Goal: Task Accomplishment & Management: Use online tool/utility

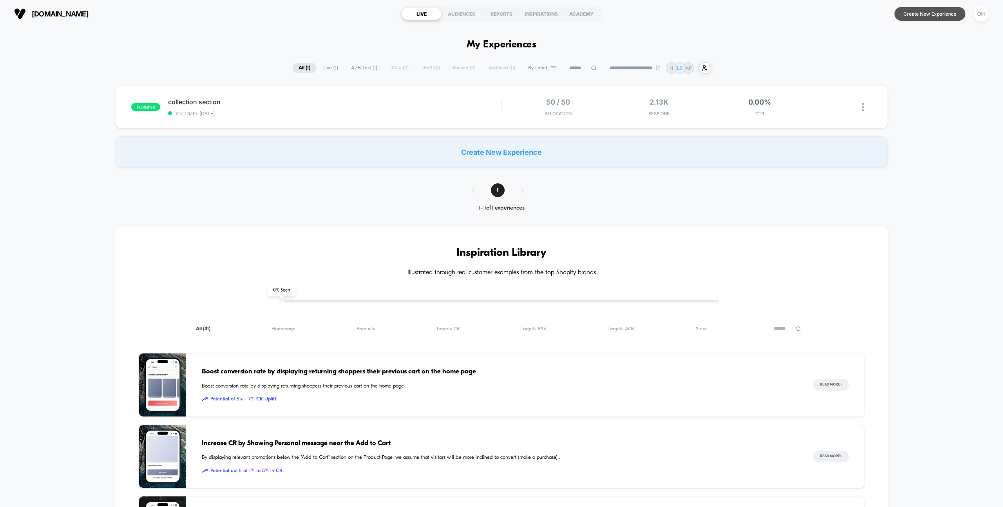
click at [936, 17] on button "Create New Experience" at bounding box center [929, 14] width 71 height 14
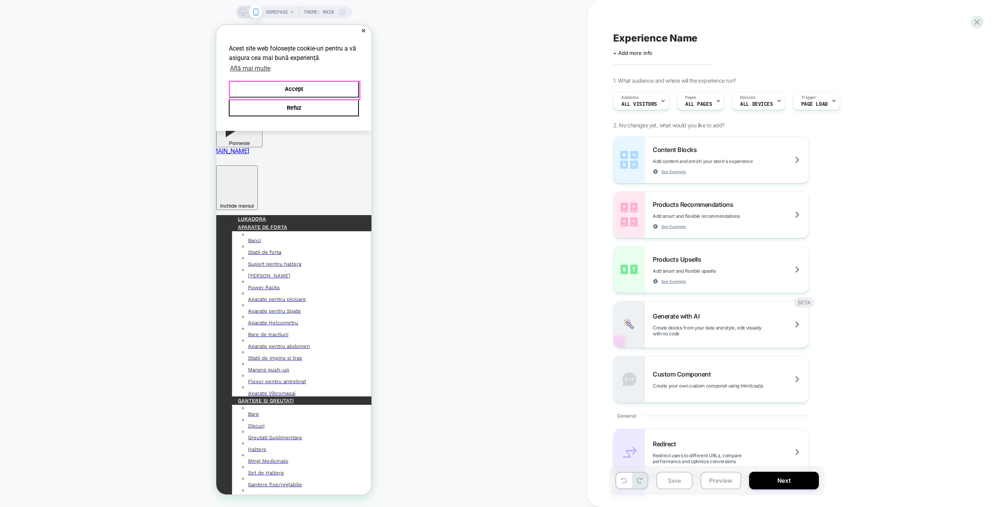
click at [350, 94] on button "Accept" at bounding box center [294, 89] width 130 height 17
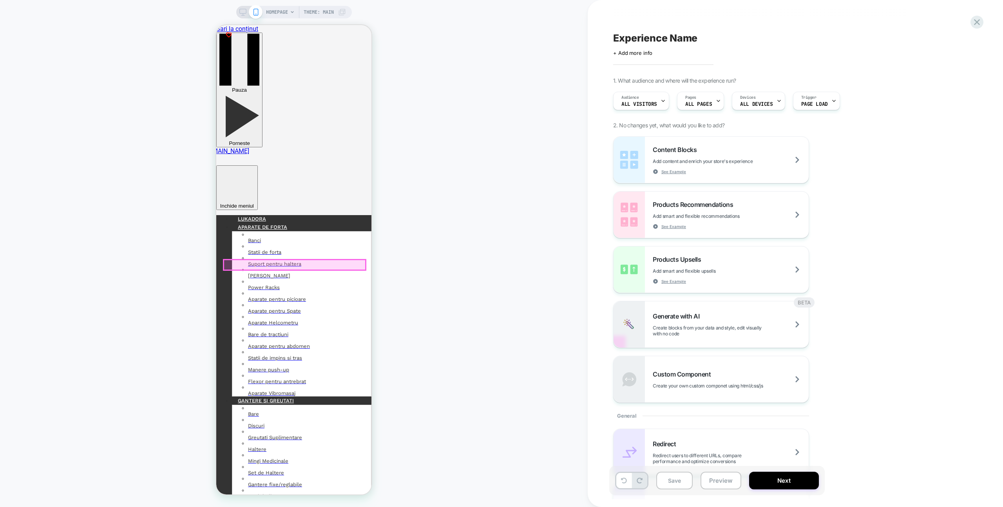
click at [335, 261] on div at bounding box center [295, 265] width 142 height 10
click at [331, 272] on div "Edit Visual" at bounding box center [336, 269] width 51 height 6
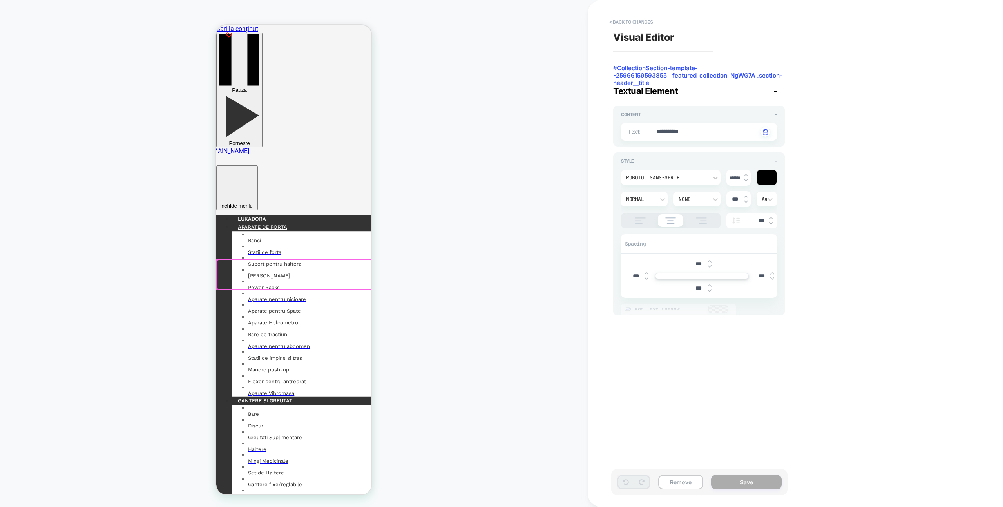
scroll to position [4, 0]
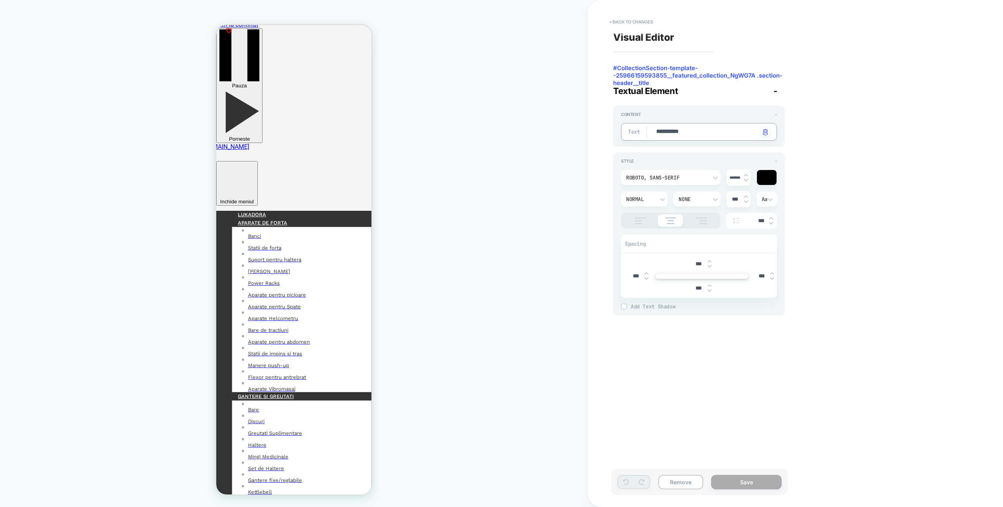
drag, startPoint x: 681, startPoint y: 128, endPoint x: 657, endPoint y: 128, distance: 23.5
type textarea "*"
type textarea "**"
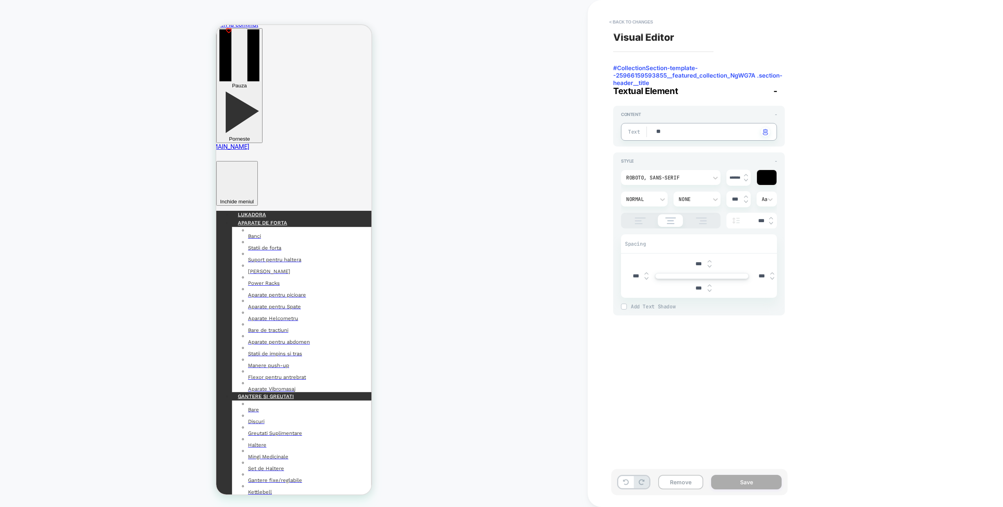
type textarea "*"
type textarea "***"
type textarea "*"
type textarea "****"
type textarea "*"
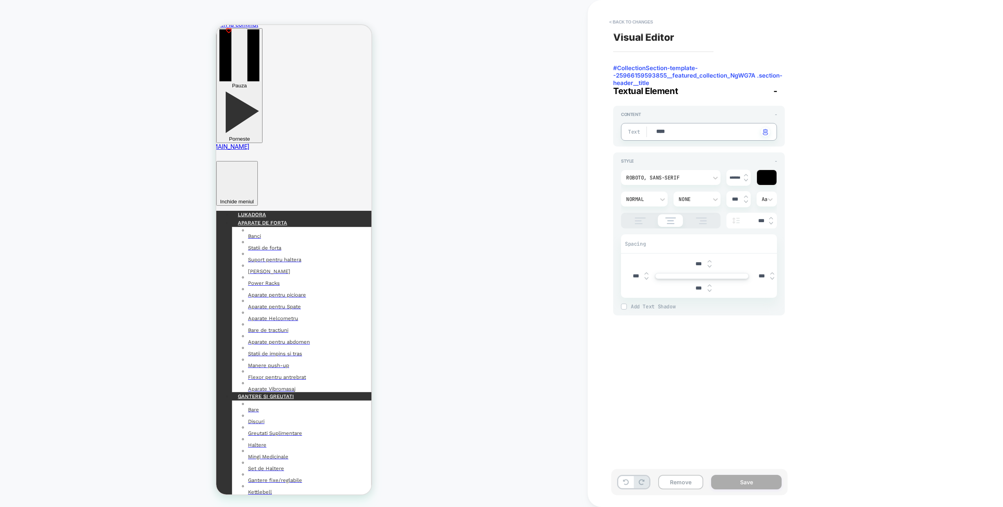
type textarea "*****"
type textarea "*"
type textarea "******"
type textarea "*"
type textarea "******"
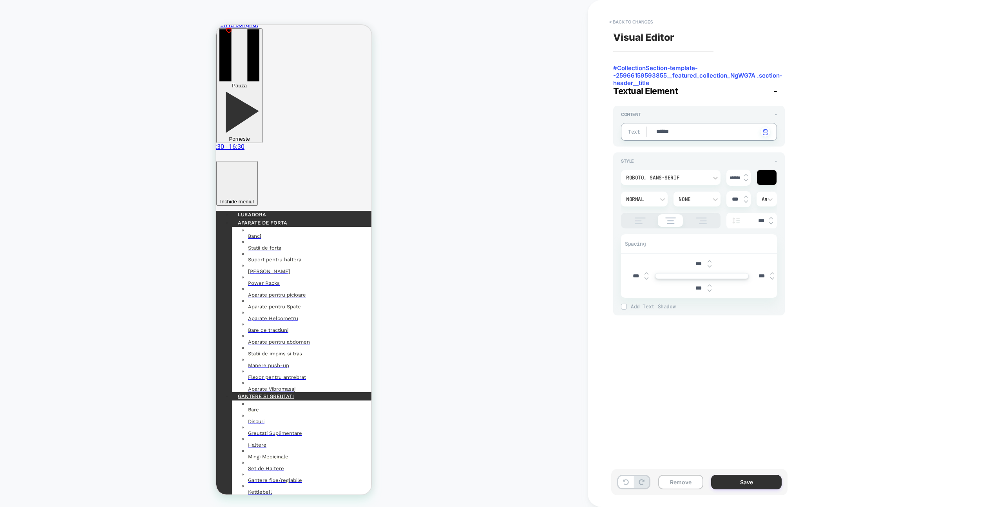
click at [727, 477] on button "Save" at bounding box center [746, 482] width 71 height 14
type textarea "*"
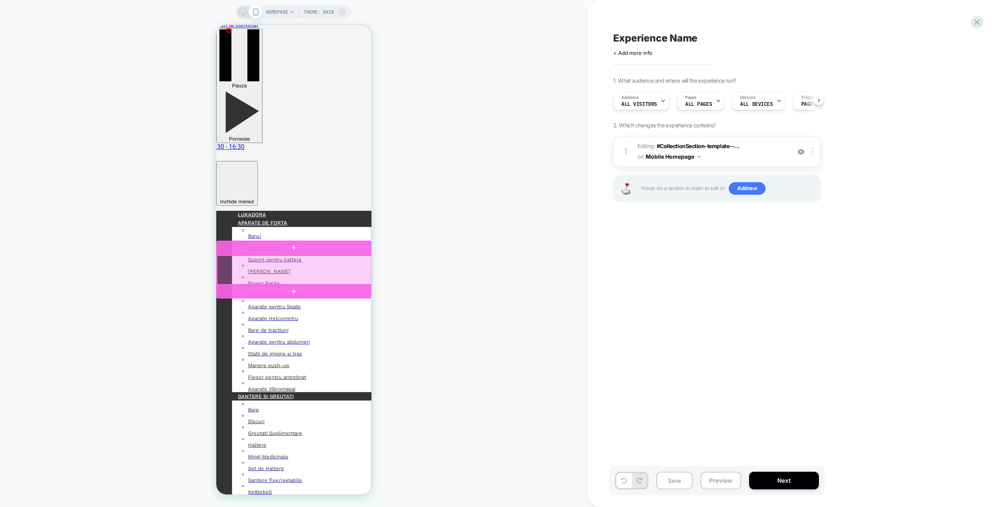
click at [315, 297] on div at bounding box center [293, 291] width 155 height 14
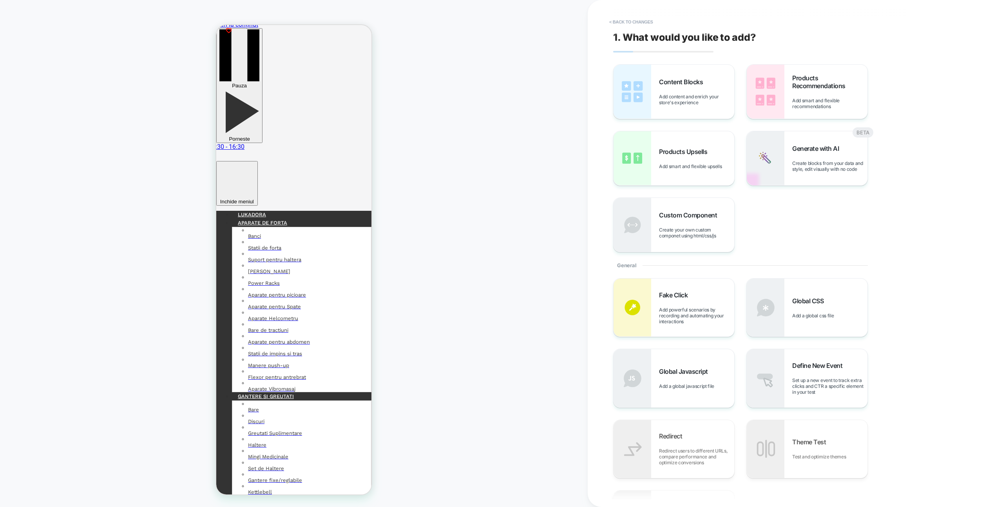
click at [667, 96] on span "Add content and enrich your store's experience" at bounding box center [696, 100] width 75 height 12
click at [657, 87] on div "Content Blocks Add content and enrich your store's experience" at bounding box center [673, 92] width 121 height 54
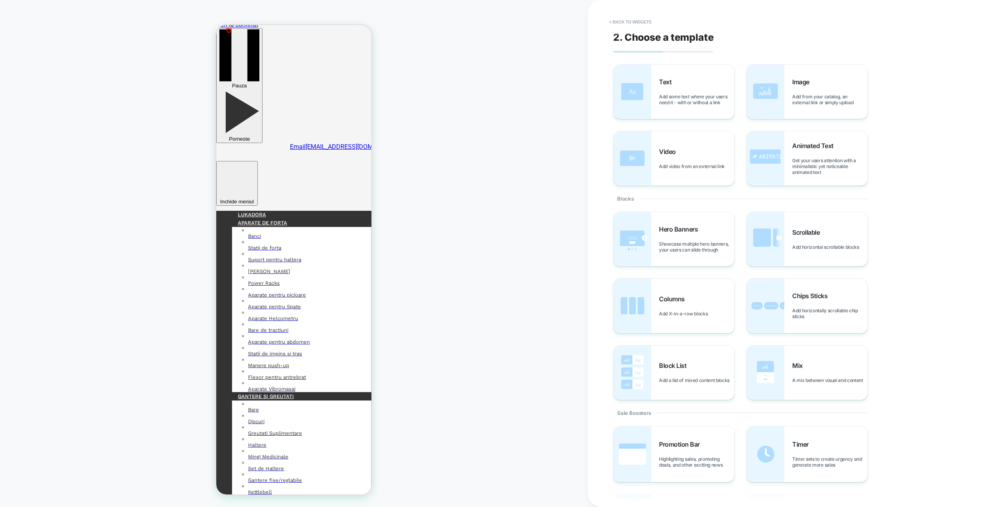
click at [657, 87] on div "Text Add some text where your users need it - with or without a link" at bounding box center [673, 92] width 121 height 54
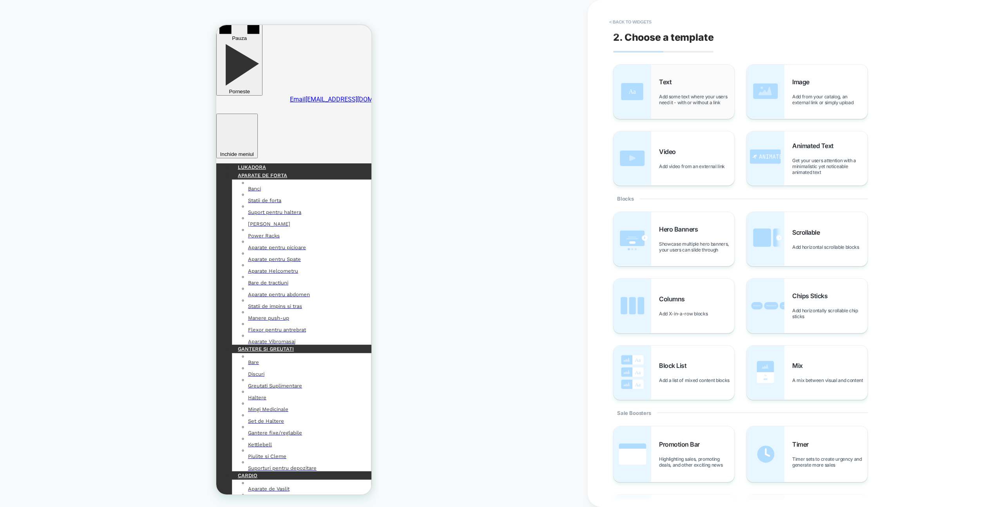
click at [667, 107] on div "Text Add some text where your users need it - with or without a link" at bounding box center [673, 92] width 121 height 54
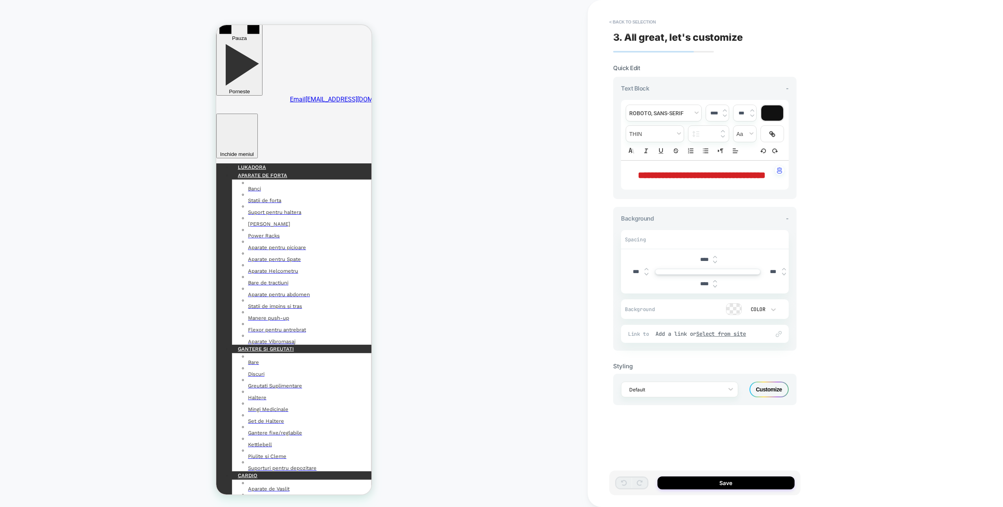
click at [724, 190] on div "**********" at bounding box center [705, 175] width 168 height 29
drag, startPoint x: 724, startPoint y: 190, endPoint x: 641, endPoint y: 169, distance: 85.2
click at [641, 169] on p "**********" at bounding box center [702, 174] width 146 height 13
click at [641, 170] on strong "**********" at bounding box center [702, 174] width 128 height 9
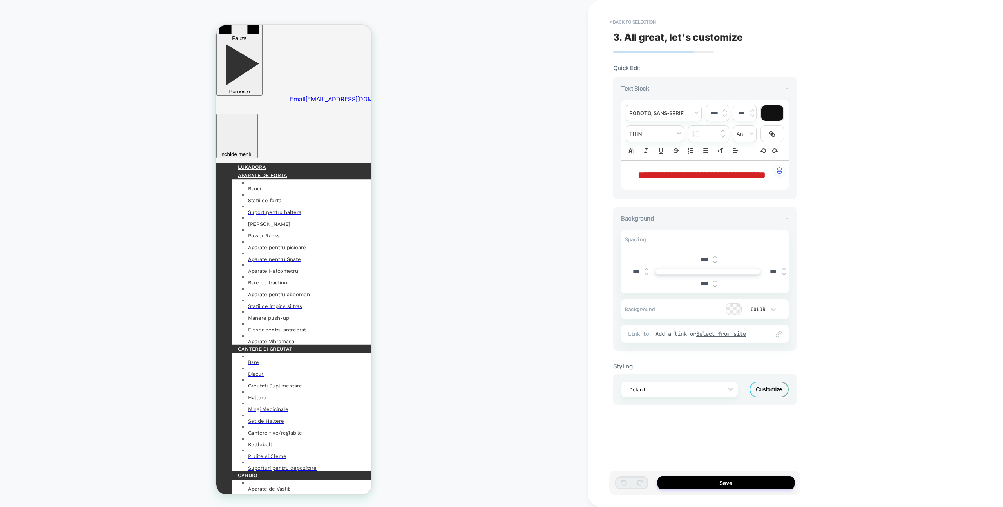
click at [641, 170] on strong "**********" at bounding box center [702, 174] width 128 height 9
click at [641, 172] on strong "**********" at bounding box center [702, 174] width 128 height 9
click at [747, 455] on div "**********" at bounding box center [704, 253] width 191 height 491
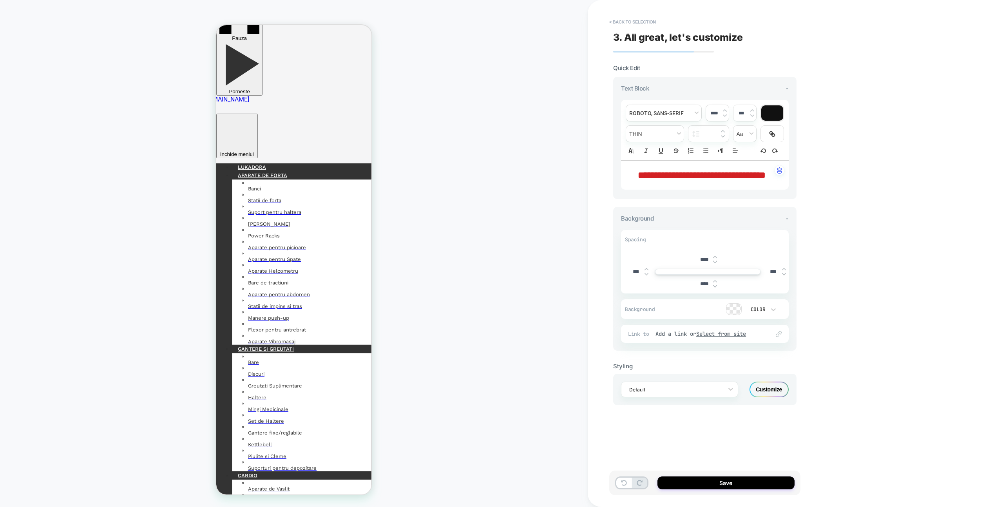
click at [747, 455] on div "**********" at bounding box center [704, 253] width 191 height 491
click at [634, 31] on span "3. All great, let's customize" at bounding box center [678, 37] width 130 height 12
click at [636, 16] on button "< Back to selection" at bounding box center [632, 22] width 54 height 13
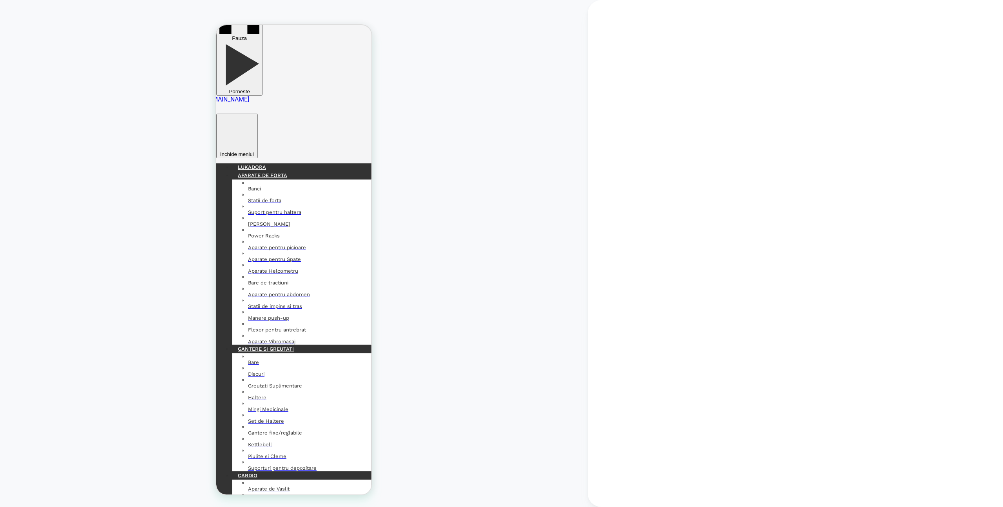
scroll to position [54, 0]
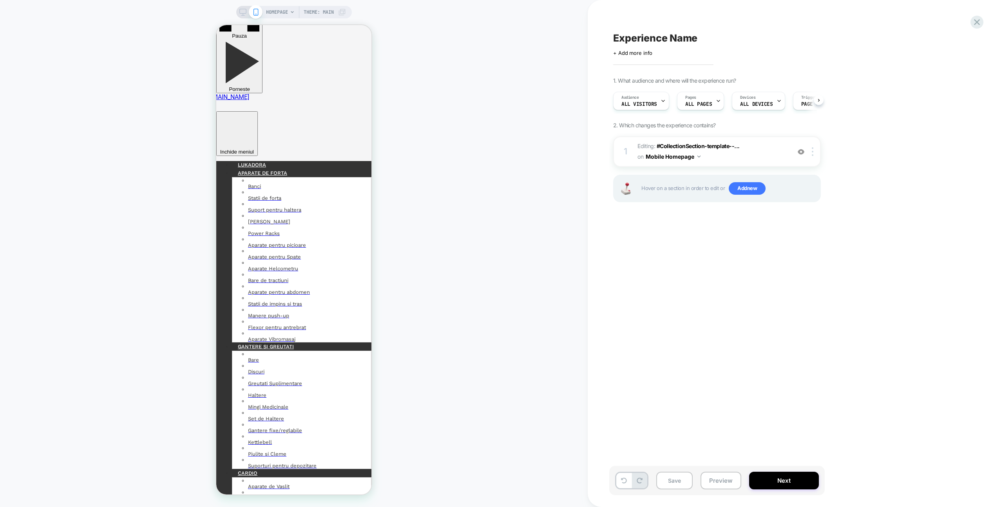
click at [636, 18] on div "Experience Name Click to edit experience details + Add more info 1. What audien…" at bounding box center [756, 253] width 294 height 491
click at [812, 154] on img at bounding box center [813, 151] width 2 height 9
click at [795, 212] on div "Delete" at bounding box center [813, 214] width 70 height 21
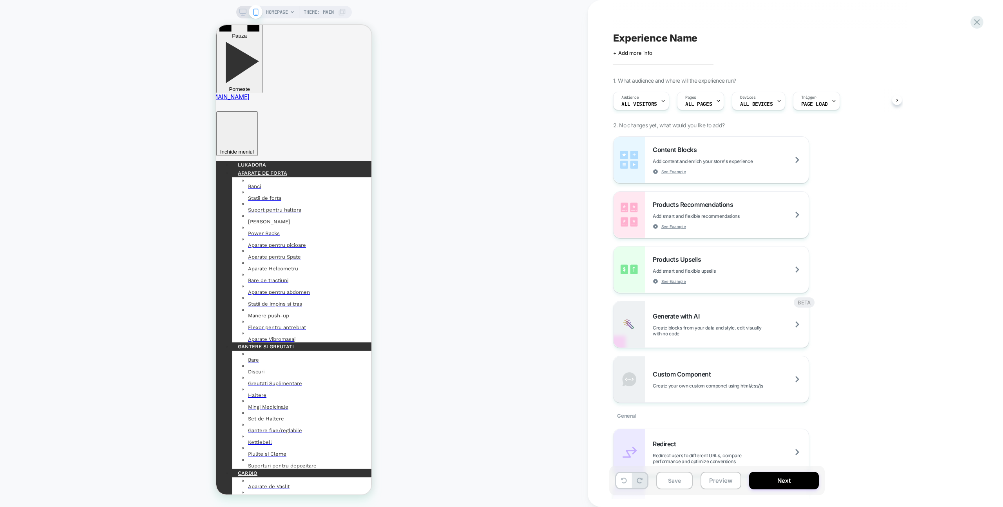
click at [787, 26] on div "Experience Name Click to edit experience details + Add more info 1. What audien…" at bounding box center [756, 253] width 294 height 491
click at [751, 8] on div "Experience Name Click to edit experience details + Add more info 1. What audien…" at bounding box center [756, 253] width 294 height 491
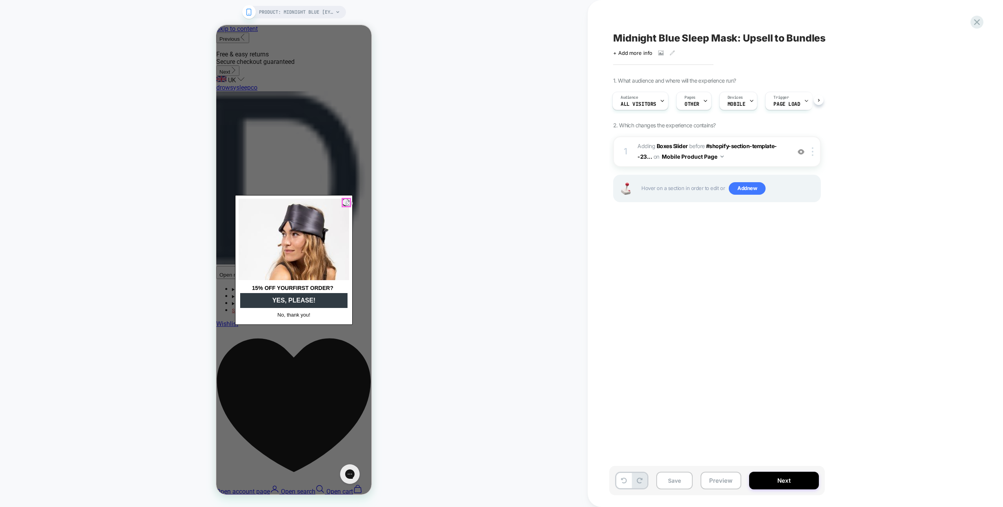
drag, startPoint x: 347, startPoint y: 203, endPoint x: 361, endPoint y: 204, distance: 13.3
click at [347, 203] on circle "Close dialog" at bounding box center [348, 202] width 7 height 7
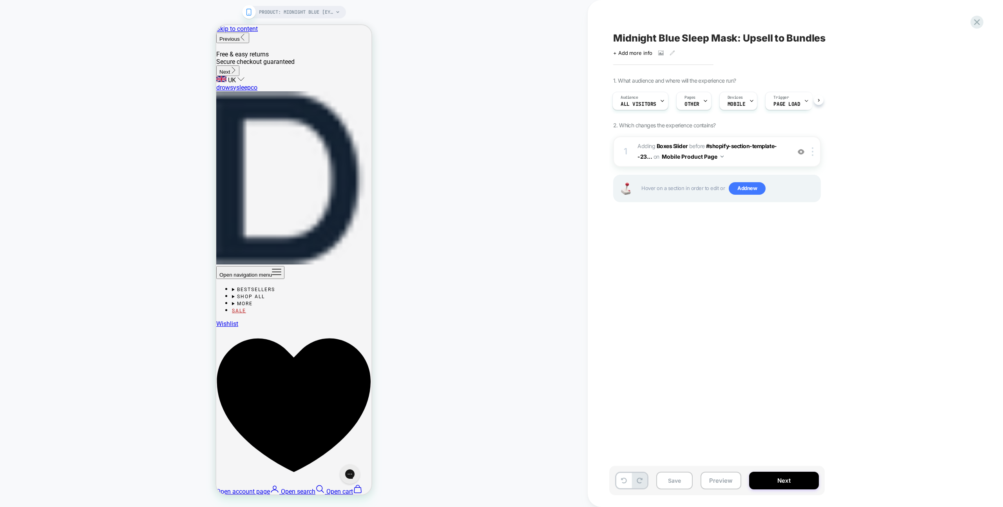
click at [433, 215] on div "PRODUCT: Midnight Blue [eye mask] PRODUCT: Midnight Blue [eye mask]" at bounding box center [294, 253] width 588 height 491
click at [745, 161] on span "#_loomi_addon_1757951633157 Adding Boxes Slider BEFORE #shopify-section-templat…" at bounding box center [711, 151] width 149 height 21
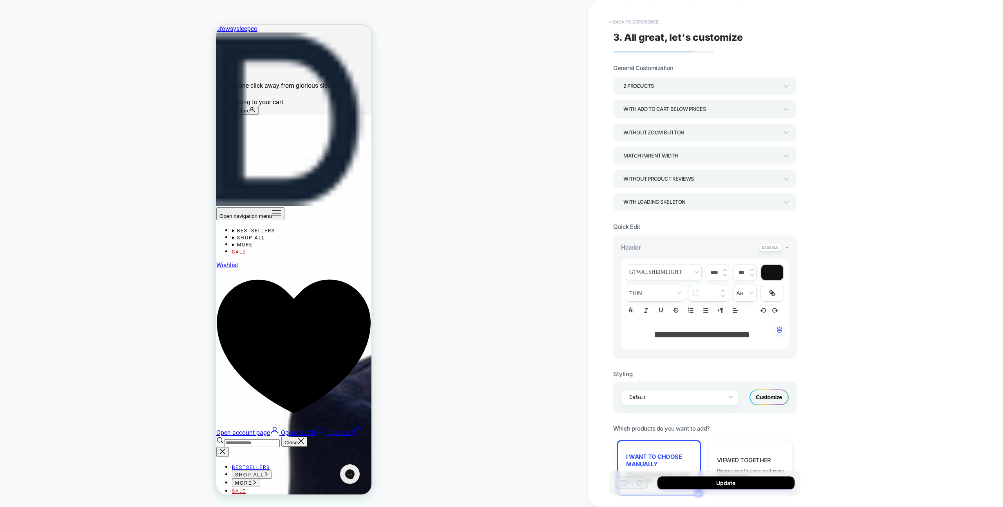
scroll to position [513, 0]
click at [647, 24] on button "< Back to experience" at bounding box center [633, 22] width 57 height 13
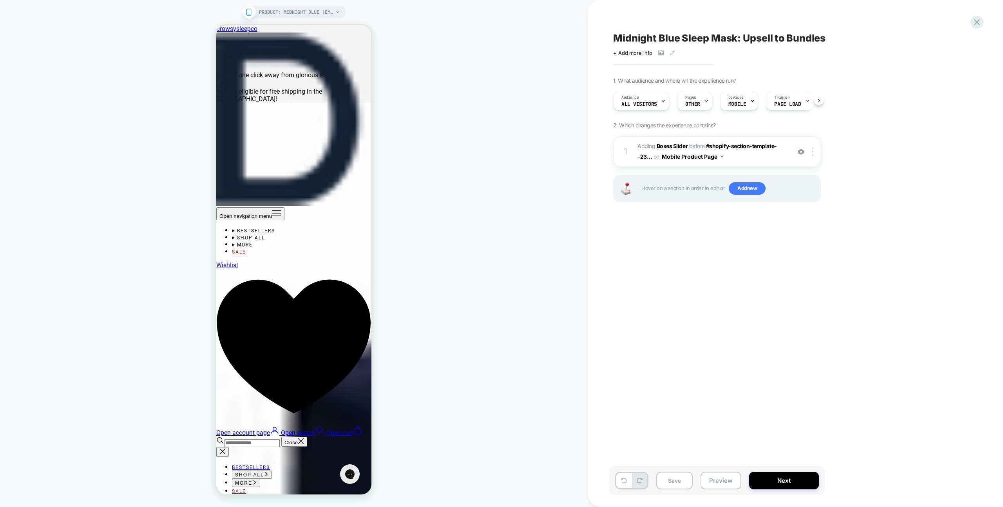
scroll to position [0, 0]
click at [751, 165] on div "1 #_loomi_addon_1757951633157 Adding Boxes Slider BEFORE #shopify-section-templ…" at bounding box center [717, 151] width 208 height 31
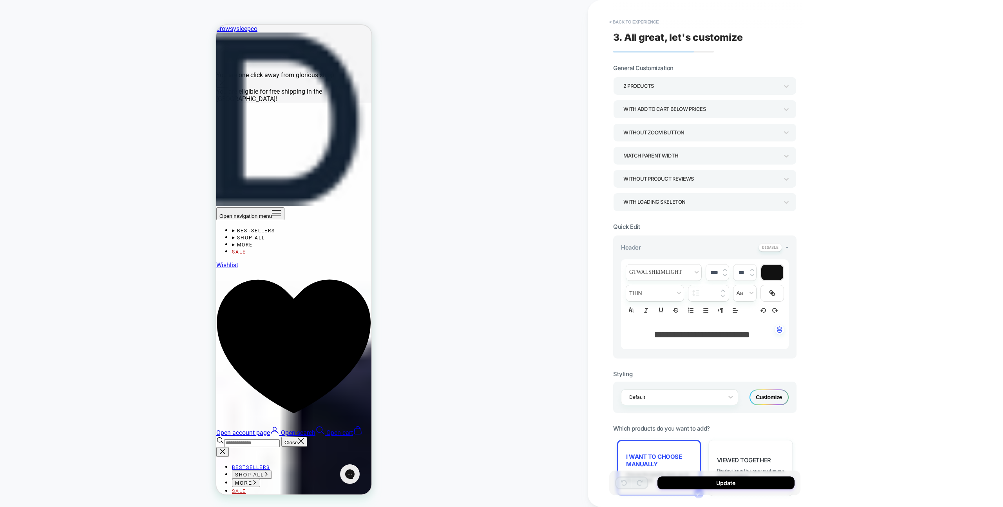
scroll to position [502, 0]
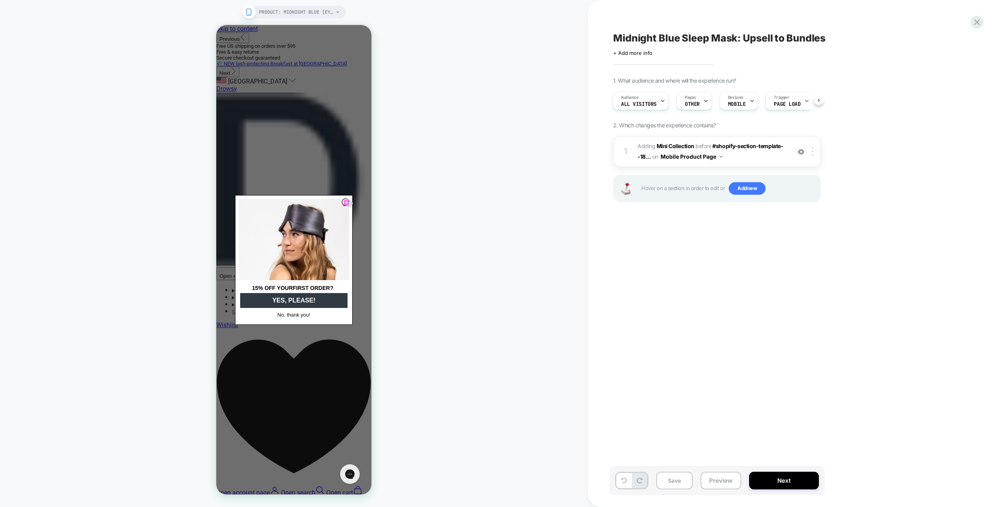
click at [347, 203] on icon "Close dialog" at bounding box center [348, 203] width 3 height 3
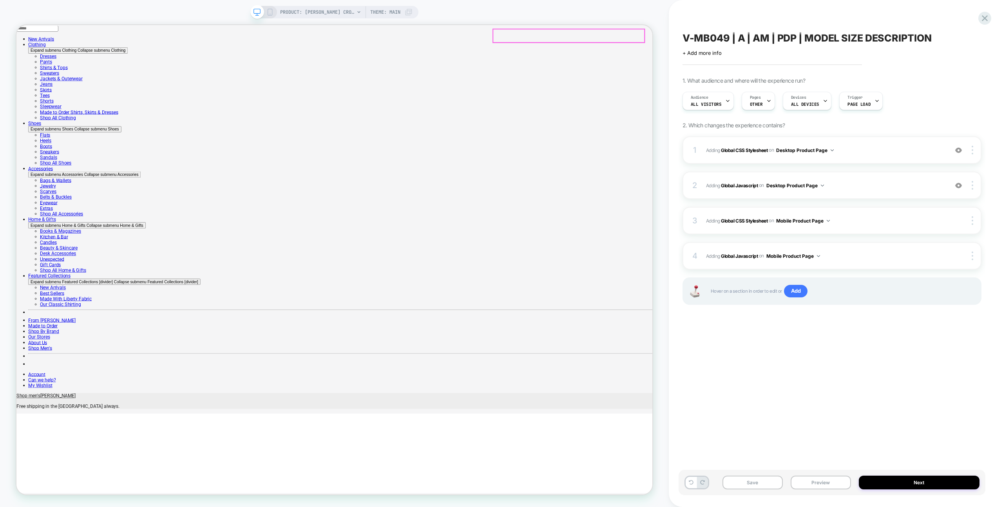
click at [874, 184] on span "Adding Global Javascript on Desktop Product Page" at bounding box center [825, 186] width 238 height 10
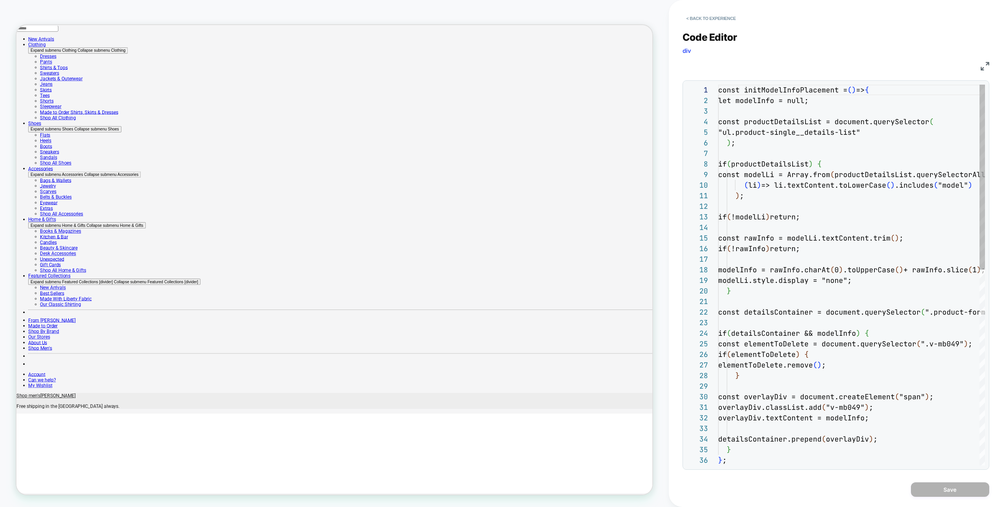
scroll to position [106, 0]
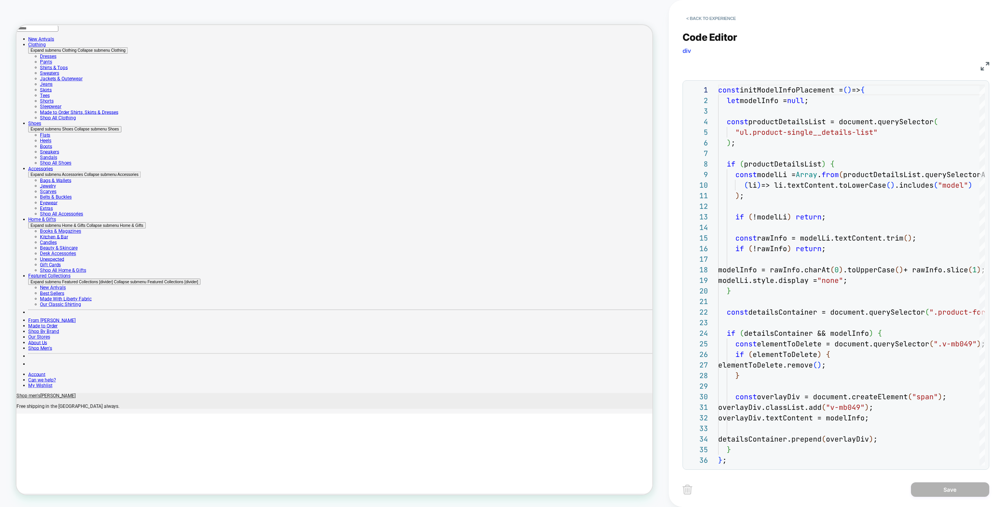
click at [987, 63] on img at bounding box center [984, 66] width 9 height 9
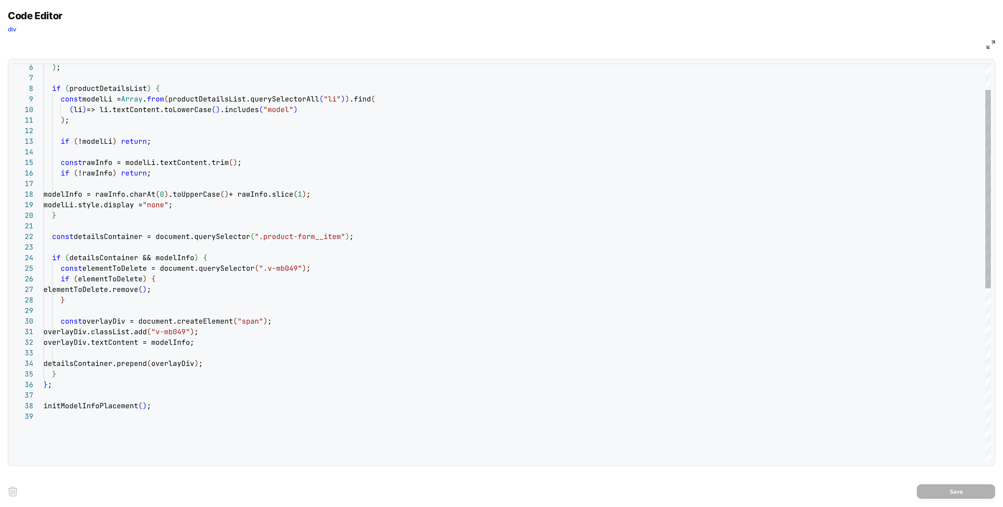
type textarea "**********"
click at [190, 347] on div ") ; if ( productDetailsList ) { const modelLi = Array . from ( productDetailsLi…" at bounding box center [516, 409] width 947 height 800
click at [190, 345] on div ") ; if ( productDetailsList ) { const modelLi = Array . from ( productDetailsLi…" at bounding box center [516, 409] width 947 height 800
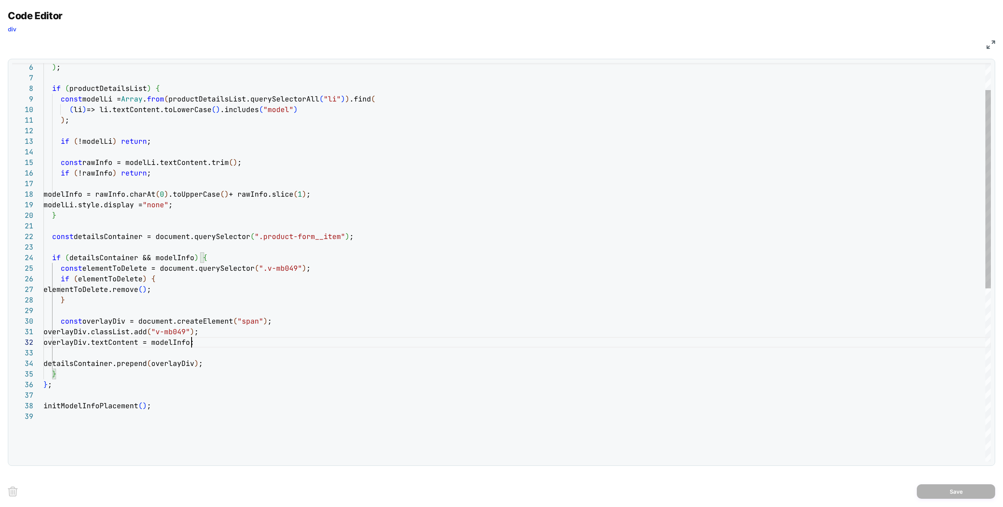
click at [190, 343] on div ") ; if ( productDetailsList ) { const modelLi = Array . from ( productDetailsLi…" at bounding box center [516, 409] width 947 height 800
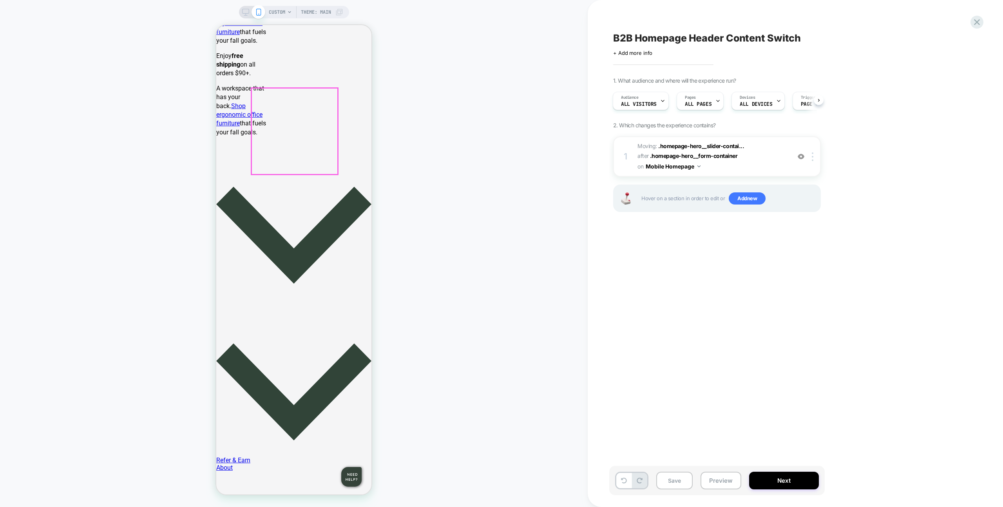
scroll to position [559, 0]
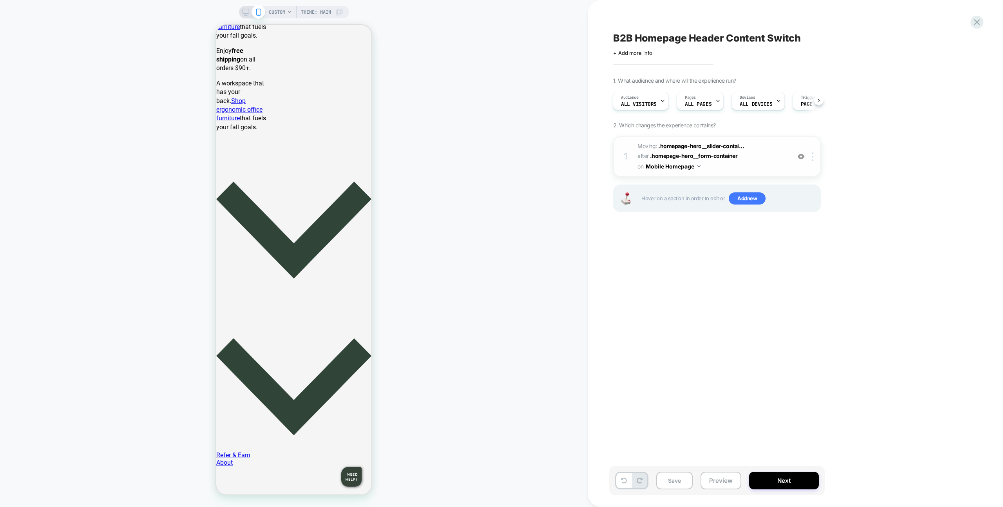
click at [801, 156] on img at bounding box center [801, 156] width 7 height 7
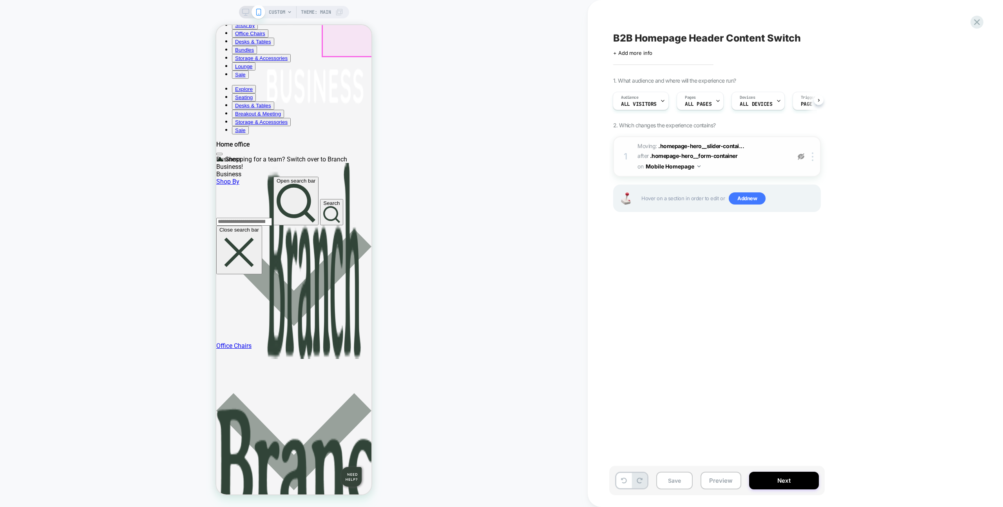
scroll to position [2272, 0]
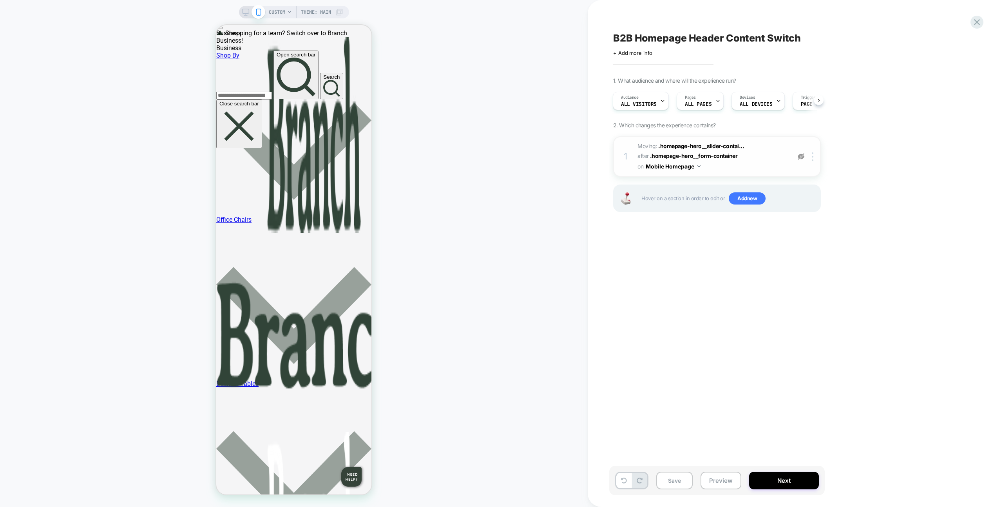
click at [272, 9] on span "CUSTOM" at bounding box center [277, 12] width 16 height 13
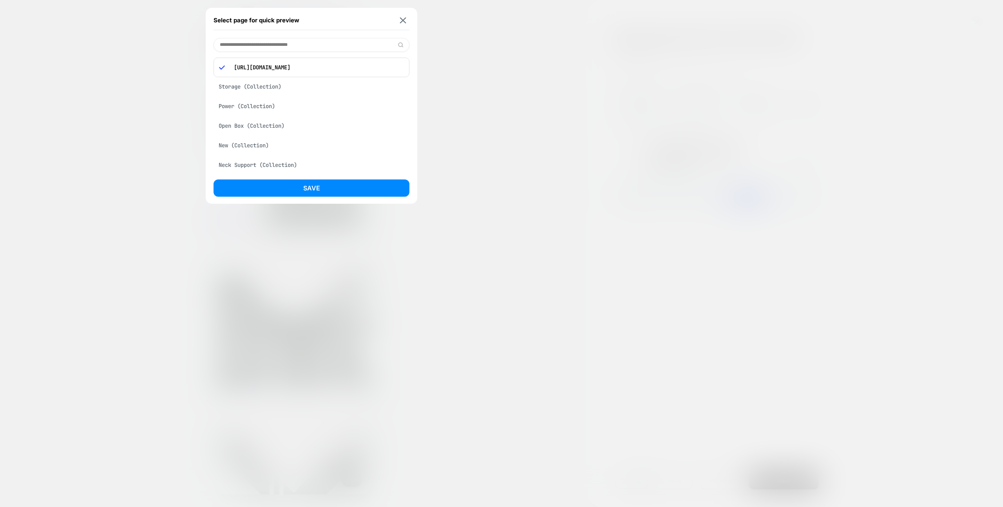
drag, startPoint x: 347, startPoint y: 63, endPoint x: 238, endPoint y: 72, distance: 109.3
click at [238, 72] on div "https://www.branchfurniture.com/" at bounding box center [311, 68] width 196 height 20
copy p "https://www.branchfurniture.com/"
click at [403, 26] on div "Select page for quick preview" at bounding box center [311, 21] width 196 height 20
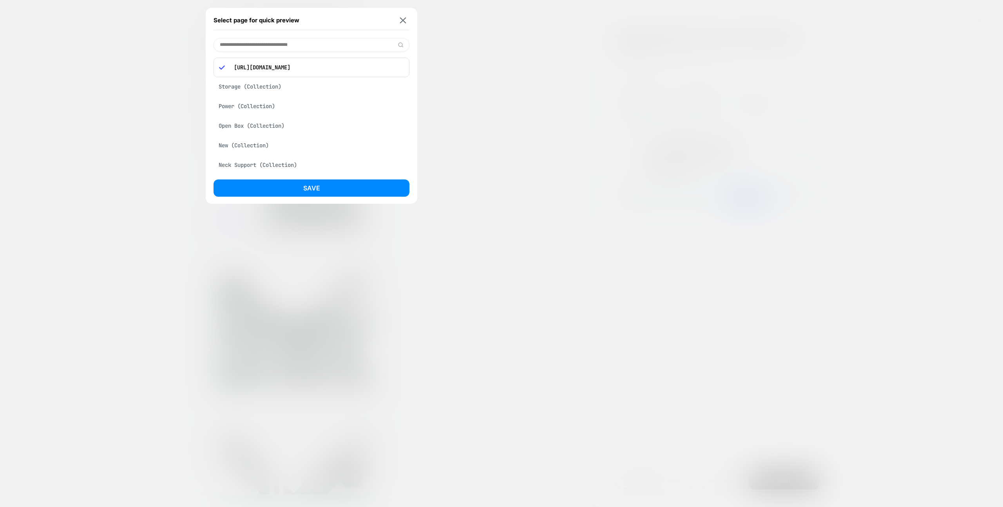
click at [402, 24] on div "Select page for quick preview" at bounding box center [311, 21] width 196 height 20
click at [397, 22] on div "Select page for quick preview" at bounding box center [311, 21] width 196 height 20
click at [401, 22] on img at bounding box center [403, 20] width 6 height 6
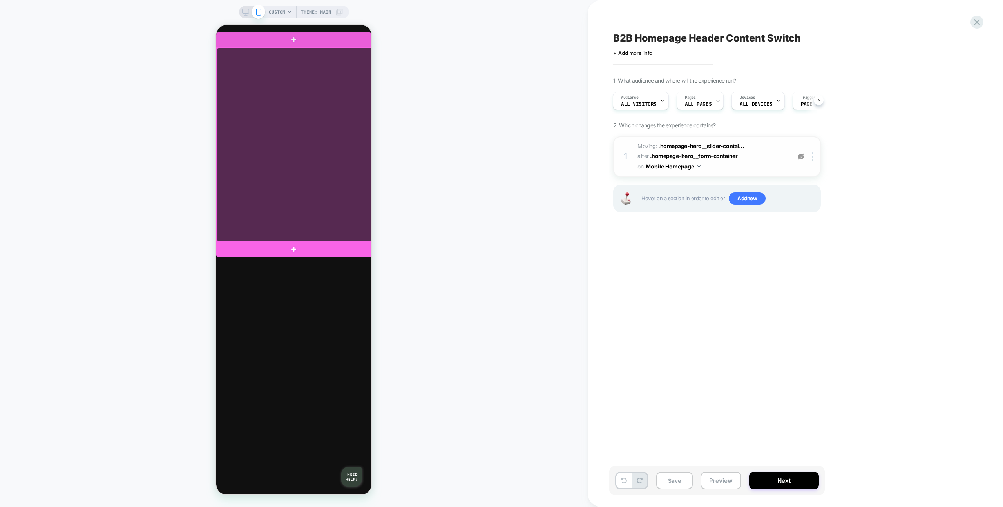
click at [344, 209] on div at bounding box center [294, 145] width 155 height 194
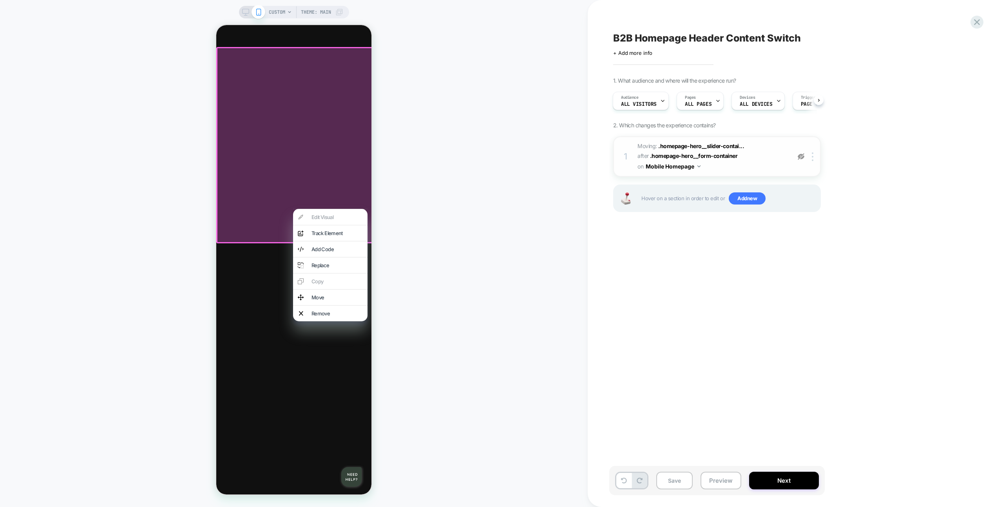
drag, startPoint x: 334, startPoint y: 300, endPoint x: 338, endPoint y: 333, distance: 33.1
click at [334, 300] on div "Move" at bounding box center [330, 297] width 74 height 16
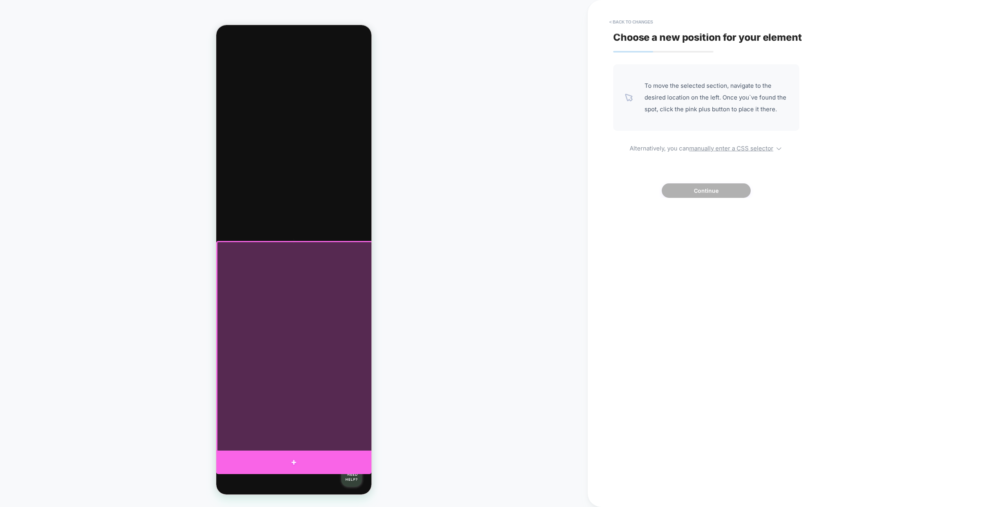
click at [351, 458] on div at bounding box center [293, 462] width 155 height 24
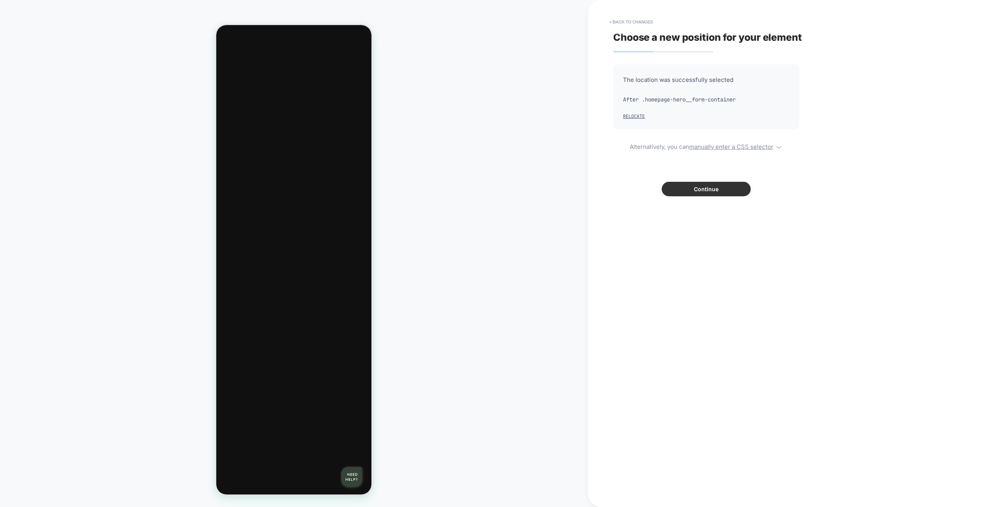
click at [685, 182] on button "Continue" at bounding box center [706, 189] width 89 height 14
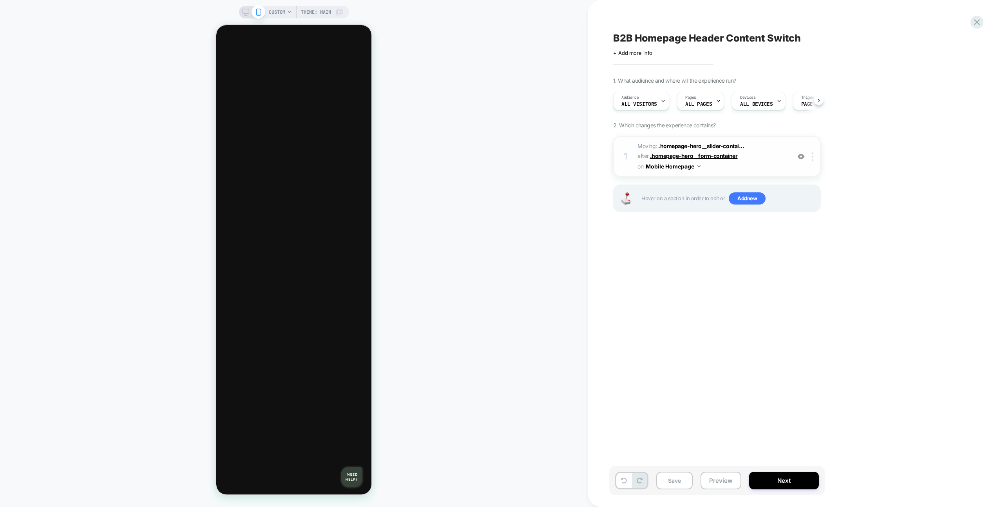
scroll to position [0, 0]
click at [800, 154] on img at bounding box center [801, 156] width 7 height 7
click at [798, 156] on img at bounding box center [801, 156] width 7 height 7
click at [726, 469] on div "Save Preview Next" at bounding box center [716, 480] width 215 height 29
click at [726, 474] on button "Preview" at bounding box center [720, 481] width 41 height 18
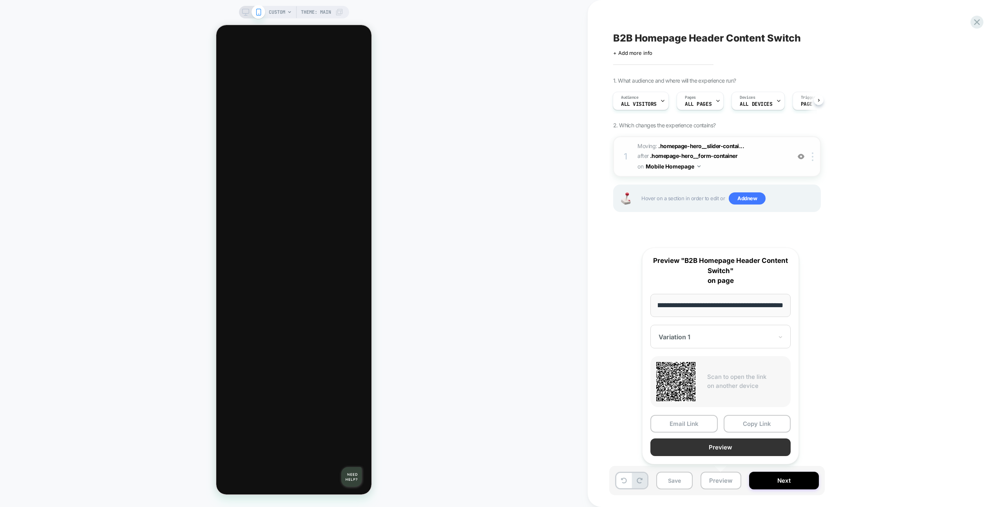
scroll to position [0, 0]
click at [727, 454] on button "Preview" at bounding box center [720, 447] width 140 height 18
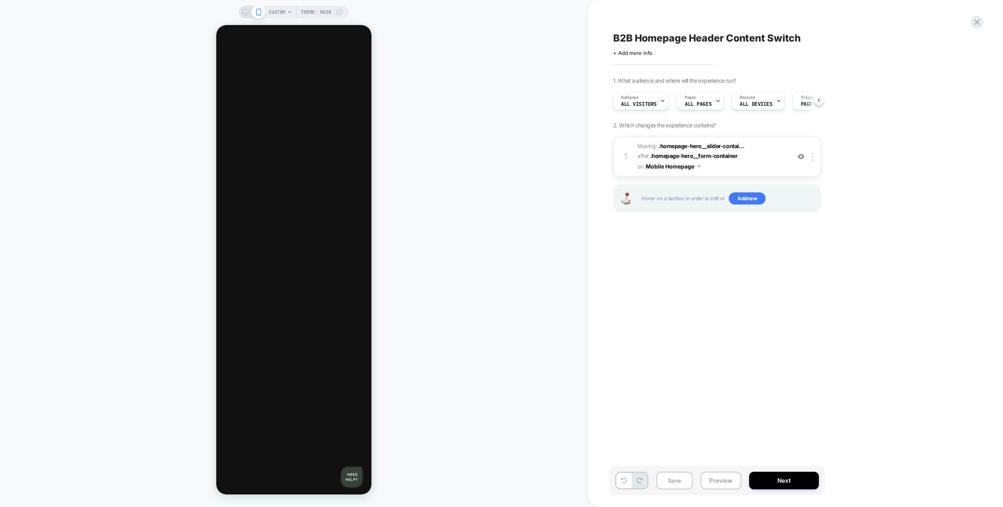
click at [798, 157] on img at bounding box center [801, 156] width 7 height 7
click at [749, 194] on span "Add new" at bounding box center [747, 198] width 37 height 13
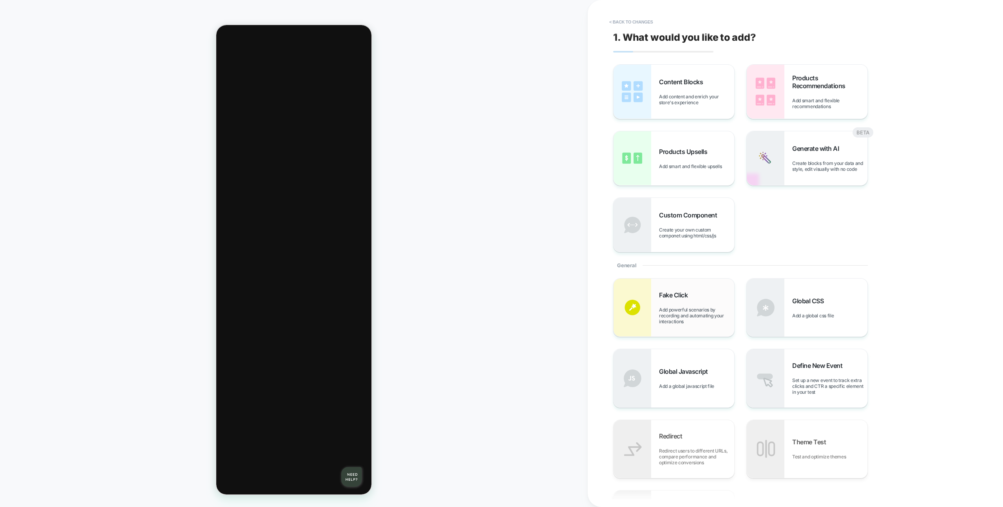
scroll to position [36, 0]
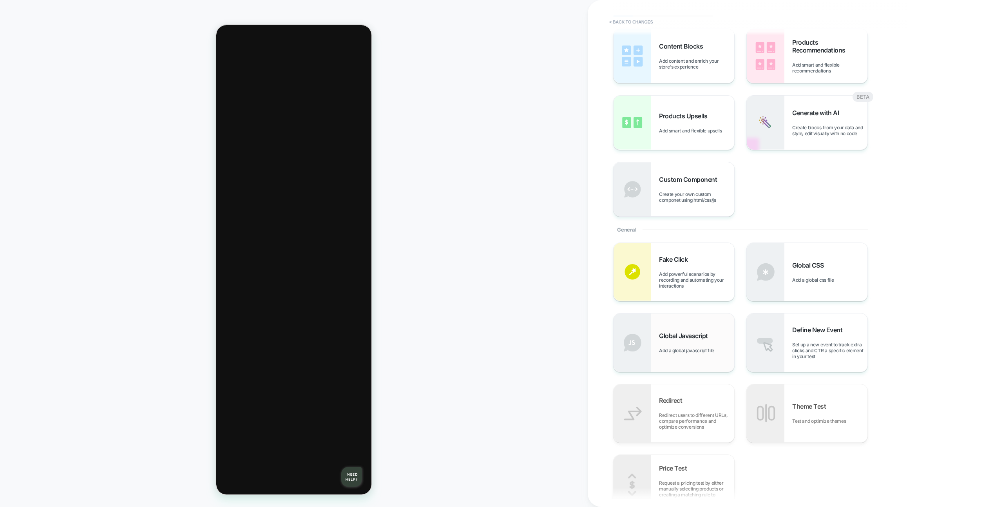
click at [684, 313] on div "Global Javascript Add a global javascript file" at bounding box center [673, 342] width 121 height 58
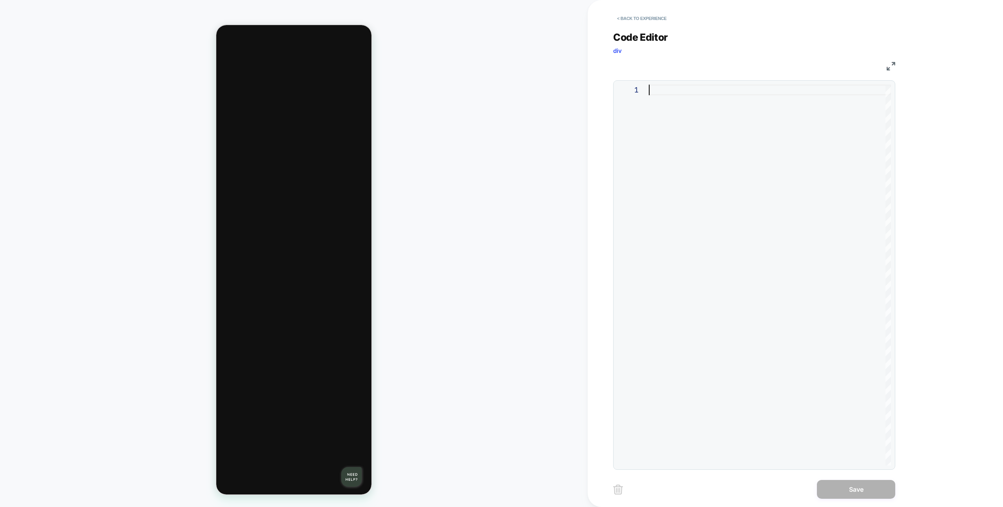
click at [720, 186] on div at bounding box center [770, 275] width 242 height 381
type textarea "**********"
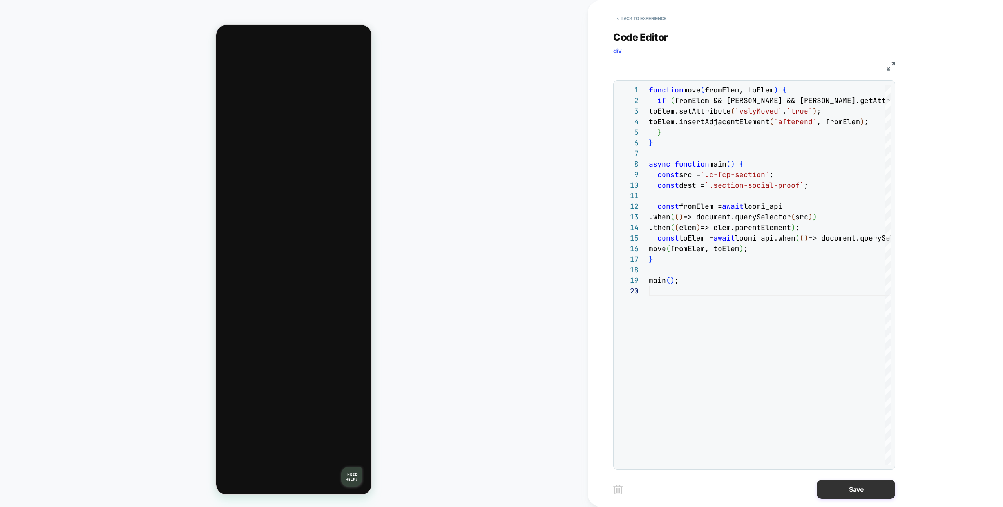
drag, startPoint x: 834, startPoint y: 498, endPoint x: 826, endPoint y: 497, distance: 7.5
click at [833, 498] on button "Save" at bounding box center [856, 489] width 78 height 19
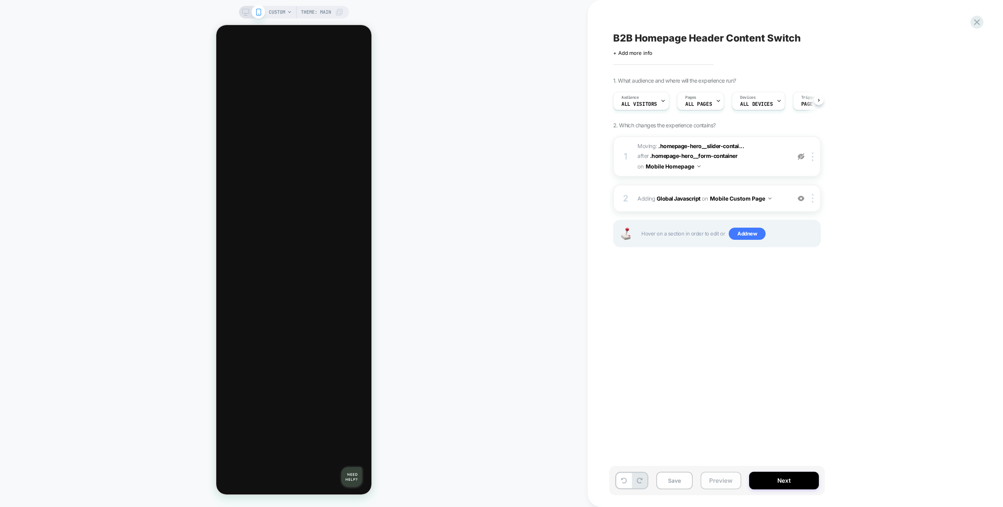
scroll to position [0, 0]
drag, startPoint x: 726, startPoint y: 486, endPoint x: 729, endPoint y: 480, distance: 6.7
click at [726, 486] on button "Preview" at bounding box center [720, 481] width 41 height 18
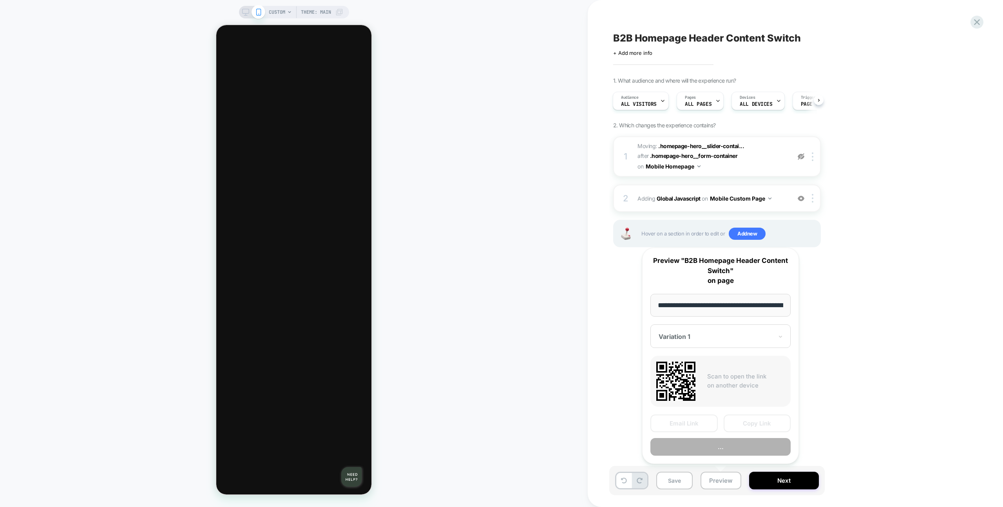
scroll to position [0, 43]
click at [746, 420] on button "Copy Link" at bounding box center [757, 424] width 67 height 18
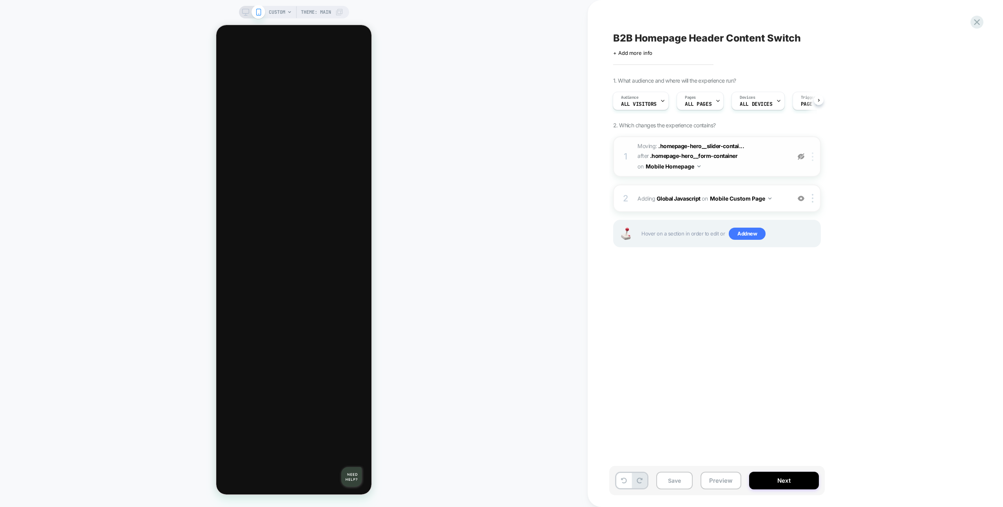
click at [812, 155] on img at bounding box center [813, 156] width 2 height 9
click at [814, 161] on div "1 Moving: .homepage-hero__slider-contai... .homepage-hero__slider-container aft…" at bounding box center [717, 156] width 208 height 40
click at [813, 159] on img at bounding box center [813, 156] width 2 height 9
click at [816, 156] on div at bounding box center [813, 156] width 13 height 9
click at [816, 177] on div "Delete" at bounding box center [813, 175] width 70 height 21
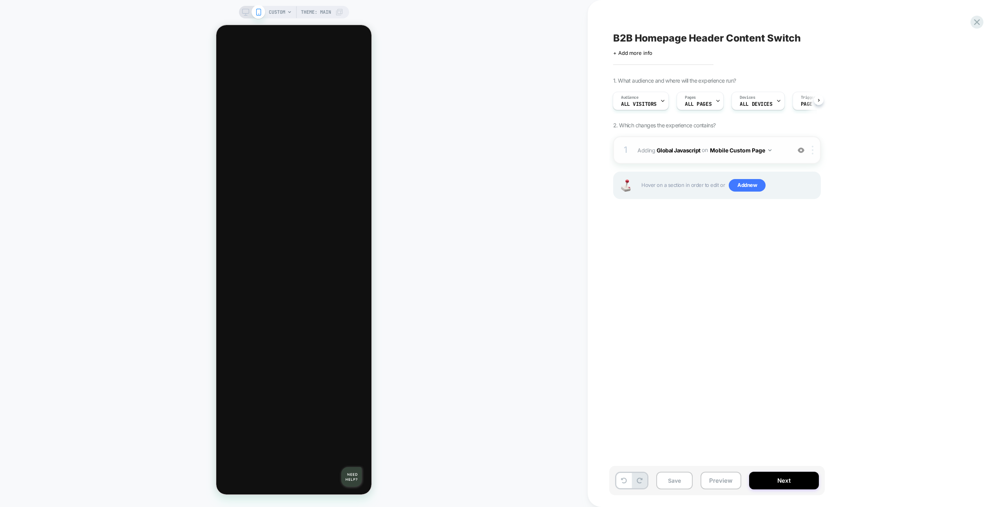
click at [814, 154] on div at bounding box center [813, 150] width 13 height 9
click at [808, 259] on div "Delete" at bounding box center [813, 256] width 70 height 21
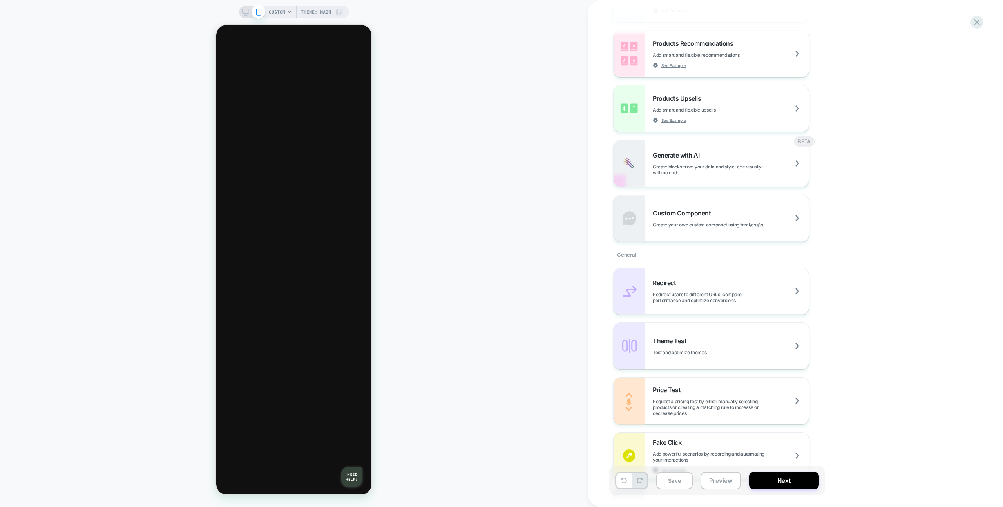
scroll to position [299, 0]
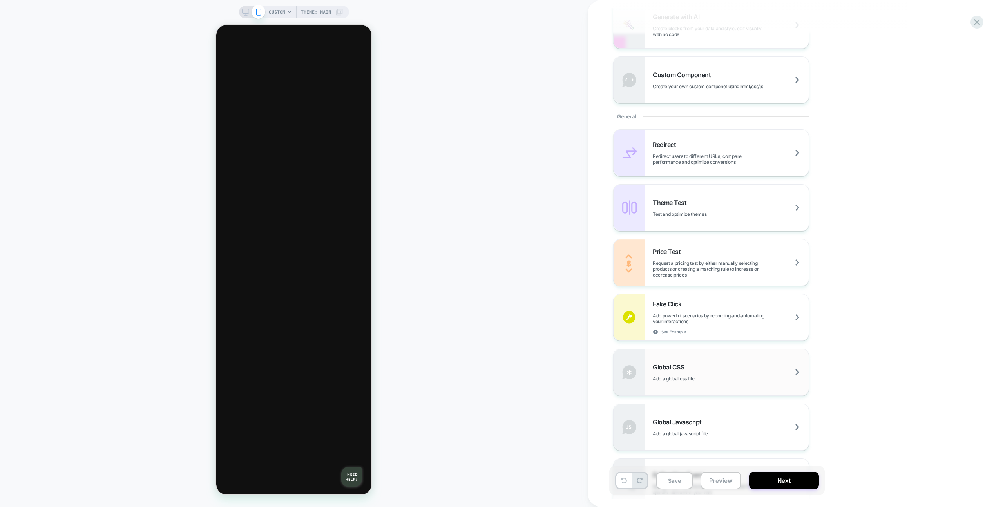
click at [689, 363] on div "Global CSS Add a global css file" at bounding box center [731, 372] width 156 height 18
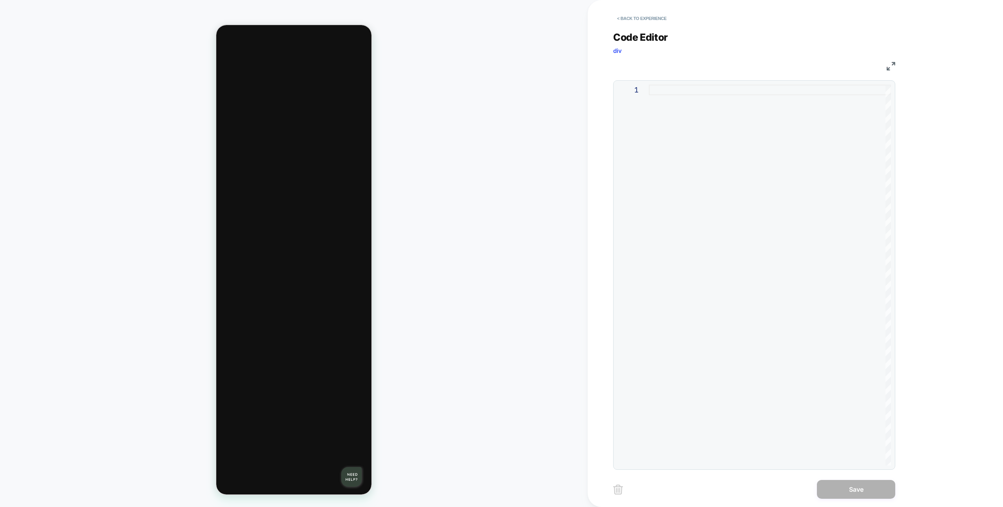
click at [702, 226] on div at bounding box center [770, 275] width 242 height 381
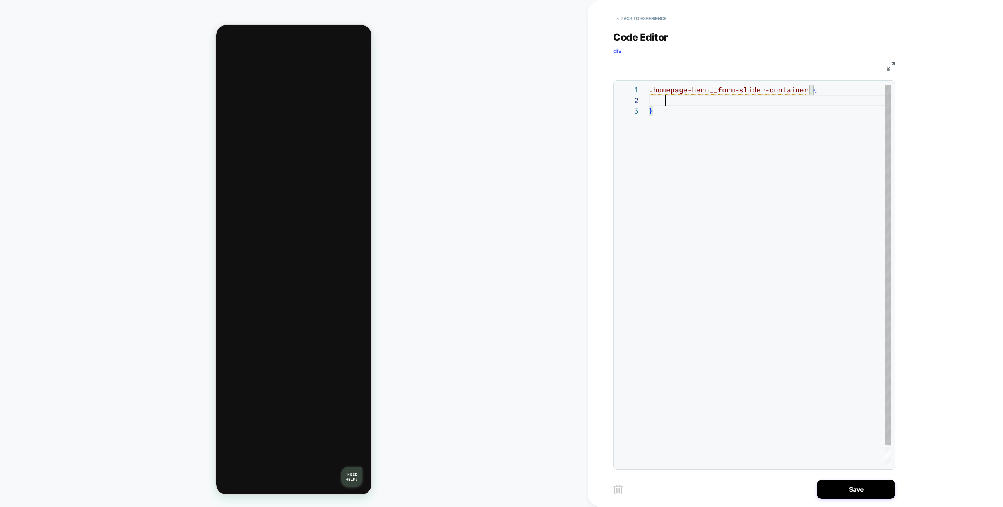
click at [808, 89] on span at bounding box center [810, 89] width 4 height 9
click at [697, 96] on div ".homepage-hero__form-slider-container [ data-b2b-match-height-to-dtc-slider ] {…" at bounding box center [821, 286] width 344 height 402
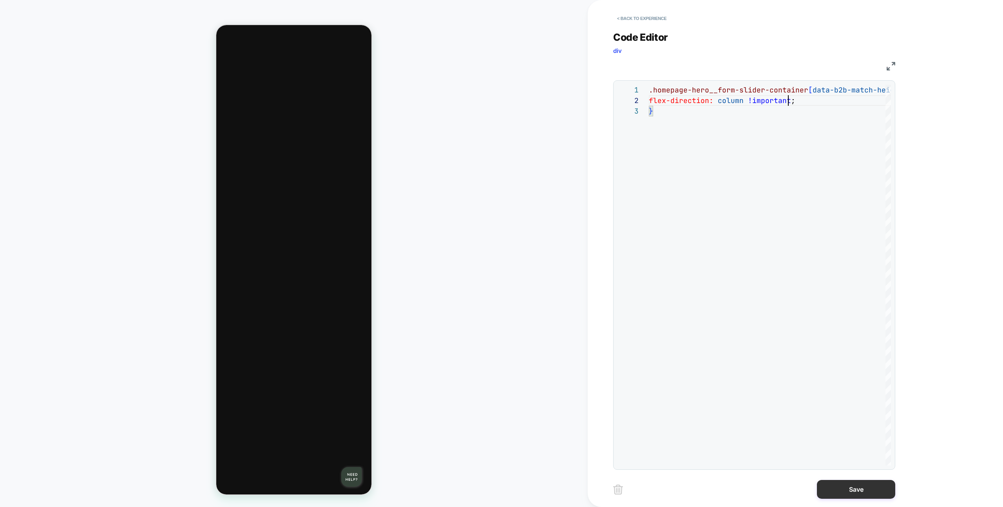
type textarea "**********"
click at [868, 492] on button "Save" at bounding box center [856, 489] width 78 height 19
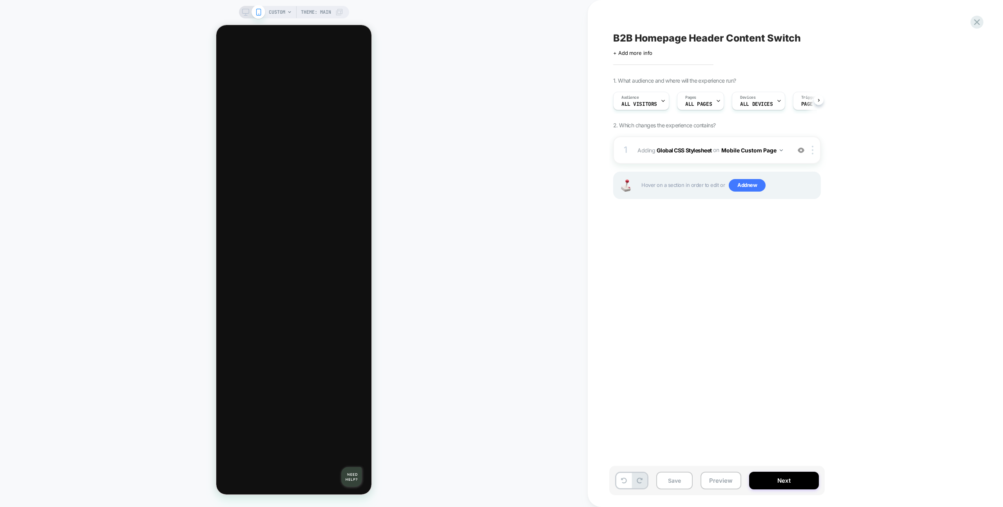
scroll to position [0, 0]
click at [681, 480] on button "Save" at bounding box center [674, 481] width 36 height 18
click at [725, 486] on button "Preview" at bounding box center [720, 481] width 41 height 18
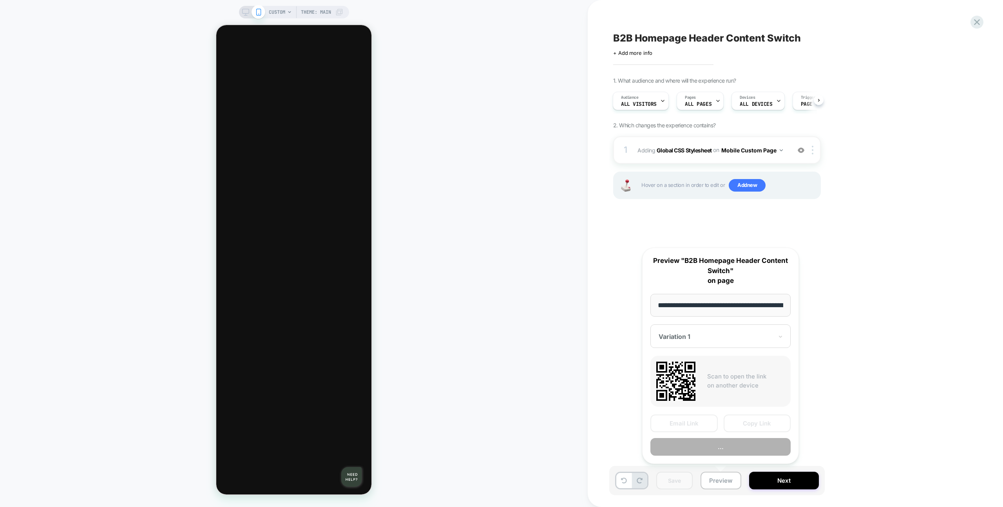
scroll to position [0, 43]
click at [747, 416] on button "Copy Link" at bounding box center [757, 424] width 67 height 18
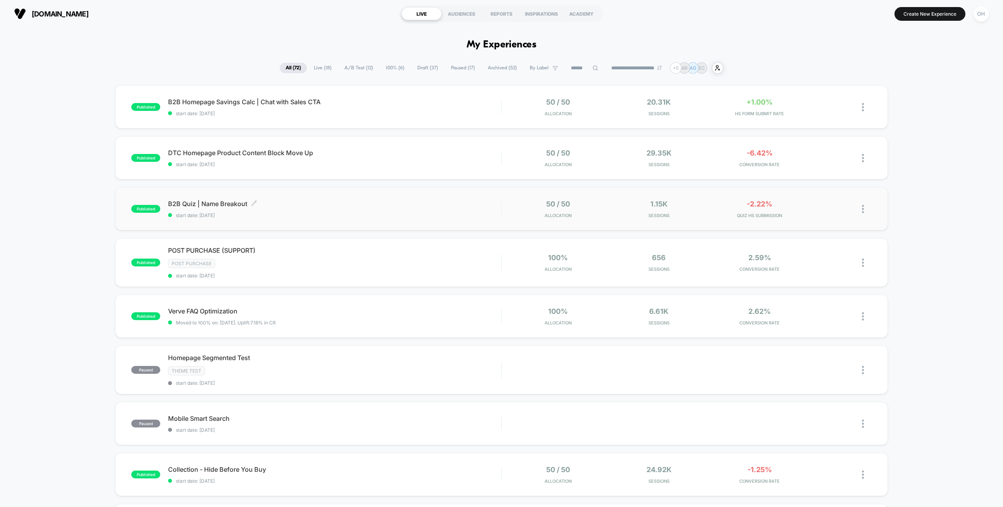
click at [317, 214] on span "start date: [DATE]" at bounding box center [334, 215] width 333 height 6
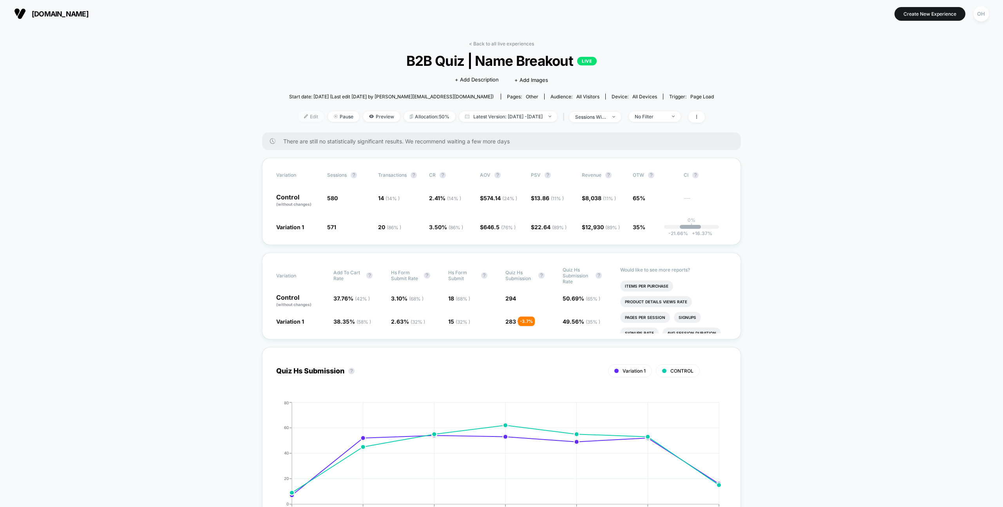
click at [298, 116] on span "Edit" at bounding box center [311, 116] width 26 height 11
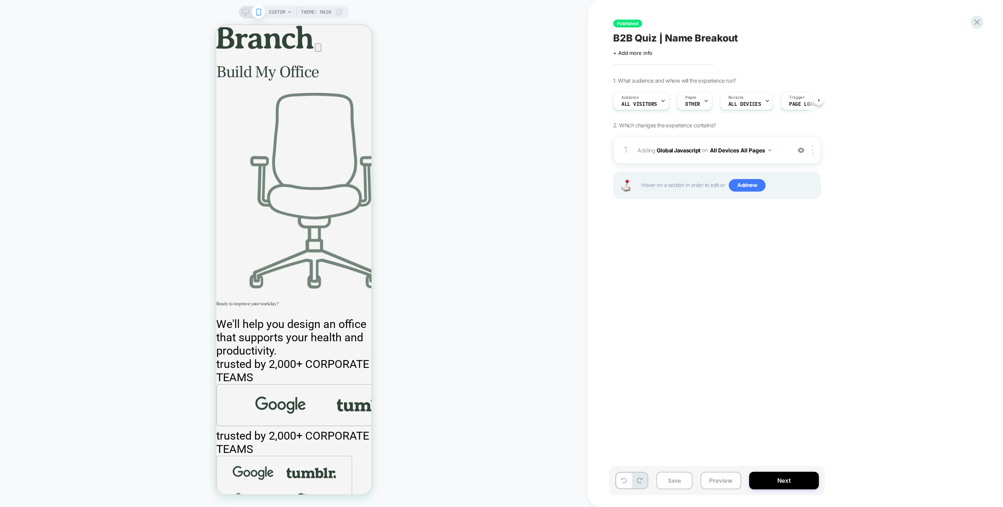
scroll to position [0, 0]
click at [696, 96] on div "Pages OTHER" at bounding box center [692, 101] width 31 height 18
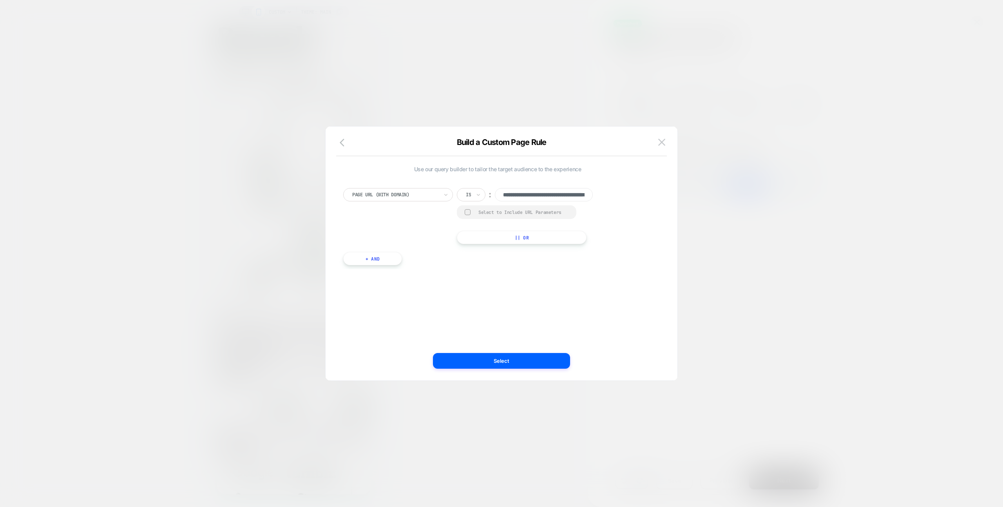
scroll to position [0, 57]
click at [666, 138] on button at bounding box center [662, 142] width 12 height 12
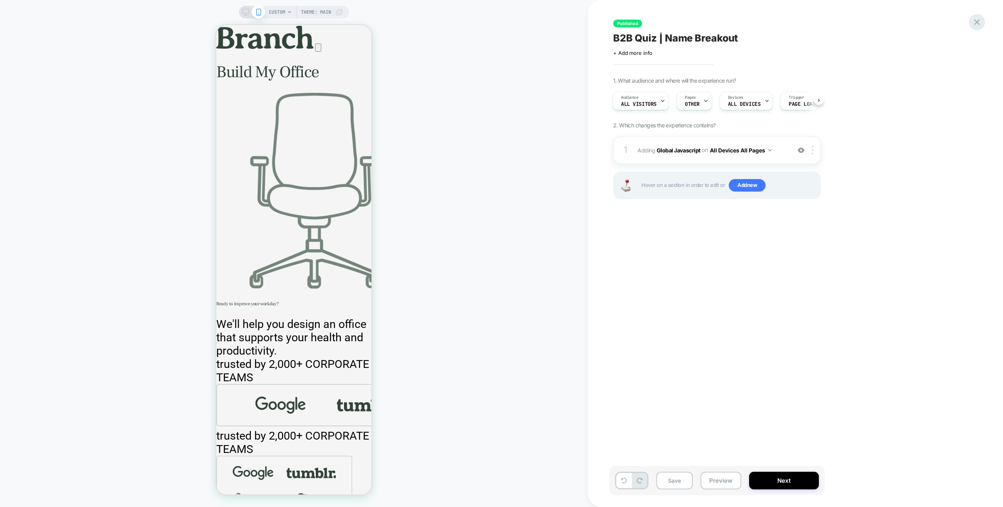
click at [975, 21] on icon at bounding box center [976, 22] width 11 height 11
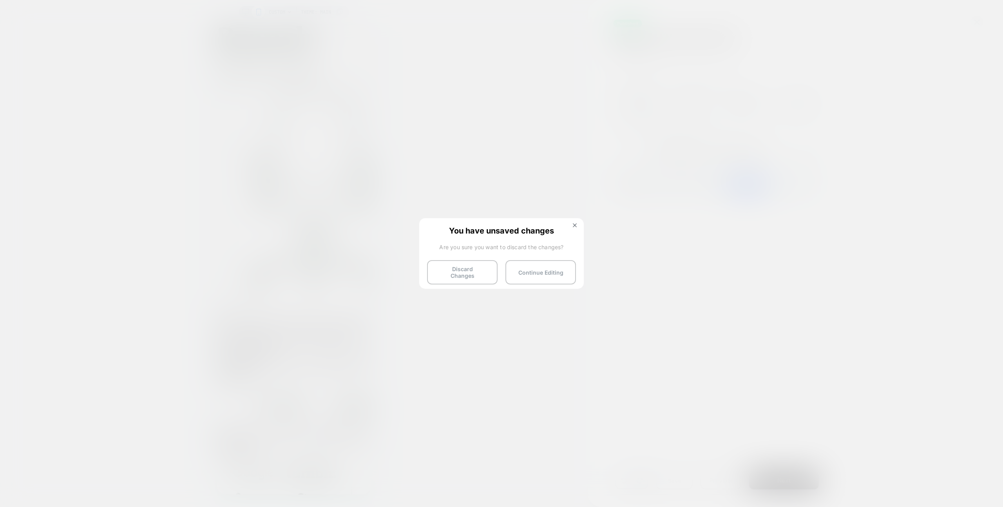
click at [479, 265] on button "Discard Changes" at bounding box center [462, 272] width 71 height 24
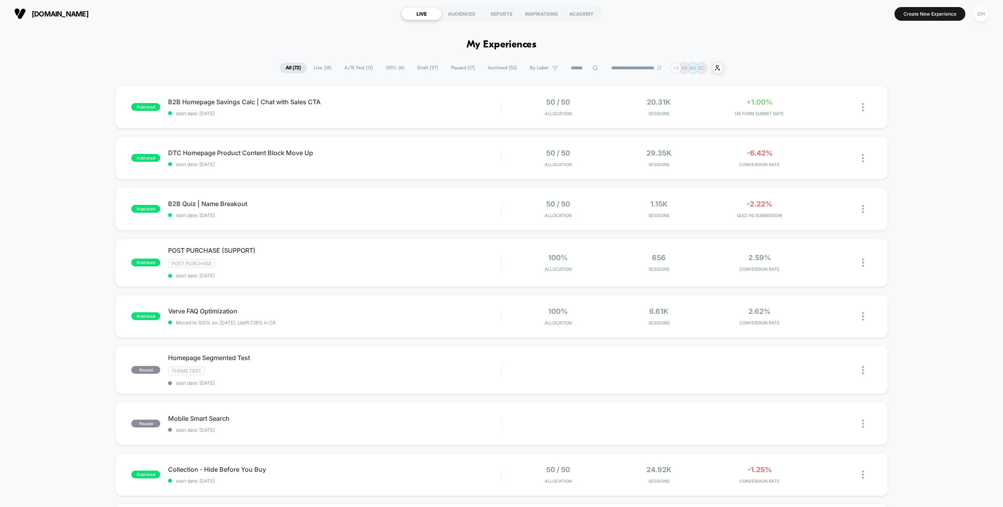
click at [582, 68] on input at bounding box center [584, 67] width 39 height 9
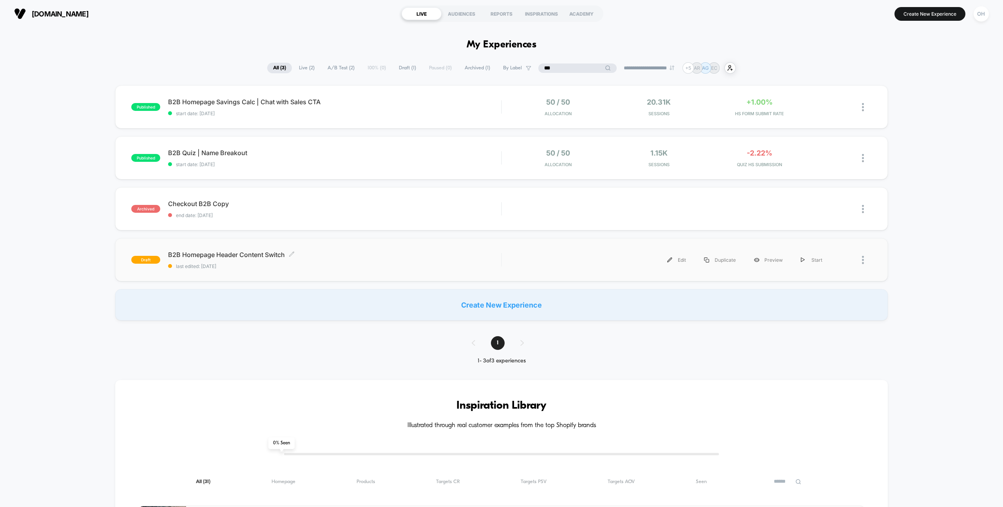
type input "***"
click at [356, 259] on div "B2B Homepage Header Content Switch Click to edit experience details Click to ed…" at bounding box center [334, 260] width 333 height 18
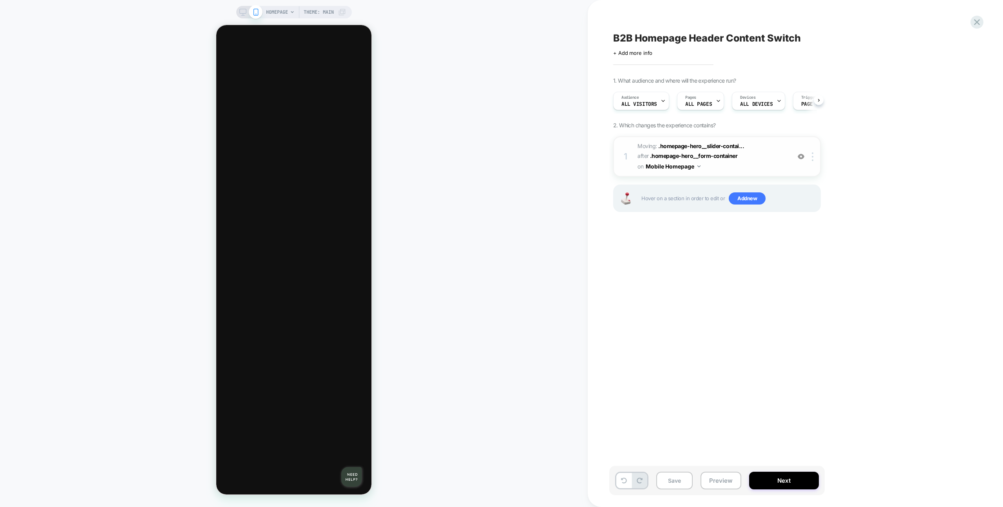
scroll to position [0, 0]
click at [977, 21] on icon at bounding box center [976, 22] width 11 height 11
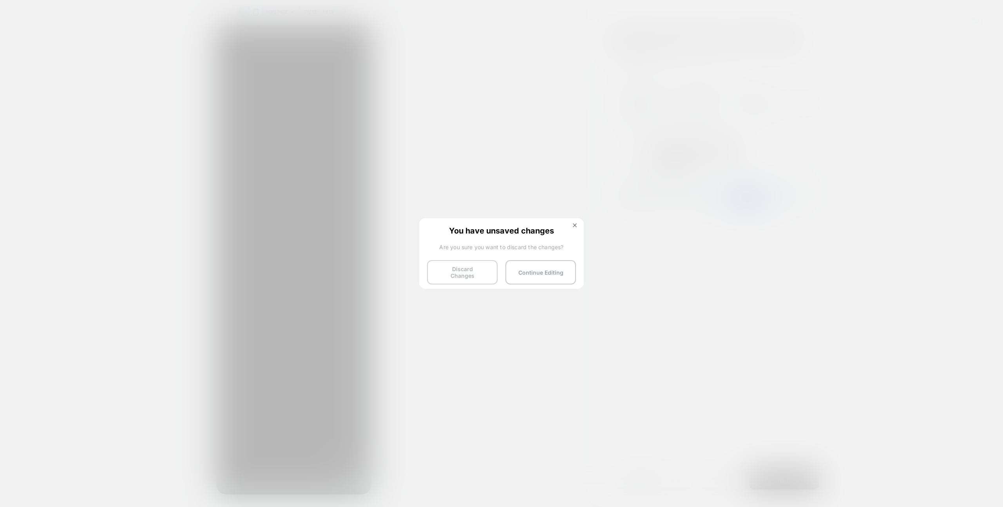
click at [463, 275] on button "Discard Changes" at bounding box center [462, 272] width 71 height 24
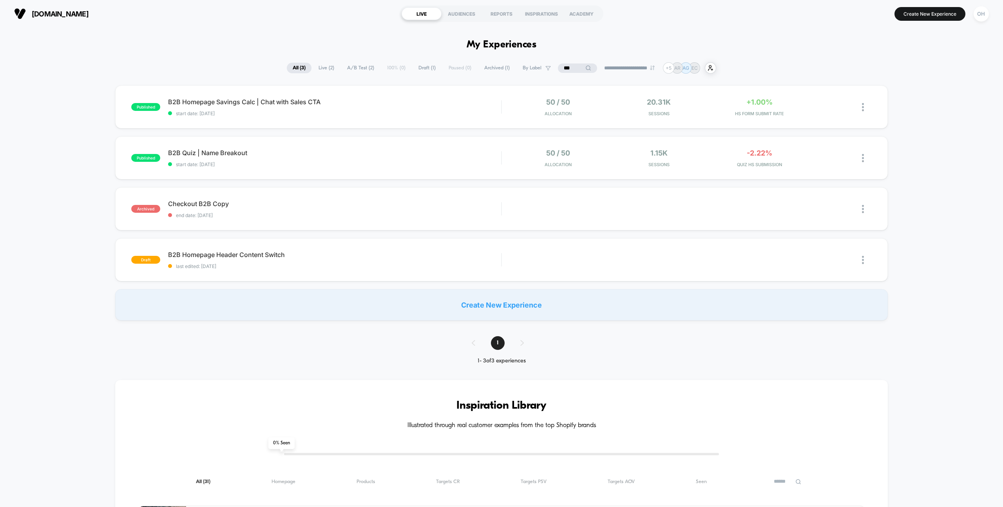
click at [568, 72] on input "***" at bounding box center [577, 67] width 78 height 9
type input "********"
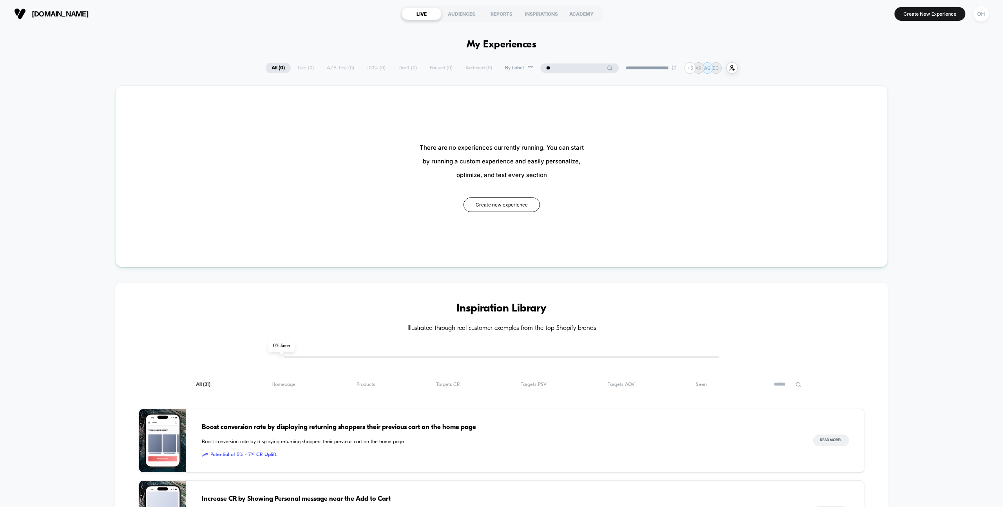
type input "***"
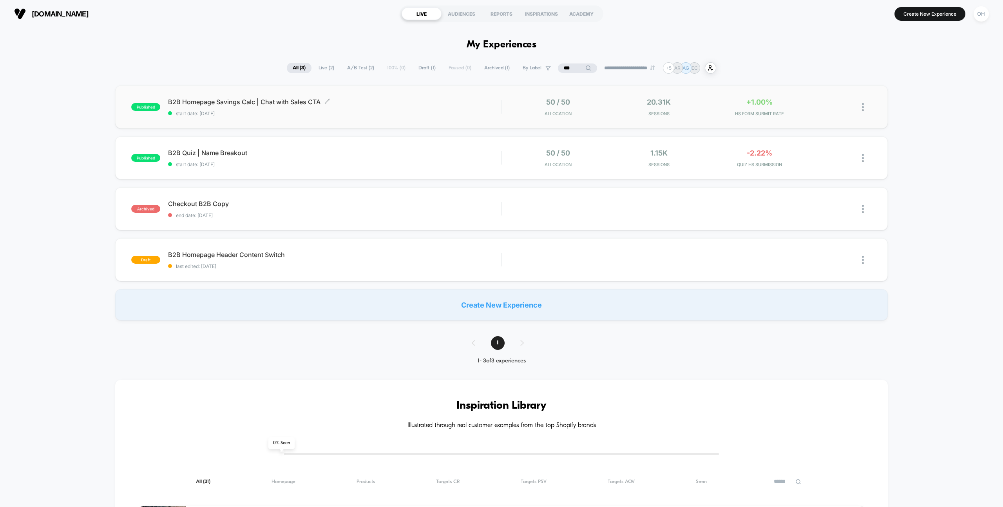
click at [449, 112] on span "start date: [DATE]" at bounding box center [334, 113] width 333 height 6
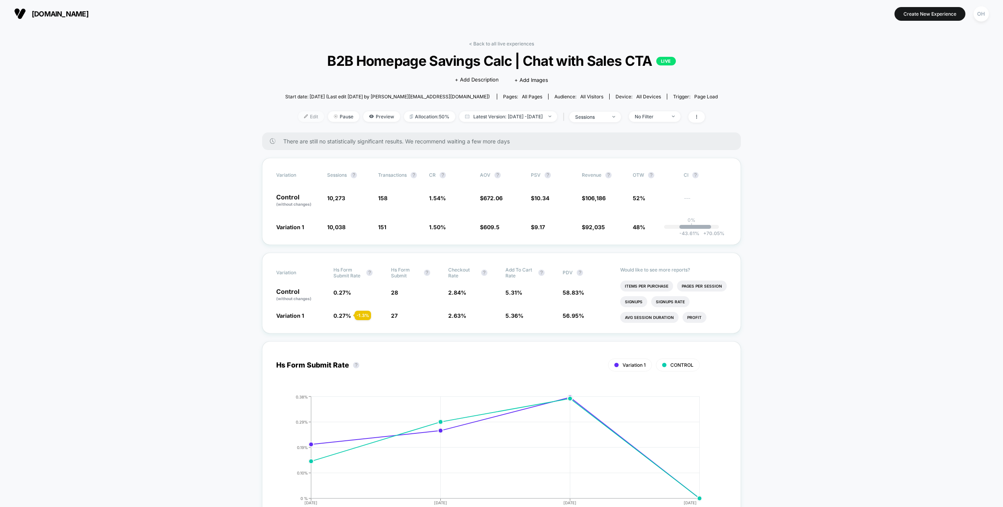
click at [298, 113] on span "Edit" at bounding box center [311, 116] width 26 height 11
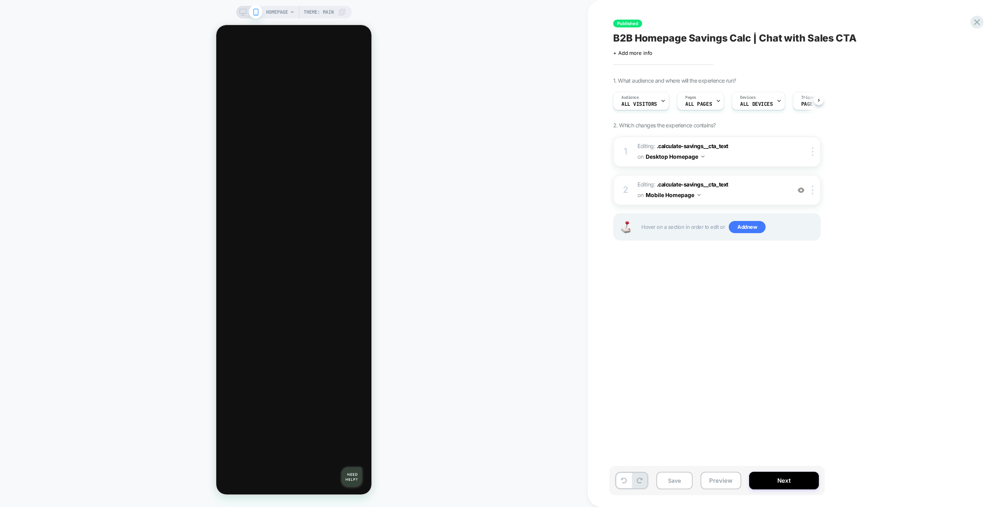
scroll to position [0, 0]
click at [977, 17] on icon at bounding box center [976, 22] width 11 height 11
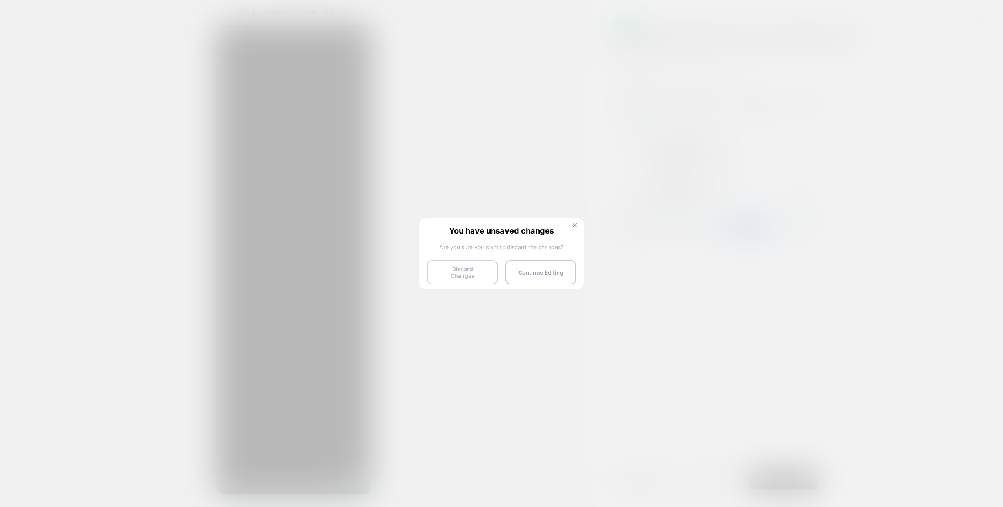
click at [468, 262] on button "Discard Changes" at bounding box center [462, 272] width 71 height 24
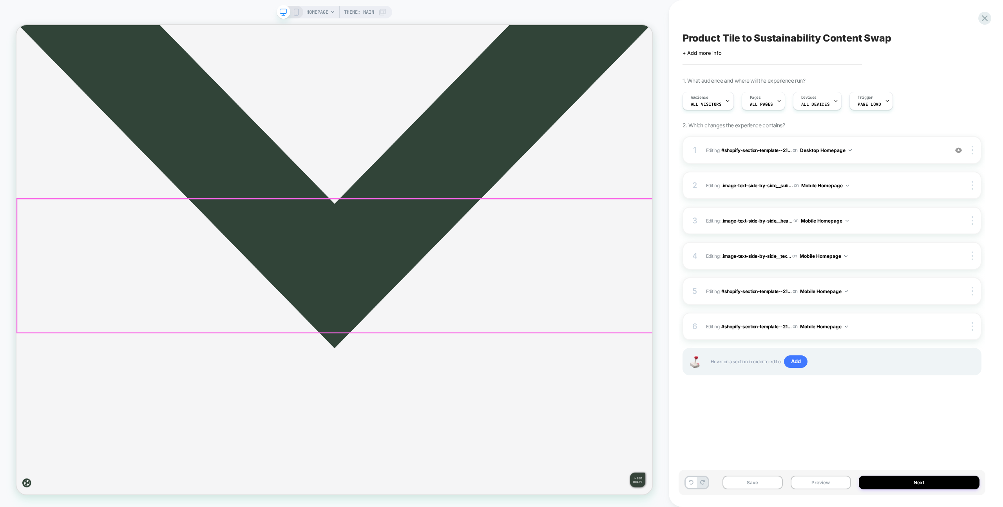
scroll to position [1274, 0]
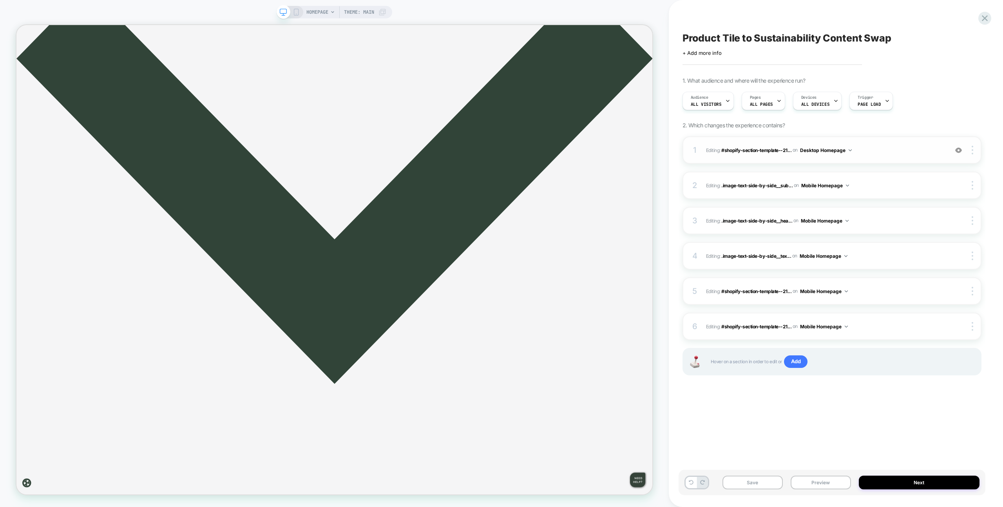
click at [959, 150] on img at bounding box center [958, 150] width 7 height 7
click at [891, 158] on div "1 Editing : #shopify-section-template--21... #shopify-section-template--2123871…" at bounding box center [831, 149] width 299 height 27
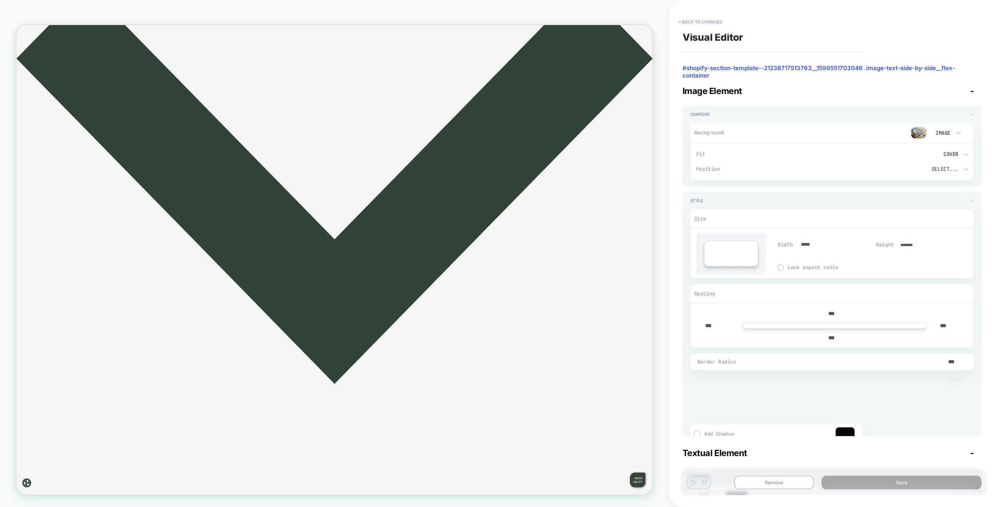
scroll to position [1329, 0]
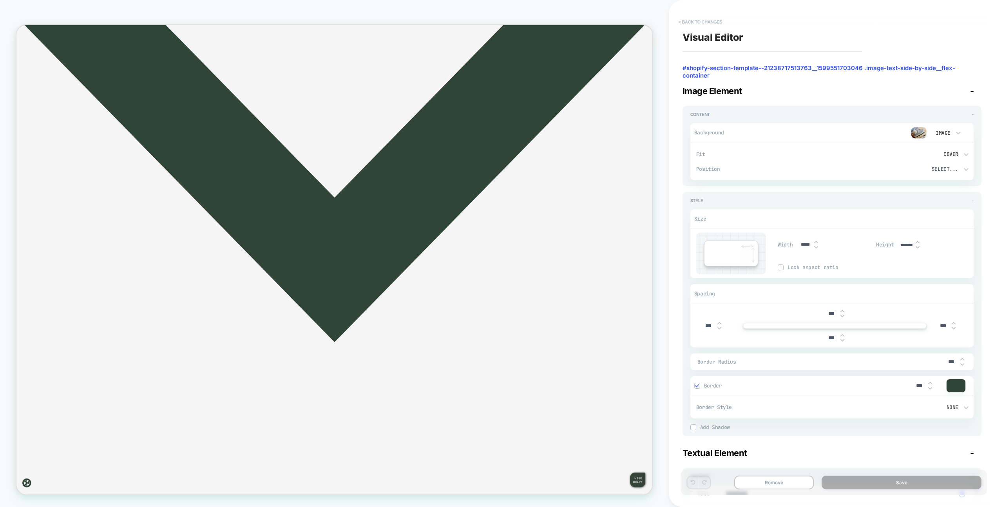
click at [698, 21] on button "< Back to changes" at bounding box center [701, 22] width 52 height 13
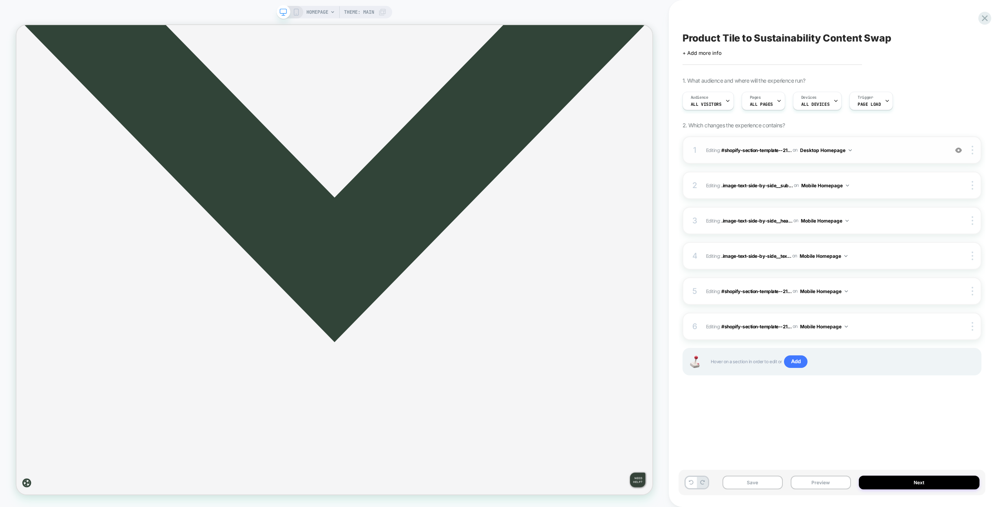
click at [904, 143] on div "1 Editing : #shopify-section-template--21... #shopify-section-template--2123871…" at bounding box center [831, 149] width 299 height 27
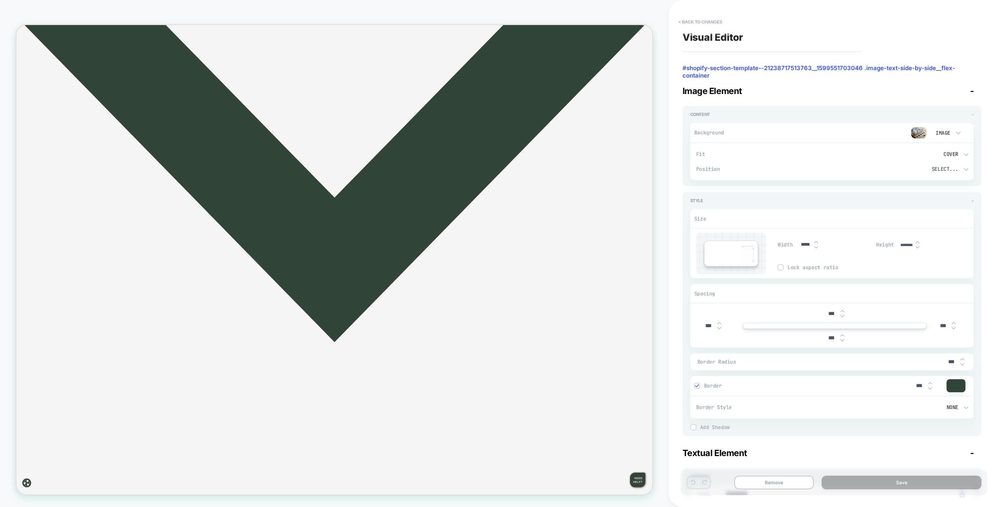
scroll to position [648, 0]
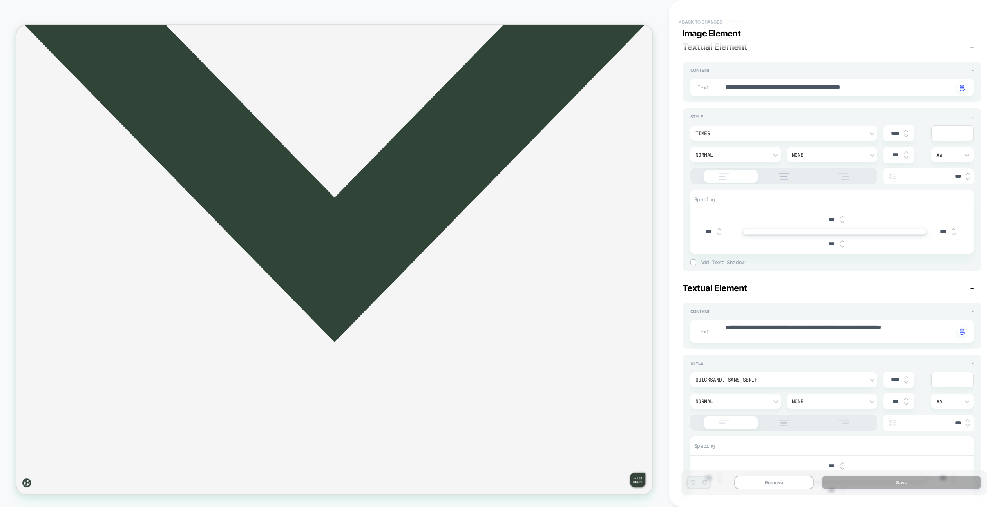
click at [711, 26] on button "< Back to changes" at bounding box center [701, 22] width 52 height 13
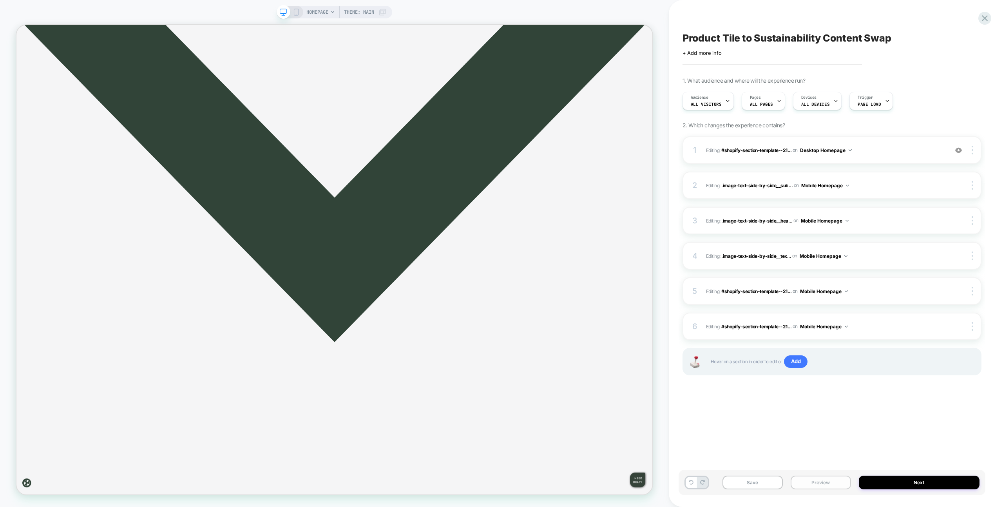
drag, startPoint x: 826, startPoint y: 482, endPoint x: 826, endPoint y: 478, distance: 4.3
click at [825, 482] on button "Preview" at bounding box center [820, 483] width 60 height 14
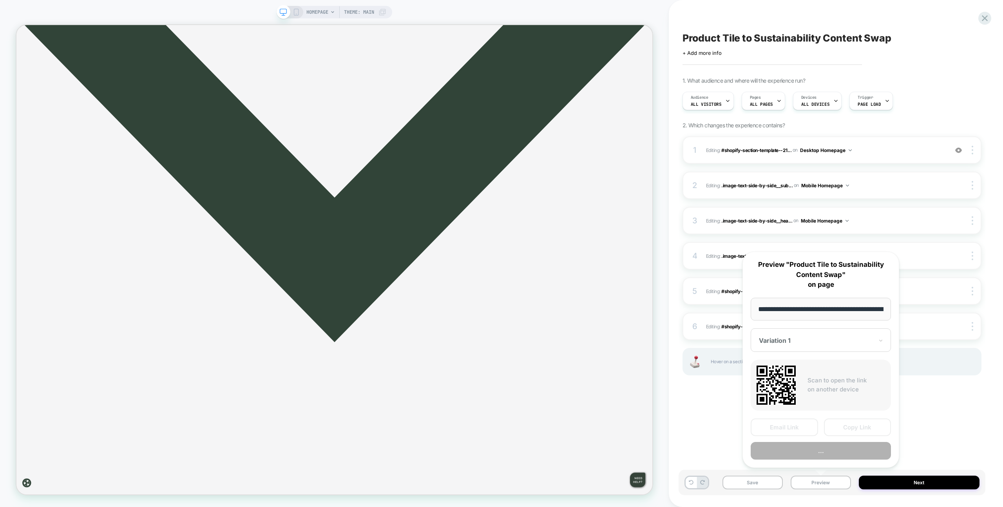
scroll to position [0, 43]
click at [826, 453] on button "Preview" at bounding box center [821, 451] width 140 height 18
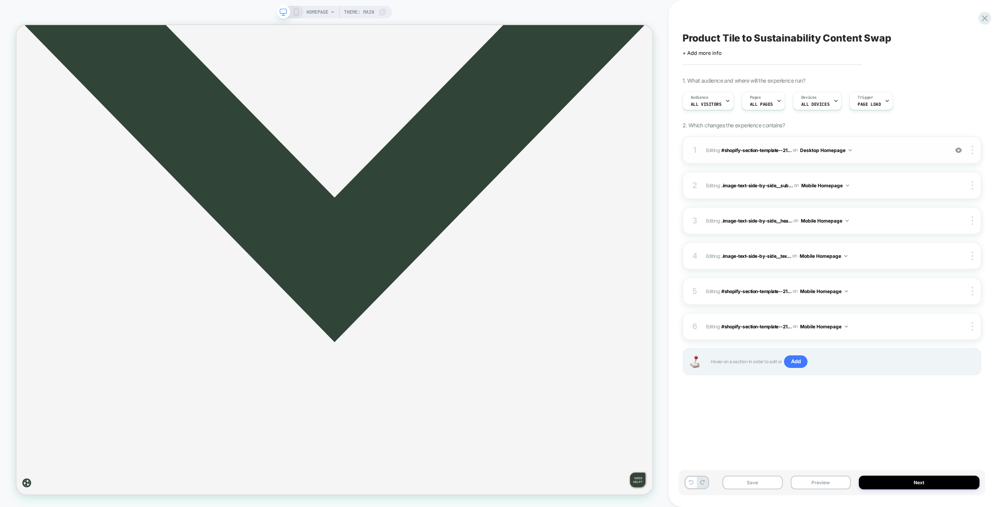
click at [902, 159] on div "1 Editing : #shopify-section-template--21... #shopify-section-template--2123871…" at bounding box center [831, 149] width 299 height 27
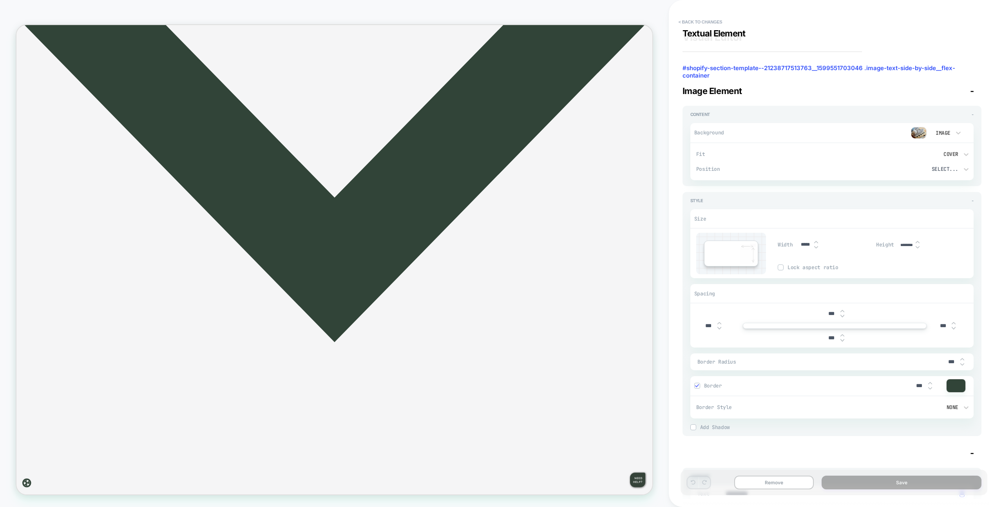
scroll to position [528, 0]
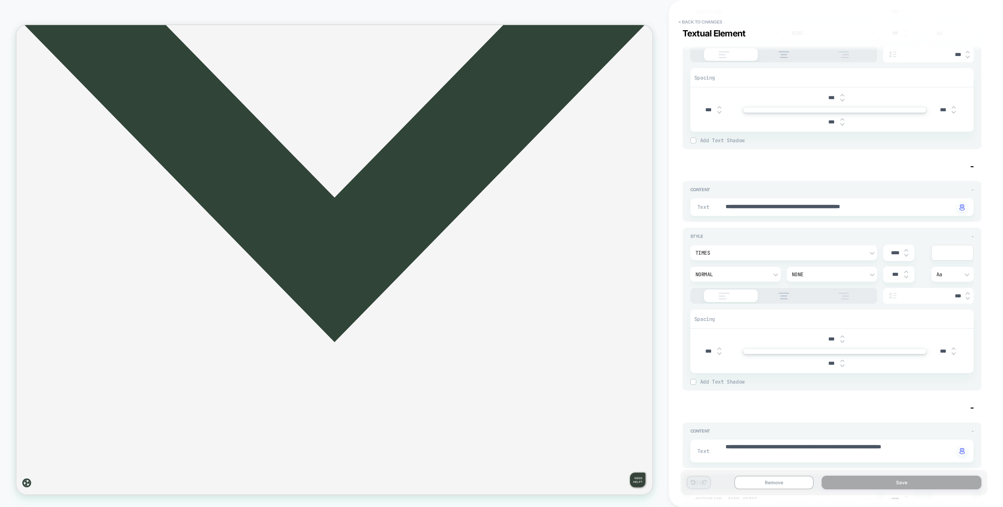
type textarea "*"
type textarea "**********"
type textarea "*"
type textarea "**********"
click at [897, 487] on button "Save" at bounding box center [901, 483] width 160 height 14
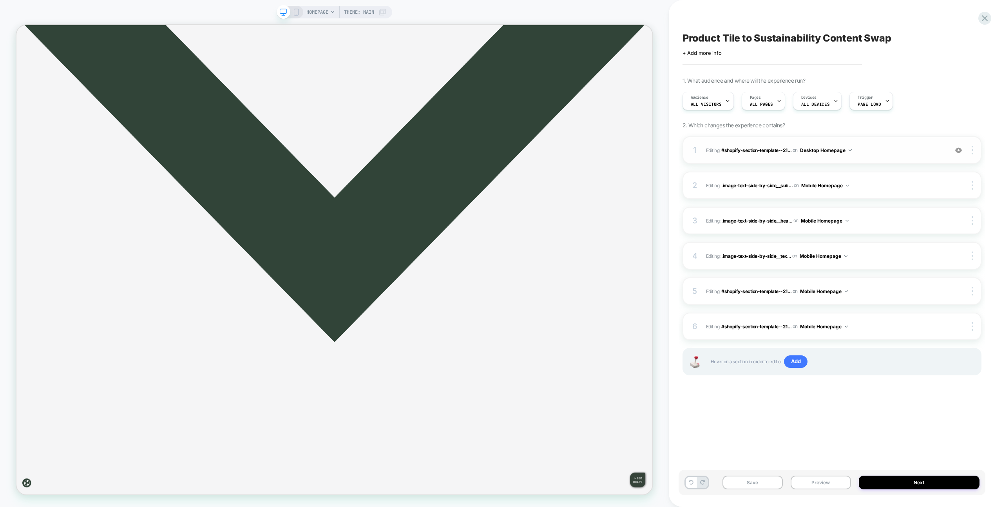
click at [938, 143] on div "1 Editing : #shopify-section-template--21... #shopify-section-template--2123871…" at bounding box center [831, 149] width 299 height 27
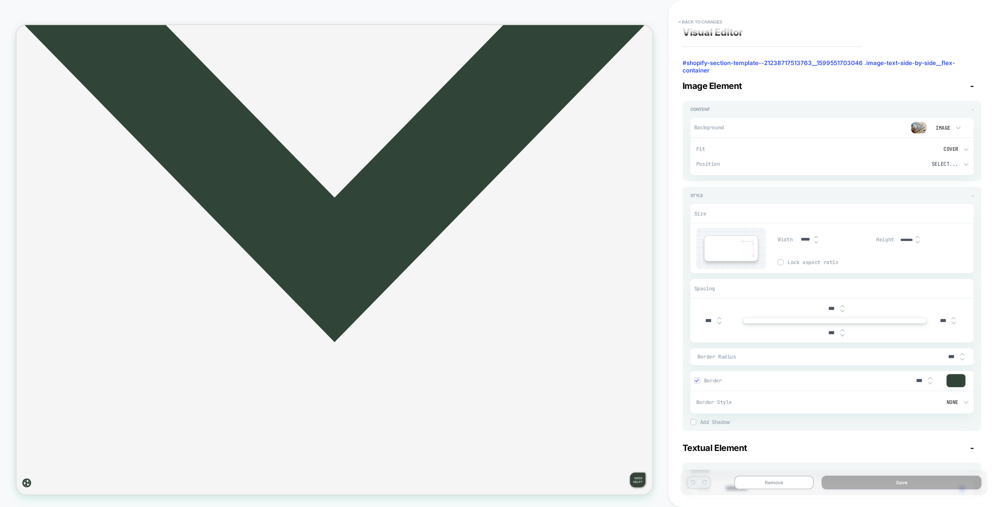
scroll to position [6, 0]
click at [711, 23] on button "< Back to changes" at bounding box center [701, 22] width 52 height 13
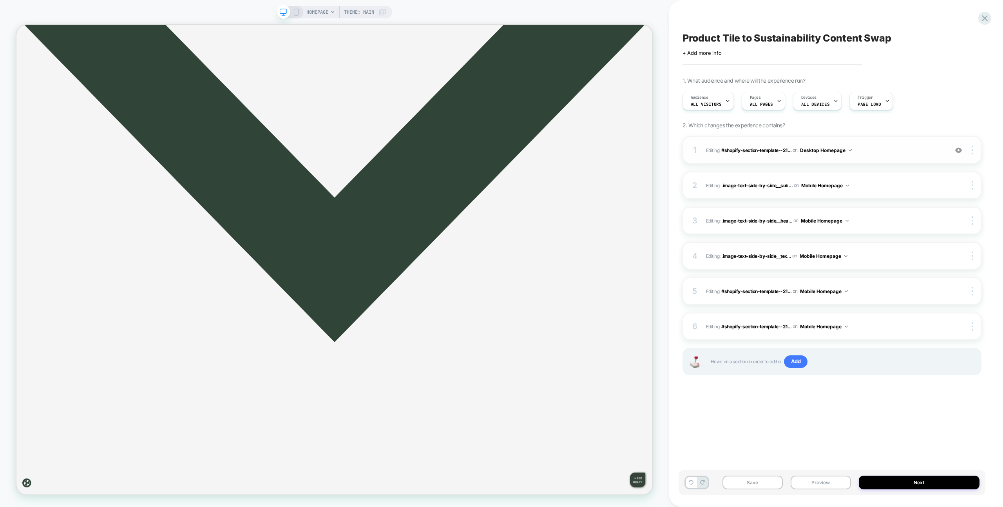
click at [859, 148] on span "Editing : #shopify-section-template--21... #shopify-section-template--212387175…" at bounding box center [825, 150] width 238 height 10
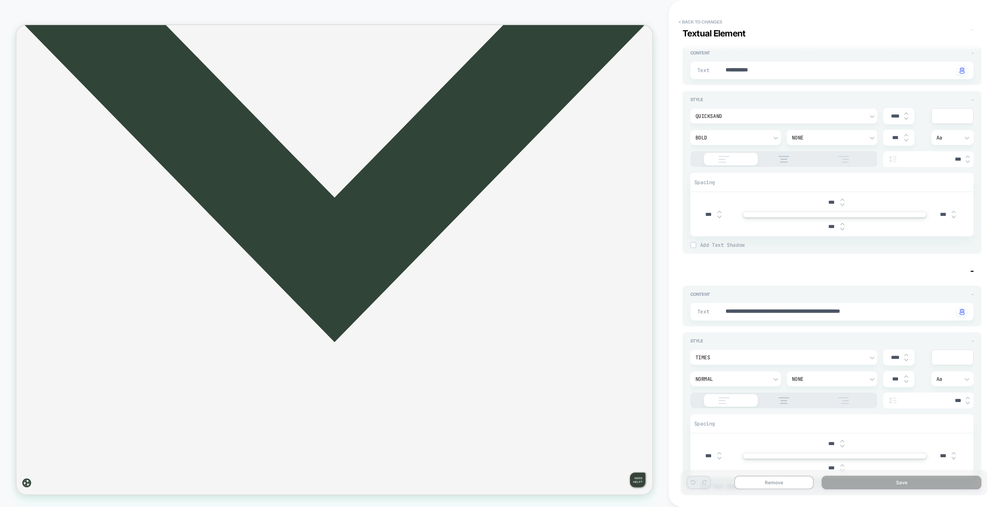
type textarea "*"
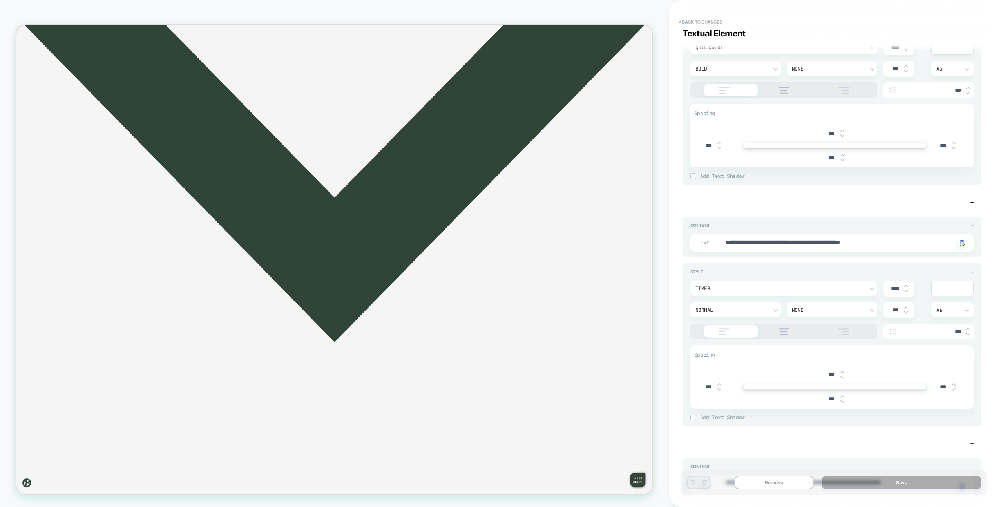
scroll to position [590, 0]
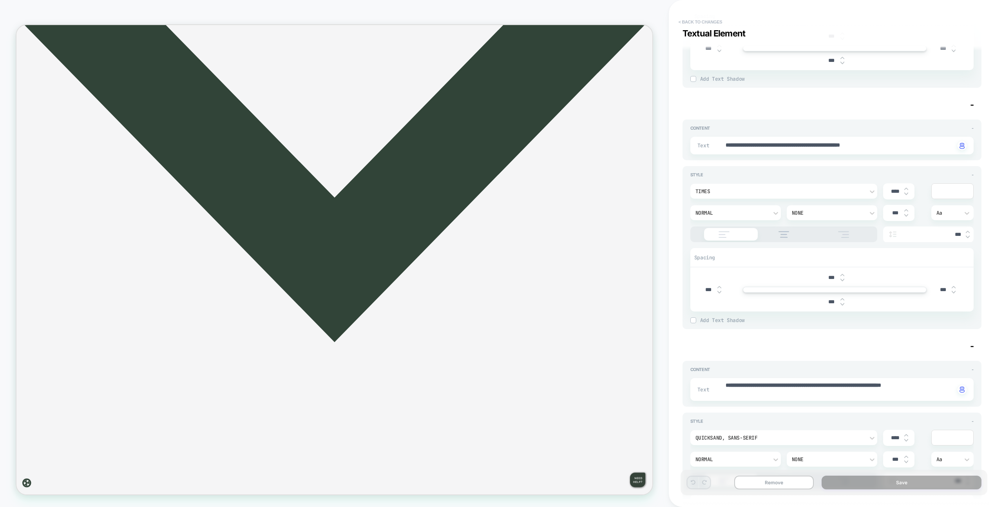
click at [694, 22] on button "< Back to changes" at bounding box center [701, 22] width 52 height 13
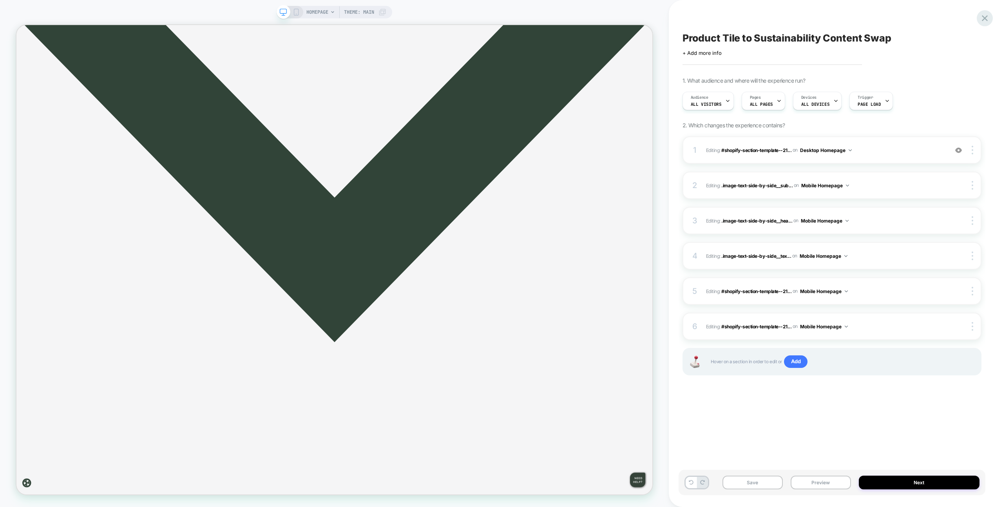
click at [983, 20] on icon at bounding box center [984, 18] width 11 height 11
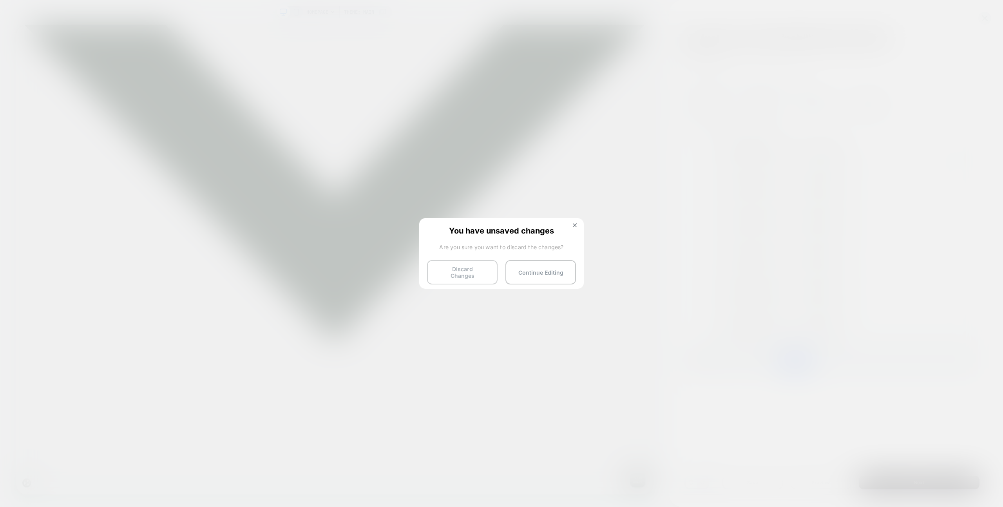
click at [450, 268] on button "Discard Changes" at bounding box center [462, 272] width 71 height 24
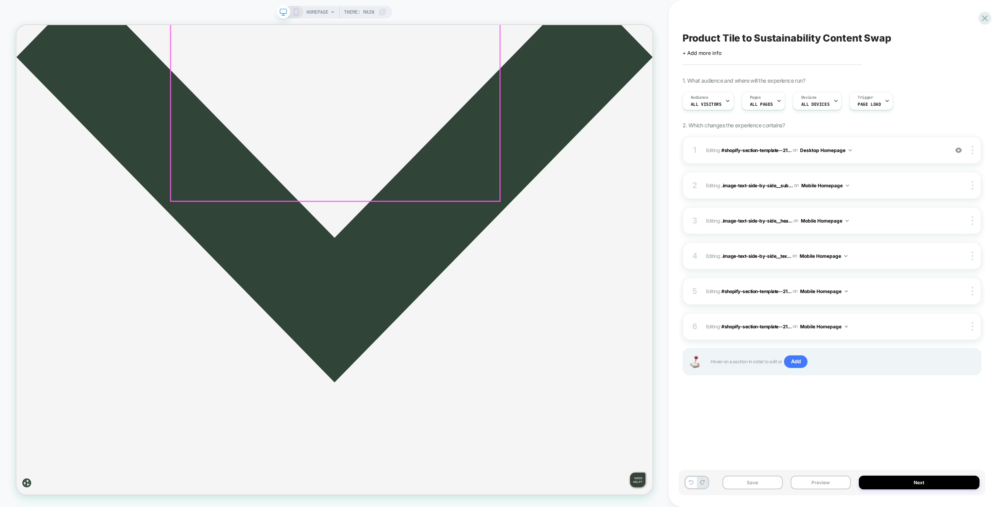
scroll to position [1278, 0]
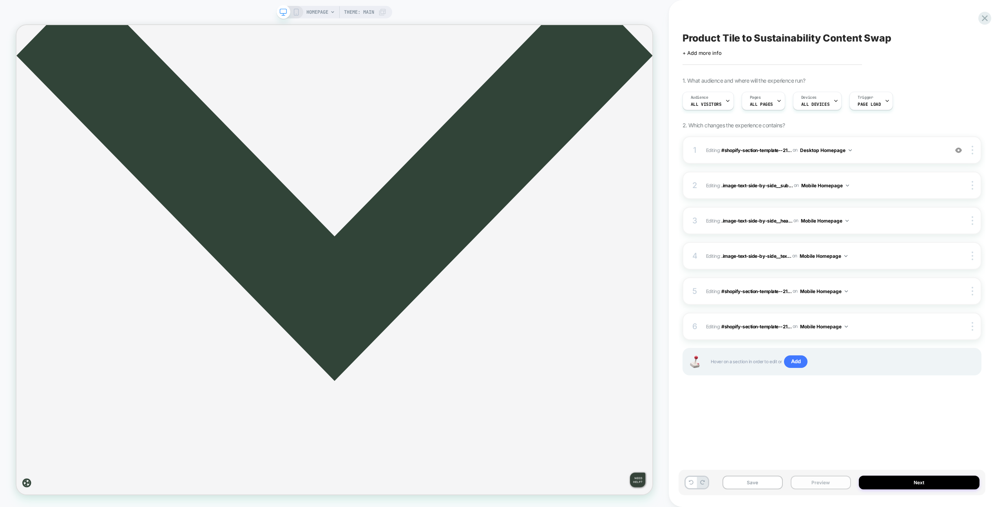
click at [805, 480] on button "Preview" at bounding box center [820, 483] width 60 height 14
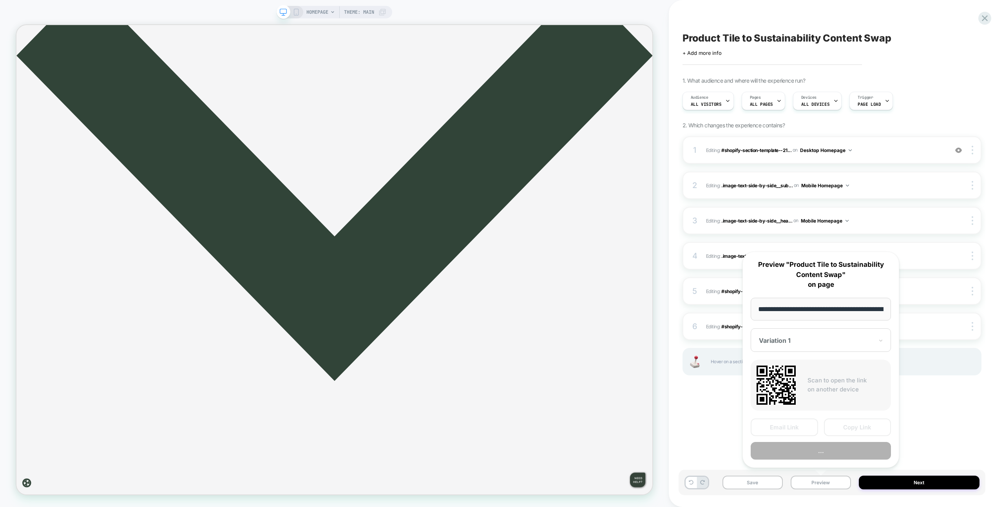
scroll to position [0, 43]
click at [805, 457] on button "Preview" at bounding box center [821, 451] width 140 height 18
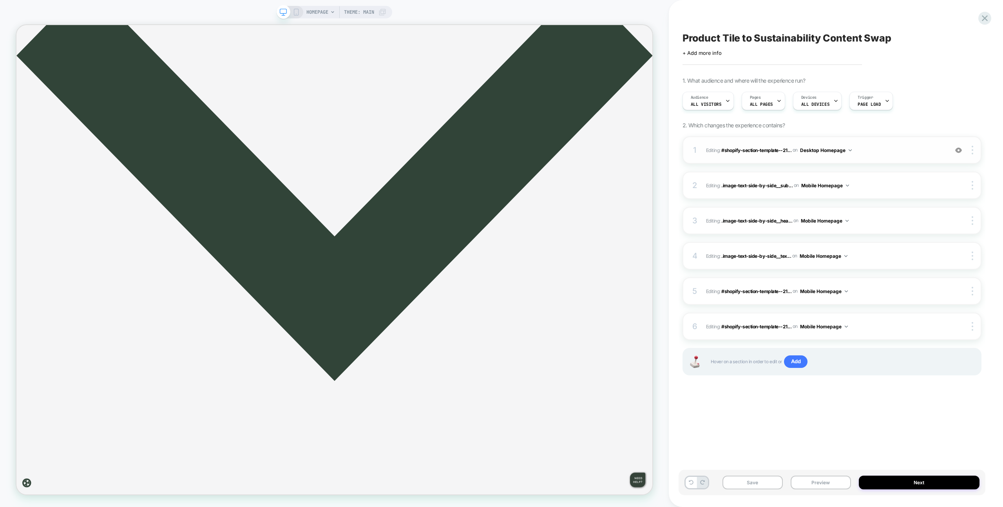
click at [899, 153] on span "Editing : #shopify-section-template--21... #shopify-section-template--212387175…" at bounding box center [825, 150] width 238 height 10
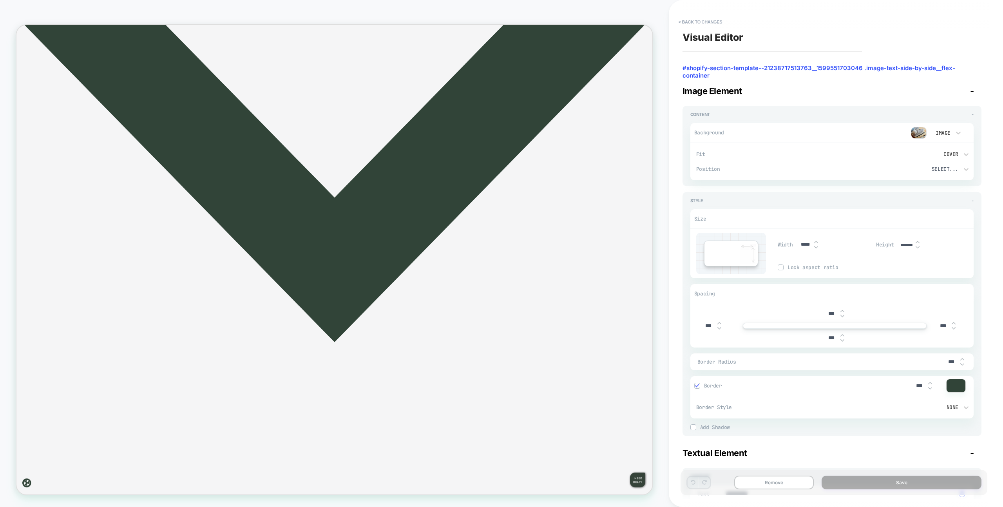
scroll to position [213, 0]
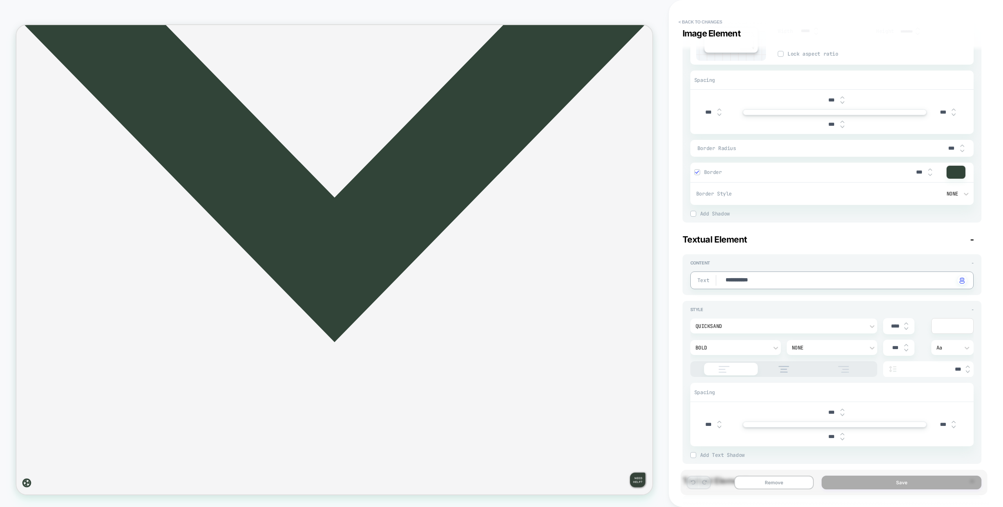
type textarea "*"
type textarea "**********"
type textarea "*"
type textarea "**********"
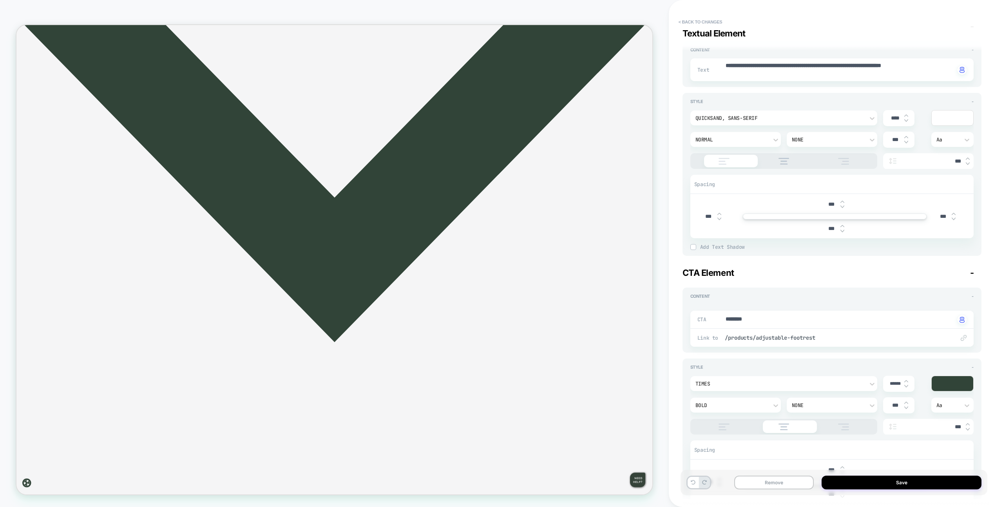
scroll to position [928, 0]
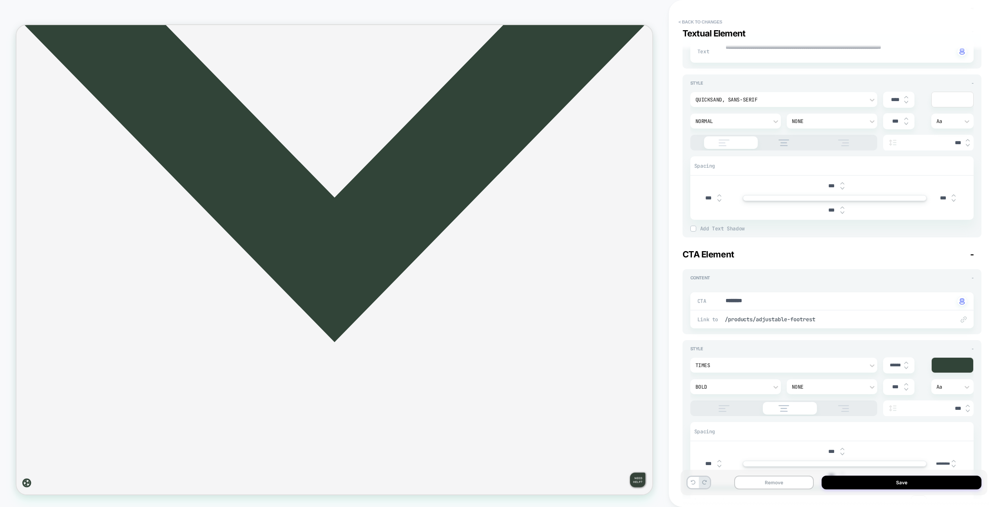
click at [746, 407] on div at bounding box center [724, 408] width 60 height 7
click at [776, 406] on img at bounding box center [783, 408] width 19 height 7
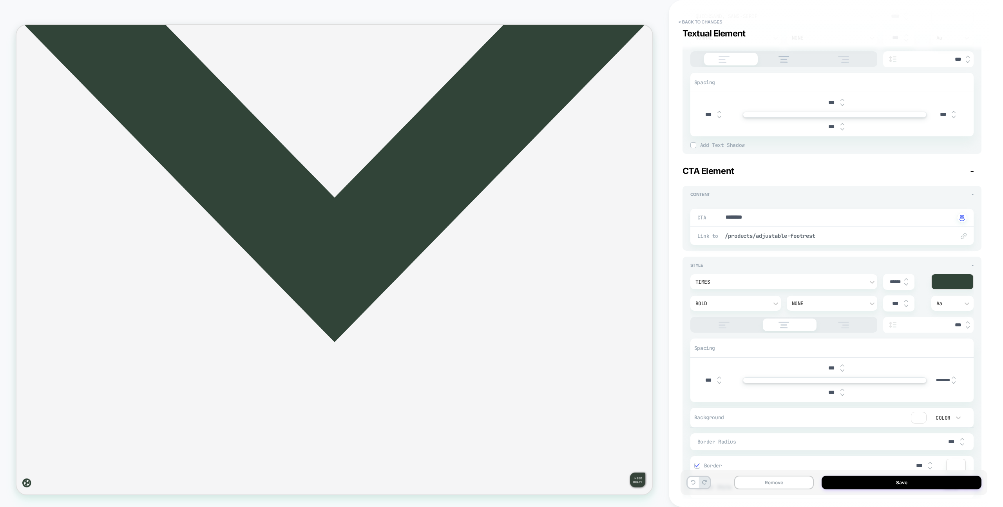
scroll to position [1083, 0]
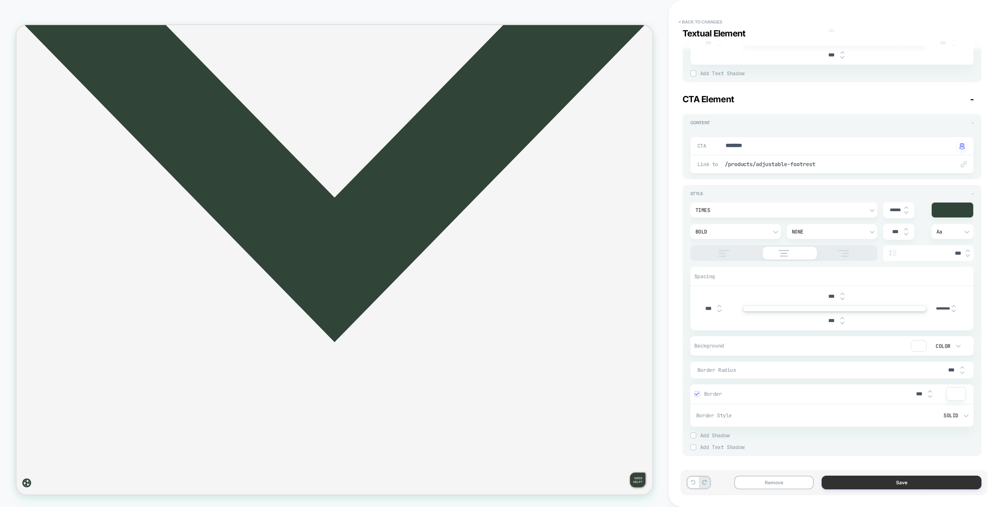
click at [853, 478] on button "Save" at bounding box center [901, 483] width 160 height 14
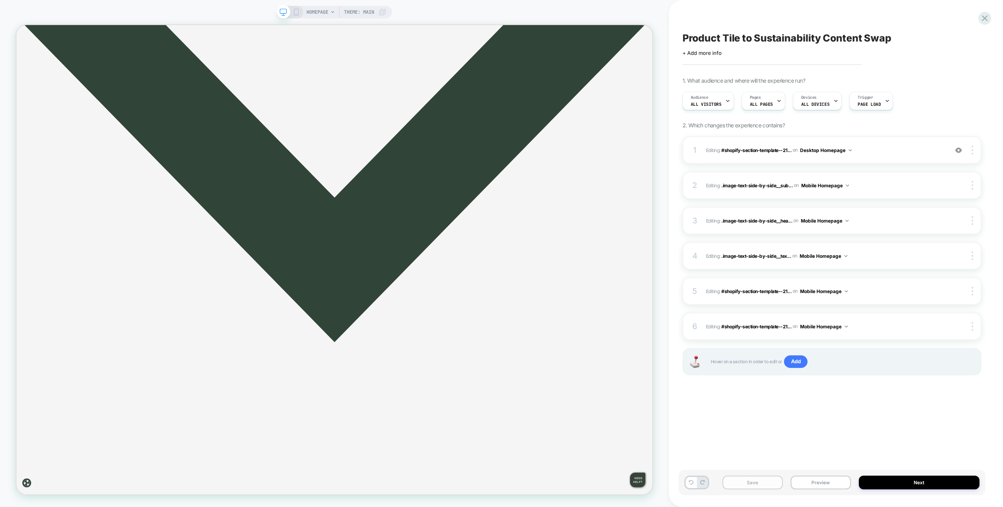
click at [759, 479] on button "Save" at bounding box center [752, 483] width 60 height 14
click at [810, 478] on button "Preview" at bounding box center [820, 483] width 60 height 14
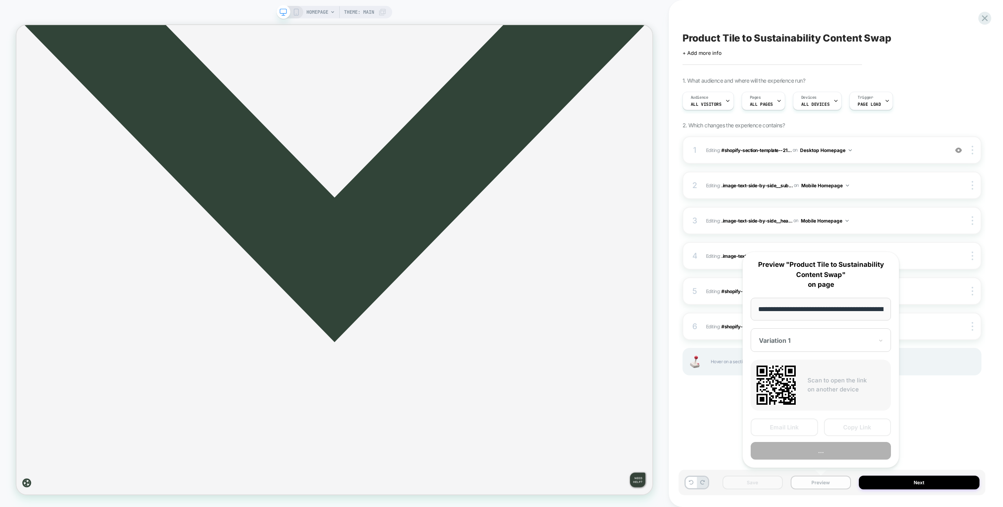
scroll to position [0, 43]
click at [719, 437] on div "Product Tile to Sustainability Content Swap Click to edit experience details + …" at bounding box center [831, 253] width 307 height 491
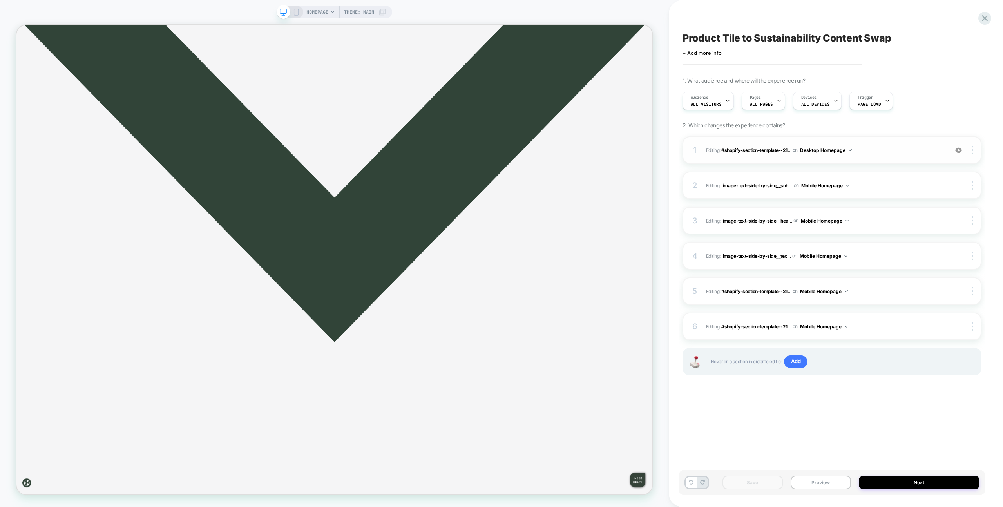
click at [885, 161] on div "1 Editing : #shopify-section-template--21... #shopify-section-template--2123871…" at bounding box center [831, 149] width 299 height 27
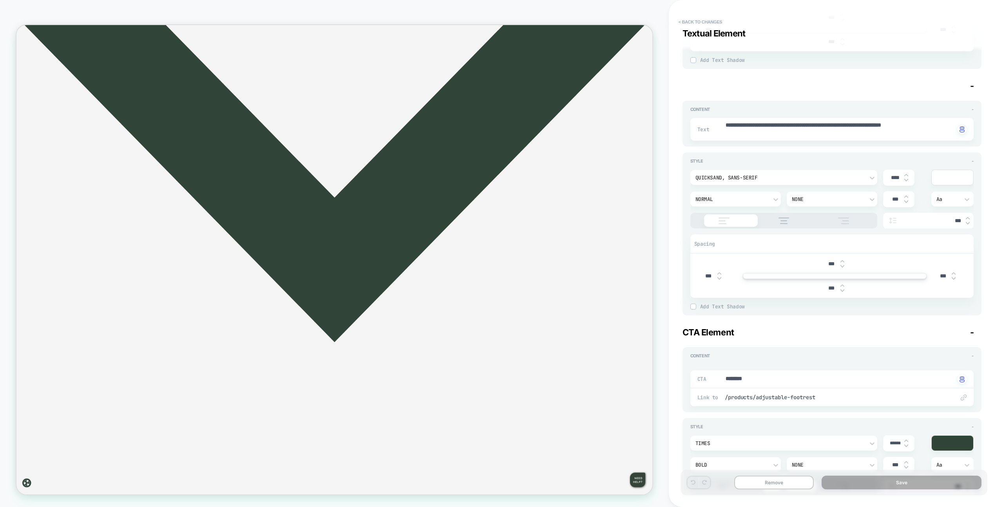
type textarea "*"
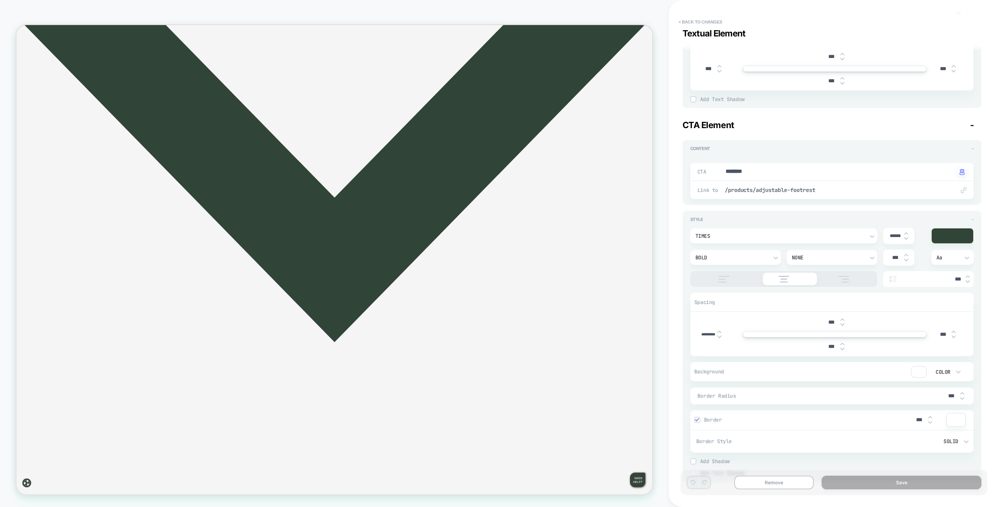
scroll to position [1083, 0]
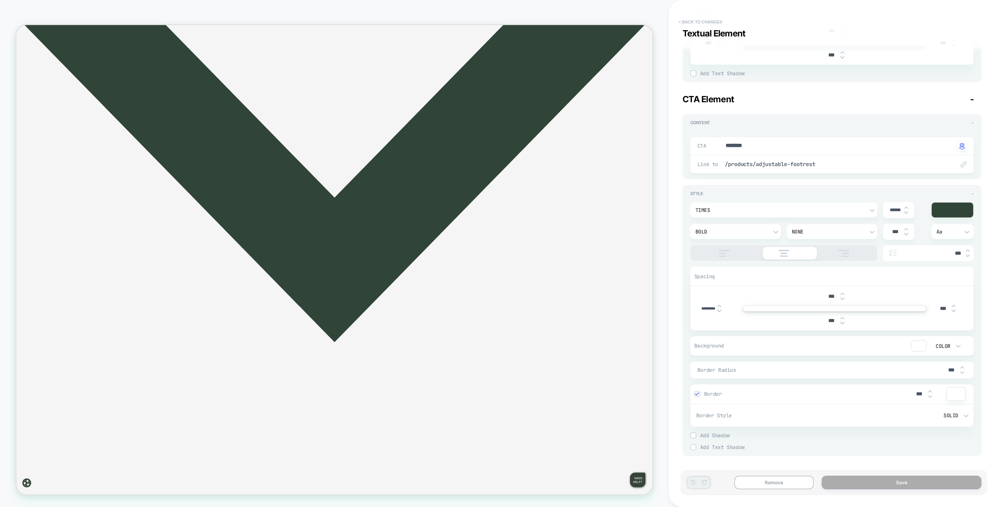
click at [695, 16] on button "< Back to changes" at bounding box center [701, 22] width 52 height 13
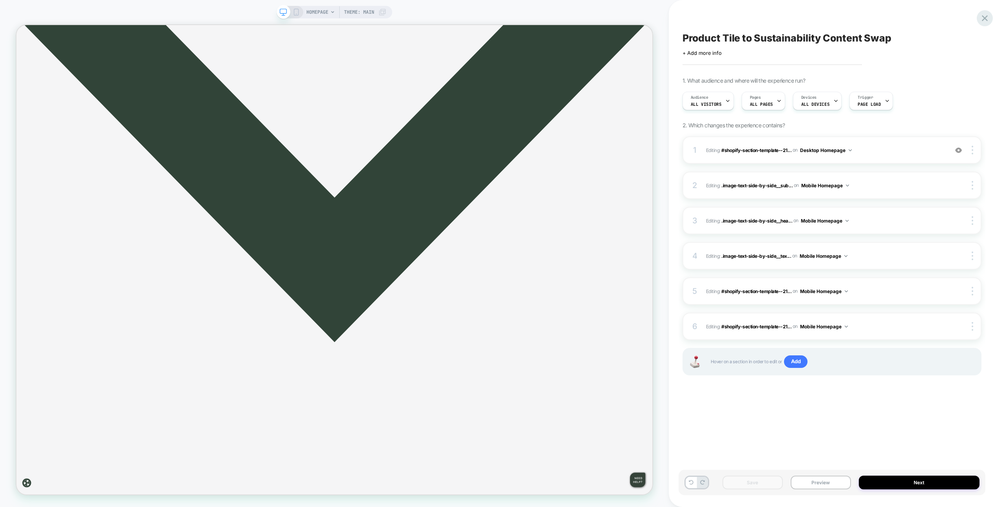
click at [987, 16] on icon at bounding box center [984, 18] width 11 height 11
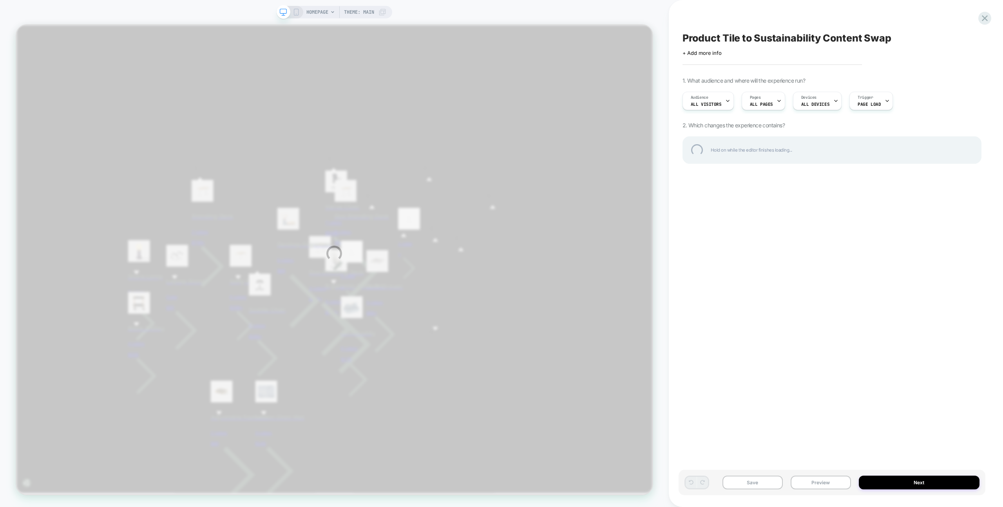
click at [684, 17] on div "HOMEPAGE Theme: MAIN Product Tile to Sustainability Content Swap Click to edit …" at bounding box center [501, 253] width 1003 height 507
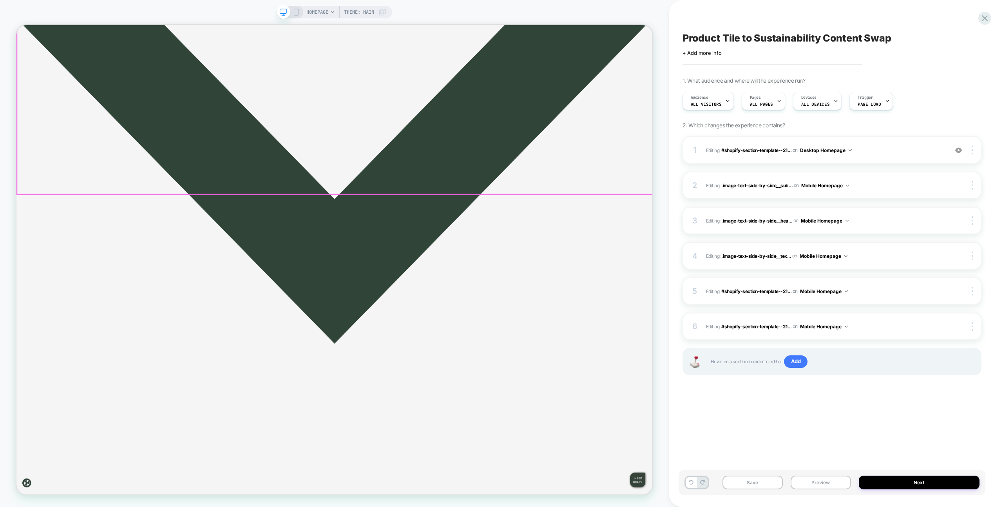
scroll to position [1342, 0]
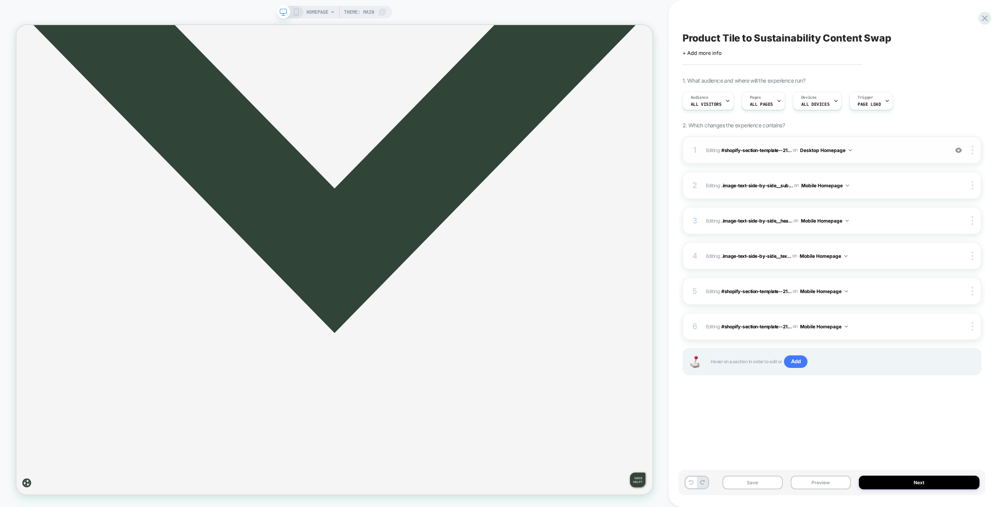
click at [878, 152] on span "Editing : #shopify-section-template--21... #shopify-section-template--212387175…" at bounding box center [825, 150] width 238 height 10
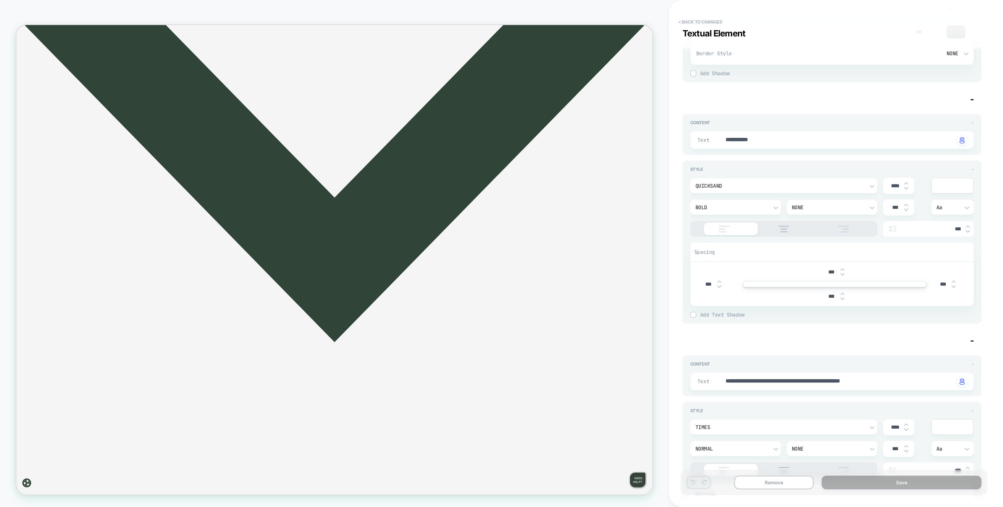
scroll to position [1083, 0]
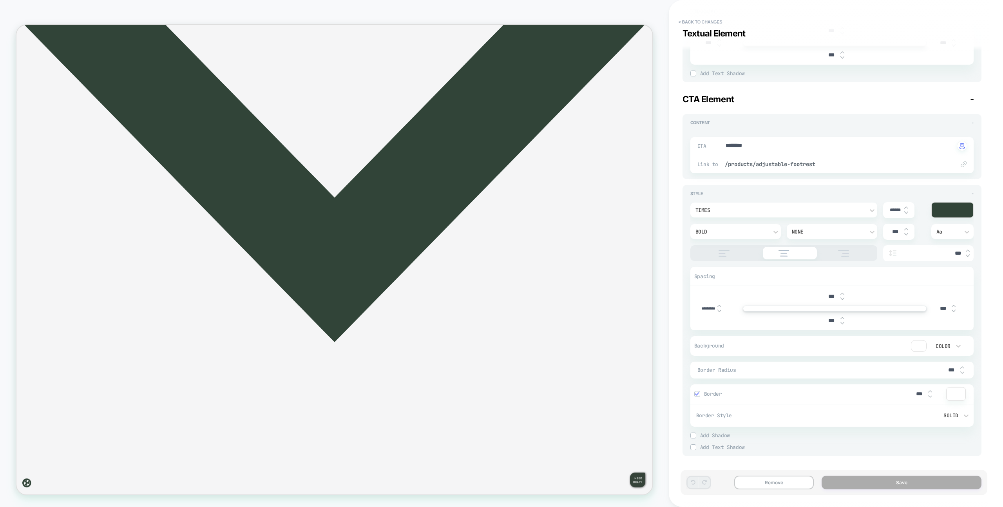
click at [757, 249] on div at bounding box center [783, 253] width 187 height 16
click at [751, 253] on div at bounding box center [724, 253] width 60 height 7
click at [825, 257] on div at bounding box center [783, 253] width 187 height 16
click at [837, 255] on img at bounding box center [844, 253] width 20 height 7
click at [803, 256] on div at bounding box center [784, 253] width 60 height 7
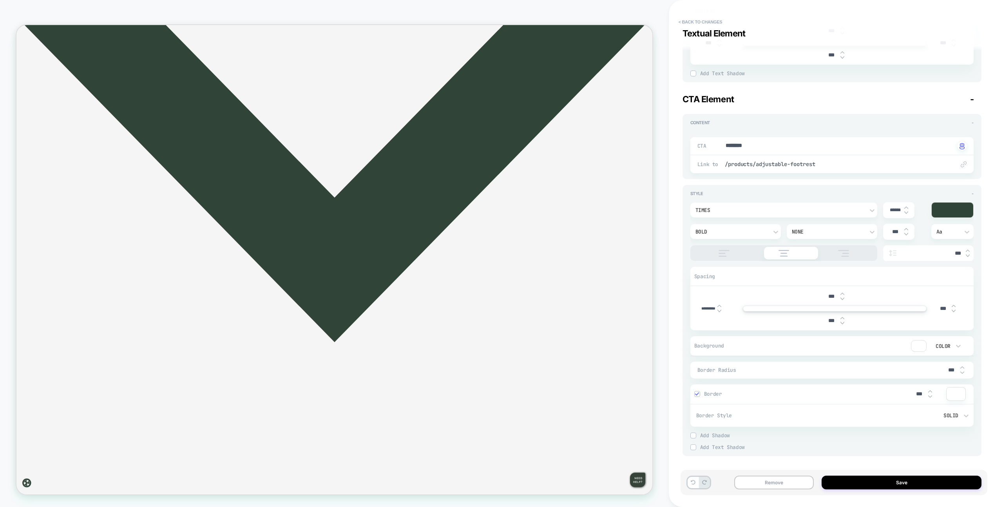
click at [747, 253] on div at bounding box center [724, 253] width 60 height 7
type textarea "*"
click at [711, 309] on input "*********" at bounding box center [709, 308] width 18 height 5
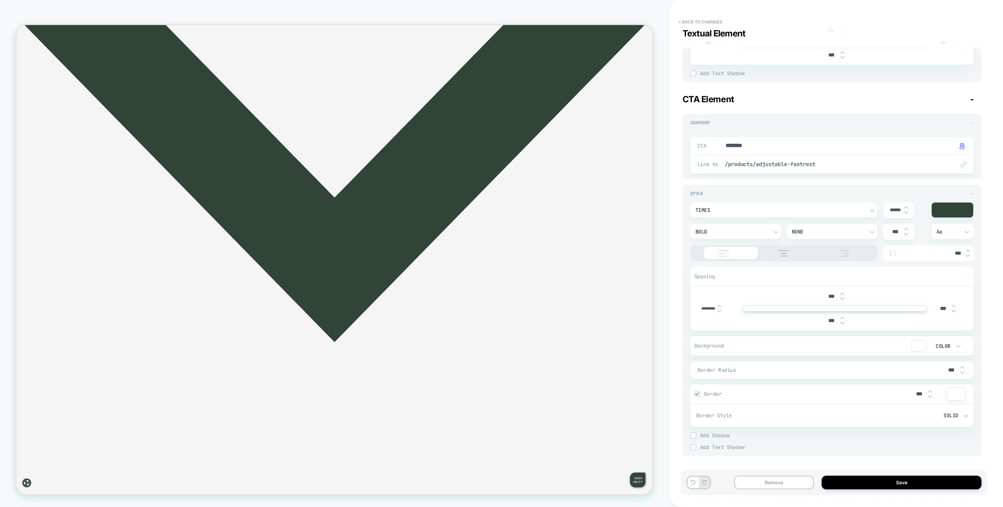
scroll to position [0, 2]
click at [706, 309] on input "*********" at bounding box center [709, 308] width 18 height 5
type input "*********"
type textarea "*"
type input "****"
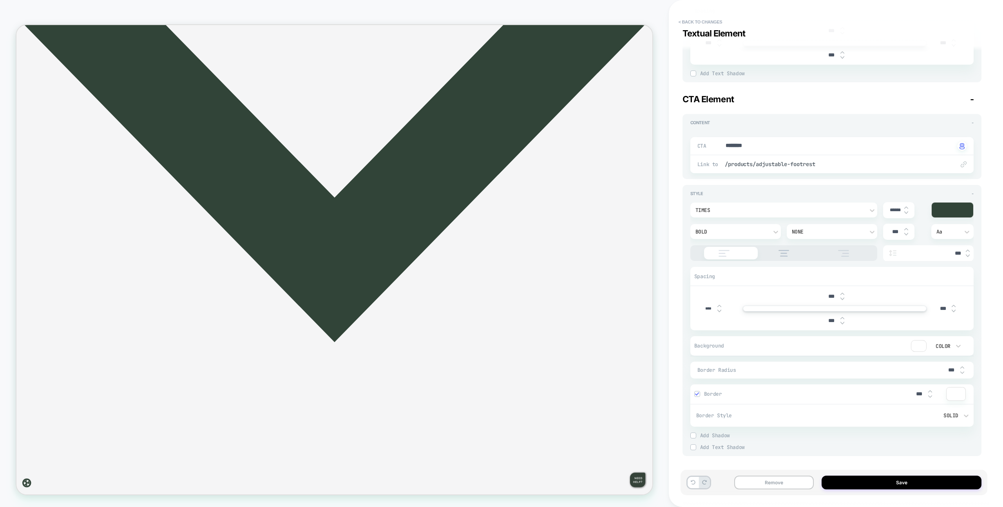
type textarea "*"
type input "*****"
type textarea "*"
type input "*****"
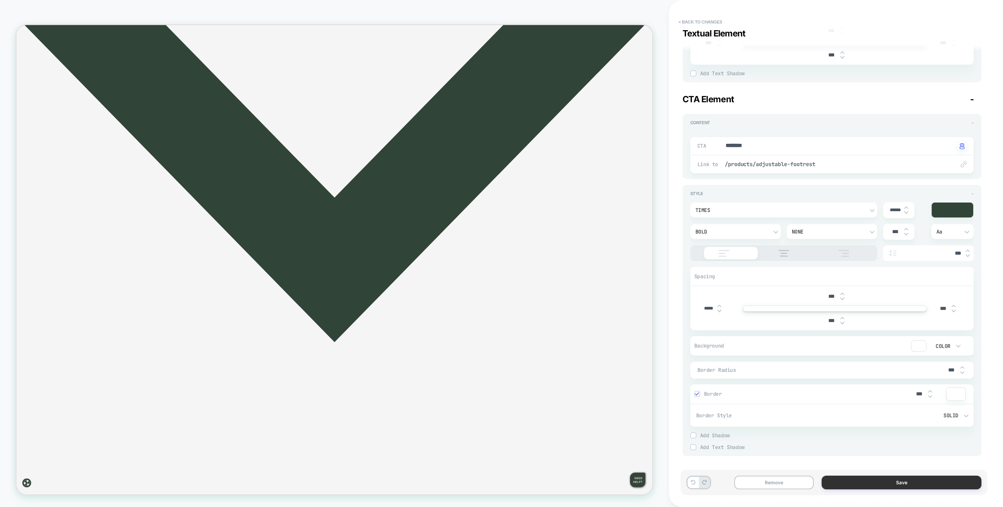
click at [845, 483] on button "Save" at bounding box center [901, 483] width 160 height 14
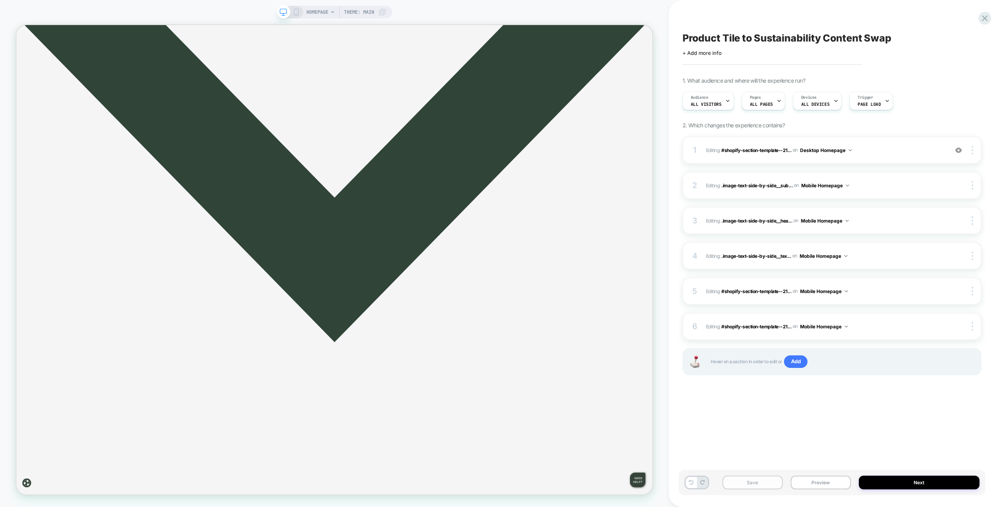
click at [754, 481] on button "Save" at bounding box center [752, 483] width 60 height 14
click at [895, 142] on div "1 Editing : #shopify-section-template--21... #shopify-section-template--2123871…" at bounding box center [831, 149] width 299 height 27
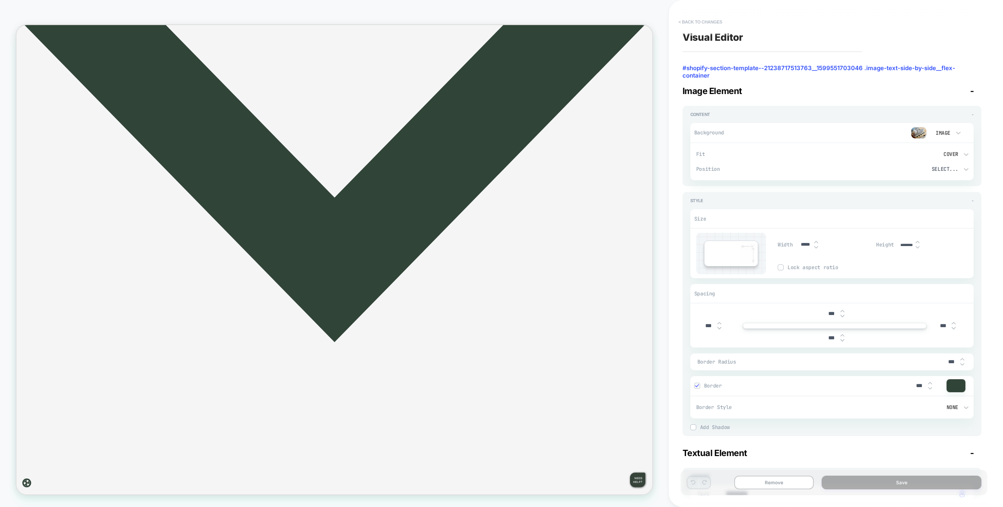
click at [694, 27] on button "< Back to changes" at bounding box center [701, 22] width 52 height 13
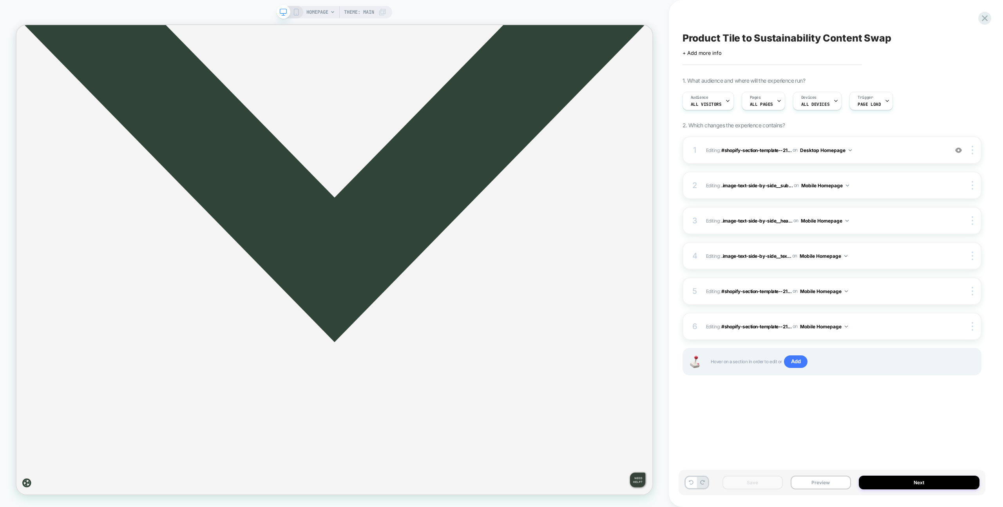
click at [297, 12] on icon at bounding box center [296, 12] width 7 height 7
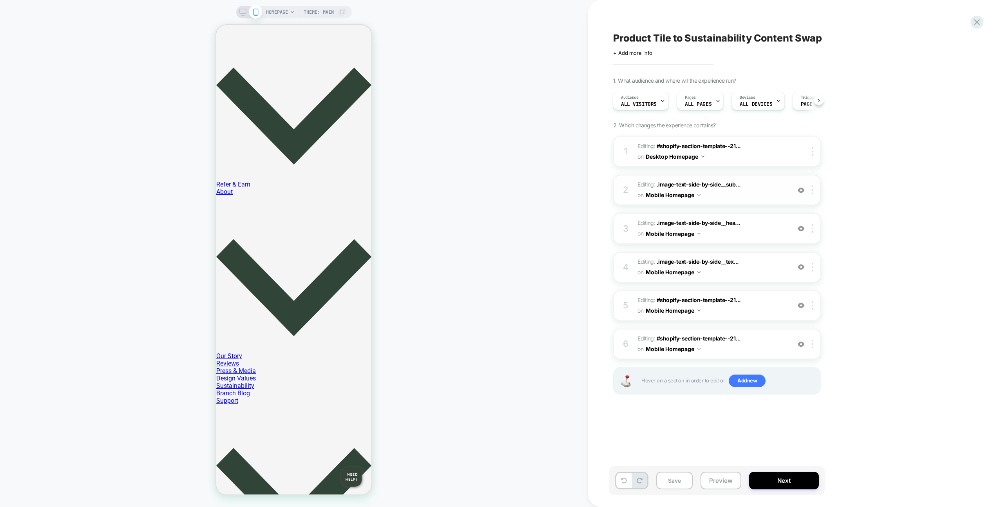
click at [798, 188] on img at bounding box center [801, 190] width 7 height 7
click at [799, 189] on img at bounding box center [801, 190] width 7 height 7
click at [801, 229] on img at bounding box center [801, 228] width 7 height 7
click at [801, 261] on div "4 Editing : .image-text-side-by-side__tex... .image-text-side-by-side__text:nth…" at bounding box center [717, 267] width 208 height 31
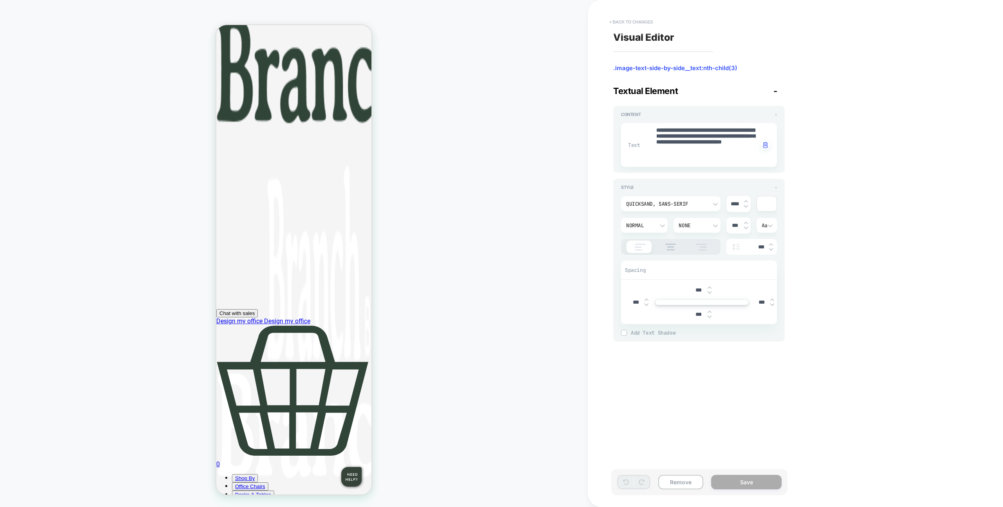
click at [638, 20] on button "< Back to changes" at bounding box center [631, 22] width 52 height 13
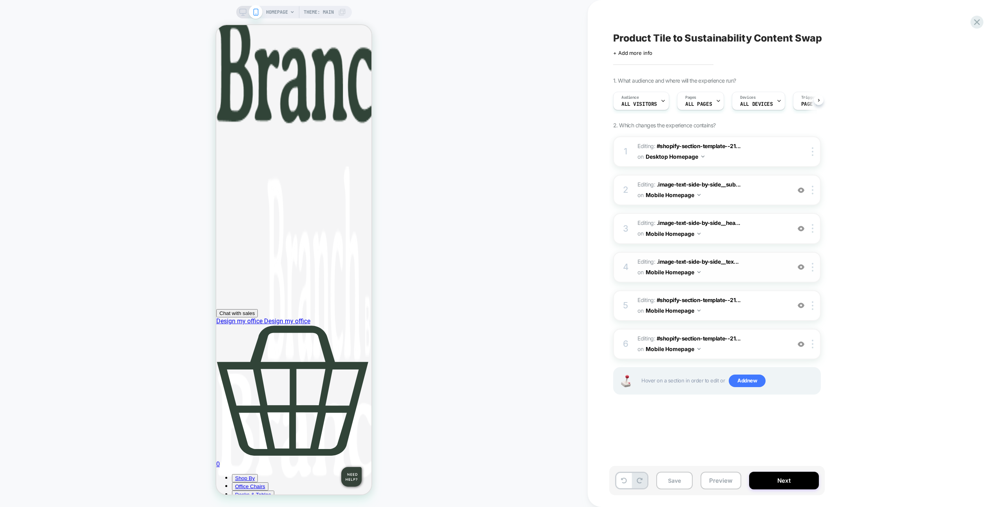
scroll to position [0, 0]
click at [801, 269] on img at bounding box center [801, 267] width 7 height 7
click at [775, 267] on span "Editing : .image-text-side-by-side__tex... .image-text-side-by-side__text:nth-c…" at bounding box center [711, 267] width 149 height 21
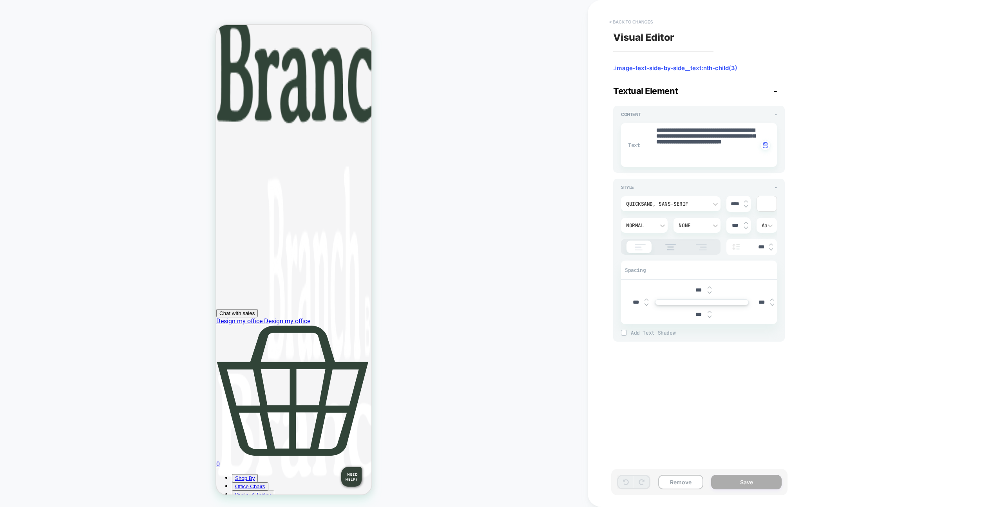
click at [626, 23] on button "< Back to changes" at bounding box center [631, 22] width 52 height 13
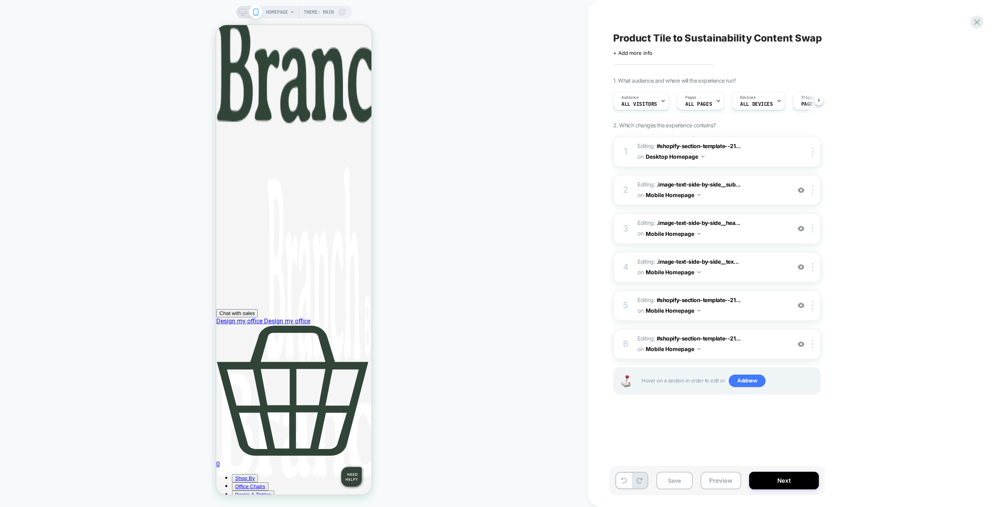
click at [626, 23] on div "Product Tile to Sustainability Content Swap Click to edit experience details + …" at bounding box center [756, 253] width 294 height 491
drag, startPoint x: 243, startPoint y: 13, endPoint x: 248, endPoint y: 13, distance: 4.7
click at [243, 13] on rect at bounding box center [242, 11] width 7 height 4
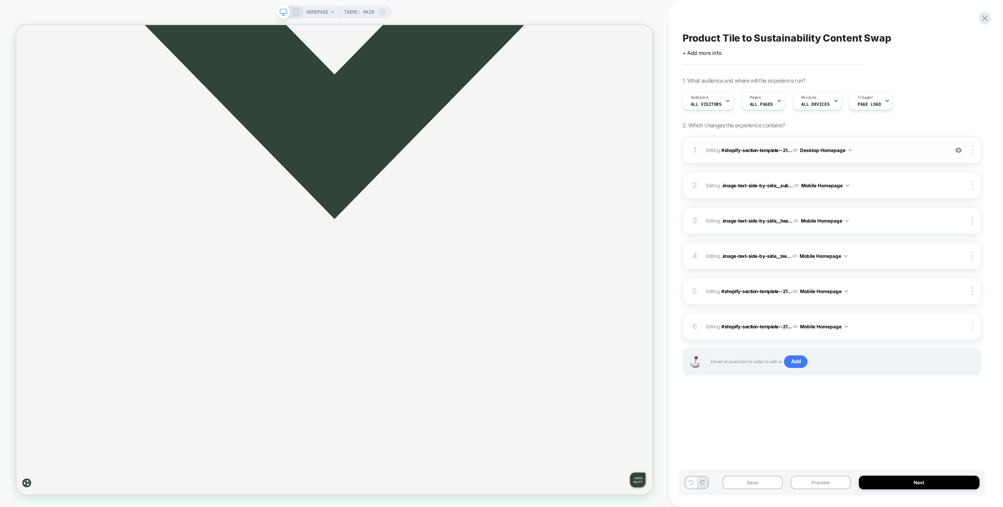
click at [885, 158] on div "1 Editing : #shopify-section-template--21... #shopify-section-template--2123871…" at bounding box center [831, 149] width 299 height 27
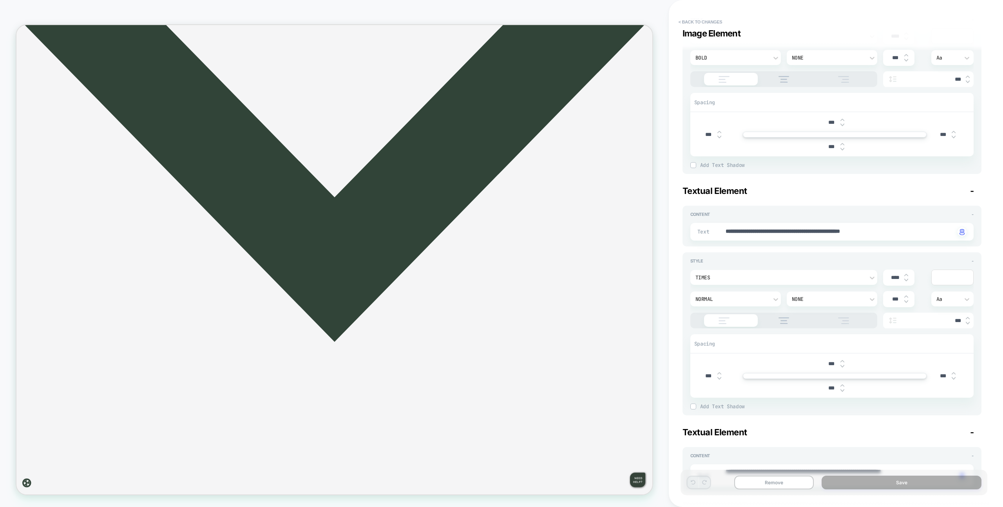
type textarea "*"
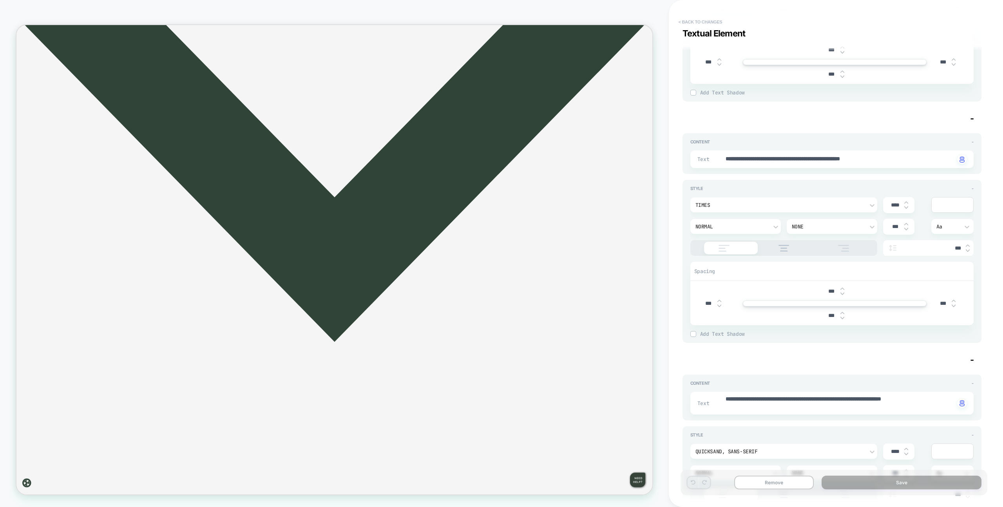
click at [693, 22] on button "< Back to changes" at bounding box center [701, 22] width 52 height 13
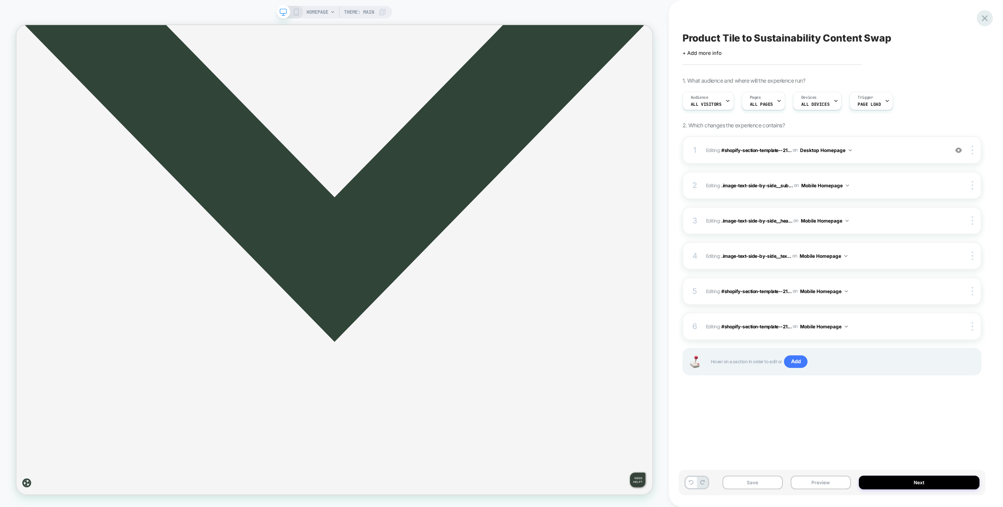
click at [984, 22] on icon at bounding box center [984, 18] width 11 height 11
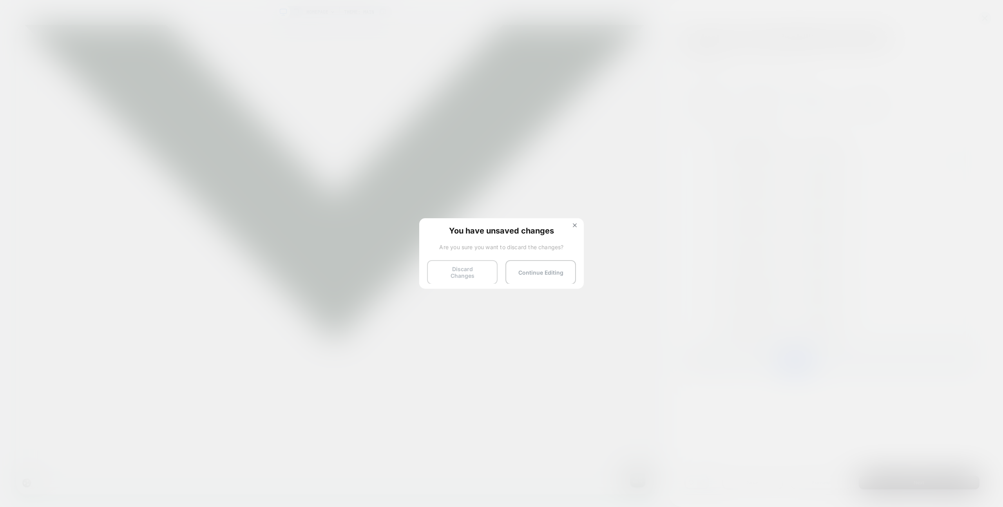
click at [461, 271] on button "Discard Changes" at bounding box center [462, 272] width 71 height 24
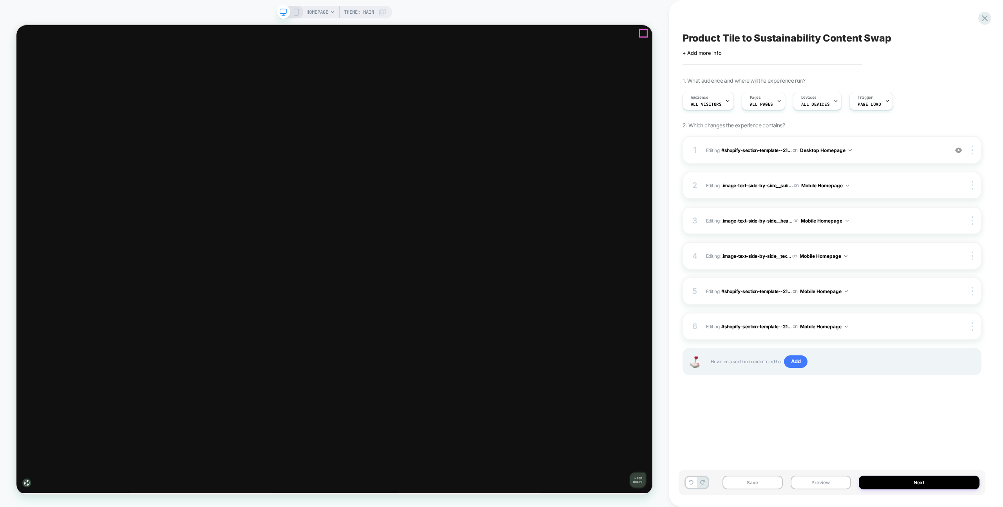
click at [811, 442] on div "Product Tile to Sustainability Content Swap Click to edit experience details + …" at bounding box center [831, 253] width 307 height 491
drag, startPoint x: 731, startPoint y: 436, endPoint x: 800, endPoint y: 471, distance: 77.1
click at [731, 436] on div "Product Tile to Sustainability Content Swap Click to edit experience details + …" at bounding box center [831, 253] width 307 height 491
click at [832, 486] on button "Preview" at bounding box center [820, 483] width 60 height 14
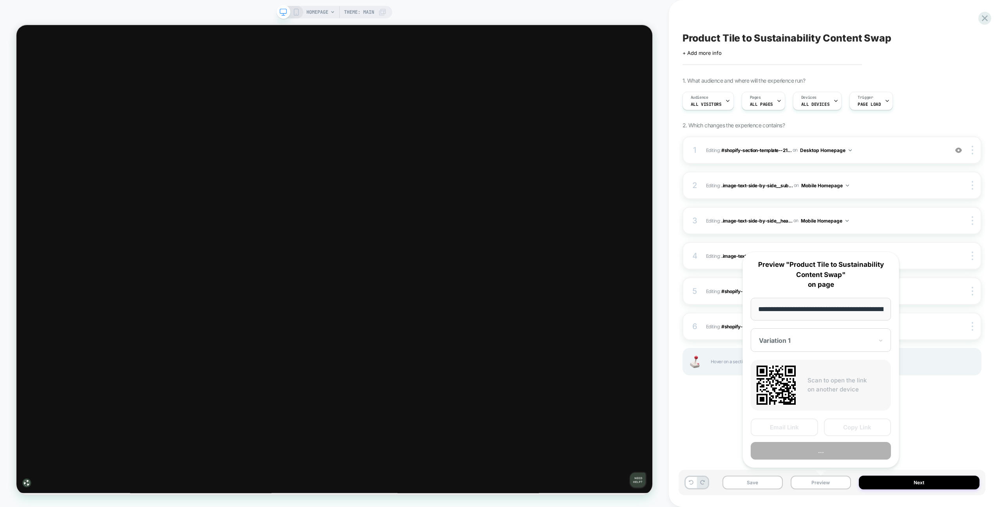
scroll to position [0, 43]
click at [830, 457] on button "Preview" at bounding box center [821, 451] width 140 height 18
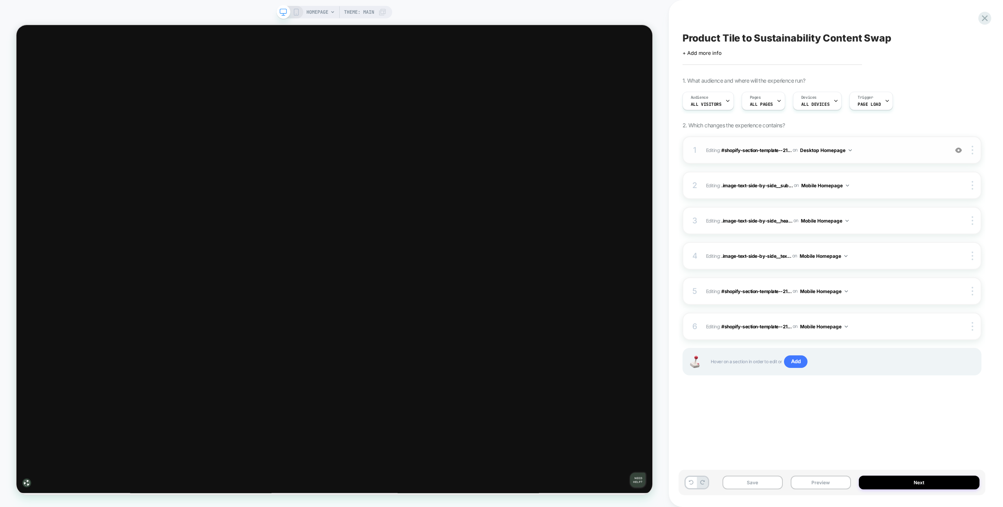
click at [878, 158] on div "1 Editing : #shopify-section-template--21... #shopify-section-template--2123871…" at bounding box center [831, 149] width 299 height 27
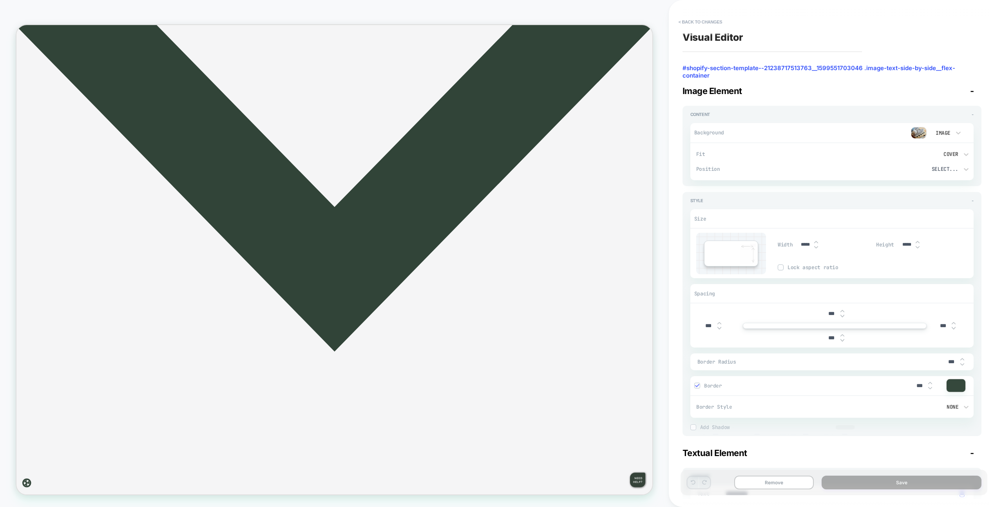
scroll to position [1329, 0]
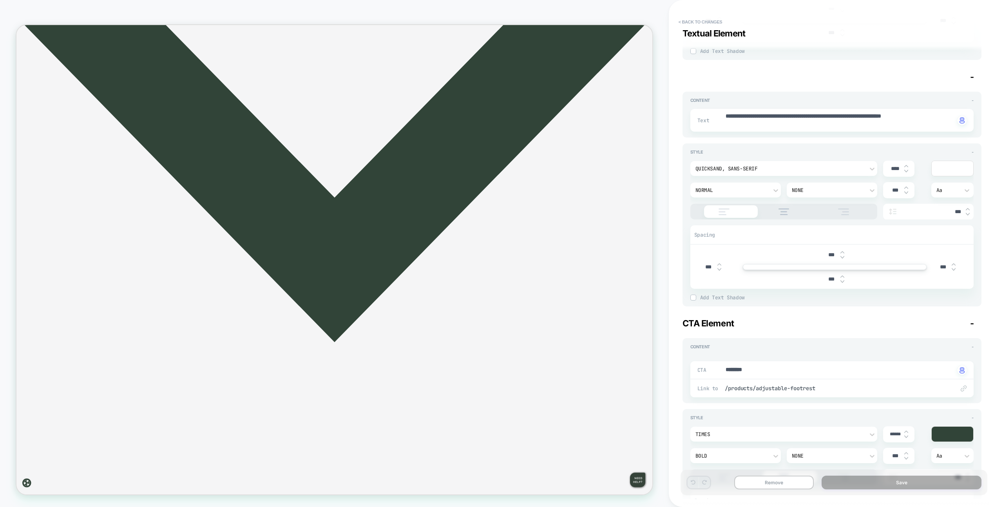
scroll to position [516, 0]
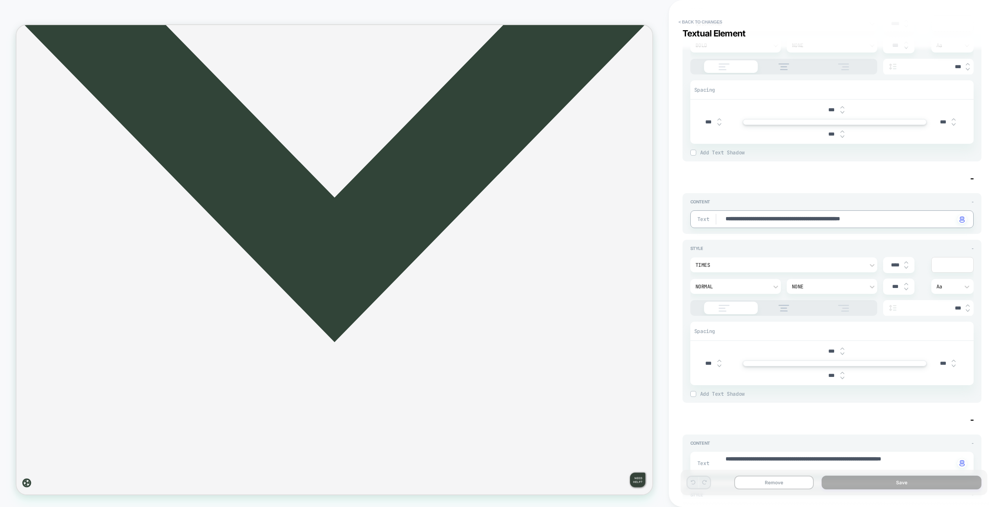
type textarea "*"
type textarea "**********"
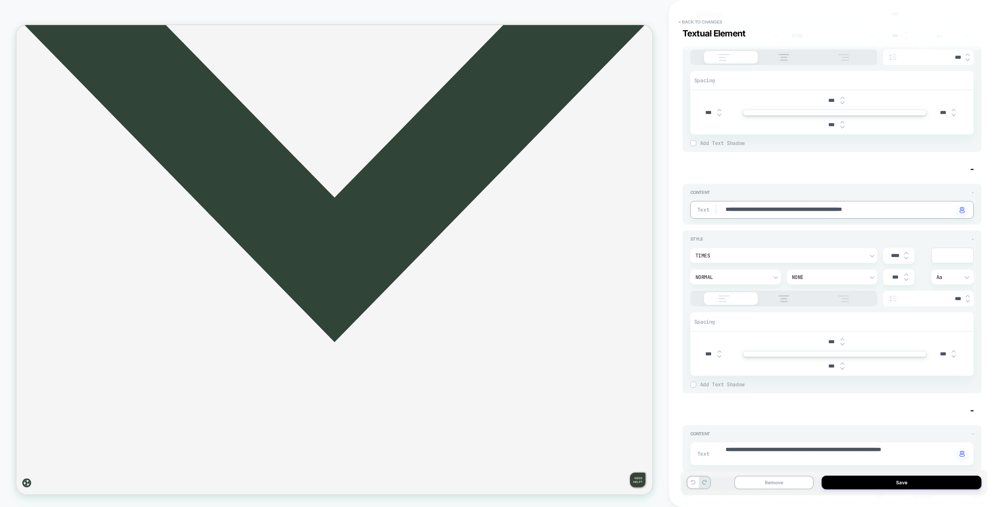
type textarea "*"
type textarea "**********"
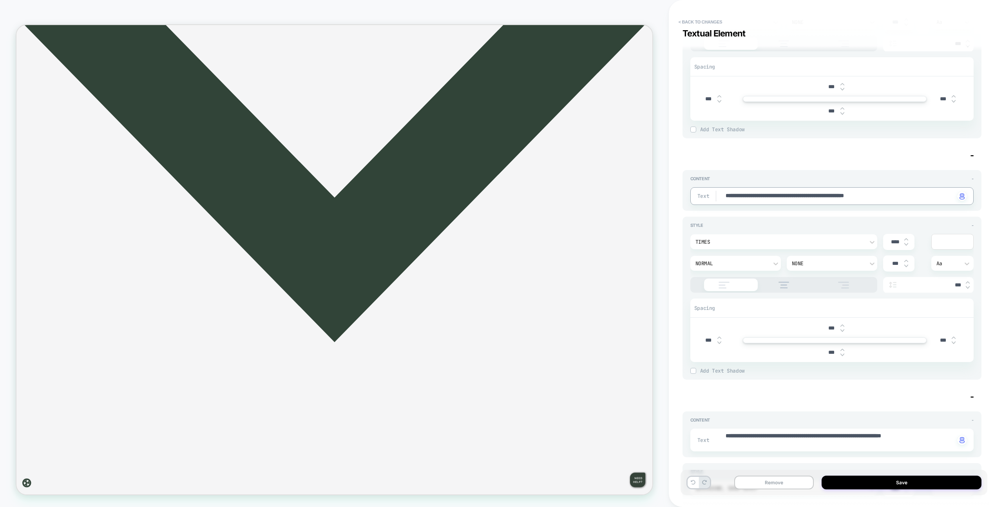
type textarea "*"
type textarea "**********"
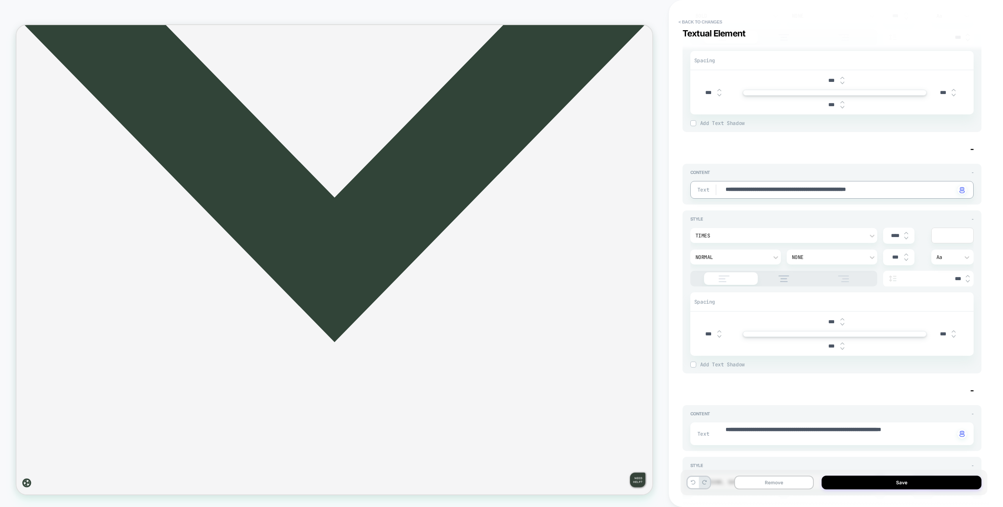
type textarea "*"
type textarea "**********"
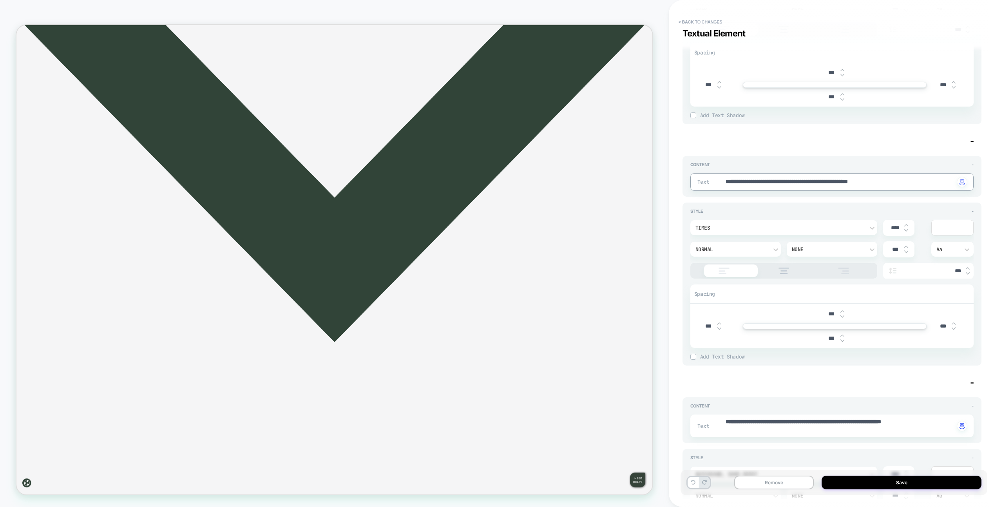
scroll to position [554, 0]
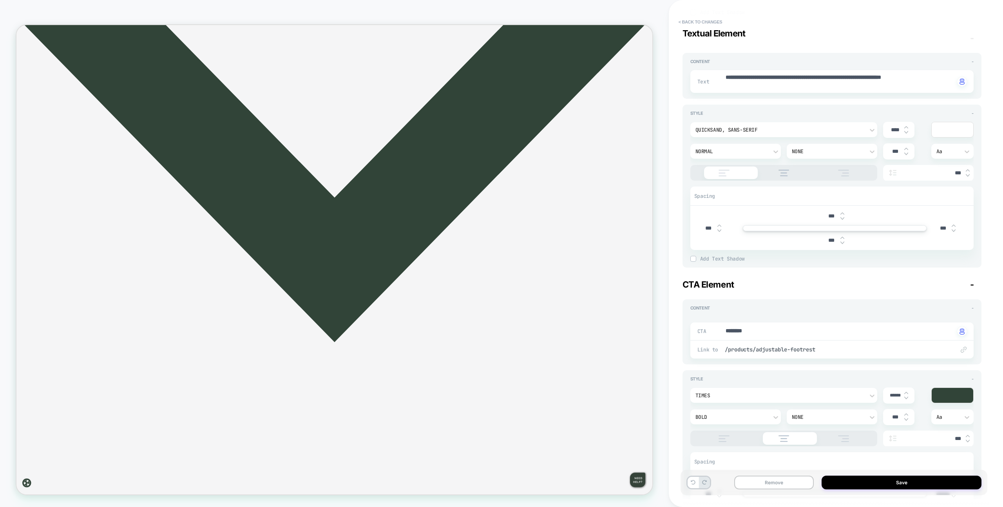
type textarea "*"
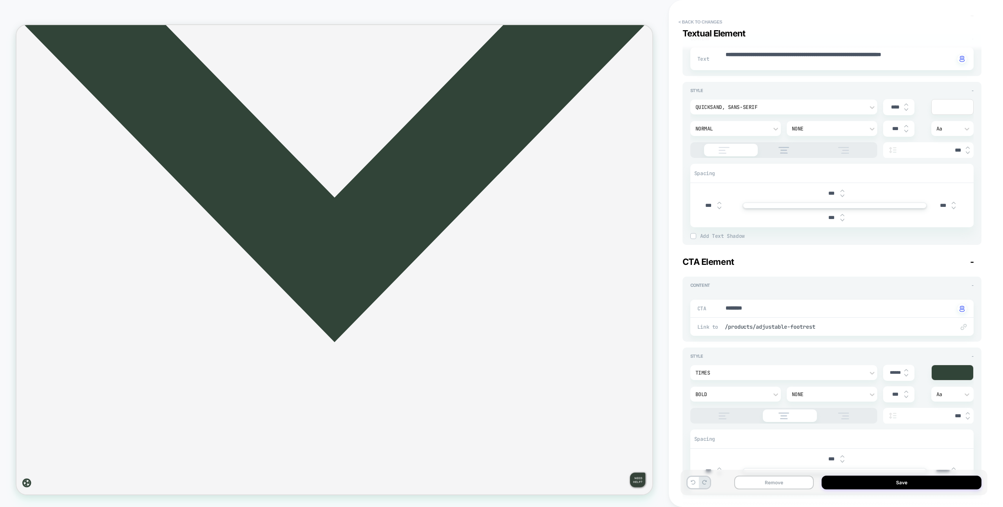
scroll to position [1083, 0]
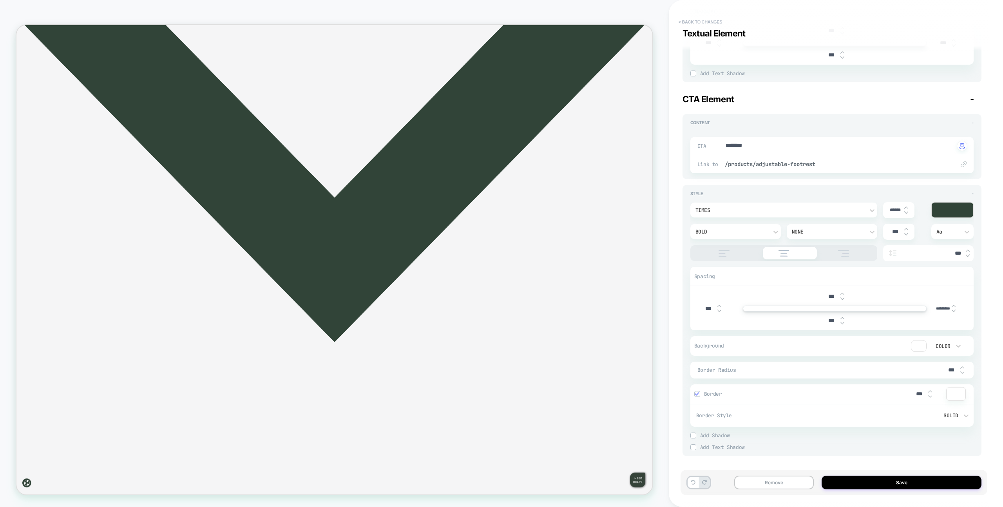
type textarea "**********"
click at [711, 21] on button "< Back to changes" at bounding box center [701, 22] width 52 height 13
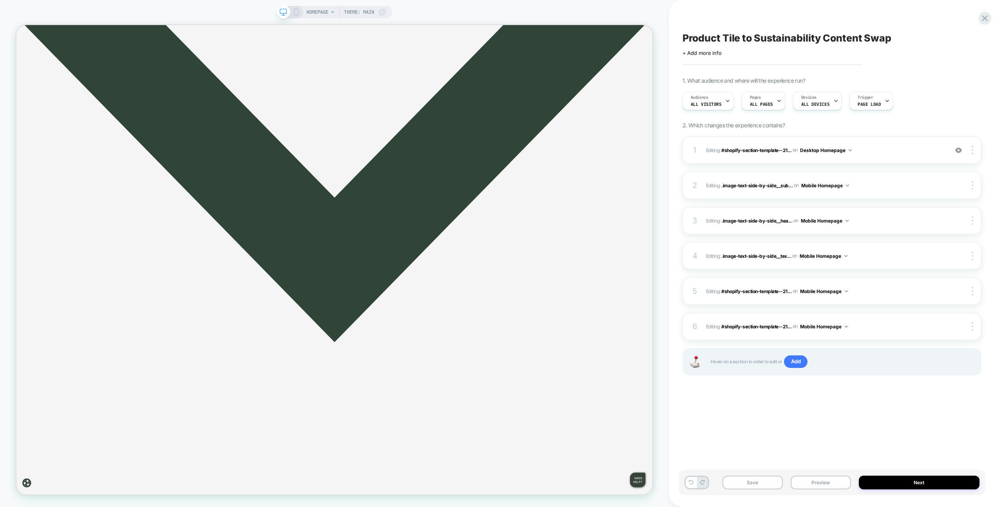
click at [707, 17] on div "Product Tile to Sustainability Content Swap Click to edit experience details + …" at bounding box center [831, 253] width 307 height 491
click at [874, 156] on div "1 Editing : #shopify-section-template--21... #shopify-section-template--2123871…" at bounding box center [831, 149] width 299 height 27
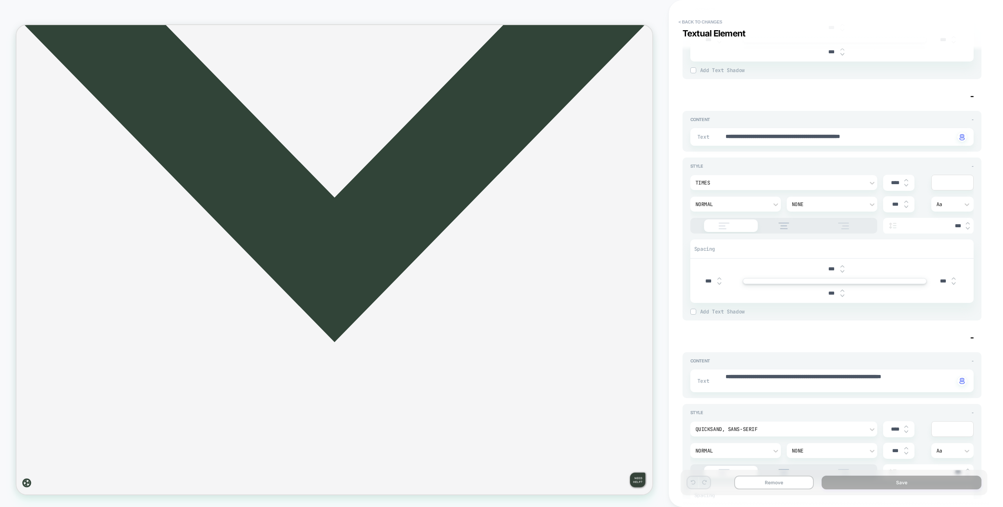
scroll to position [573, 0]
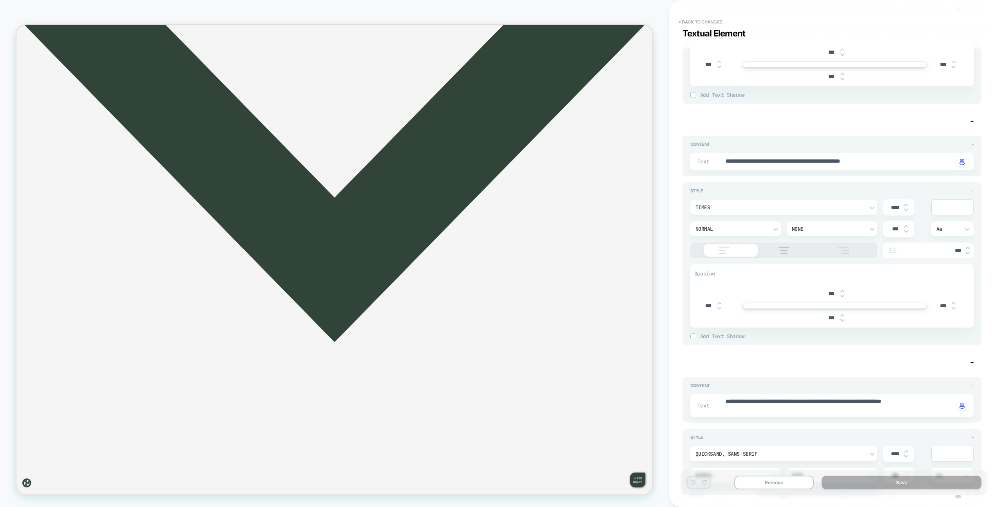
drag, startPoint x: 928, startPoint y: 168, endPoint x: 922, endPoint y: 161, distance: 9.7
click at [927, 167] on div "**********" at bounding box center [831, 162] width 283 height 18
type textarea "*"
type textarea "**"
type textarea "*"
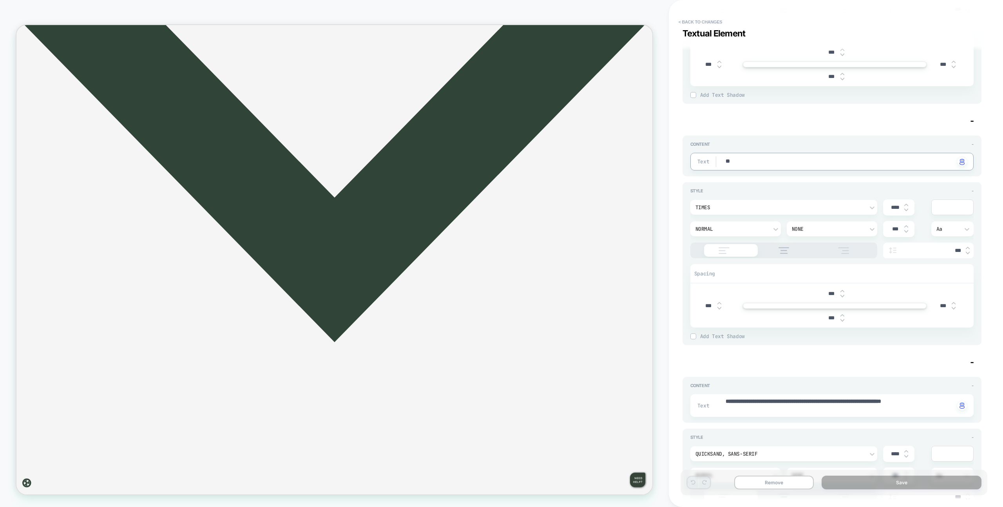
type textarea "***"
type textarea "*"
type textarea "***"
type textarea "*"
type textarea "*****"
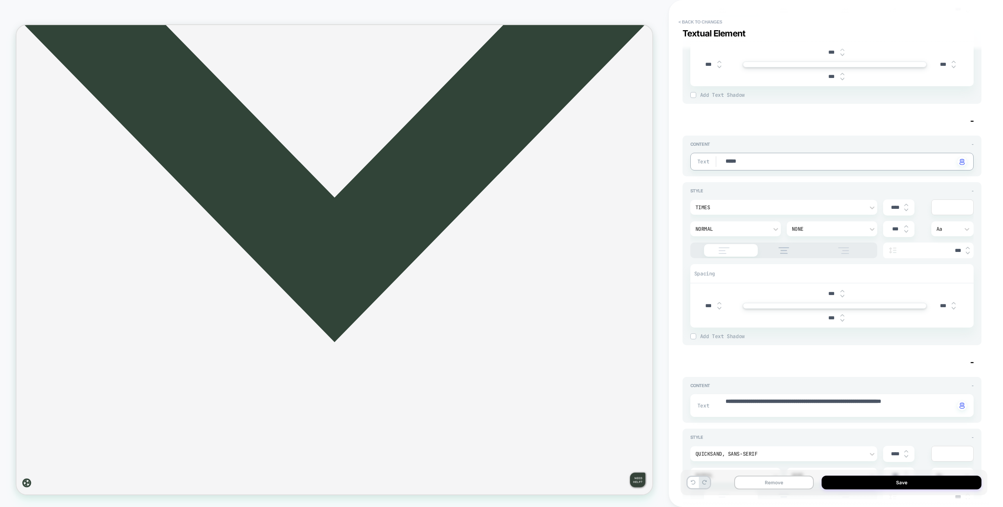
type textarea "*"
type textarea "******"
type textarea "*"
type textarea "*******"
type textarea "*"
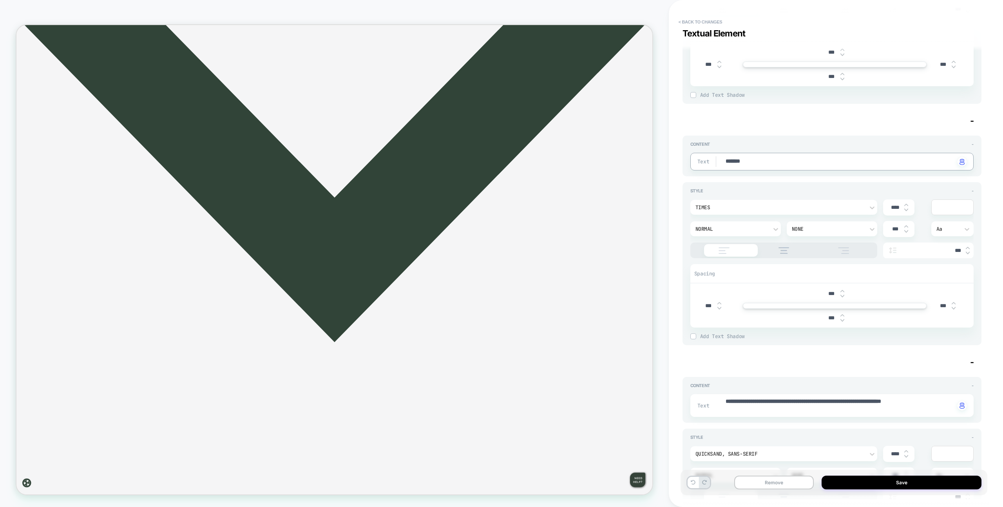
type textarea "********"
type textarea "*"
type textarea "*********"
type textarea "*"
type textarea "**********"
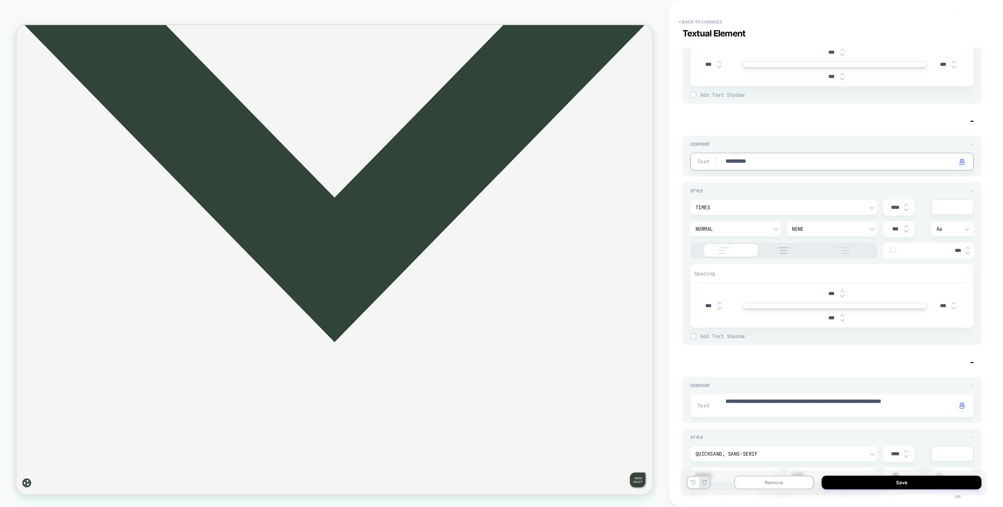
type textarea "*"
type textarea "**********"
type textarea "*"
type textarea "**********"
type textarea "*"
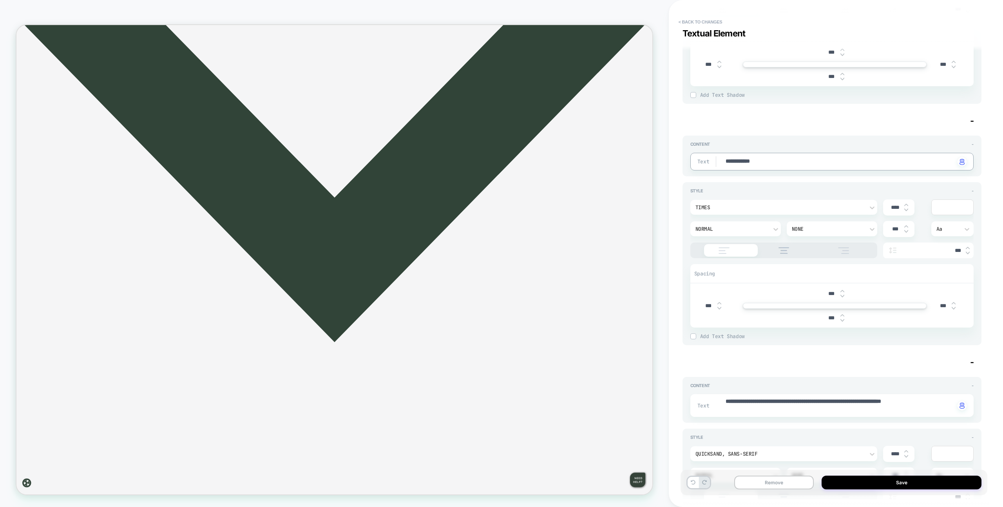
type textarea "**********"
type textarea "*"
type textarea "**********"
type textarea "*"
type textarea "**********"
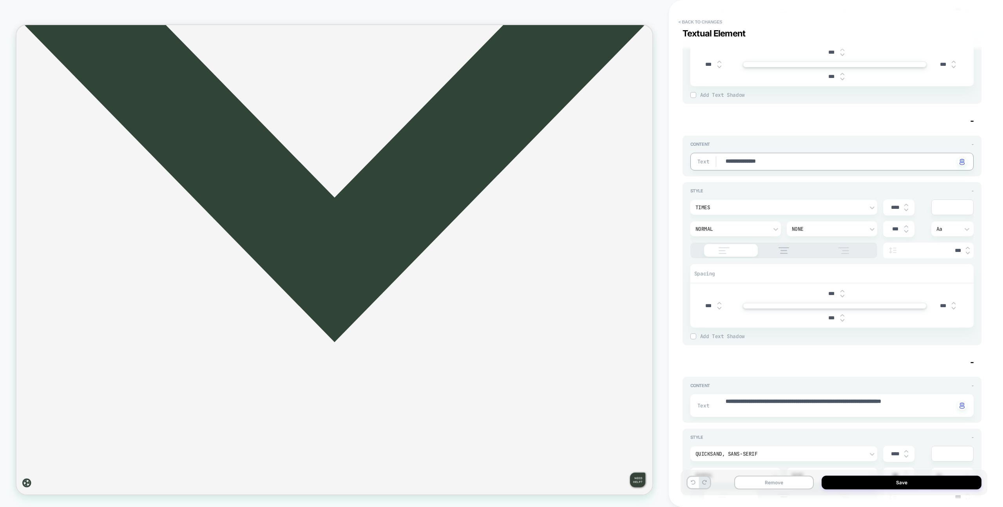
type textarea "*"
type textarea "**********"
type textarea "*"
type textarea "**********"
type textarea "*"
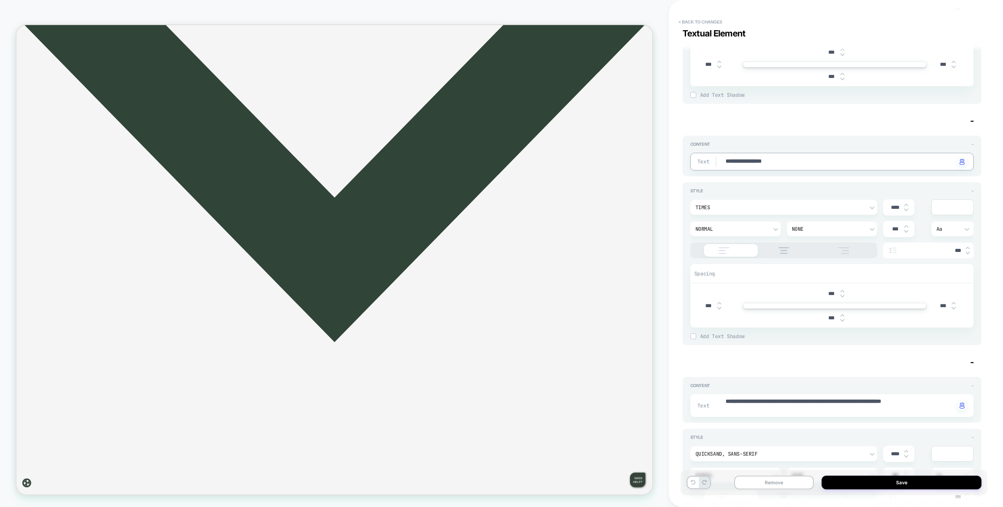
type textarea "**********"
type textarea "*"
type textarea "**********"
type textarea "*"
type textarea "**********"
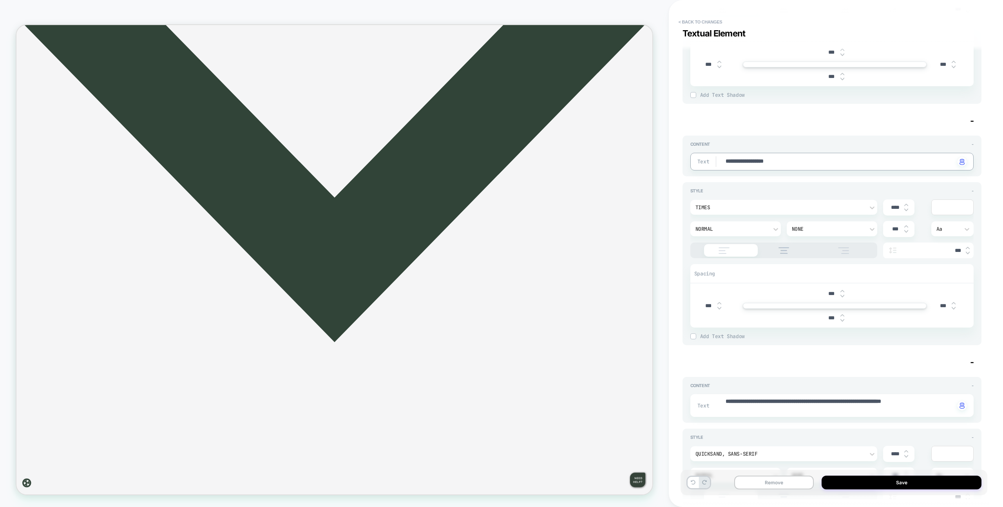
type textarea "*"
type textarea "**********"
type textarea "*"
type textarea "**********"
type textarea "*"
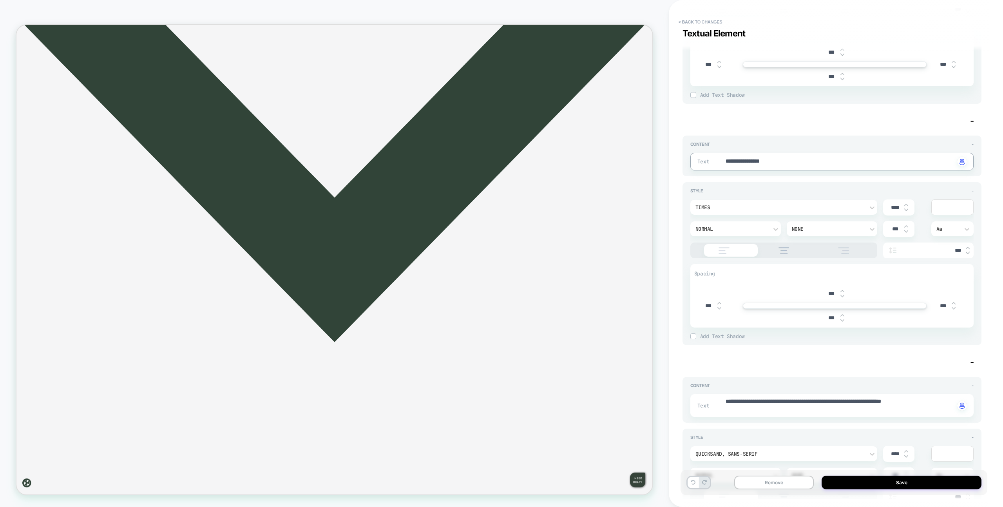
type textarea "**********"
type textarea "*"
type textarea "**********"
type textarea "*"
type textarea "**********"
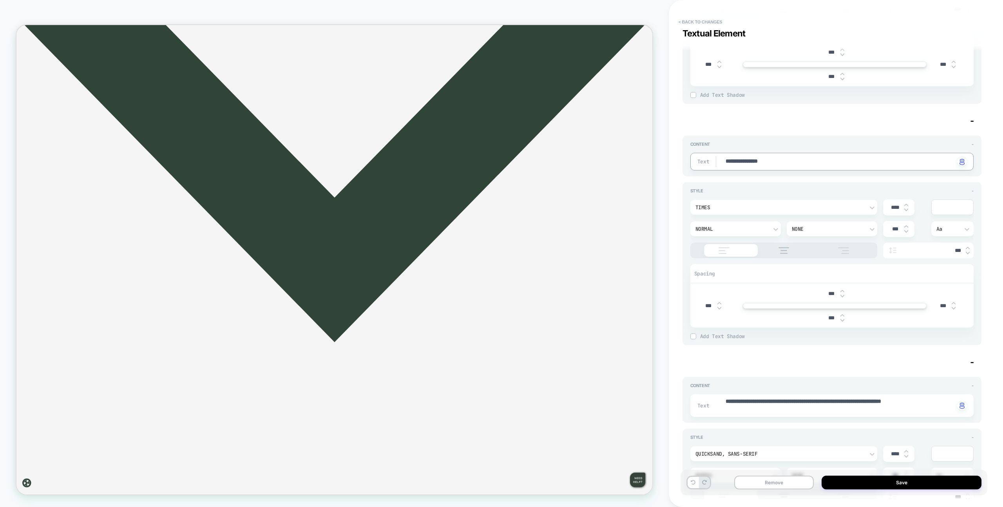
type textarea "*"
type textarea "**********"
type textarea "*"
type textarea "**********"
type textarea "*"
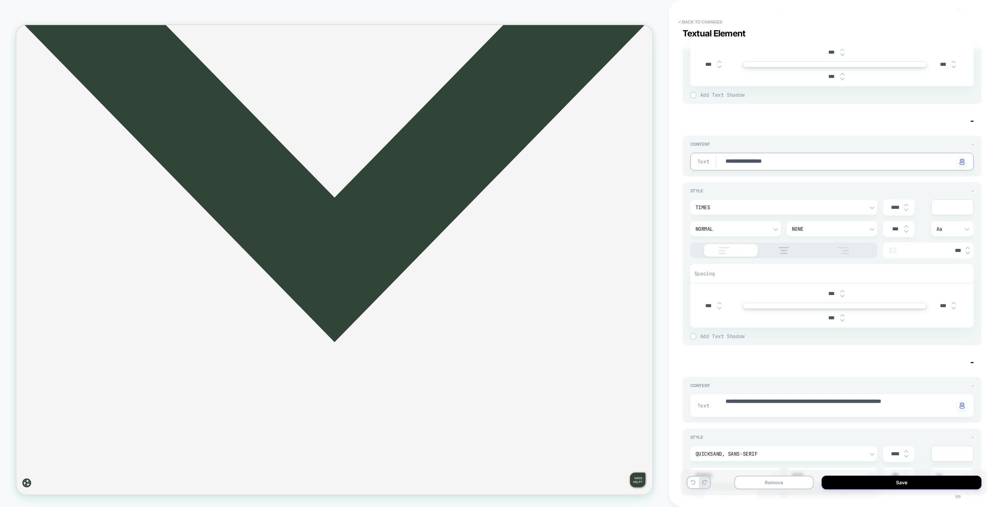
type textarea "**********"
type textarea "*"
type textarea "**********"
click at [863, 487] on button "Save" at bounding box center [901, 483] width 160 height 14
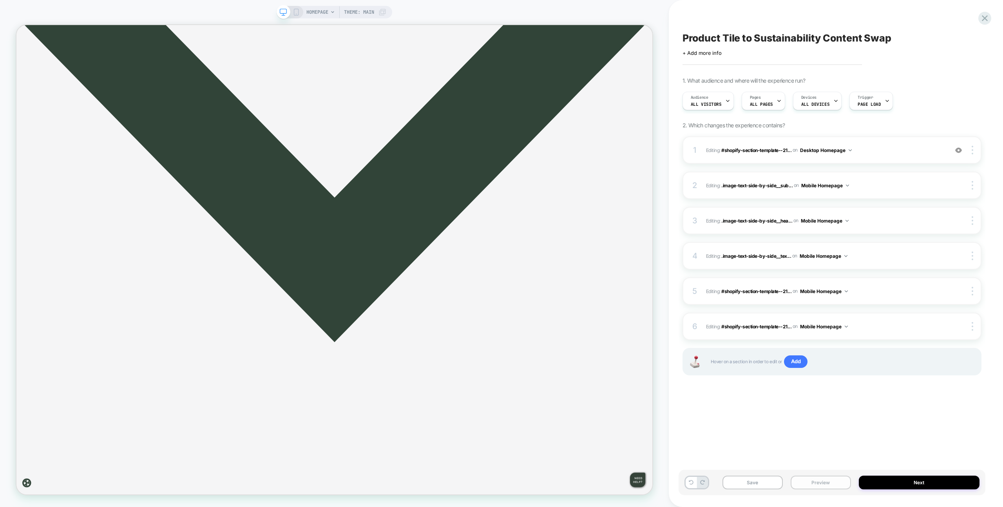
click at [834, 479] on button "Preview" at bounding box center [820, 483] width 60 height 14
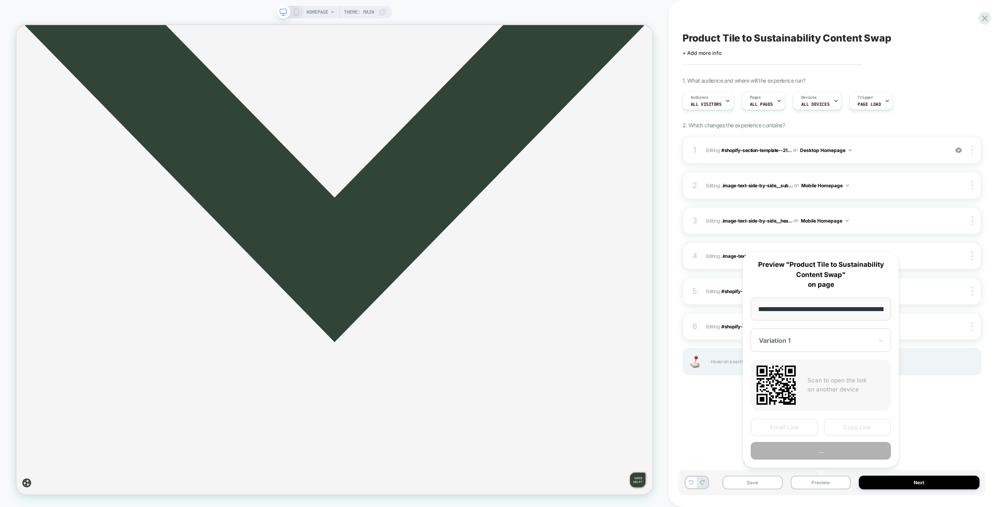
scroll to position [0, 43]
click at [834, 453] on button "Preview" at bounding box center [821, 451] width 140 height 18
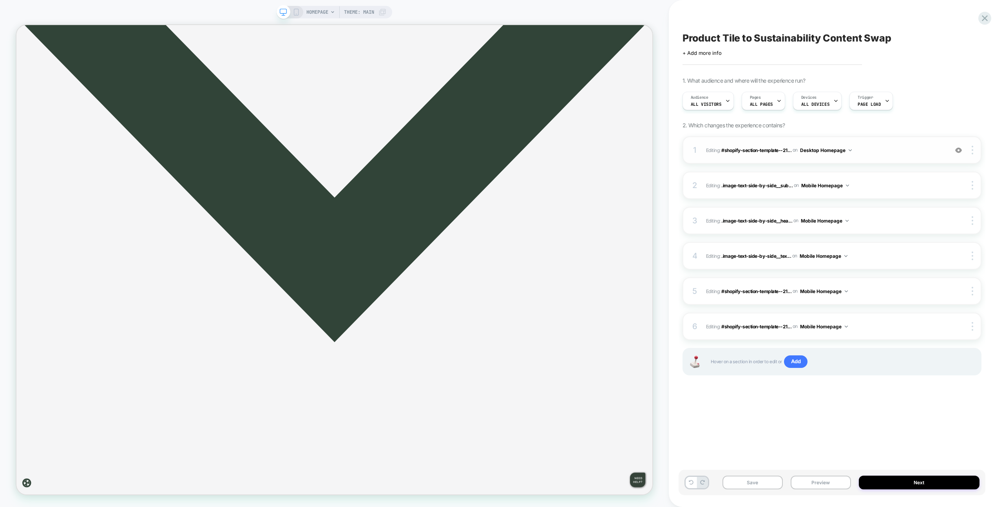
click at [885, 155] on div "1 Editing : #shopify-section-template--21... #shopify-section-template--2123871…" at bounding box center [831, 149] width 299 height 27
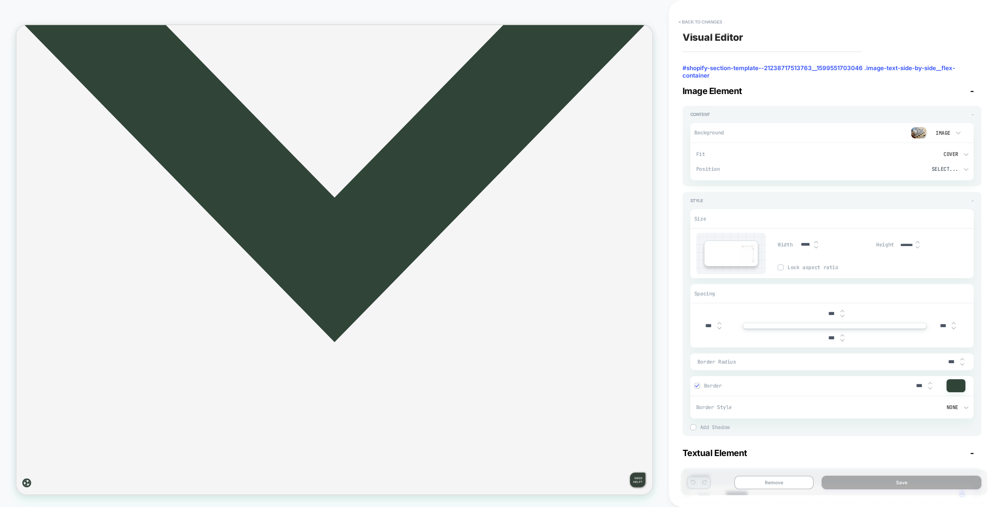
click at [914, 134] on img at bounding box center [919, 133] width 16 height 12
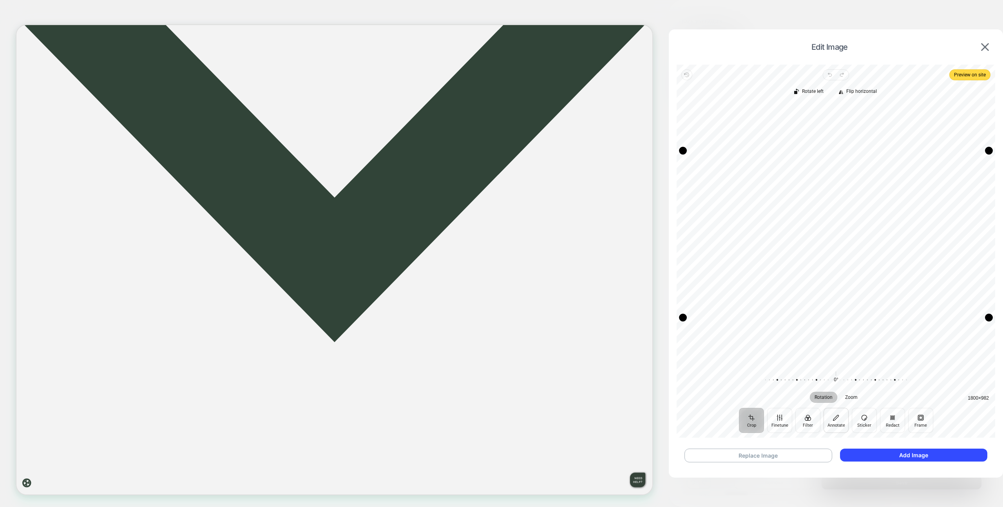
click at [827, 422] on button "Annotate" at bounding box center [835, 420] width 25 height 25
drag, startPoint x: 787, startPoint y: 205, endPoint x: 855, endPoint y: 285, distance: 105.0
click at [847, 189] on div at bounding box center [836, 226] width 306 height 278
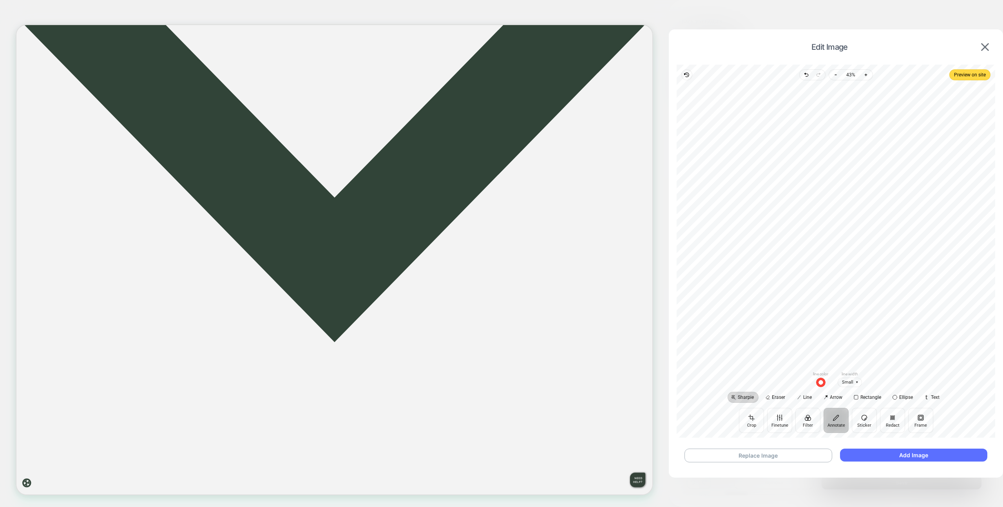
click at [878, 454] on button "Add Image" at bounding box center [913, 455] width 147 height 13
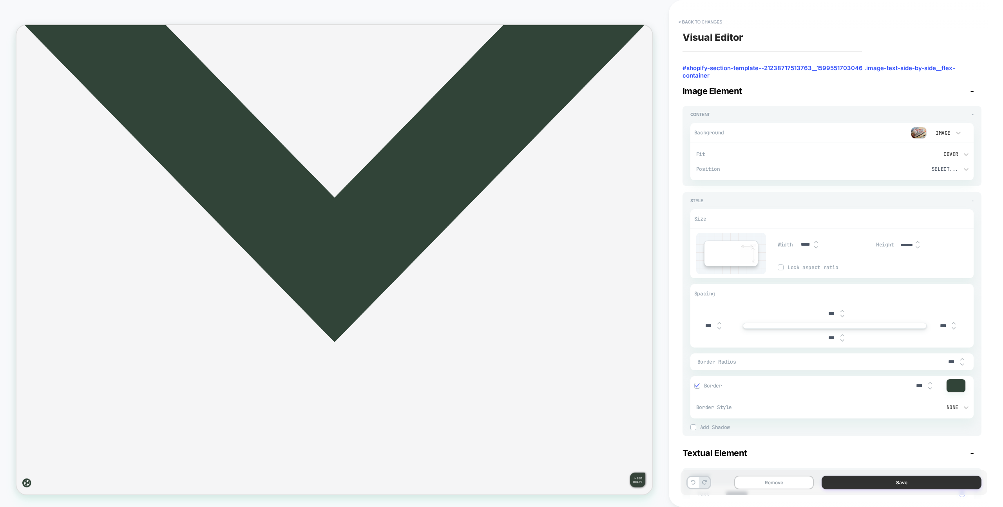
click at [848, 483] on button "Save" at bounding box center [901, 483] width 160 height 14
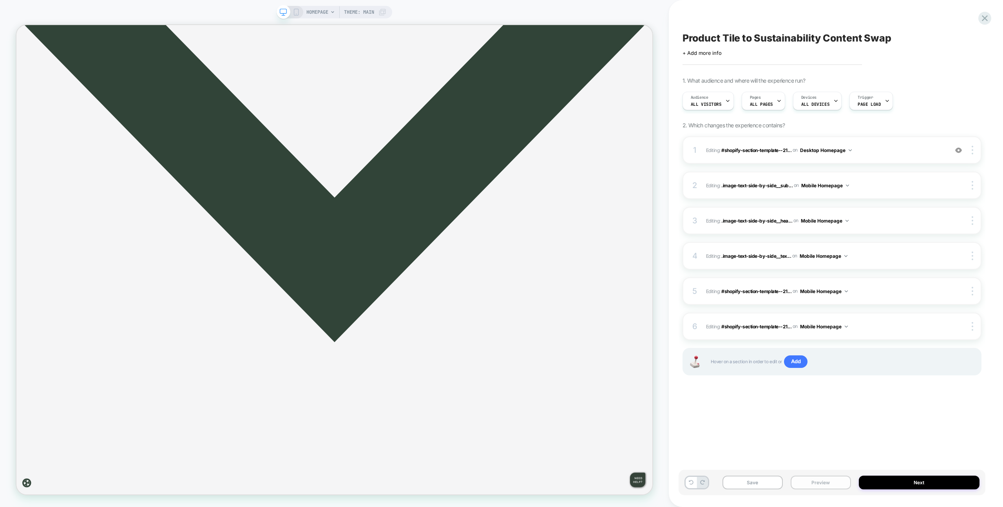
click at [850, 483] on button "Preview" at bounding box center [820, 483] width 60 height 14
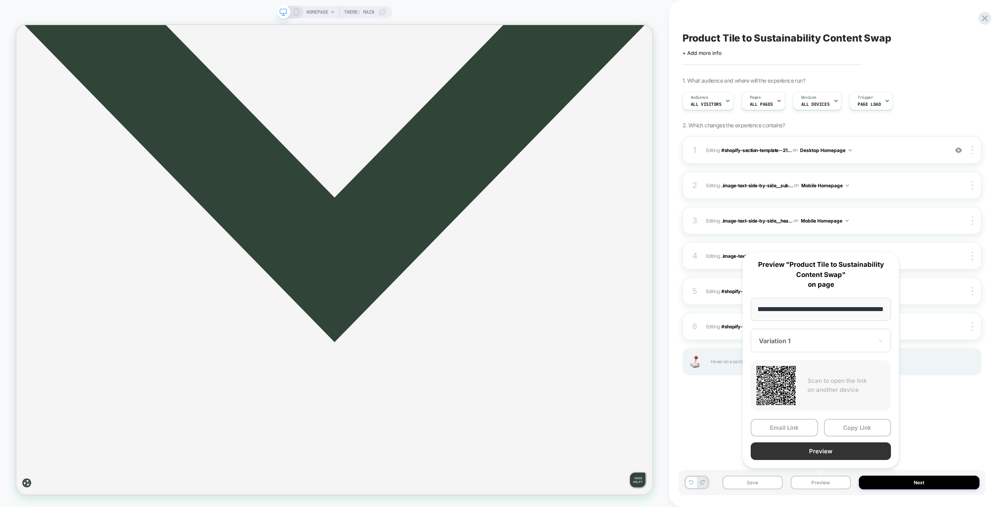
click at [837, 446] on button "Preview" at bounding box center [821, 451] width 140 height 18
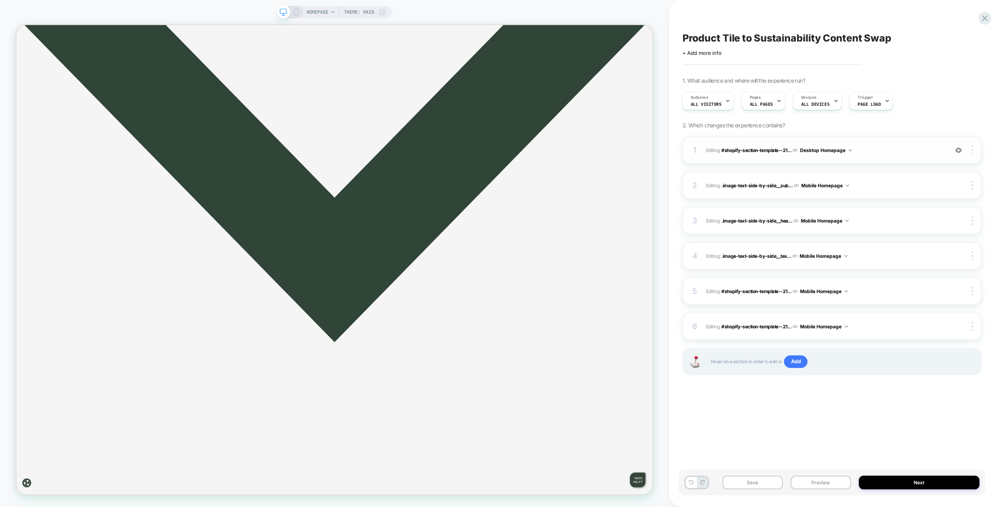
click at [890, 147] on span "Editing : #shopify-section-template--21... #shopify-section-template--212387175…" at bounding box center [825, 150] width 238 height 10
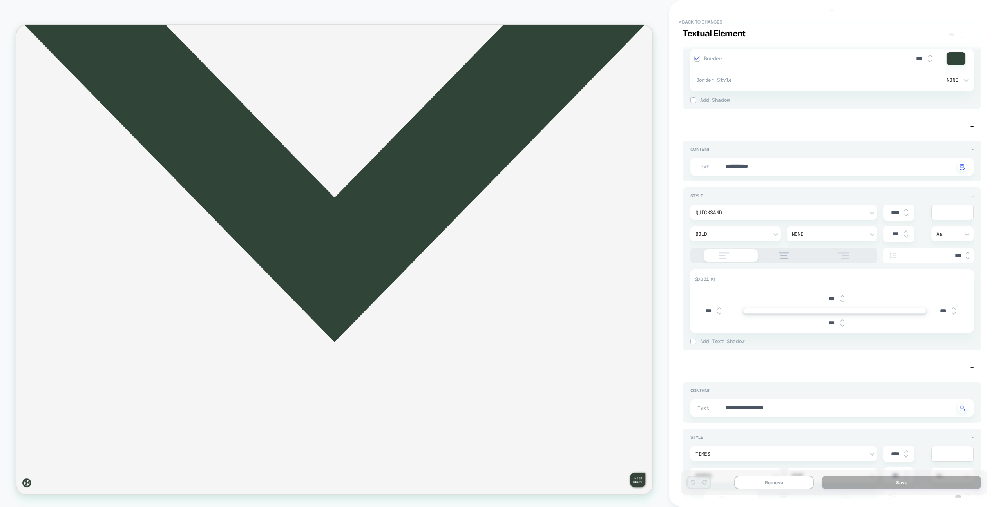
scroll to position [702, 0]
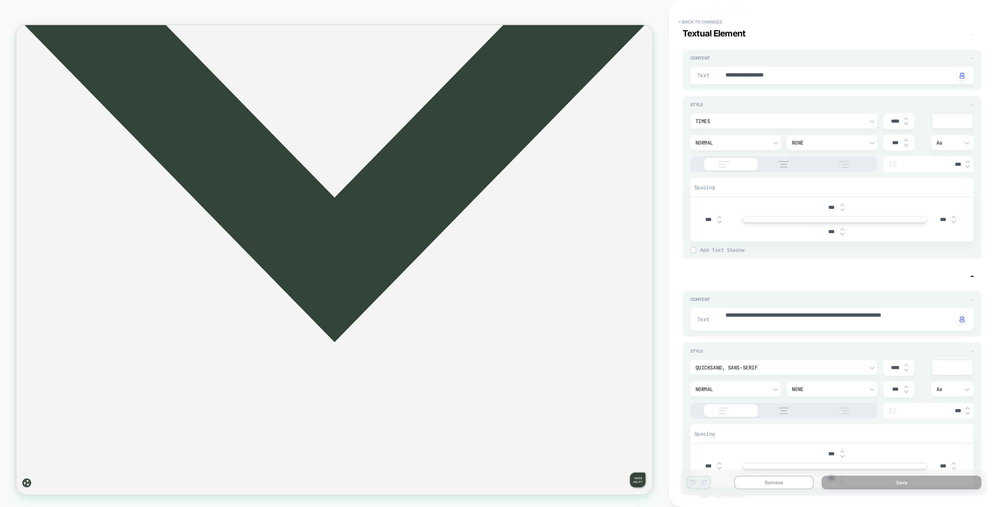
type textarea "*"
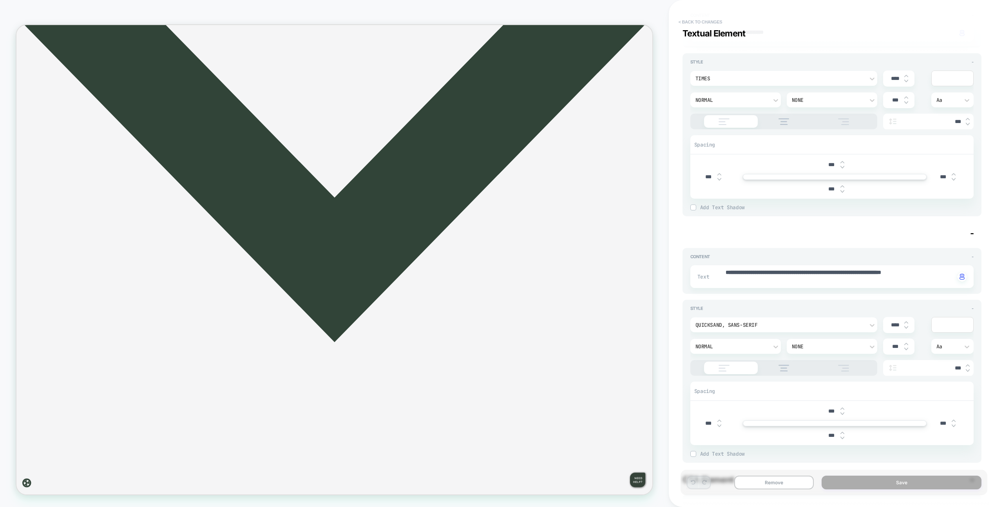
click at [688, 21] on button "< Back to changes" at bounding box center [701, 22] width 52 height 13
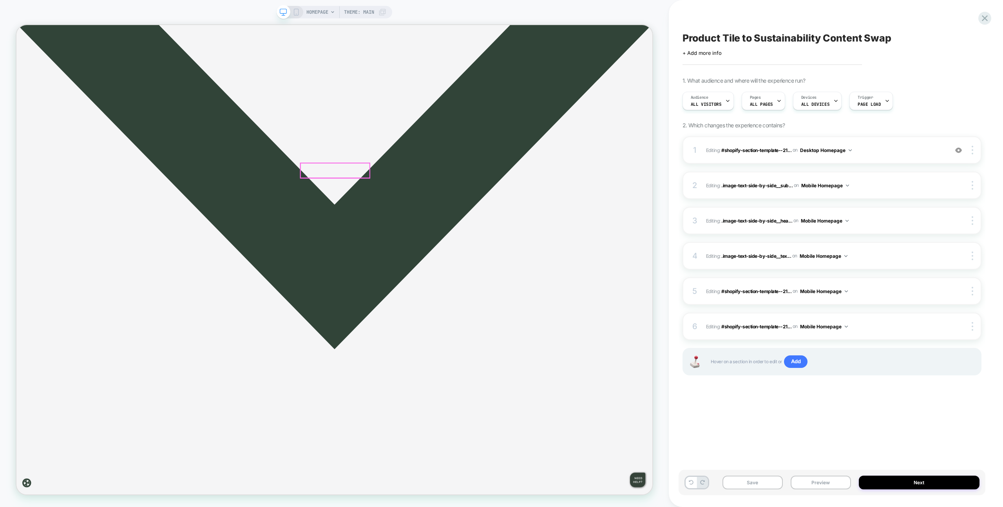
scroll to position [1340, 0]
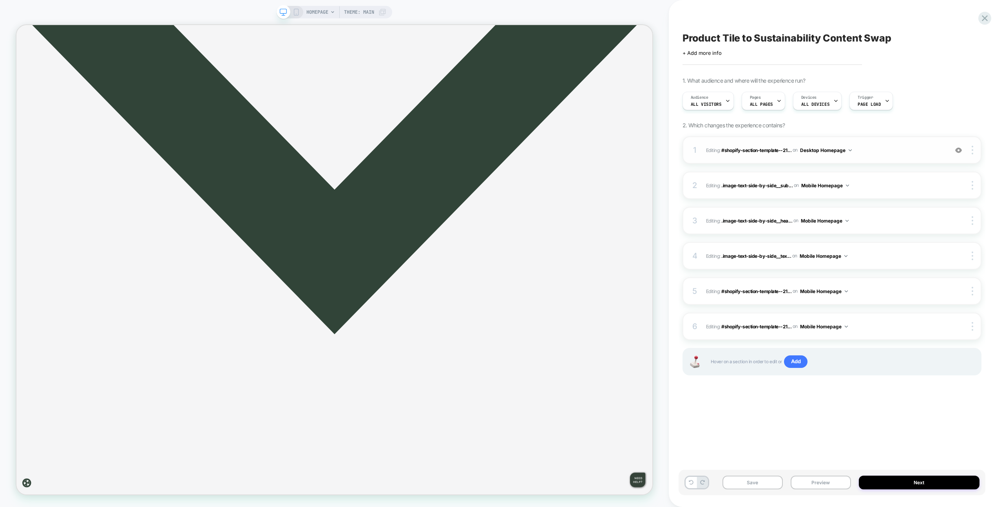
click at [890, 145] on span "Editing : #shopify-section-template--21... #shopify-section-template--212387175…" at bounding box center [825, 150] width 238 height 10
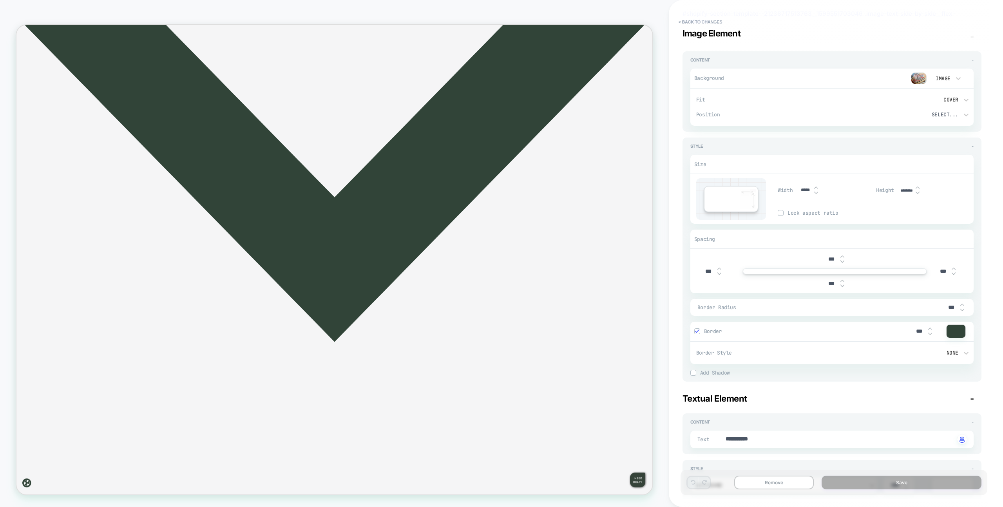
scroll to position [0, 0]
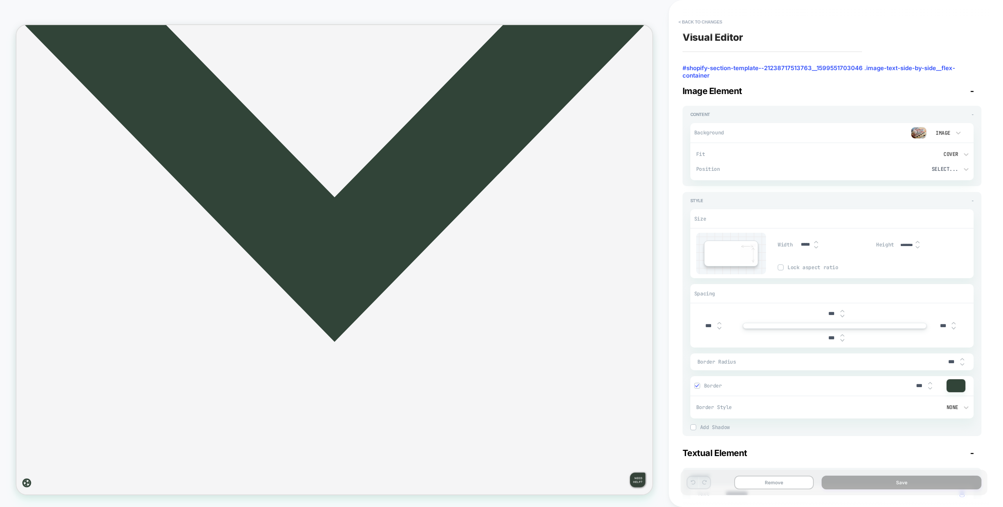
type textarea "*"
click at [694, 21] on button "< Back to changes" at bounding box center [701, 22] width 52 height 13
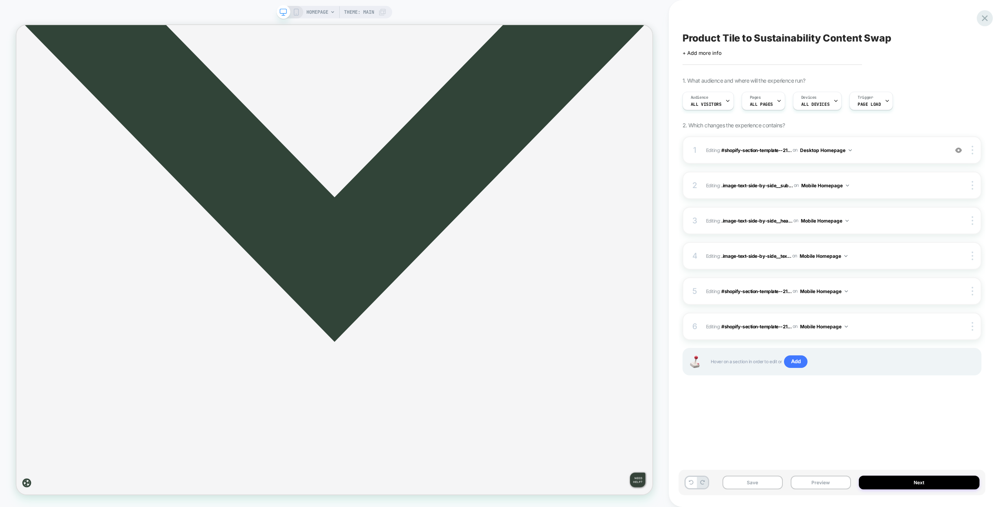
click at [987, 18] on icon at bounding box center [984, 18] width 11 height 11
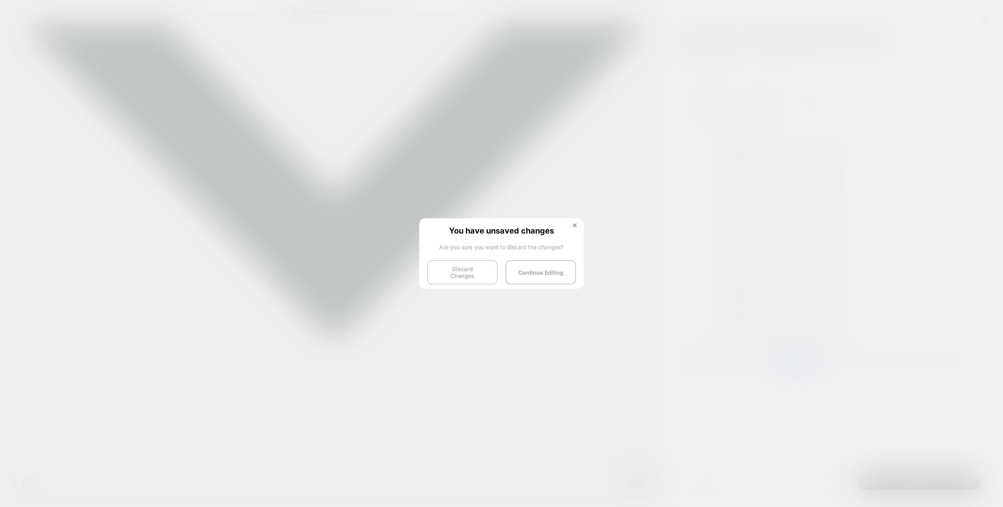
click at [455, 262] on button "Discard Changes" at bounding box center [462, 272] width 71 height 24
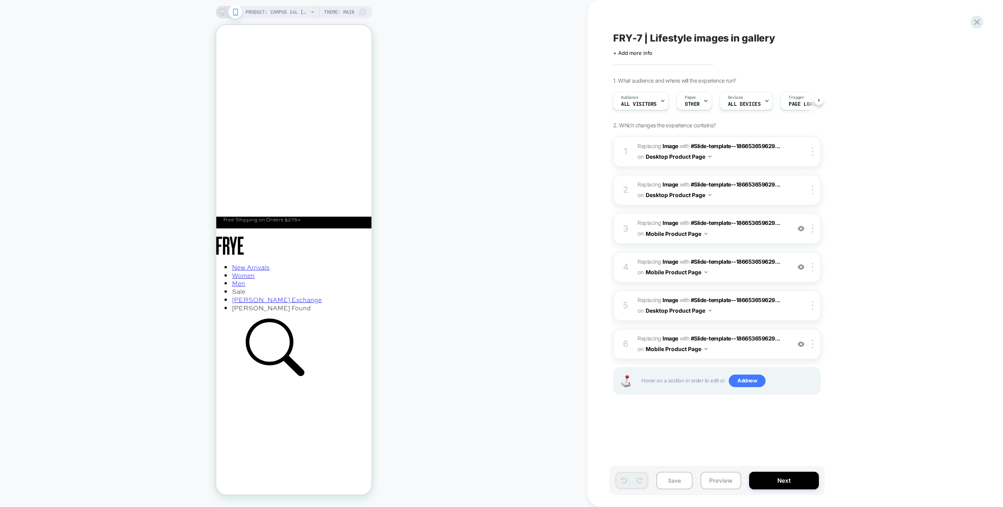
drag, startPoint x: 424, startPoint y: 295, endPoint x: 431, endPoint y: 295, distance: 7.1
click at [424, 295] on div "PRODUCT: Campus 14L [banana] PRODUCT: Campus 14L [banana] Theme: MAIN" at bounding box center [294, 253] width 588 height 491
click at [732, 313] on span "#_loomi_addon_1757006661646 Replacing Image WITH #Slide-template--186653659629.…" at bounding box center [711, 305] width 149 height 21
click at [221, 13] on icon at bounding box center [222, 12] width 7 height 7
click at [222, 13] on icon at bounding box center [222, 12] width 7 height 7
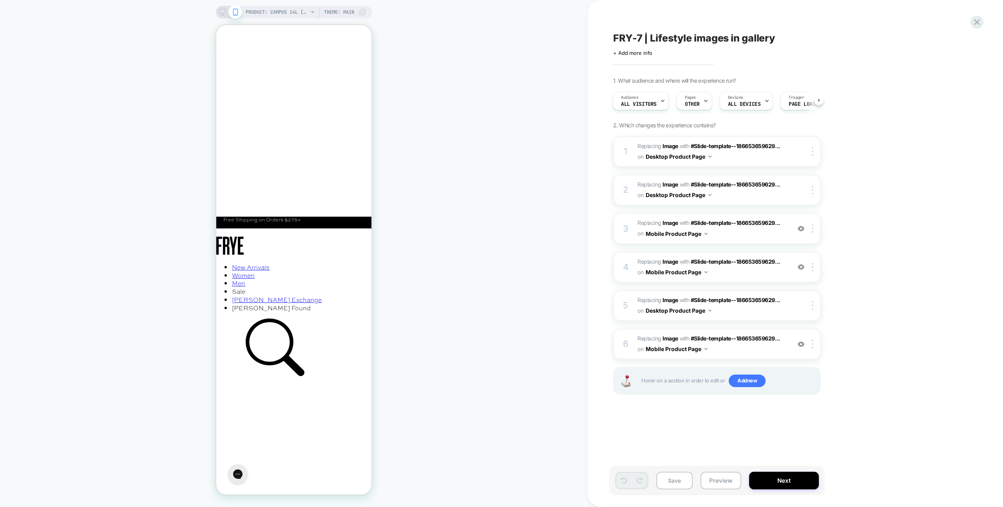
click at [224, 11] on icon at bounding box center [222, 12] width 7 height 7
click at [221, 10] on icon at bounding box center [222, 12] width 7 height 7
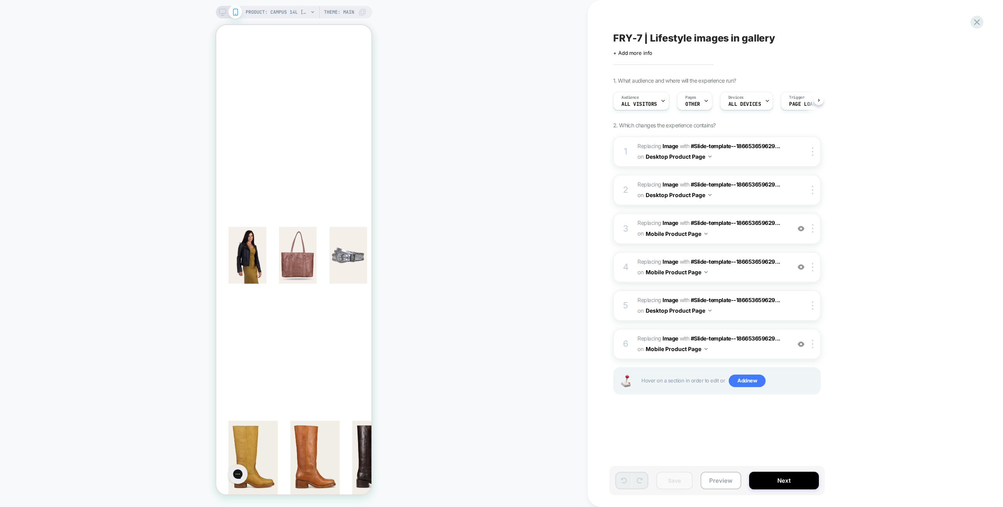
scroll to position [0, 0]
click at [220, 13] on icon at bounding box center [222, 12] width 7 height 7
drag, startPoint x: 220, startPoint y: 13, endPoint x: 281, endPoint y: 24, distance: 62.1
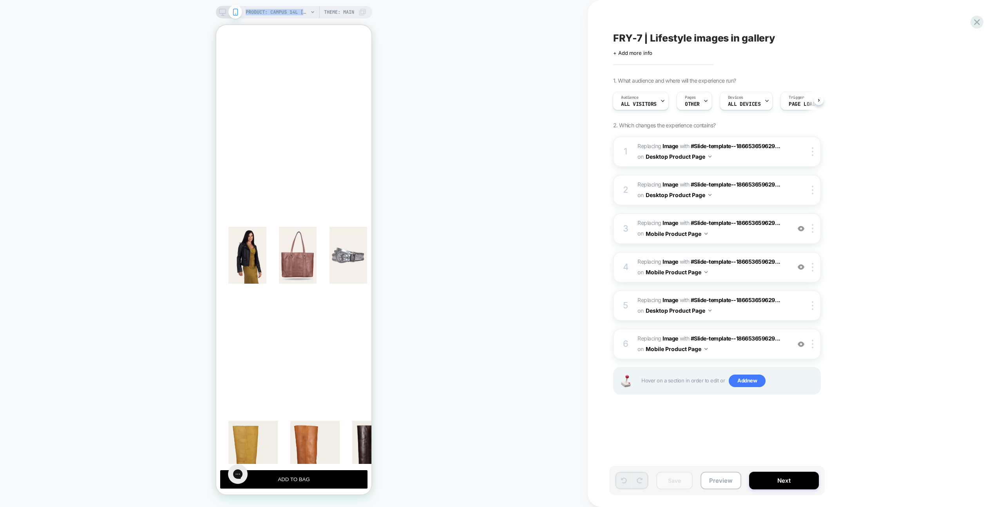
click at [220, 12] on icon at bounding box center [222, 12] width 7 height 7
click at [511, 78] on div "PRODUCT: Campus 14L [banana] PRODUCT: Campus 14L [banana] Theme: MAIN" at bounding box center [294, 253] width 588 height 491
click at [695, 103] on span "OTHER" at bounding box center [692, 103] width 15 height 5
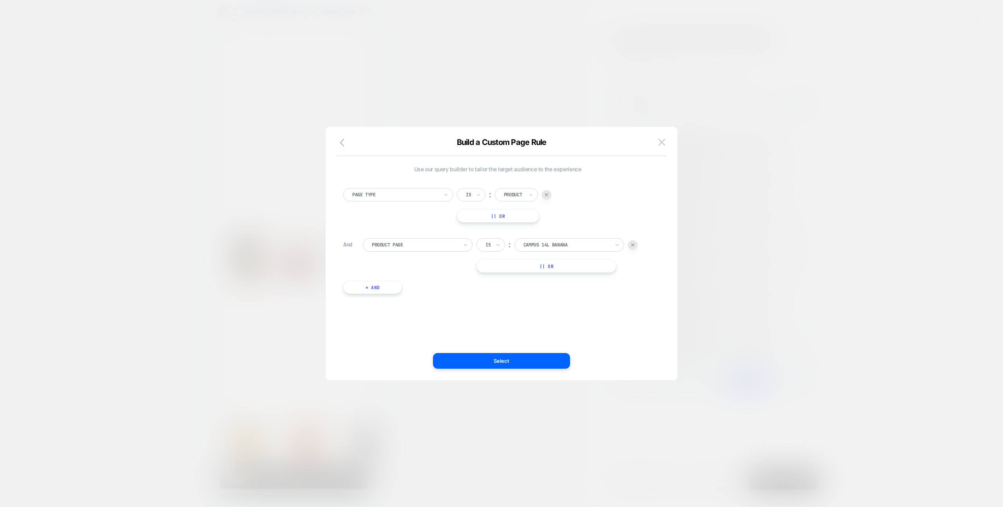
click at [664, 141] on img at bounding box center [661, 142] width 7 height 7
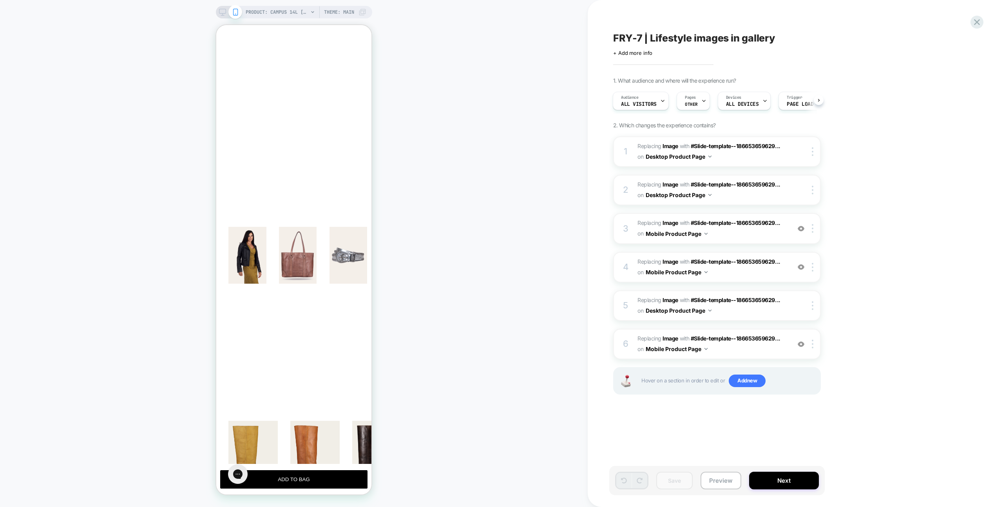
click at [219, 11] on icon at bounding box center [222, 12] width 7 height 7
click at [219, 11] on rect at bounding box center [222, 11] width 7 height 4
click at [221, 11] on icon at bounding box center [222, 12] width 7 height 7
click at [223, 11] on icon at bounding box center [222, 12] width 7 height 7
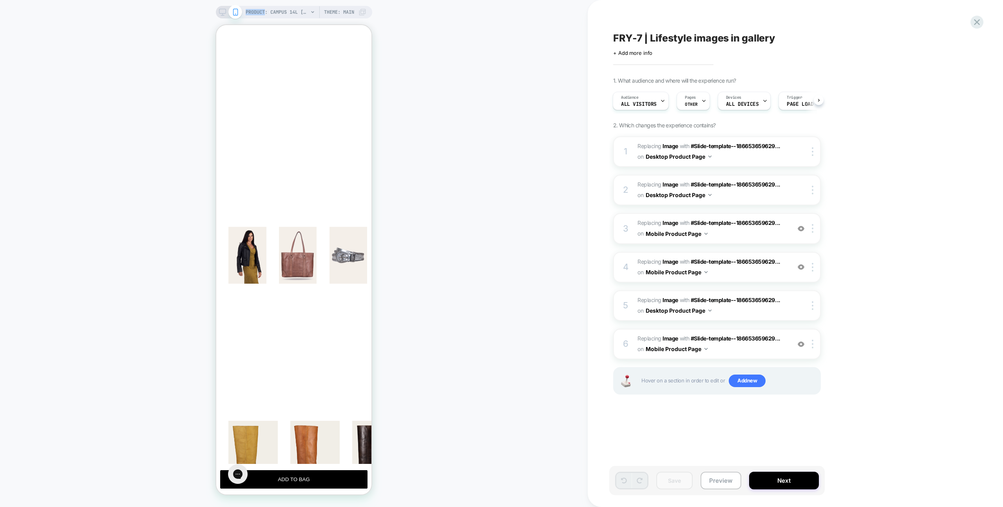
click at [223, 11] on icon at bounding box center [222, 12] width 7 height 7
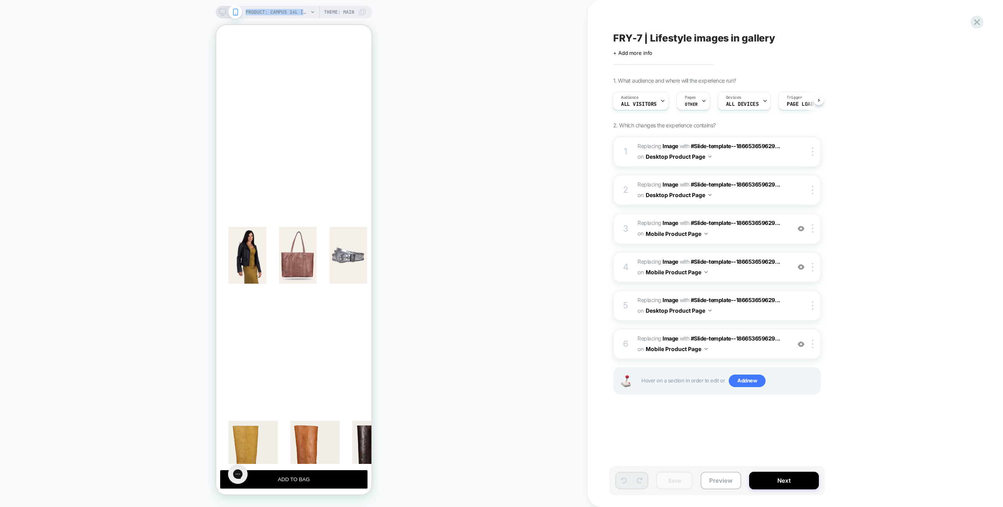
drag, startPoint x: 724, startPoint y: 476, endPoint x: 722, endPoint y: 457, distance: 18.8
click at [724, 476] on button "Preview" at bounding box center [720, 481] width 41 height 18
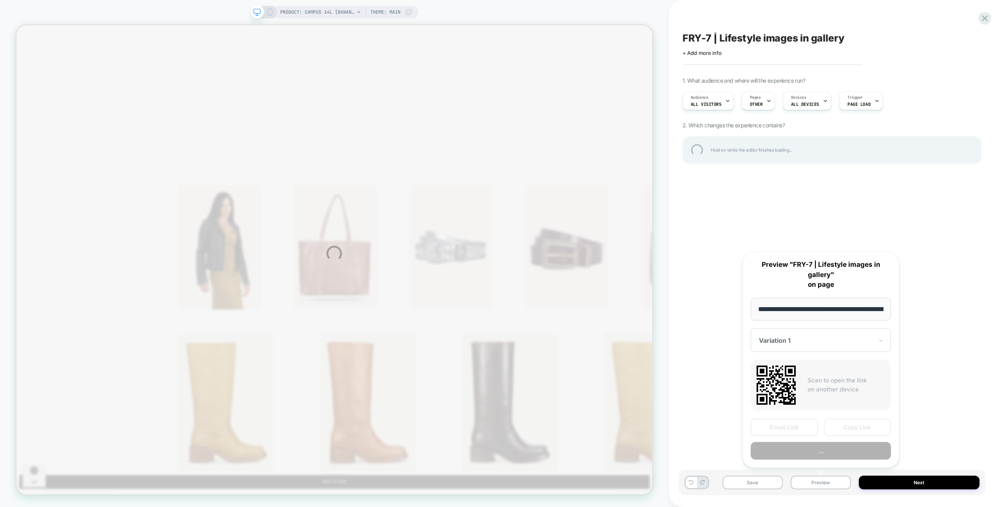
scroll to position [0, 136]
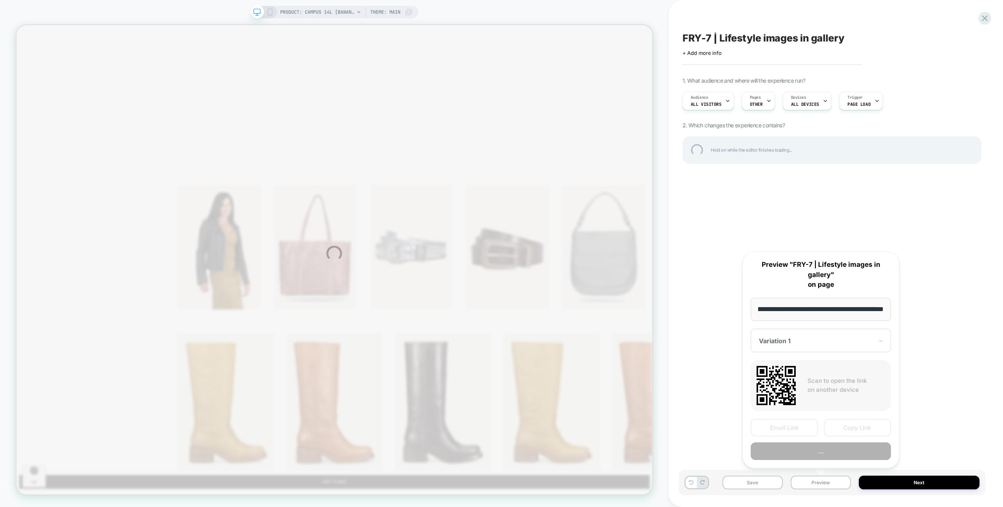
click at [723, 445] on div "PRODUCT: Campus 14L [banana] PRODUCT: Campus 14L [banana] Theme: MAIN FRY-7 | L…" at bounding box center [501, 253] width 1003 height 507
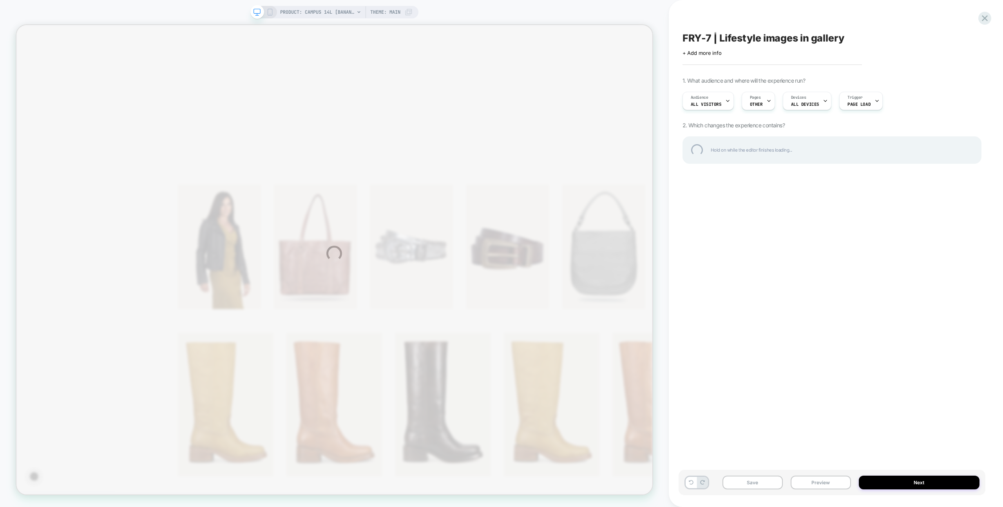
scroll to position [0, 0]
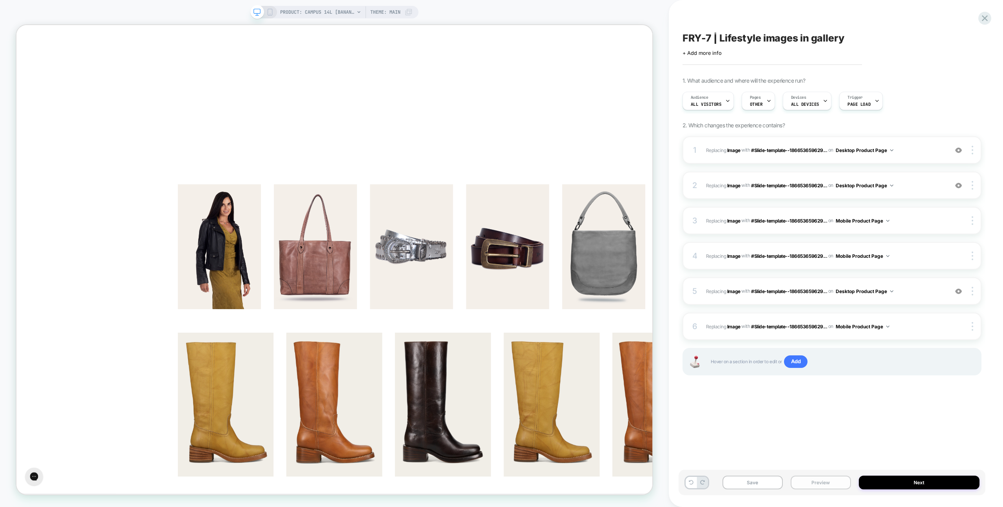
click at [823, 483] on button "Preview" at bounding box center [820, 483] width 60 height 14
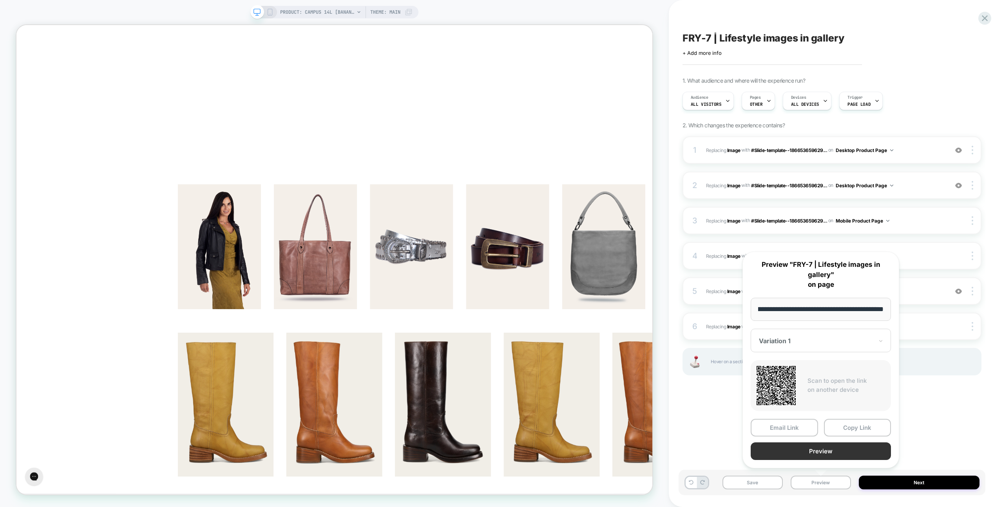
click at [821, 452] on button "Preview" at bounding box center [821, 451] width 140 height 18
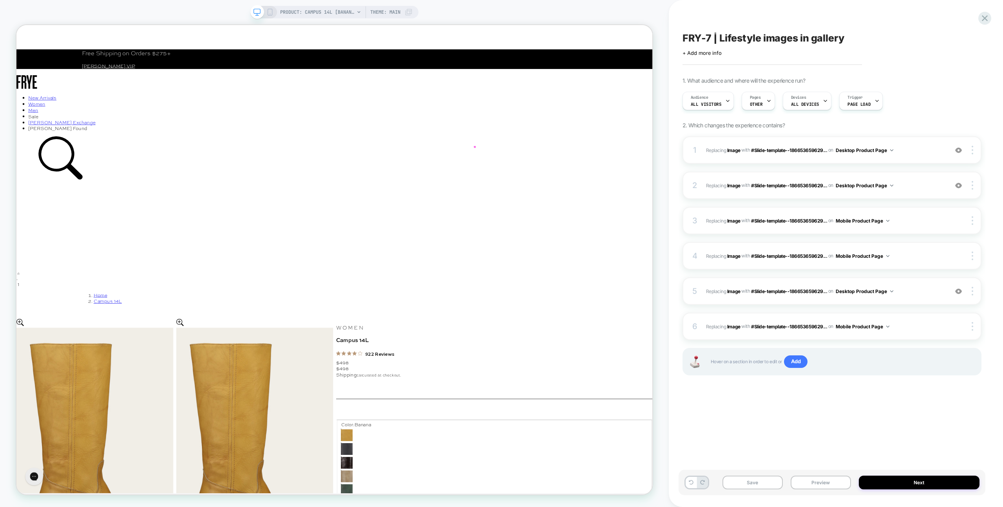
scroll to position [691, 0]
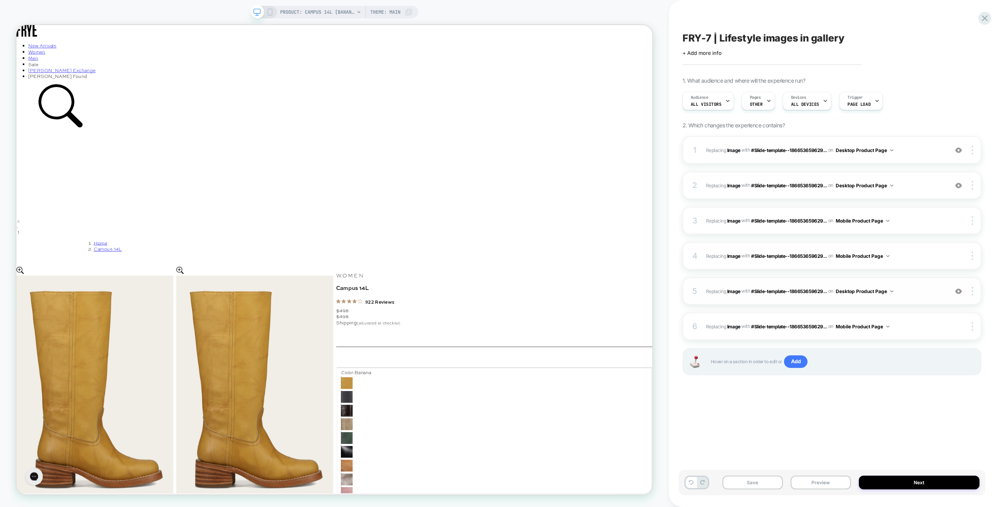
click at [957, 291] on img at bounding box center [958, 291] width 7 height 7
click at [908, 432] on div "FRY-7 | Lifestyle images in gallery Click to edit experience details + Add more…" at bounding box center [831, 253] width 307 height 491
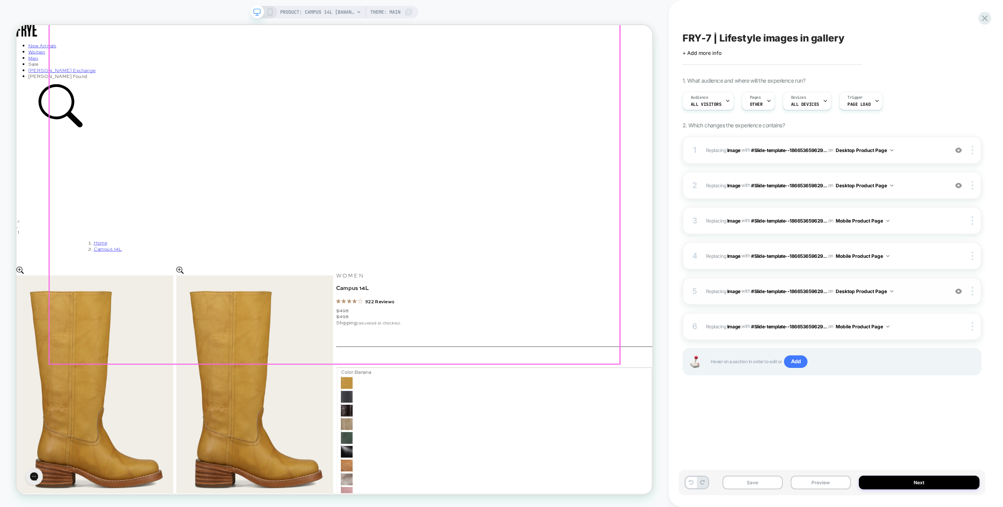
scroll to position [0, 0]
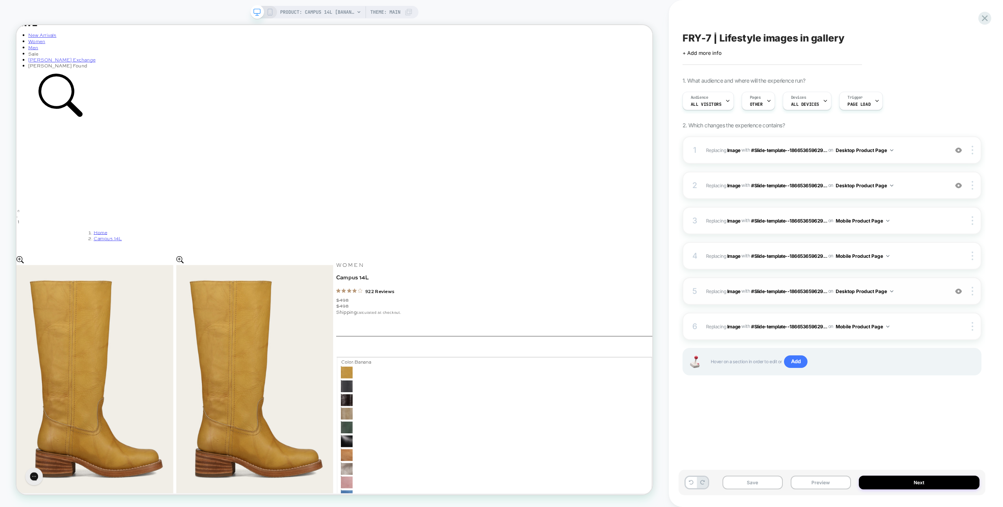
scroll to position [705, 0]
click at [763, 424] on div "FRY-7 | Lifestyle images in gallery Click to edit experience details + Add more…" at bounding box center [831, 253] width 307 height 491
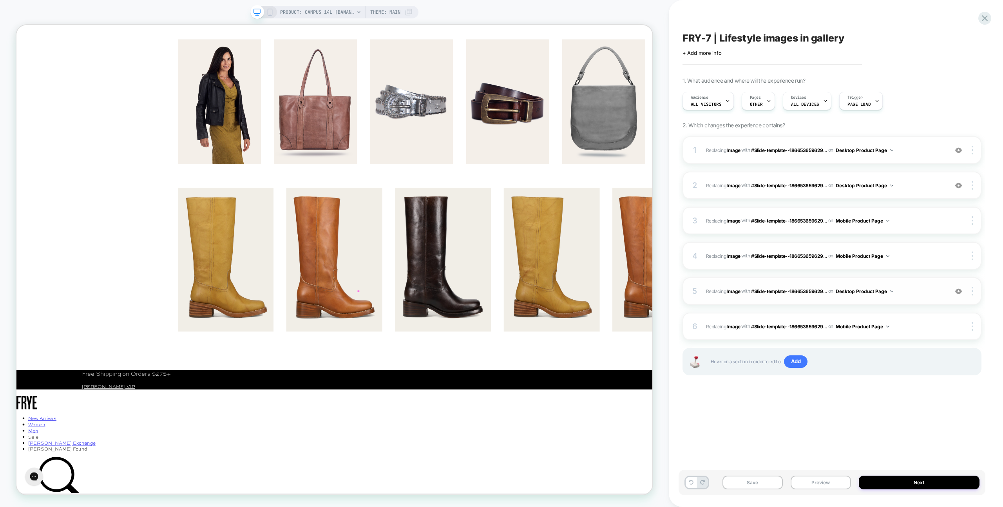
scroll to position [0, 0]
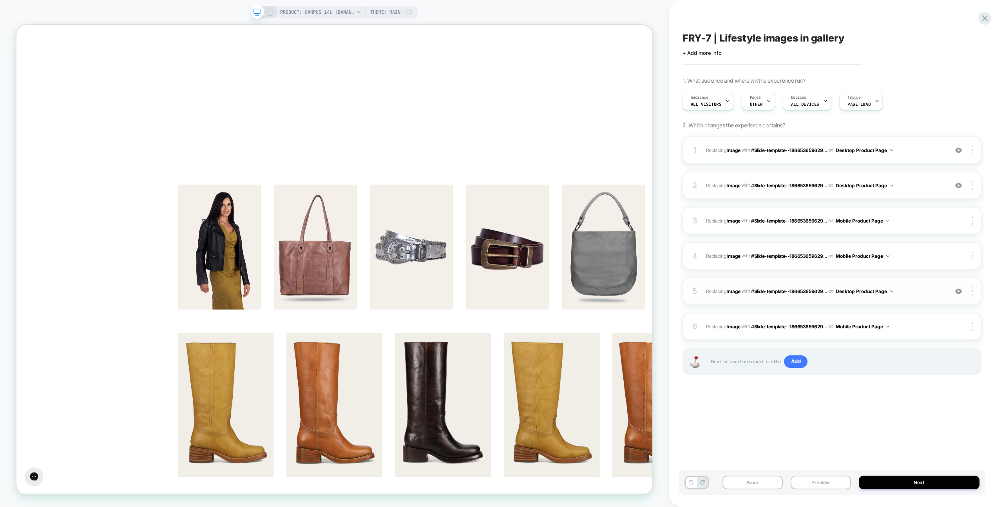
click at [954, 291] on div at bounding box center [958, 291] width 15 height 9
click at [959, 182] on img at bounding box center [958, 185] width 7 height 7
click at [959, 148] on img at bounding box center [958, 150] width 7 height 7
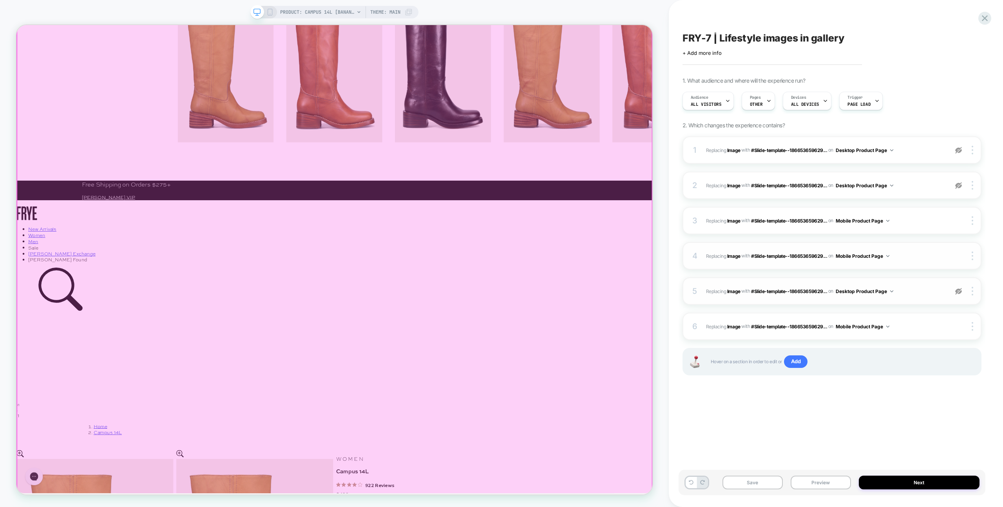
scroll to position [444, 0]
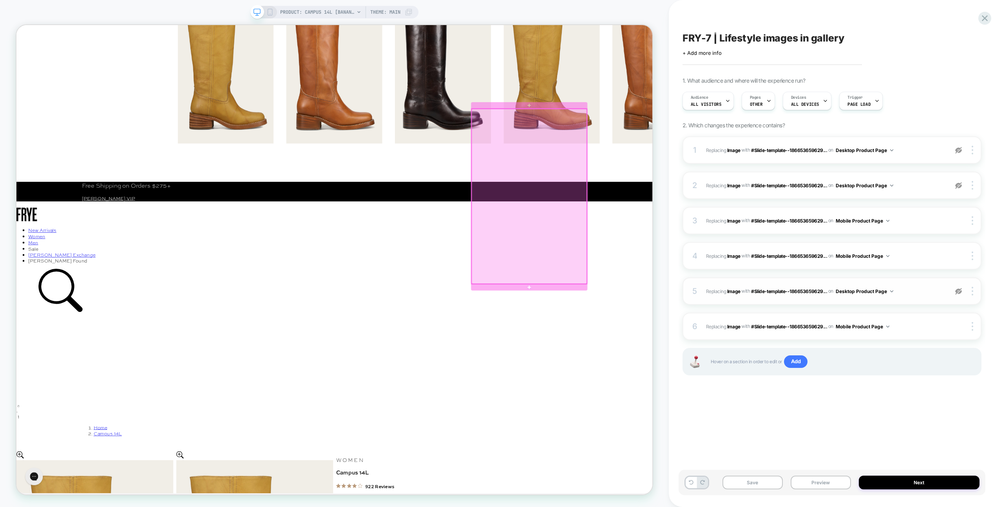
click at [627, 367] on div at bounding box center [700, 253] width 154 height 233
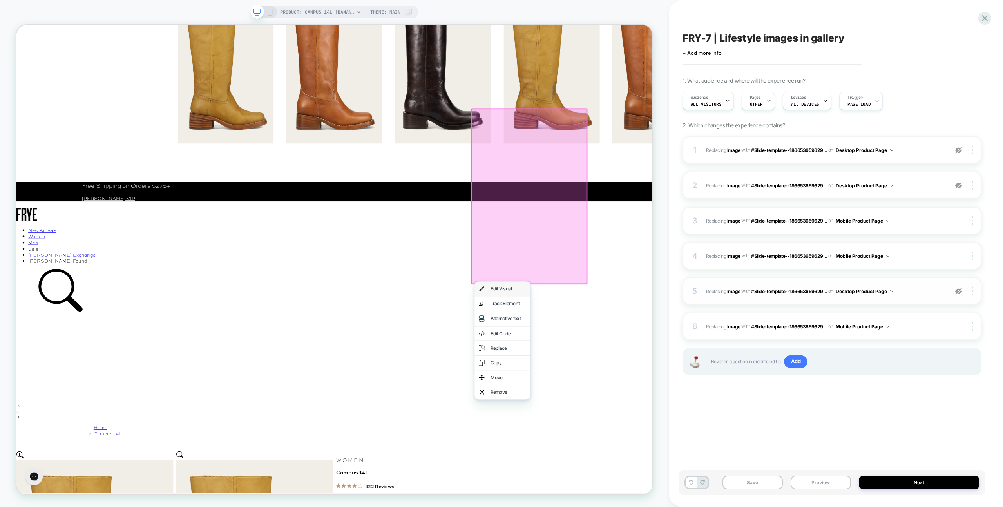
click at [655, 380] on div "Edit Visual" at bounding box center [672, 377] width 48 height 8
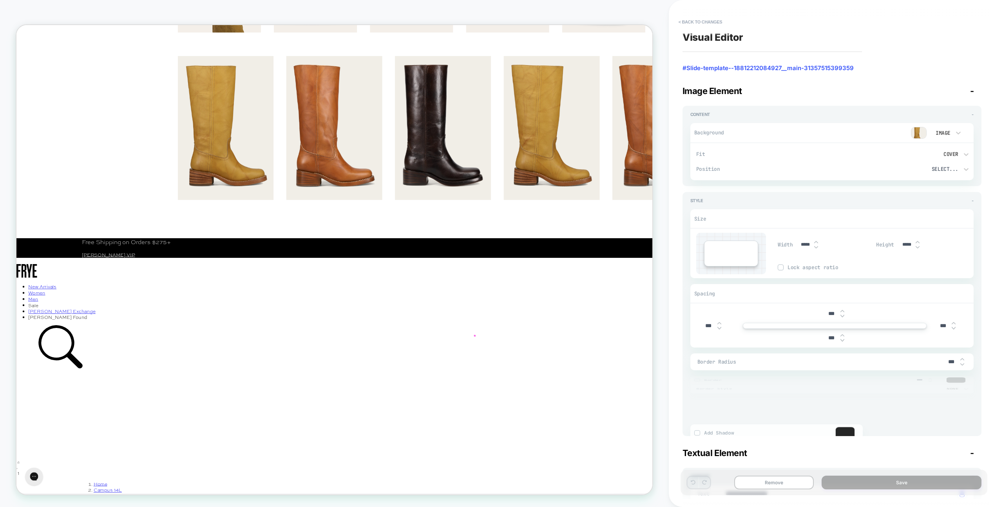
scroll to position [361, 0]
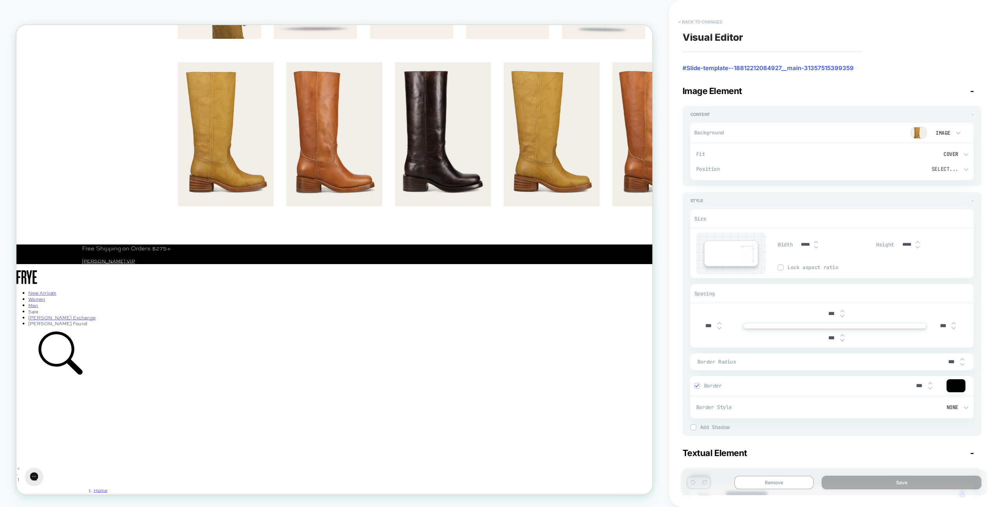
click at [687, 18] on button "< Back to changes" at bounding box center [701, 22] width 52 height 13
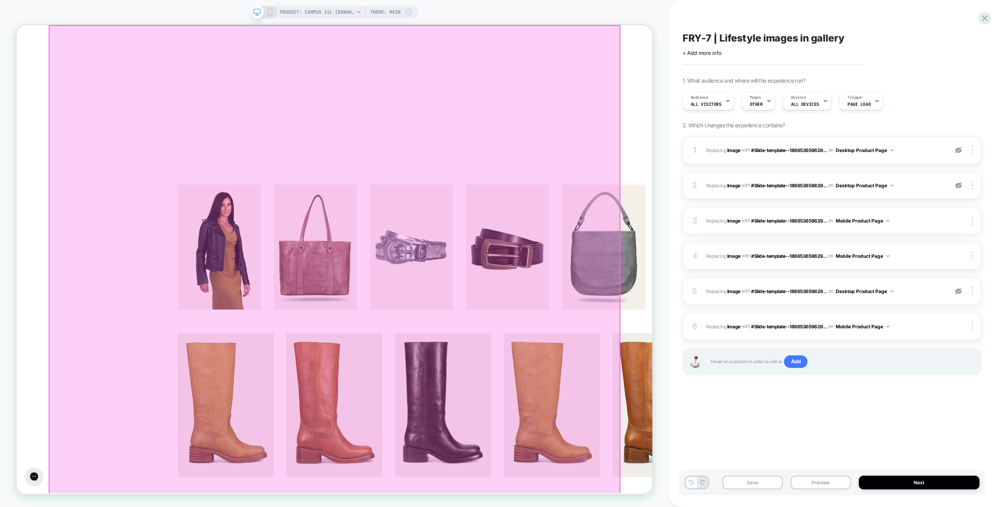
click at [809, 67] on div "Edit Visual" at bounding box center [831, 64] width 48 height 8
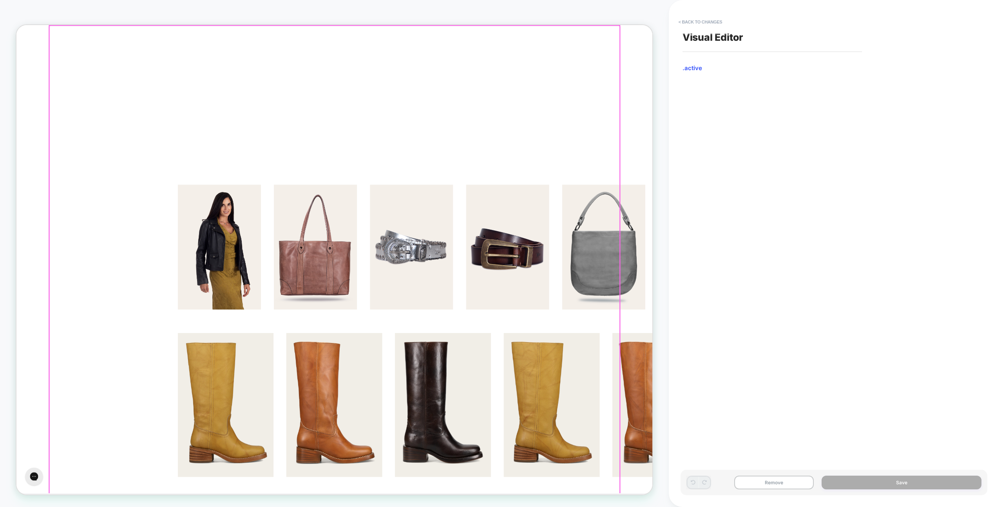
scroll to position [273, 0]
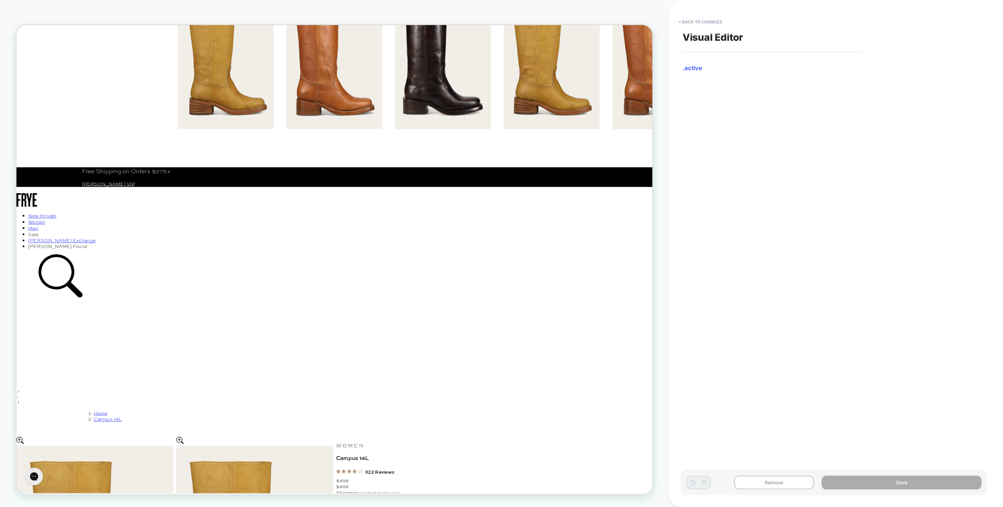
scroll to position [470, 0]
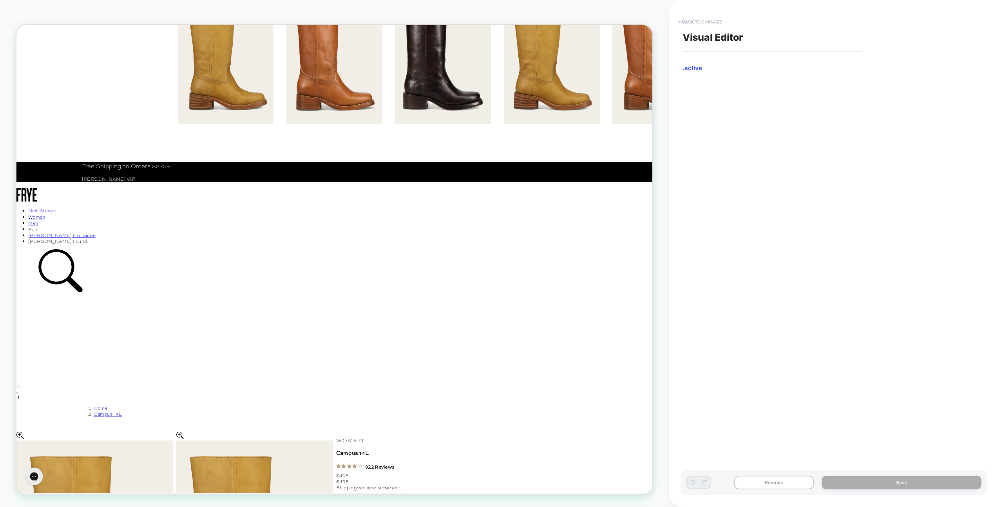
click at [710, 20] on button "< Back to changes" at bounding box center [701, 22] width 52 height 13
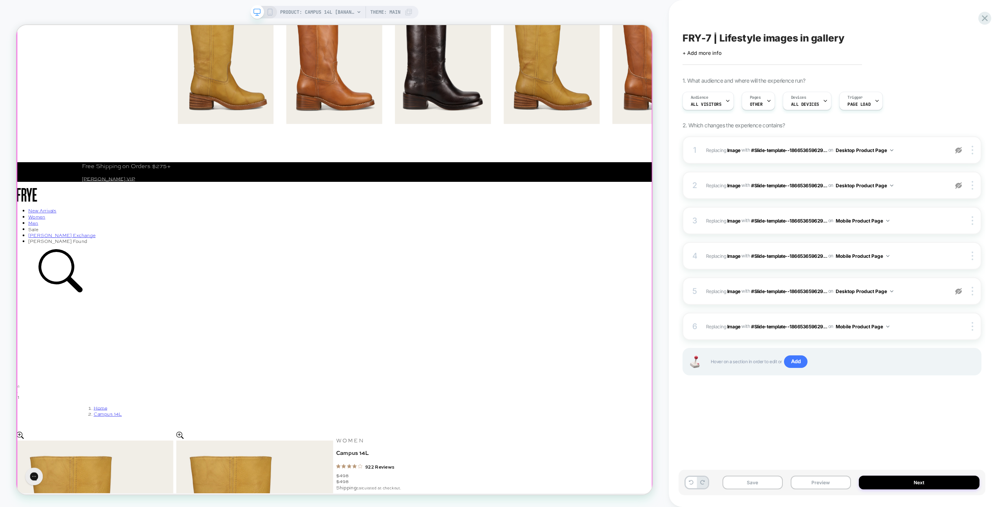
scroll to position [0, 0]
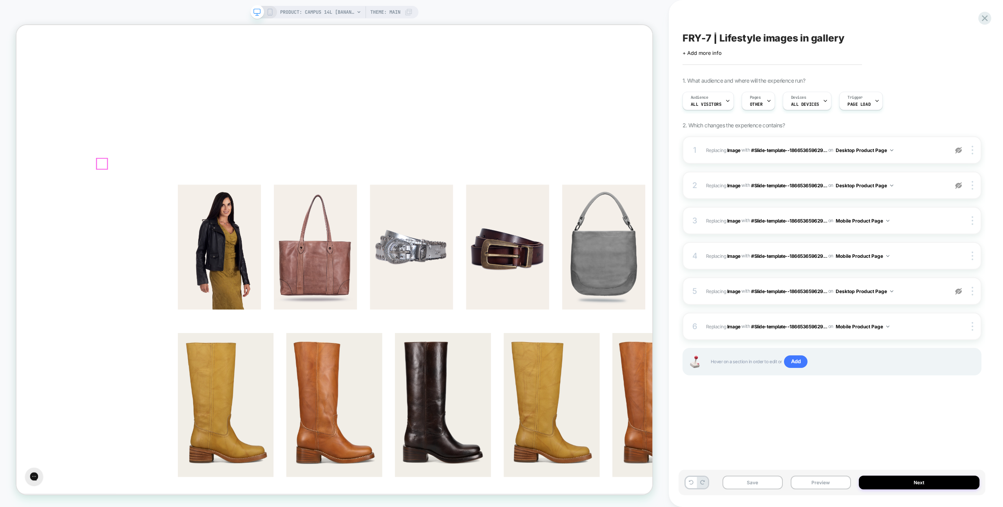
click at [812, 481] on button "Preview" at bounding box center [820, 483] width 60 height 14
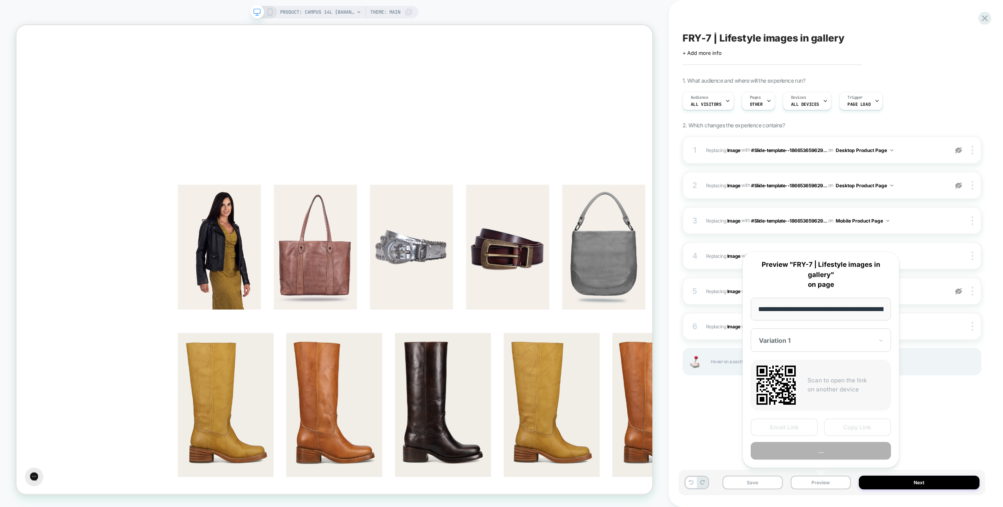
scroll to position [0, 136]
click at [809, 448] on button "..." at bounding box center [821, 451] width 140 height 18
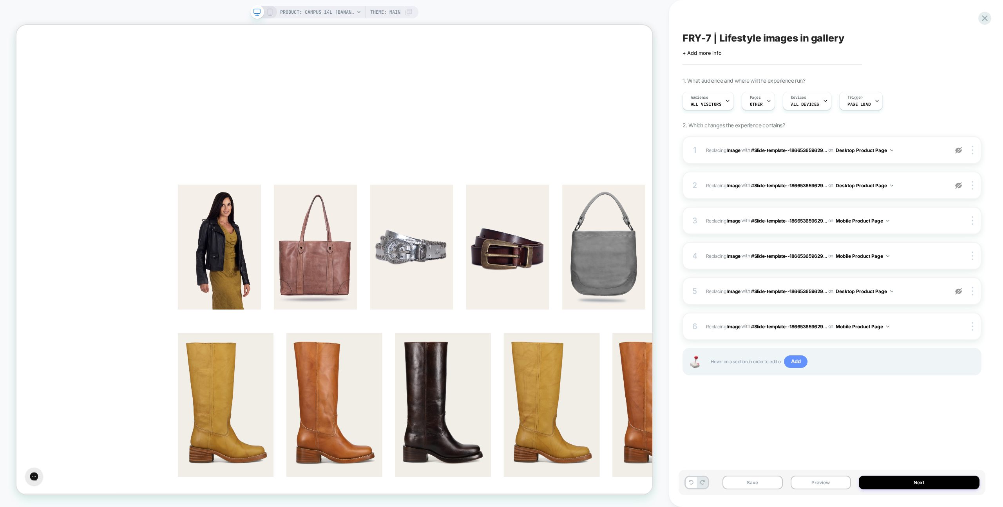
click at [785, 363] on span "Add" at bounding box center [796, 361] width 24 height 13
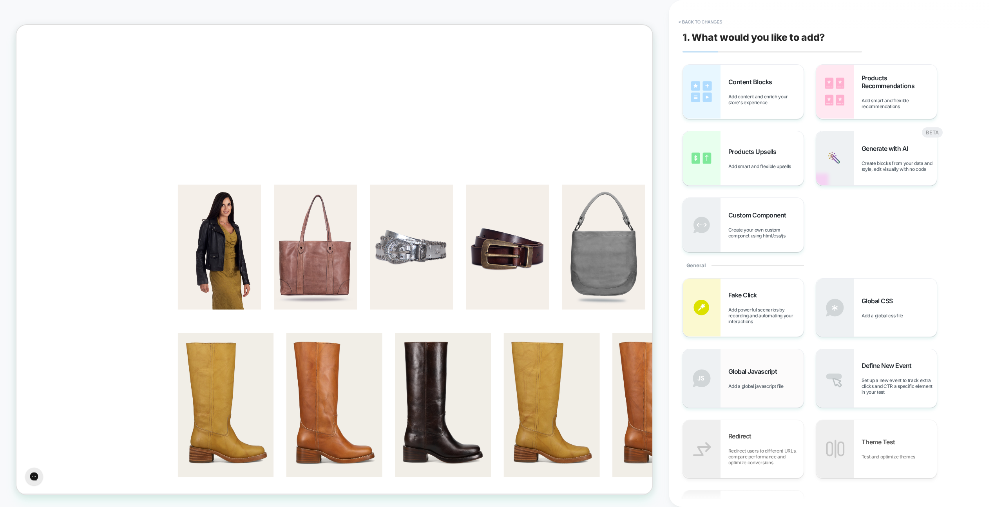
click at [761, 367] on div "Global Javascript Add a global javascript file" at bounding box center [743, 378] width 121 height 58
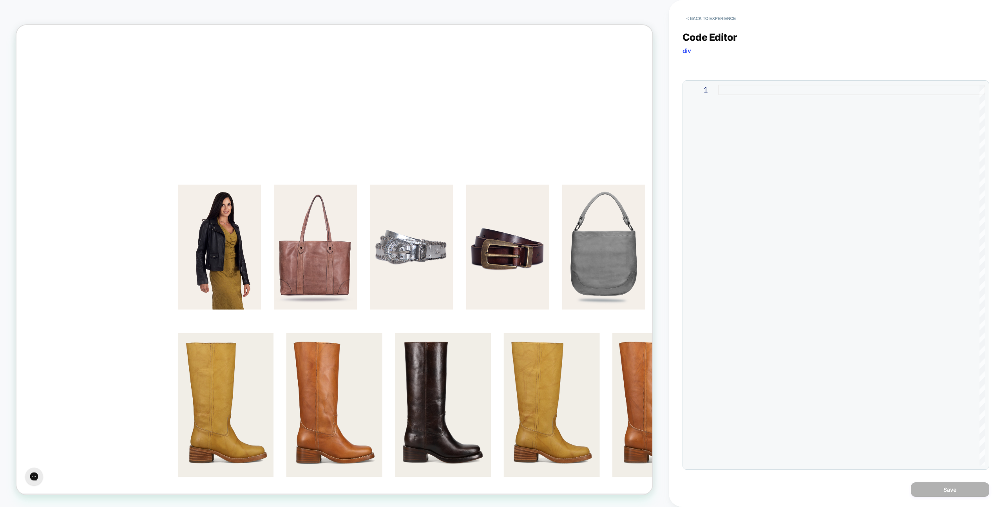
click at [771, 221] on div at bounding box center [851, 275] width 267 height 381
click at [718, 182] on div at bounding box center [851, 275] width 267 height 381
click at [730, 177] on div at bounding box center [851, 275] width 267 height 381
type textarea "*"
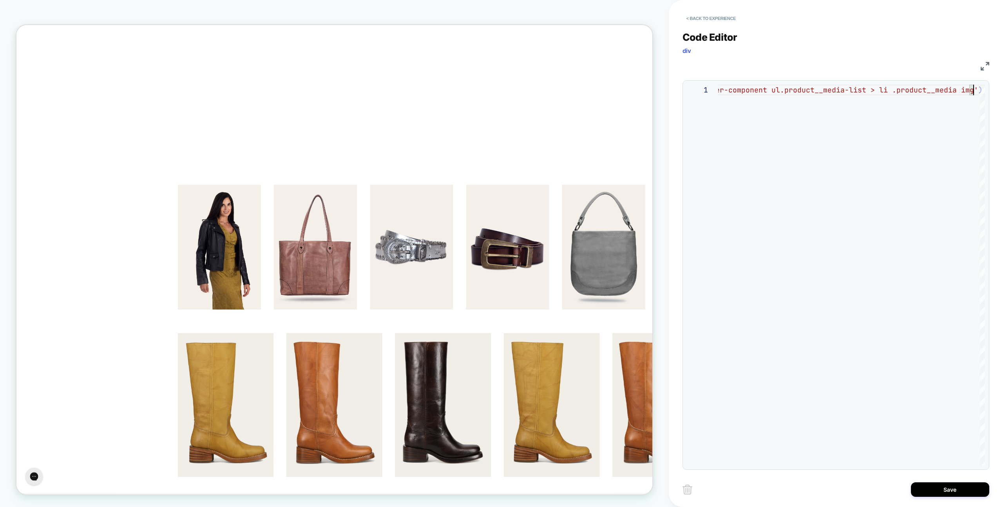
type textarea "**********"
click at [729, 16] on button "< Back to experience" at bounding box center [710, 18] width 57 height 13
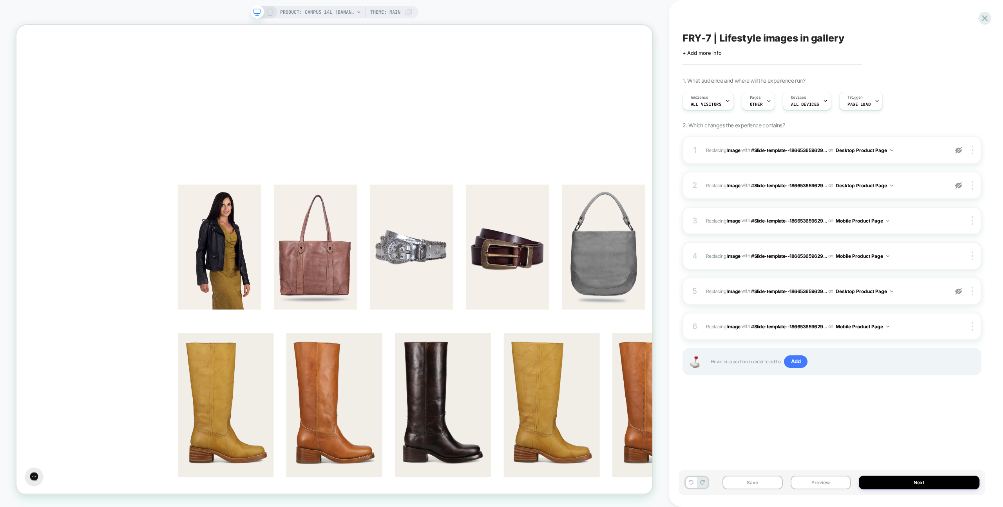
drag, startPoint x: 959, startPoint y: 292, endPoint x: 953, endPoint y: 201, distance: 91.4
click at [959, 292] on img at bounding box center [958, 291] width 7 height 7
click at [961, 184] on img at bounding box center [958, 185] width 7 height 7
click at [964, 154] on div at bounding box center [958, 150] width 15 height 9
click at [818, 379] on div "1 #_loomi_addon_1756959087492 Replacing Image WITH #Slide-template--18665365962…" at bounding box center [831, 265] width 299 height 259
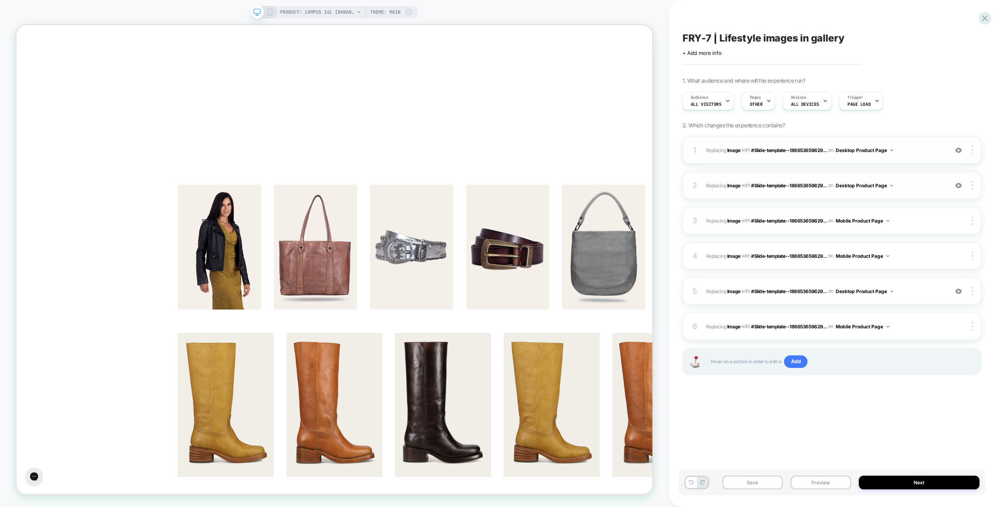
click at [910, 155] on div "1 #_loomi_addon_1756959087492 Replacing Image WITH #Slide-template--18665365962…" at bounding box center [831, 149] width 299 height 27
click at [911, 150] on span "#_loomi_addon_1756959087492 Replacing Image WITH #Slide-template--186653659629.…" at bounding box center [825, 150] width 238 height 10
click at [812, 477] on button "Preview" at bounding box center [820, 483] width 60 height 14
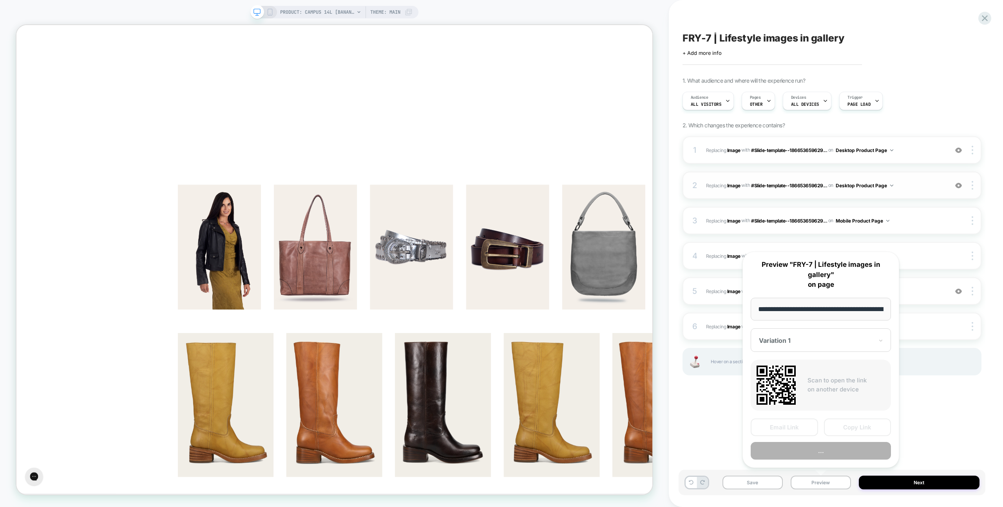
scroll to position [0, 136]
click at [733, 447] on div "FRY-7 | Lifestyle images in gallery Click to edit experience details + Add more…" at bounding box center [831, 253] width 307 height 491
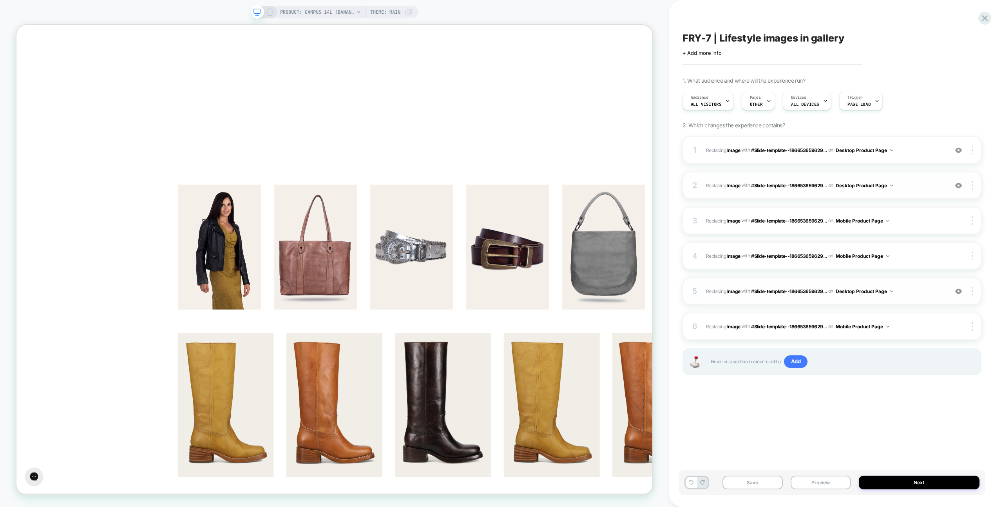
click at [918, 291] on span "#_loomi_addon_1757006661646 Replacing Image WITH #Slide-template--186653659629.…" at bounding box center [825, 291] width 238 height 10
click at [921, 289] on span "#_loomi_addon_1757006661646 Replacing Image WITH #Slide-template--186653659629.…" at bounding box center [825, 291] width 238 height 10
click at [918, 143] on div "1 #_loomi_addon_1756959087492 Replacing Image WITH #Slide-template--18665365962…" at bounding box center [831, 149] width 299 height 27
click at [919, 146] on span "#_loomi_addon_1756959087492 Replacing Image WITH #Slide-template--186653659629.…" at bounding box center [825, 150] width 238 height 10
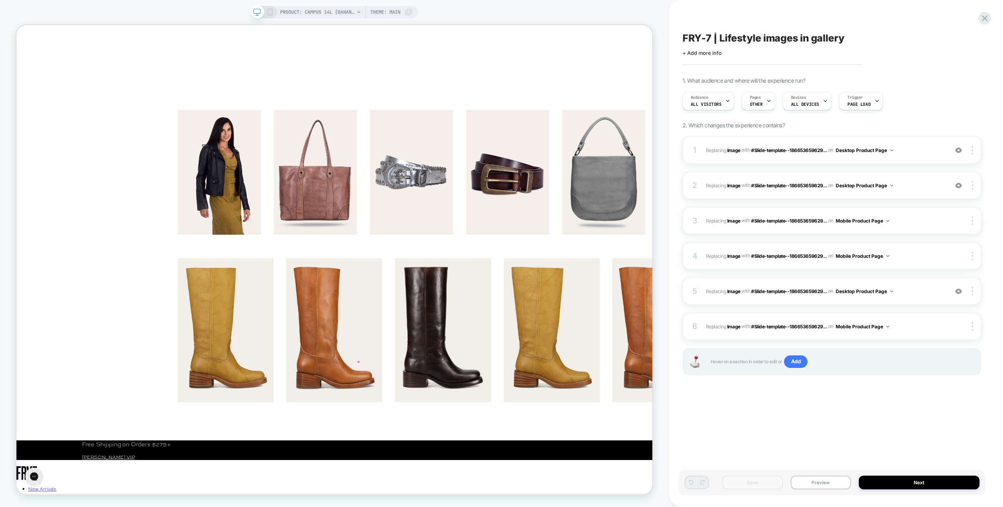
scroll to position [322, 0]
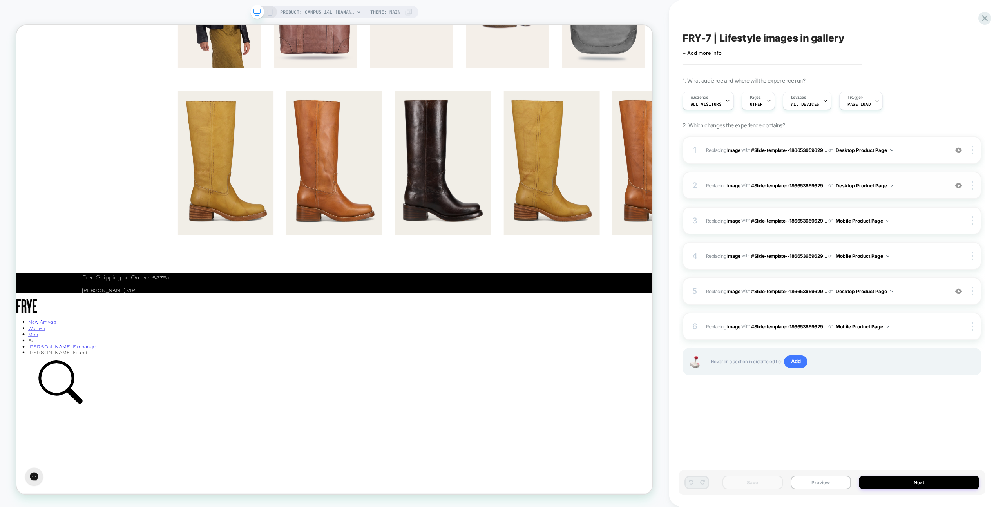
click at [923, 181] on span "#_loomi_addon_1756959501514 Replacing Image WITH #Slide-template--186653659629.…" at bounding box center [825, 186] width 238 height 10
drag, startPoint x: 923, startPoint y: 180, endPoint x: 943, endPoint y: 183, distance: 19.8
click at [924, 181] on span "#_loomi_addon_1756959501514 Replacing Image WITH #Slide-template--186653659629.…" at bounding box center [825, 186] width 238 height 10
click at [959, 186] on img at bounding box center [958, 185] width 7 height 7
drag, startPoint x: 959, startPoint y: 186, endPoint x: 942, endPoint y: 188, distance: 16.1
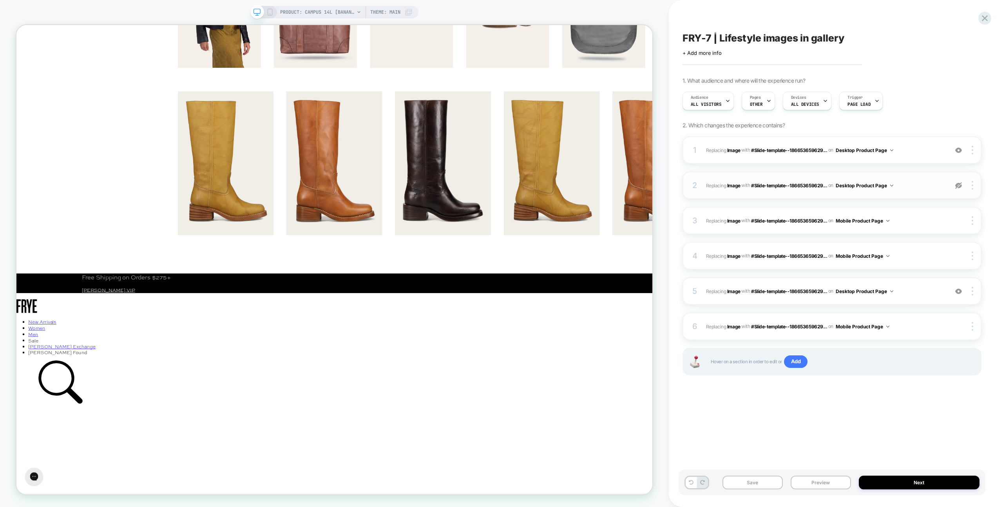
click at [959, 186] on img at bounding box center [958, 185] width 7 height 7
click at [731, 188] on b "Image" at bounding box center [733, 185] width 13 height 6
click at [732, 185] on b "Image" at bounding box center [733, 185] width 13 height 6
click at [969, 185] on div at bounding box center [973, 185] width 15 height 9
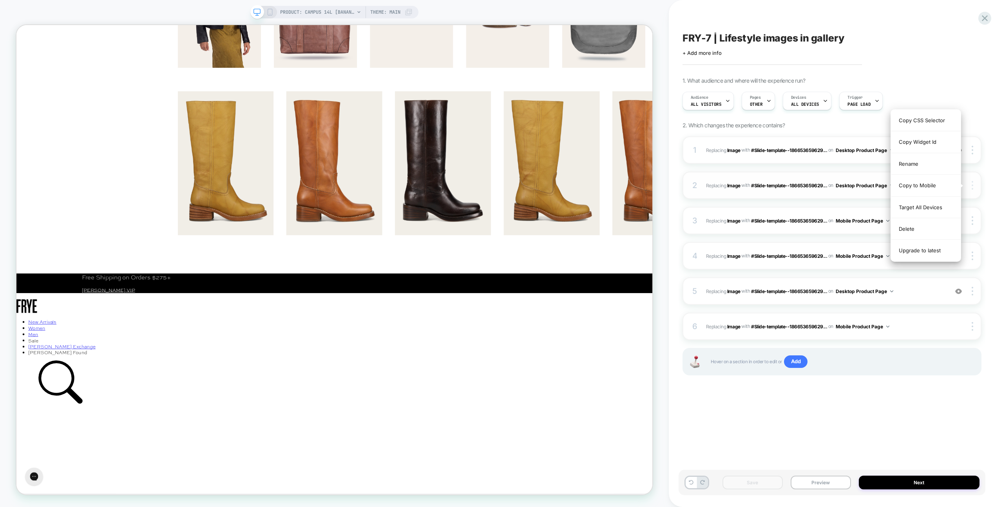
click at [971, 184] on img at bounding box center [972, 185] width 2 height 9
click at [732, 186] on b "Image" at bounding box center [733, 185] width 13 height 6
click at [924, 290] on span "#_loomi_addon_1757006661646 Replacing Image WITH #Slide-template--186653659629.…" at bounding box center [825, 291] width 238 height 10
drag, startPoint x: 924, startPoint y: 290, endPoint x: 965, endPoint y: 179, distance: 118.3
click at [924, 290] on span "#_loomi_addon_1757006661646 Replacing Image WITH #Slide-template--186653659629.…" at bounding box center [825, 291] width 238 height 10
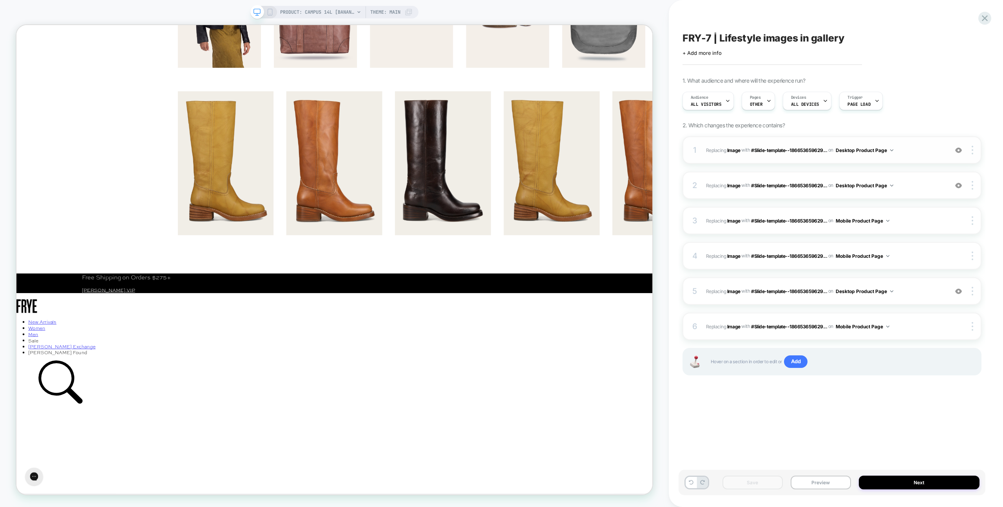
click at [959, 154] on div "1 #_loomi_addon_1756959087492 Replacing Image WITH #Slide-template--18665365962…" at bounding box center [831, 149] width 299 height 27
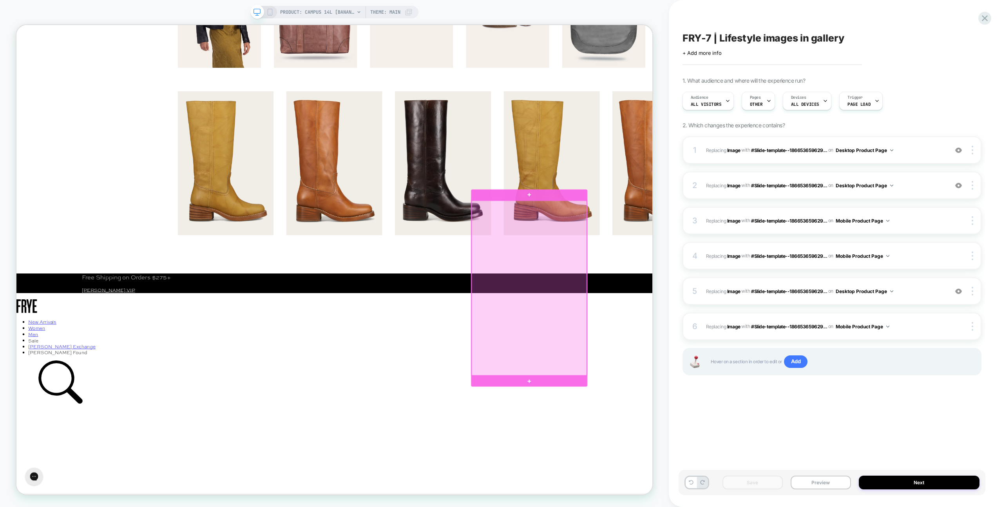
click at [643, 473] on div at bounding box center [700, 375] width 154 height 233
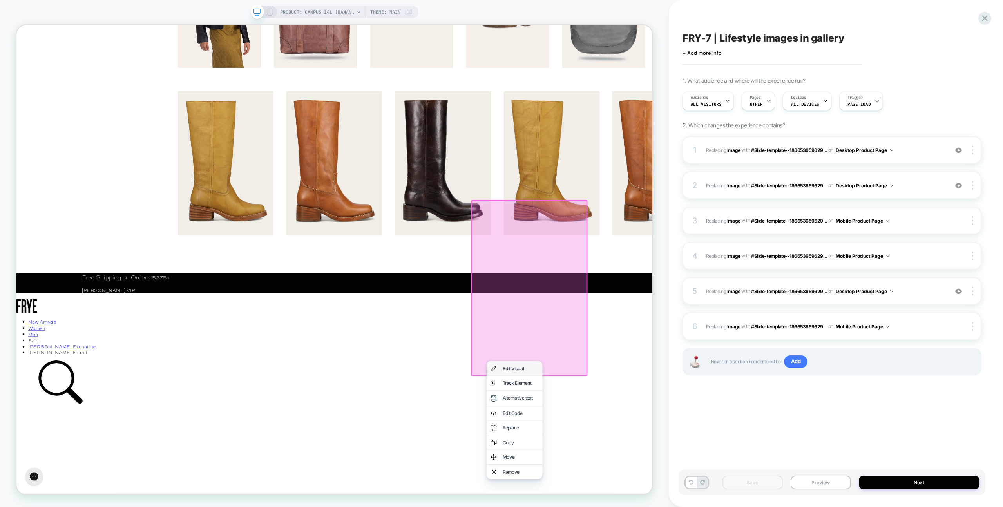
click at [652, 481] on img at bounding box center [653, 483] width 8 height 11
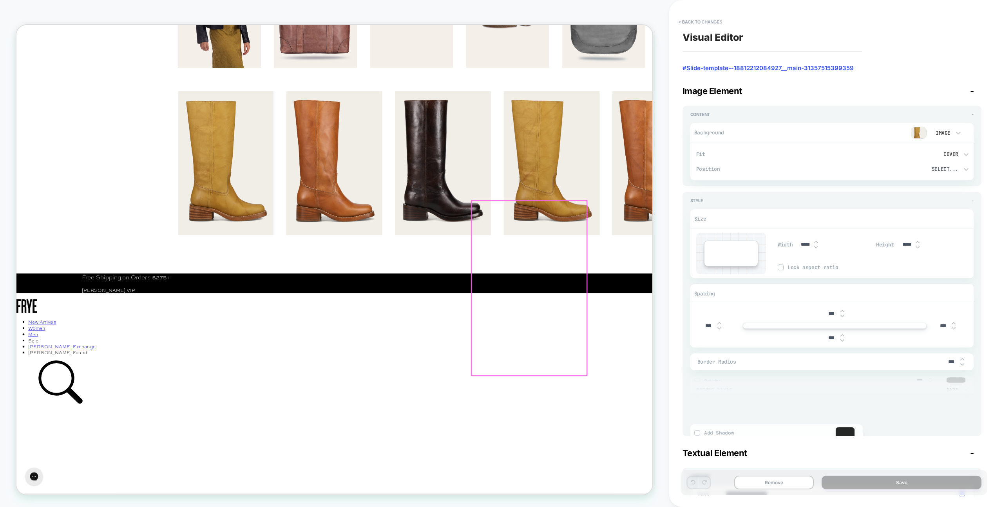
scroll to position [361, 0]
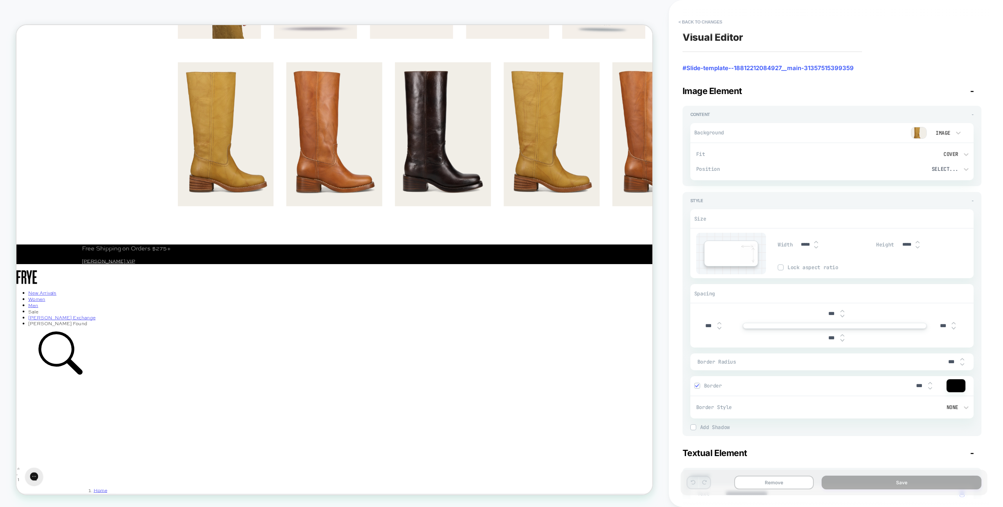
click at [915, 133] on img at bounding box center [919, 133] width 16 height 12
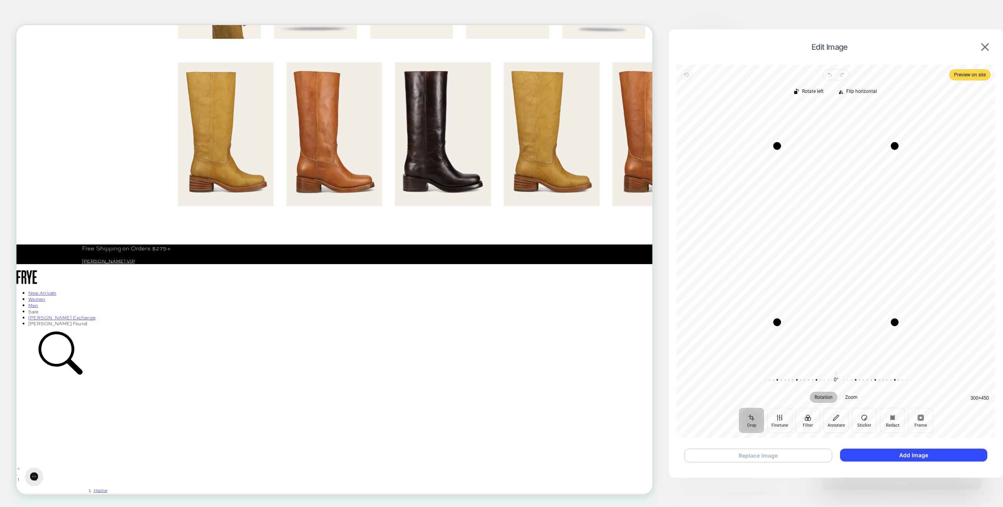
click at [800, 458] on button "Replace Image" at bounding box center [758, 456] width 148 height 14
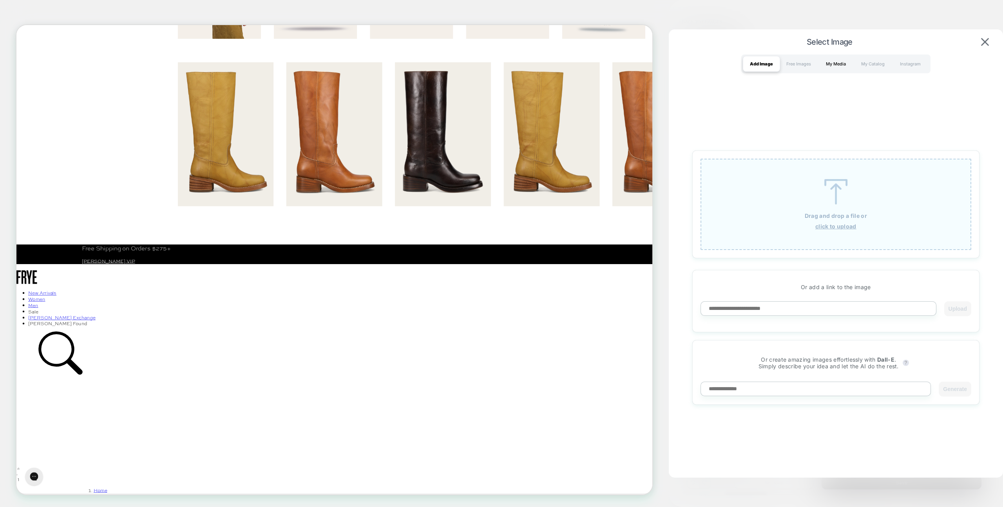
click at [847, 64] on div "My Media" at bounding box center [835, 64] width 37 height 16
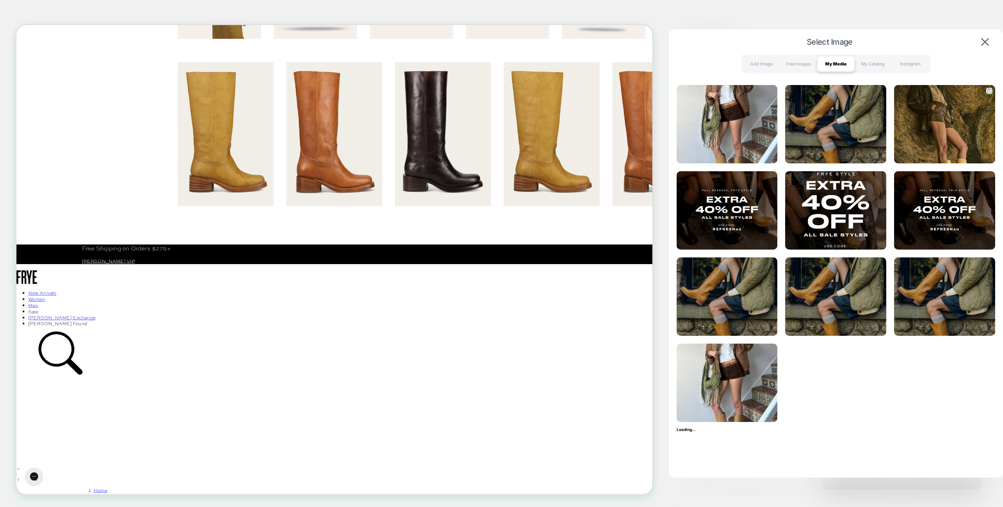
click at [932, 128] on img at bounding box center [944, 124] width 101 height 78
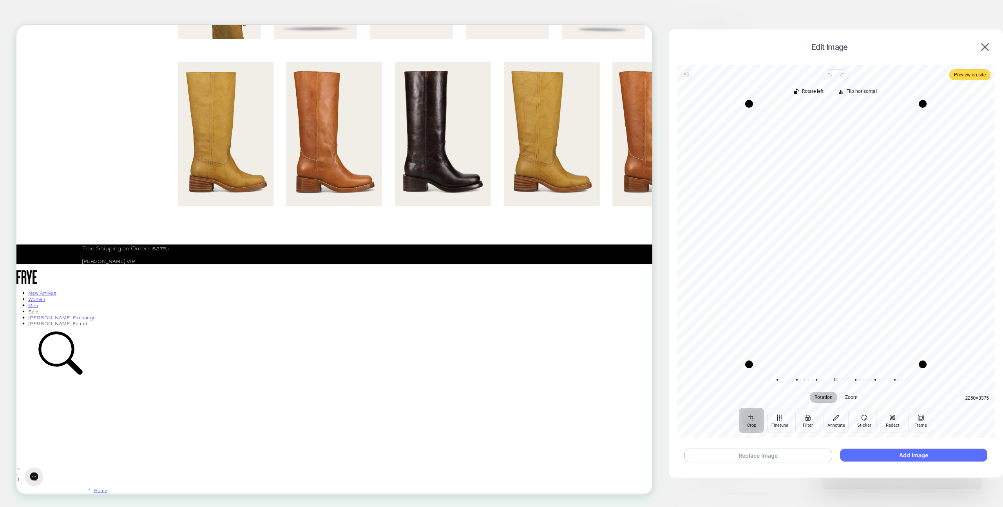
click at [894, 452] on button "Add Image" at bounding box center [913, 455] width 147 height 13
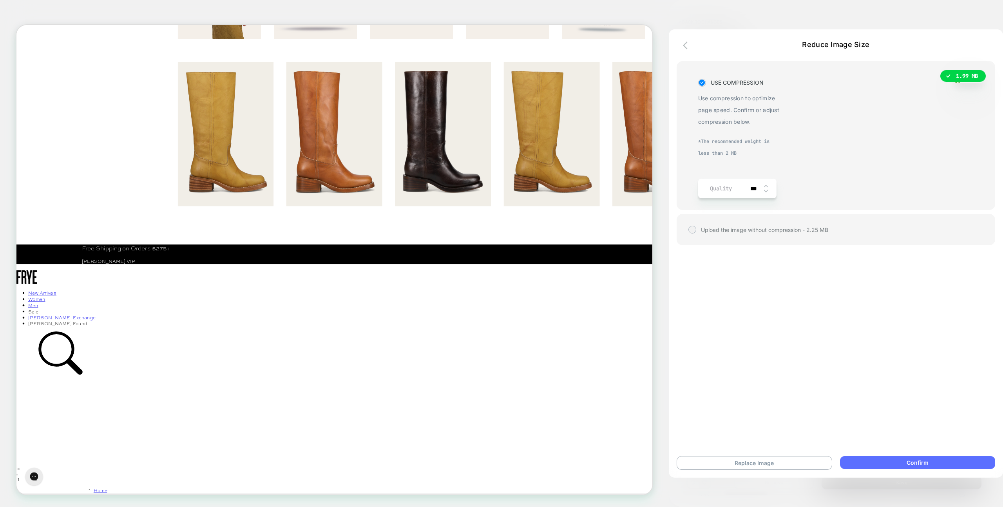
click at [882, 467] on button "Confirm" at bounding box center [917, 462] width 155 height 13
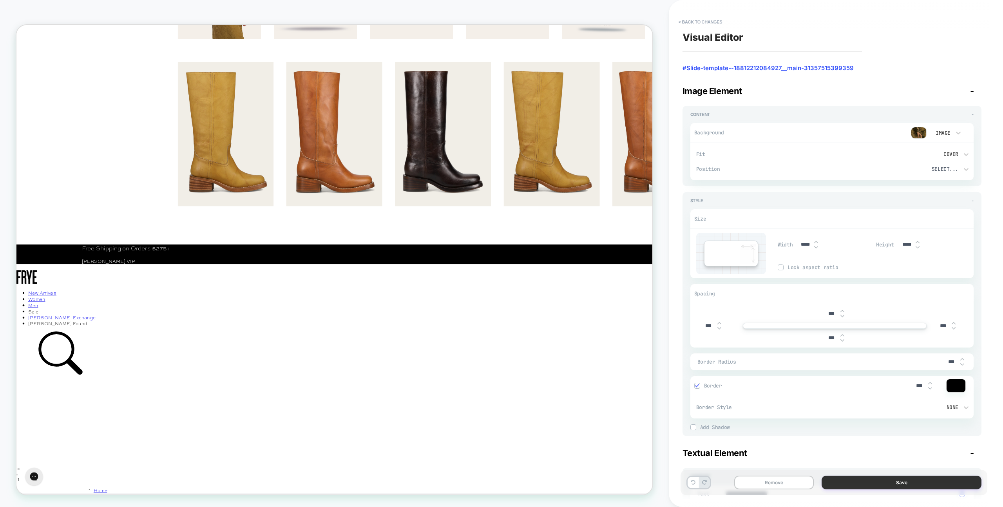
click at [864, 479] on button "Save" at bounding box center [901, 483] width 160 height 14
type textarea "*"
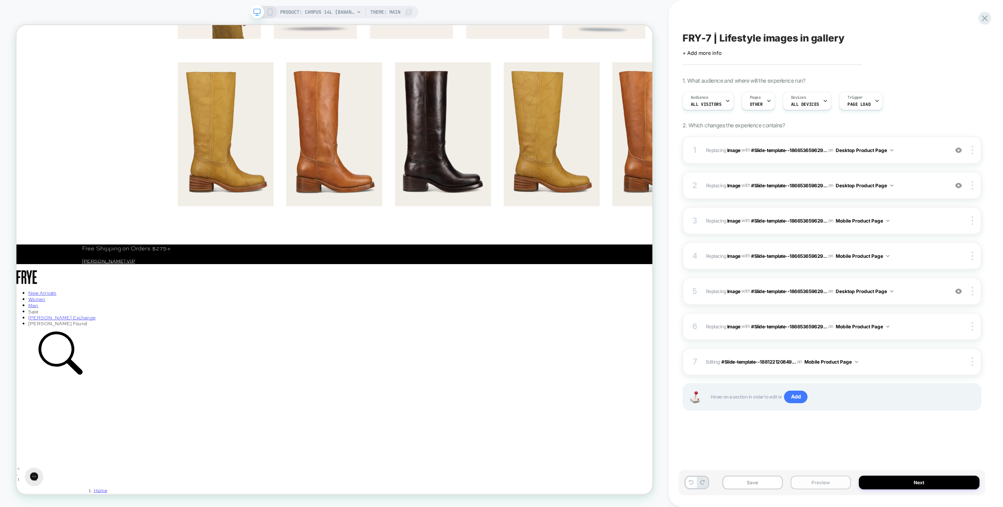
click at [840, 479] on button "Preview" at bounding box center [820, 483] width 60 height 14
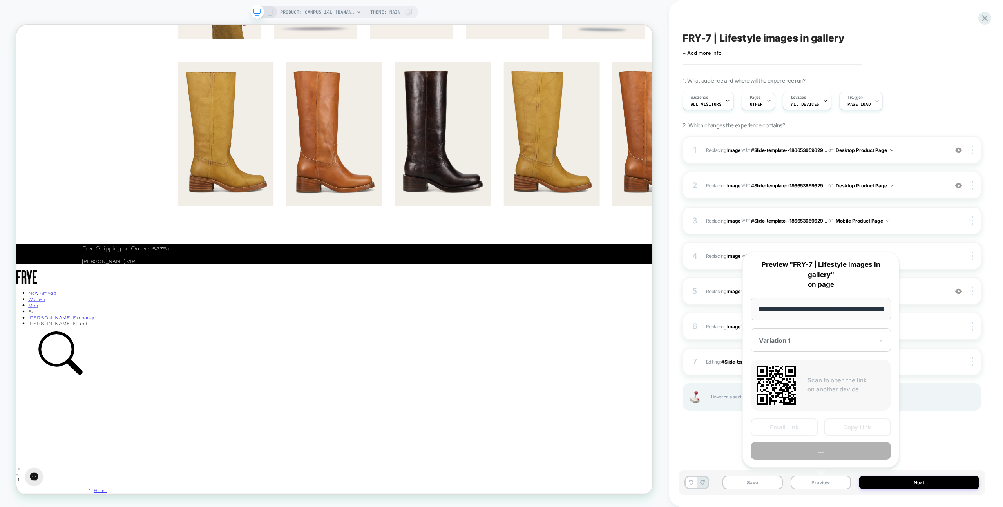
scroll to position [0, 136]
click at [844, 451] on button "Preview" at bounding box center [821, 451] width 140 height 18
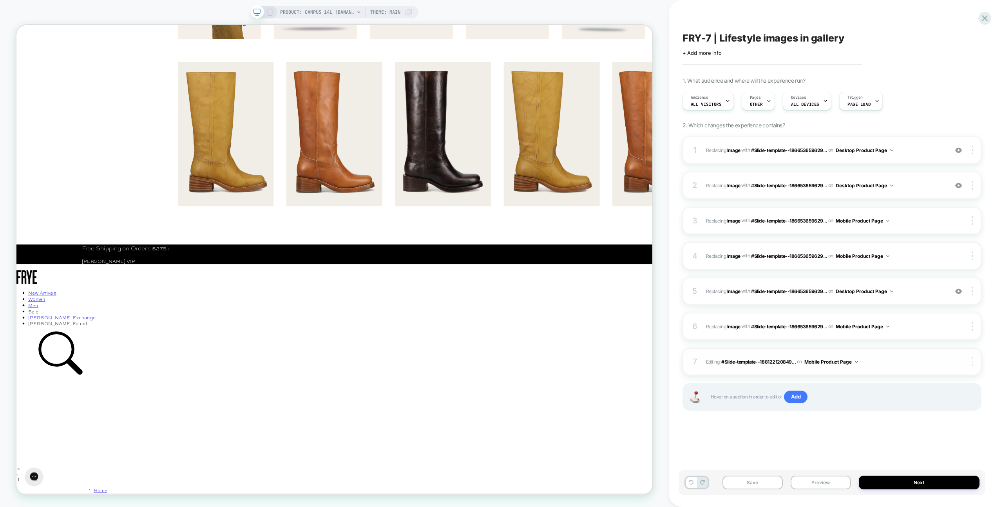
click at [972, 363] on img at bounding box center [972, 361] width 2 height 9
click at [930, 382] on div "Delete" at bounding box center [926, 383] width 70 height 21
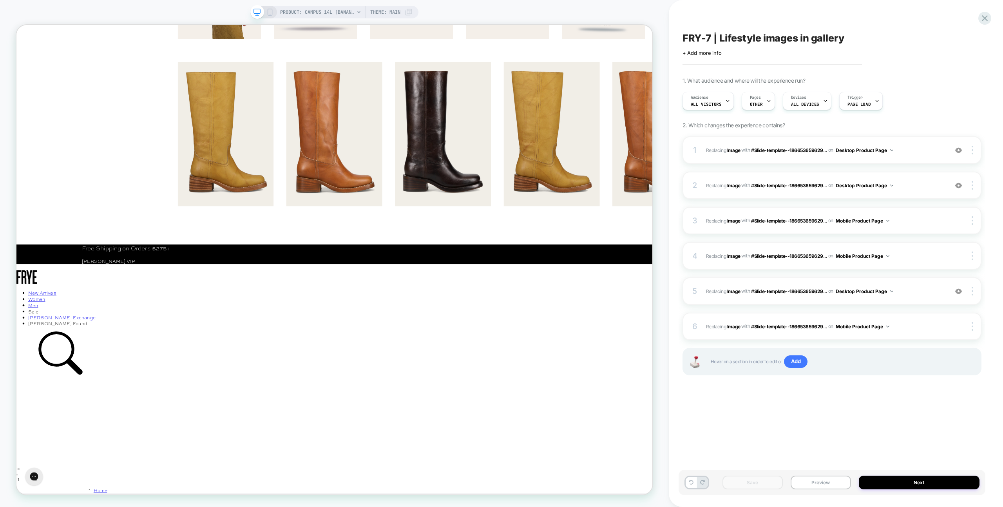
click at [270, 12] on icon at bounding box center [269, 12] width 7 height 7
click at [269, 12] on icon at bounding box center [269, 12] width 7 height 7
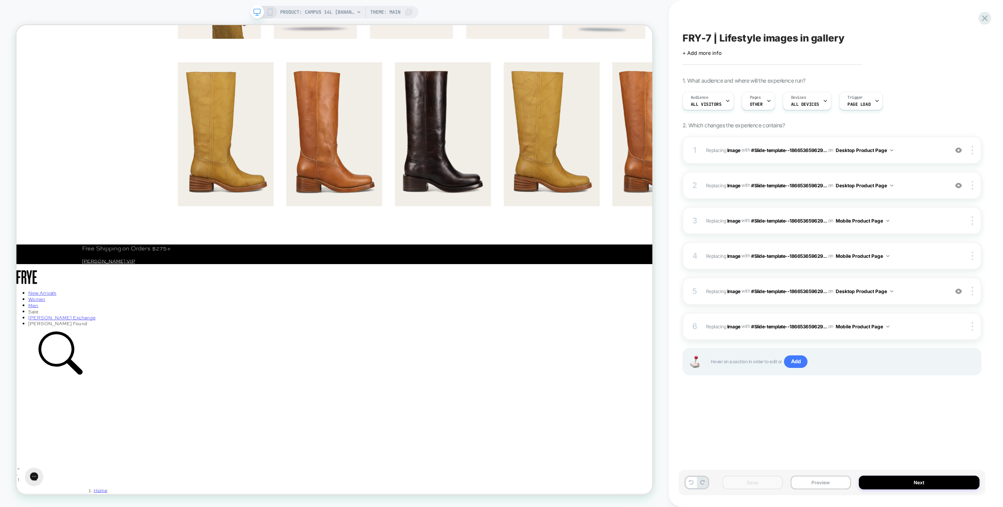
drag, startPoint x: 985, startPoint y: 16, endPoint x: 981, endPoint y: 18, distance: 4.0
click at [985, 16] on icon at bounding box center [984, 18] width 11 height 11
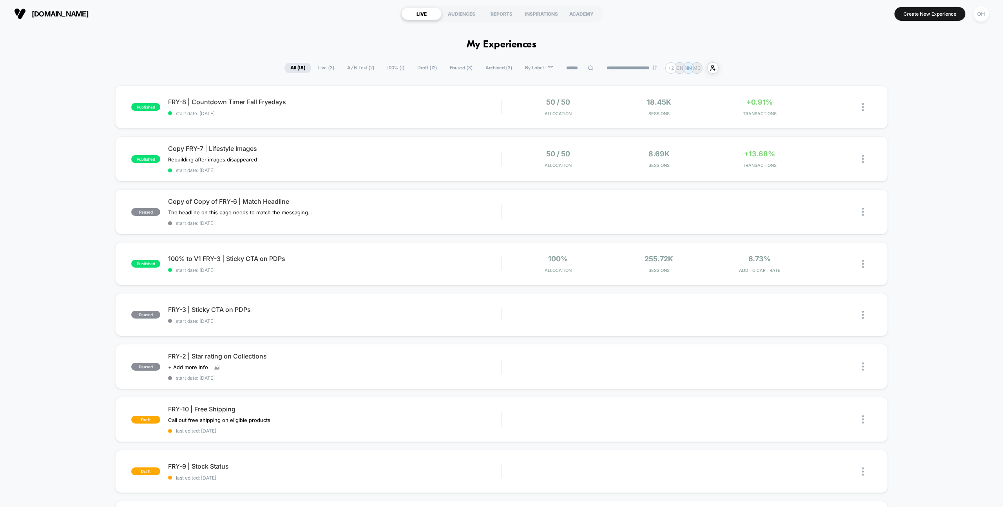
click at [415, 71] on span "Draft ( 12 )" at bounding box center [426, 68] width 31 height 11
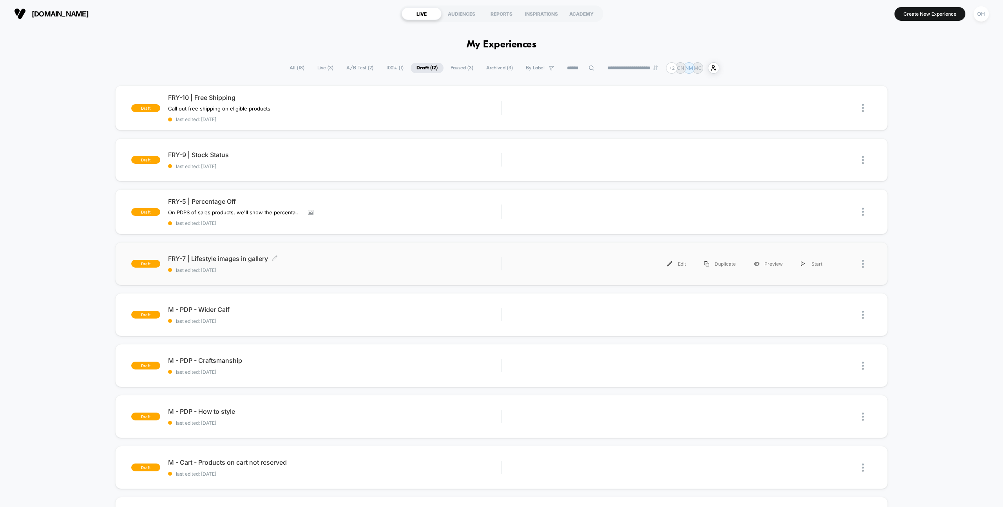
click at [424, 268] on span "last edited: [DATE]" at bounding box center [334, 270] width 333 height 6
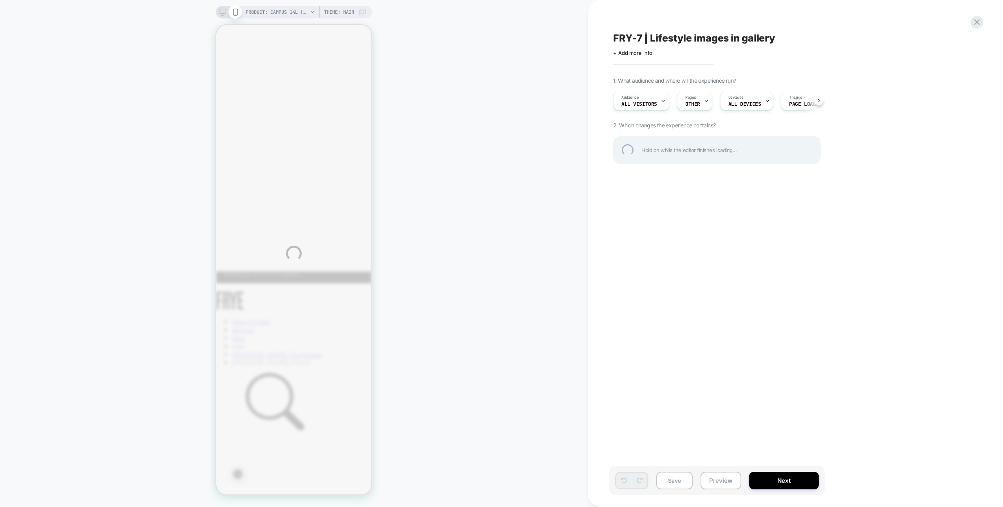
drag, startPoint x: 417, startPoint y: 116, endPoint x: 411, endPoint y: 116, distance: 6.3
click at [417, 116] on div "PRODUCT: Campus 14L [banana] PRODUCT: Campus 14L [banana] Theme: MAIN FRY-7 | L…" at bounding box center [501, 253] width 1003 height 507
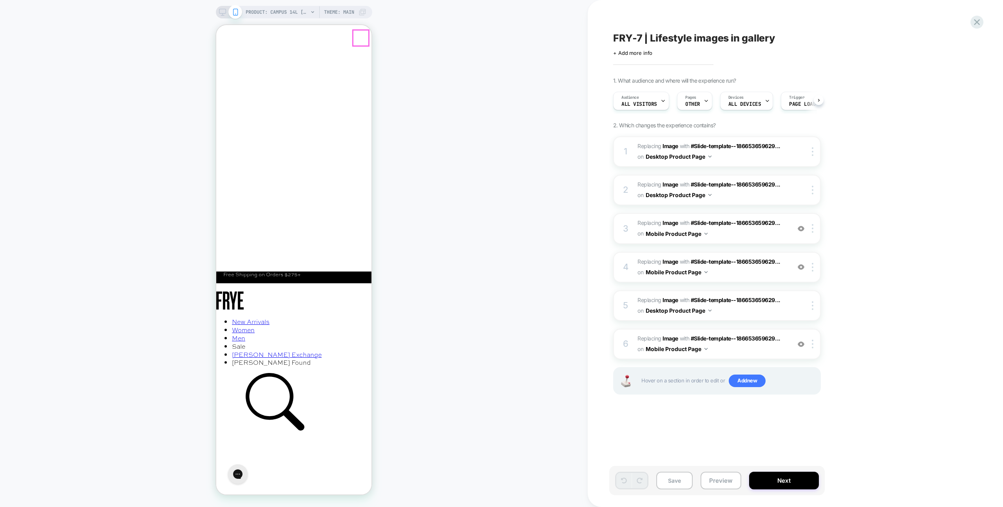
click at [230, 55] on button "Close" at bounding box center [222, 60] width 13 height 11
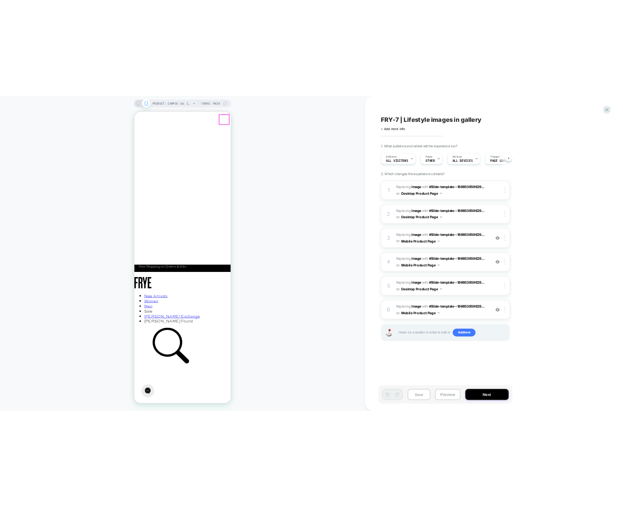
scroll to position [0, 0]
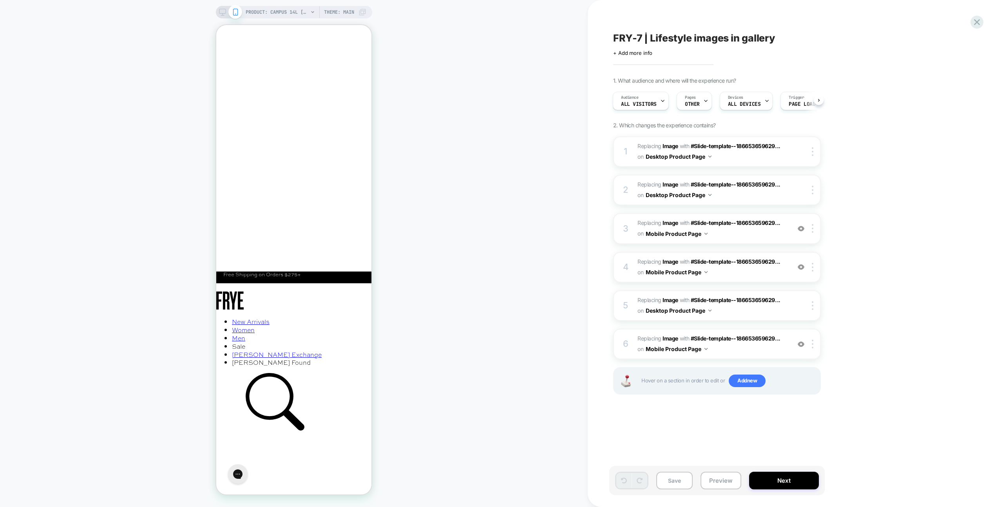
click at [432, 51] on div "PRODUCT: Campus 14L [banana] PRODUCT: Campus 14L [banana] Theme: MAIN" at bounding box center [294, 253] width 588 height 491
click at [743, 349] on span "#_loomi_addon_1757006721859 Replacing Image WITH #Slide-template--186653659629.…" at bounding box center [711, 343] width 149 height 21
click at [221, 12] on icon at bounding box center [222, 12] width 7 height 7
click at [765, 353] on span "#_loomi_addon_1757006721859 Replacing Image WITH #Slide-template--186653659629.…" at bounding box center [711, 343] width 149 height 21
click at [765, 309] on span "#_loomi_addon_1757006661646 Replacing Image WITH #Slide-template--186653659629.…" at bounding box center [711, 305] width 149 height 21
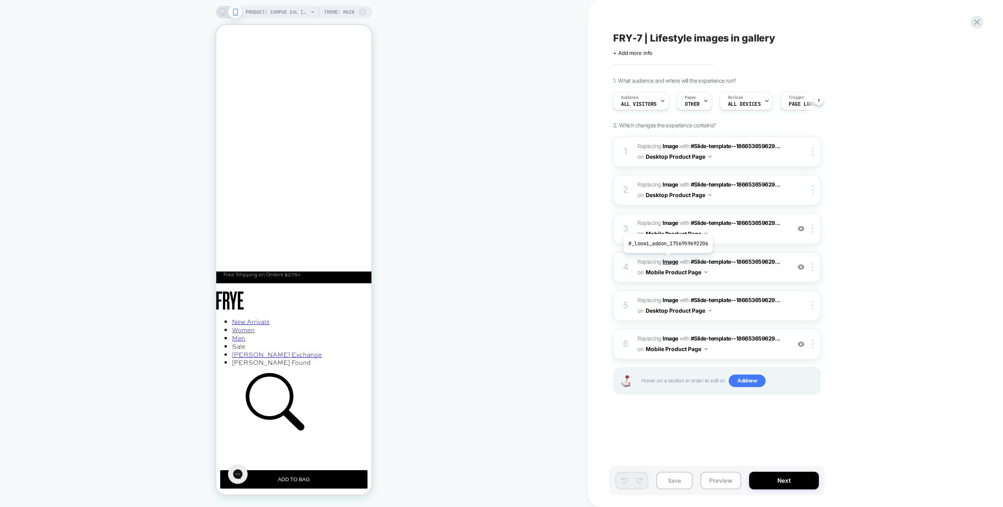
click at [667, 259] on b "Image" at bounding box center [670, 261] width 16 height 7
click at [220, 13] on rect at bounding box center [222, 11] width 7 height 4
click at [221, 9] on icon at bounding box center [222, 12] width 7 height 7
click at [224, 13] on icon at bounding box center [222, 12] width 7 height 7
click at [223, 13] on icon at bounding box center [222, 12] width 7 height 7
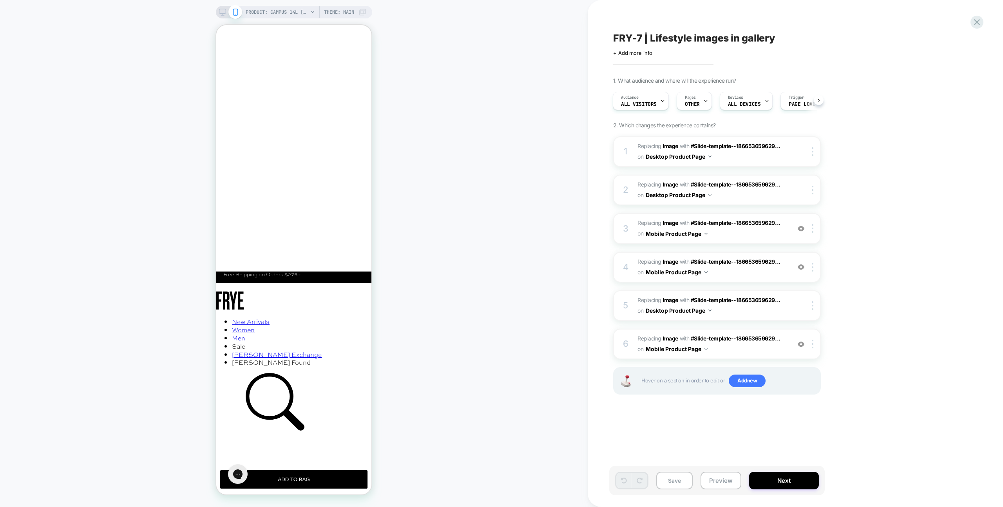
click at [223, 13] on icon at bounding box center [222, 12] width 7 height 7
click at [449, 41] on div "PRODUCT: Campus 14L [banana] PRODUCT: Campus 14L [banana] Theme: MAIN" at bounding box center [294, 253] width 588 height 491
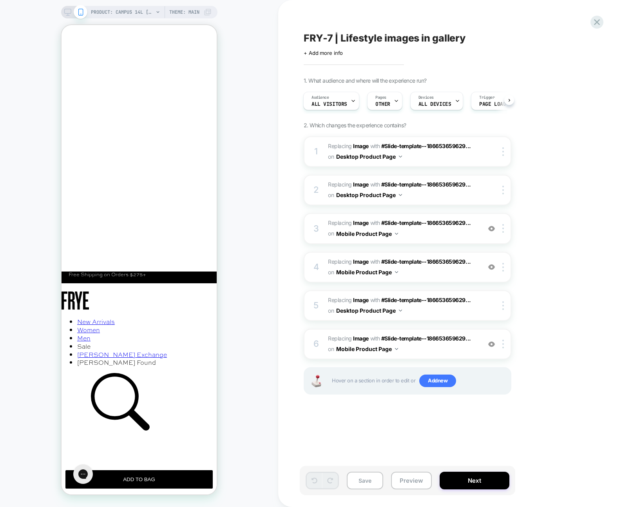
click at [64, 11] on icon at bounding box center [67, 12] width 7 height 7
click at [69, 13] on rect at bounding box center [67, 11] width 7 height 4
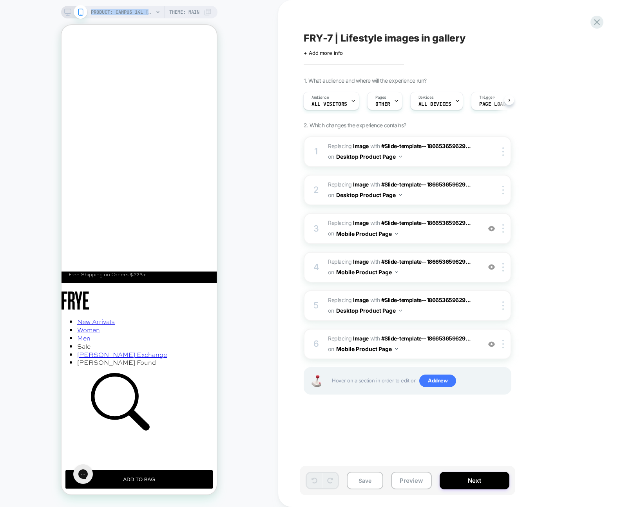
click at [69, 13] on rect at bounding box center [67, 11] width 7 height 4
click at [595, 21] on icon at bounding box center [596, 22] width 11 height 11
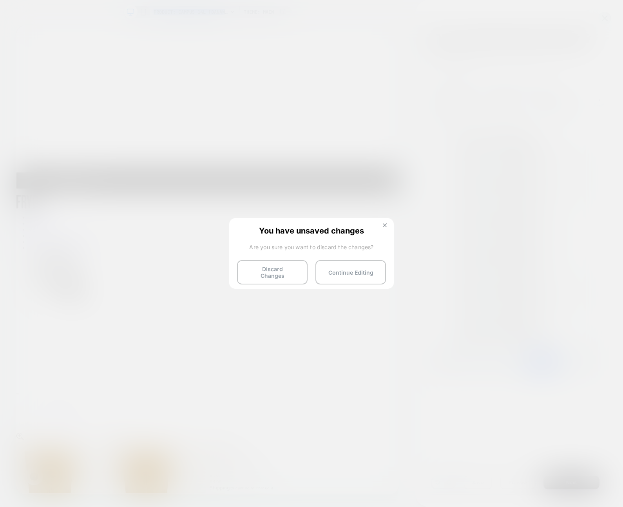
drag, startPoint x: 386, startPoint y: 227, endPoint x: 492, endPoint y: 270, distance: 114.6
click at [386, 227] on button at bounding box center [384, 226] width 9 height 7
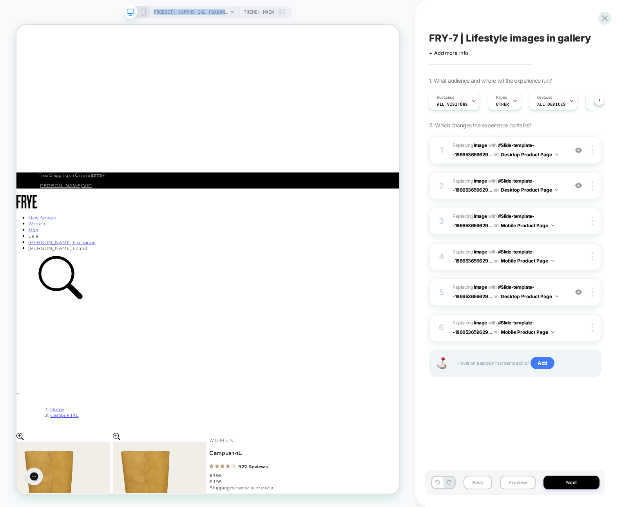
drag, startPoint x: 553, startPoint y: 137, endPoint x: 563, endPoint y: 170, distance: 33.6
click at [553, 137] on div "1 #_loomi_addon_1756959087492 Replacing Image WITH #Slide-template--18665365962…" at bounding box center [515, 150] width 172 height 28
click at [566, 325] on div "6 #_loomi_addon_1757006721859 Replacing Image WITH #Slide-template--18665365962…" at bounding box center [515, 328] width 172 height 28
click at [566, 324] on div "6 #_loomi_addon_1757006721859 Replacing Image WITH #Slide-template--18665365962…" at bounding box center [515, 328] width 172 height 28
click at [581, 294] on img at bounding box center [578, 292] width 7 height 7
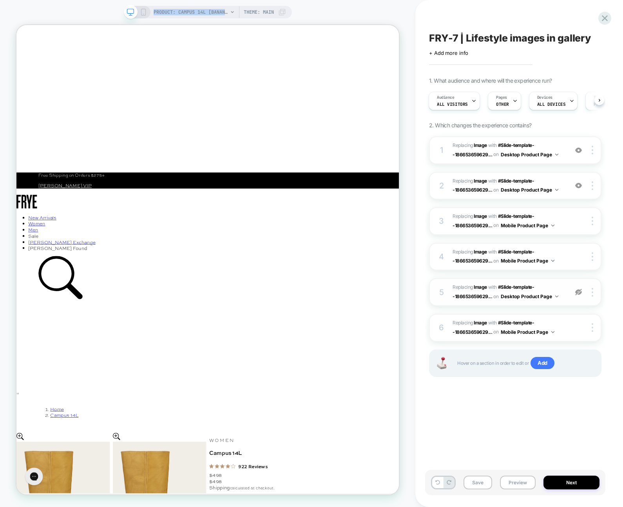
click at [579, 293] on img at bounding box center [578, 292] width 7 height 7
click at [567, 288] on div "5 #_loomi_addon_1757006661646 Replacing Image WITH #Slide-template--18665365962…" at bounding box center [515, 292] width 172 height 28
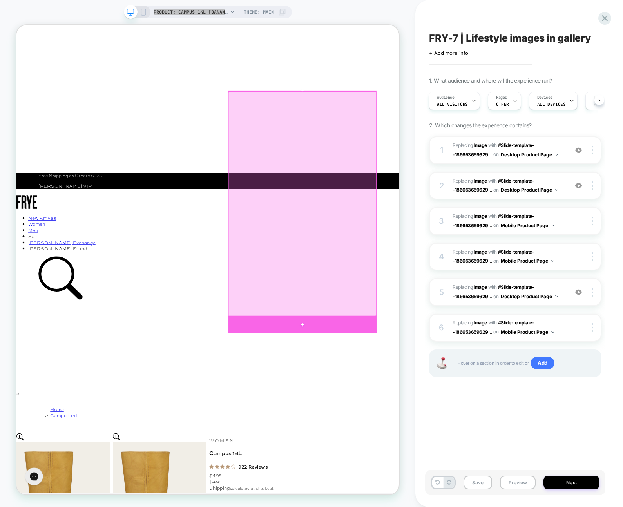
click at [336, 422] on div at bounding box center [397, 425] width 199 height 22
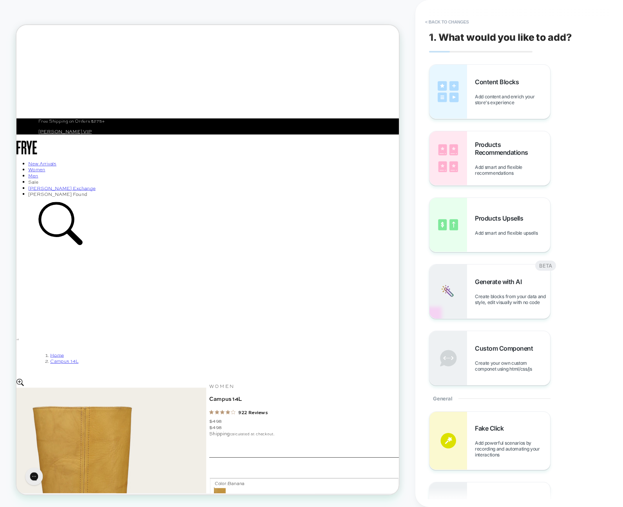
scroll to position [87, 0]
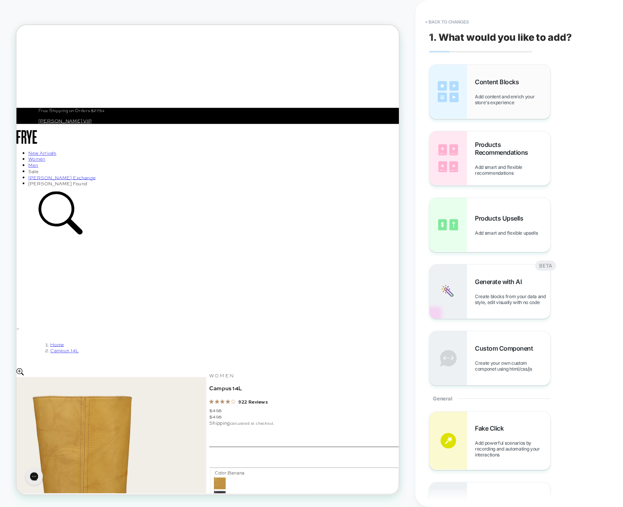
click at [481, 85] on span "Content Blocks" at bounding box center [499, 82] width 48 height 8
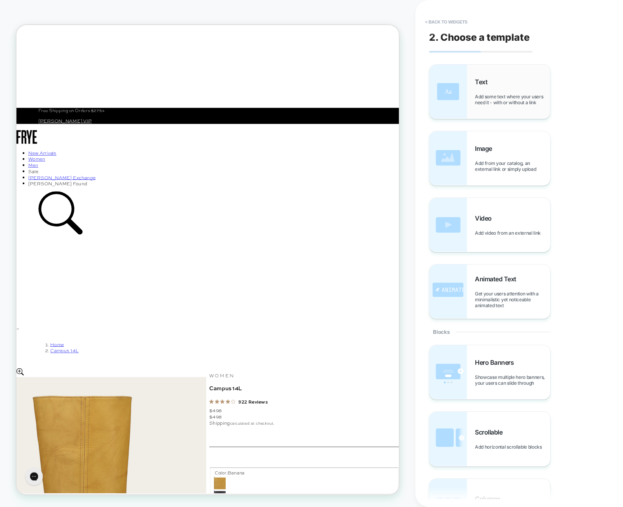
click at [481, 87] on div "Text Add some text where your users need it - with or without a link" at bounding box center [512, 91] width 75 height 27
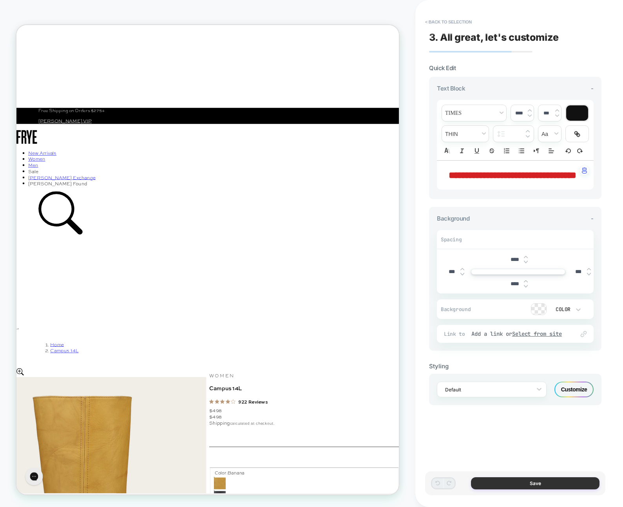
click at [523, 480] on button "Save" at bounding box center [535, 483] width 128 height 12
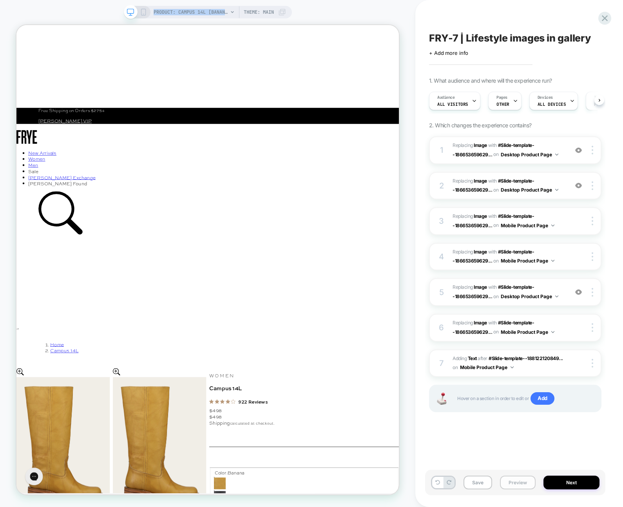
scroll to position [0, 0]
click at [590, 364] on div at bounding box center [593, 363] width 15 height 9
drag, startPoint x: 605, startPoint y: 426, endPoint x: 578, endPoint y: 389, distance: 46.0
click at [605, 427] on div "FRY-7 | Lifestyle images in gallery Click to edit experience details + Add more…" at bounding box center [515, 253] width 180 height 491
click at [543, 365] on span "#_loomi_addon_1759044099233 Adding Text AFTER #Slide-template--188122120849... …" at bounding box center [508, 363] width 112 height 18
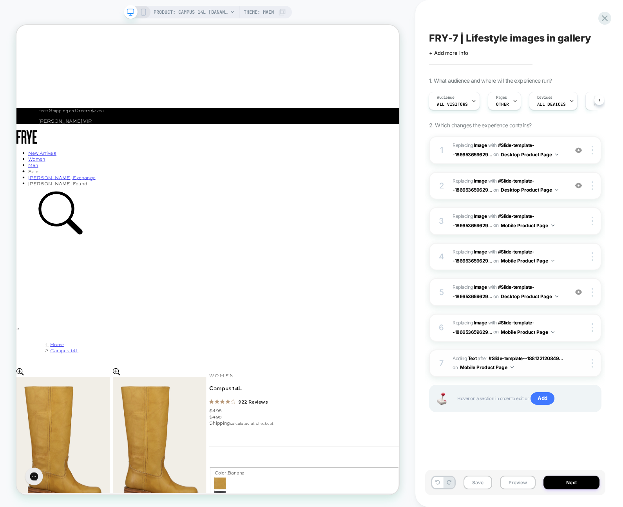
click at [543, 365] on span "#_loomi_addon_1759044099233 Adding Text AFTER #Slide-template--188122120849... …" at bounding box center [508, 363] width 112 height 18
drag, startPoint x: 543, startPoint y: 365, endPoint x: 519, endPoint y: 363, distance: 24.0
click at [543, 365] on span "#_loomi_addon_1759044099233 Adding Text AFTER #Slide-template--188122120849... …" at bounding box center [508, 363] width 112 height 18
click at [601, 21] on icon at bounding box center [604, 18] width 11 height 11
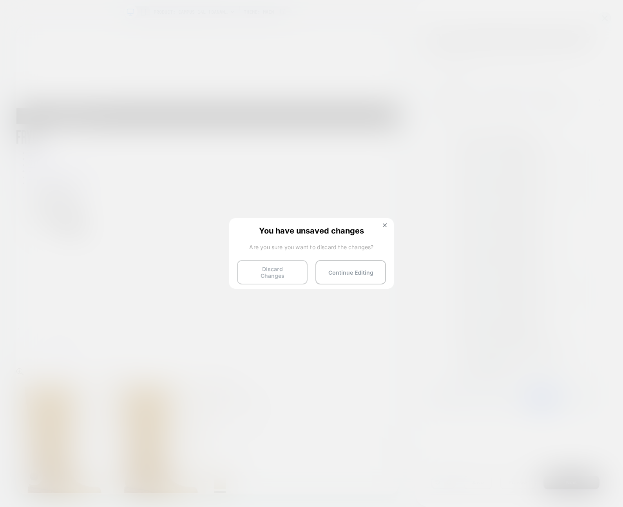
click at [293, 271] on button "Discard Changes" at bounding box center [272, 272] width 71 height 24
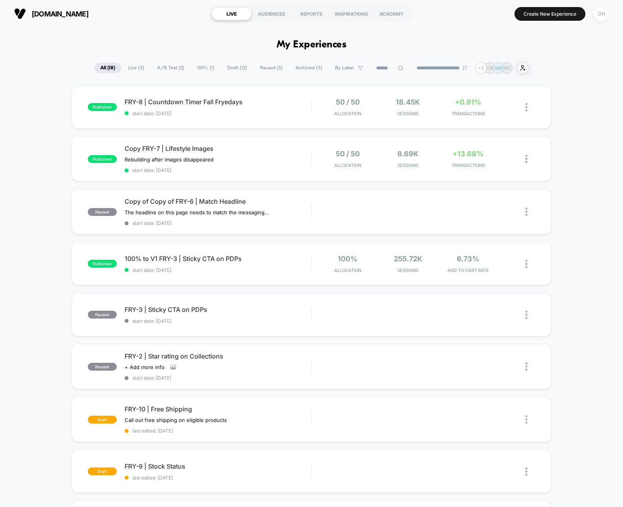
click at [608, 16] on div "OH" at bounding box center [600, 13] width 15 height 15
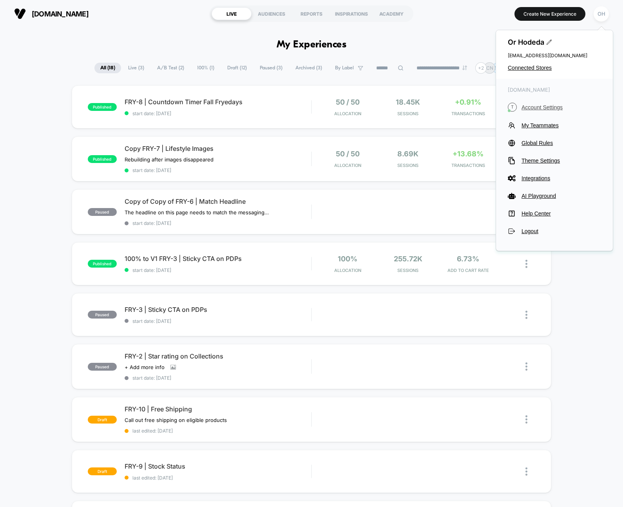
click at [538, 107] on span "Account Settings" at bounding box center [561, 107] width 80 height 6
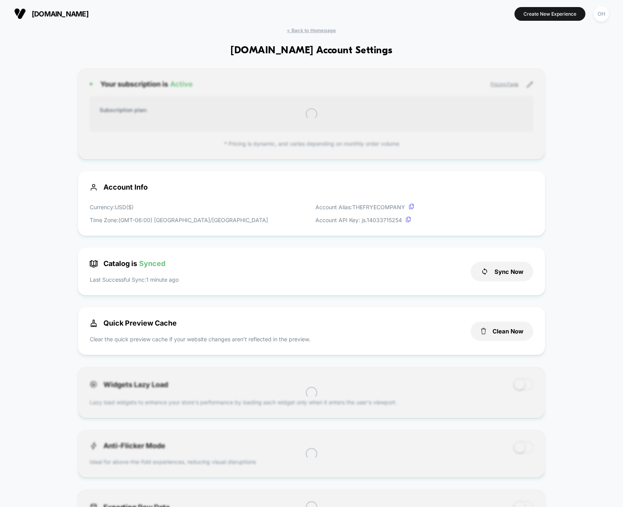
scroll to position [106, 0]
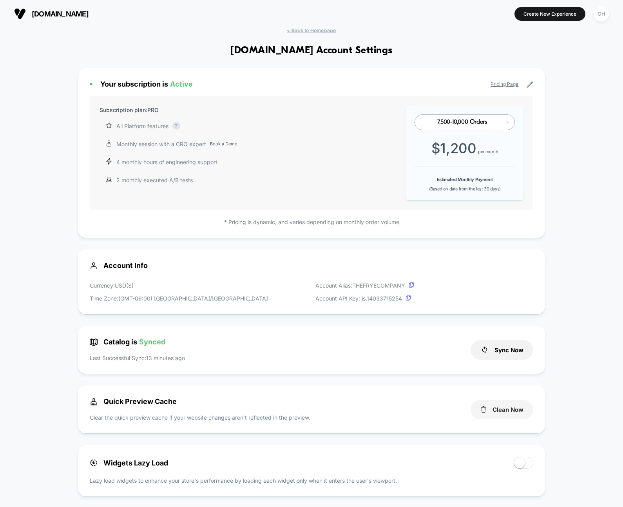
click at [512, 407] on button "Clean Now" at bounding box center [501, 409] width 63 height 19
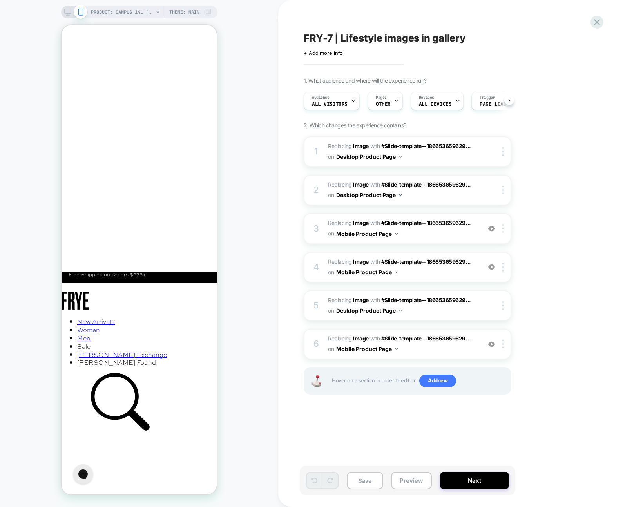
scroll to position [0, 0]
click at [67, 15] on icon at bounding box center [67, 12] width 7 height 7
click at [594, 24] on icon at bounding box center [597, 22] width 6 height 6
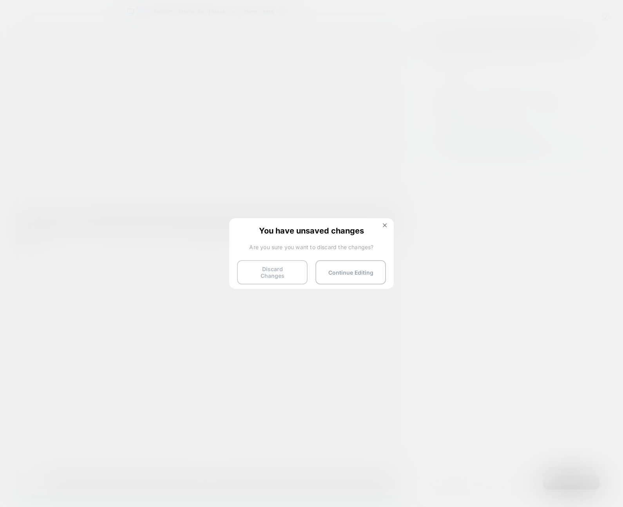
click at [282, 277] on button "Discard Changes" at bounding box center [272, 272] width 71 height 24
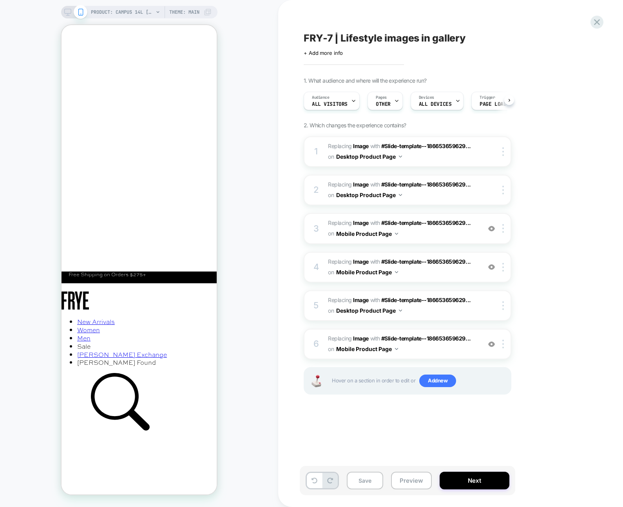
scroll to position [0, 0]
click at [72, 56] on icon "Close" at bounding box center [68, 59] width 7 height 7
click at [64, 10] on icon at bounding box center [67, 12] width 7 height 7
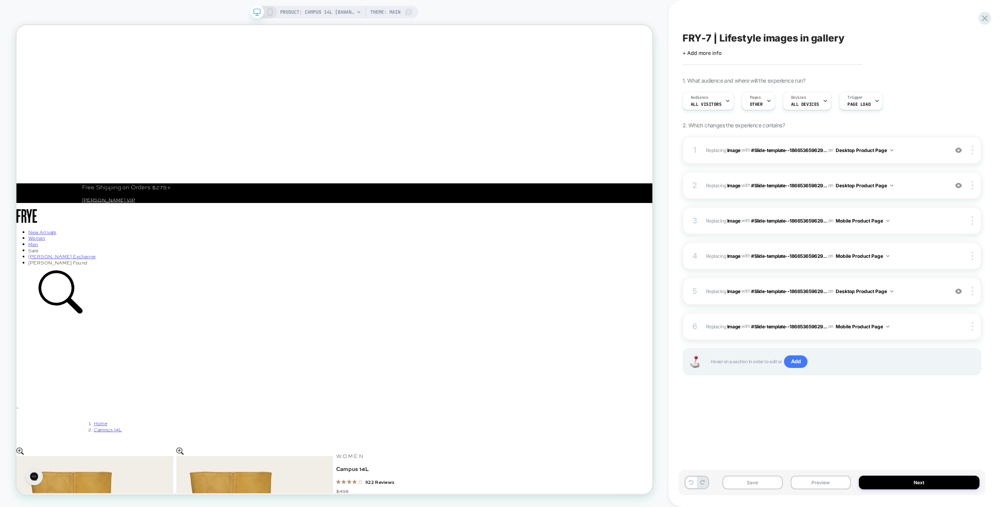
click at [922, 155] on div "1 #_loomi_addon_1756959087492 Replacing Image WITH #Slide-template--18665365962…" at bounding box center [831, 149] width 299 height 27
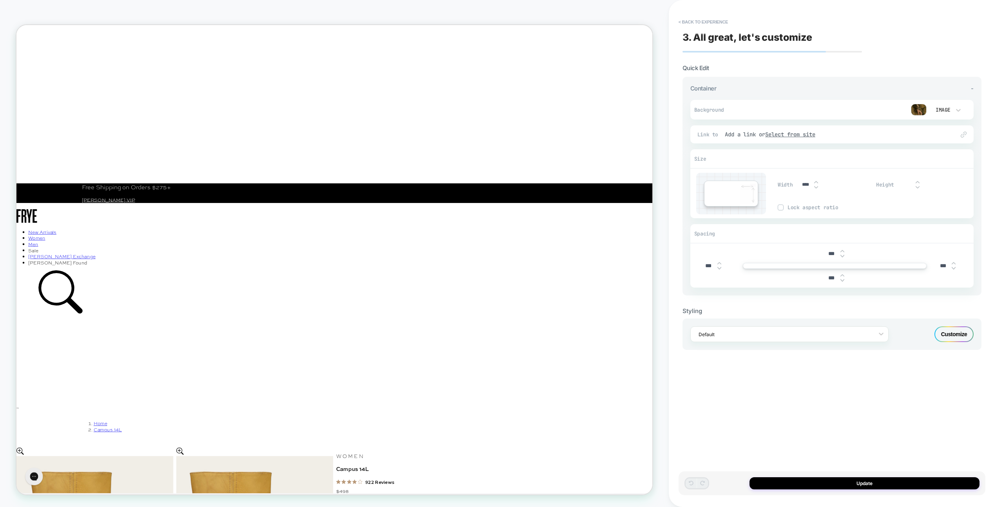
click at [917, 111] on img at bounding box center [919, 110] width 16 height 12
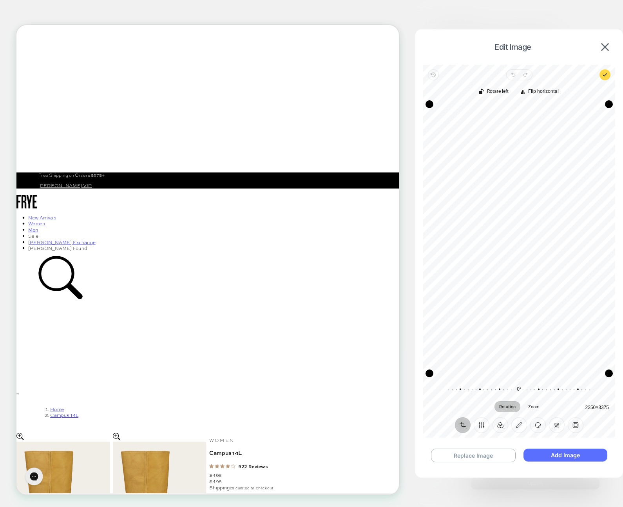
click at [563, 457] on button "Add Image" at bounding box center [565, 455] width 84 height 13
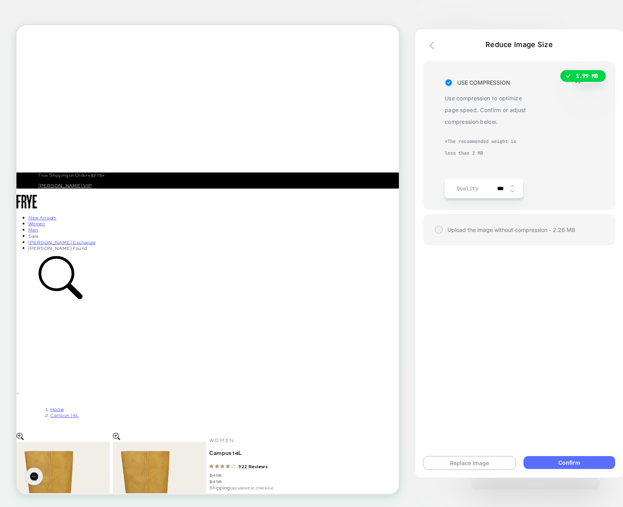
click at [578, 467] on button "Confirm" at bounding box center [569, 462] width 92 height 13
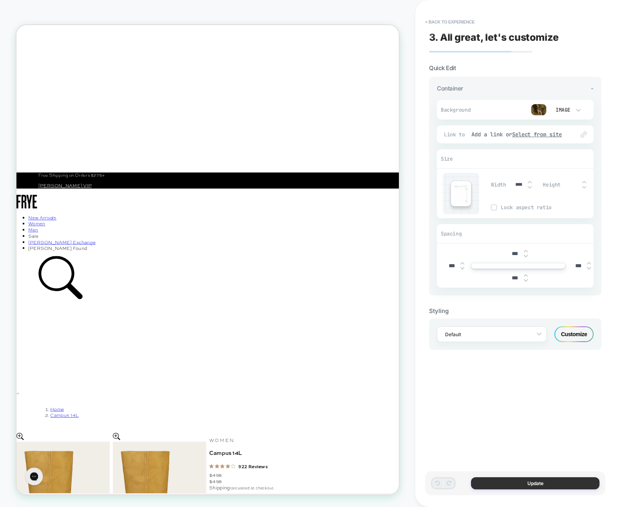
click at [540, 486] on button "Update" at bounding box center [535, 483] width 128 height 12
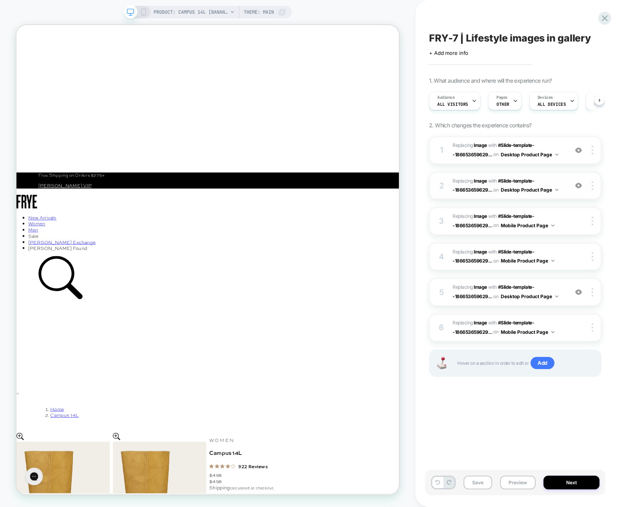
scroll to position [0, 0]
click at [579, 150] on img at bounding box center [578, 150] width 7 height 7
drag, startPoint x: 579, startPoint y: 150, endPoint x: 584, endPoint y: 149, distance: 6.0
click at [579, 150] on img at bounding box center [578, 150] width 7 height 7
click at [595, 149] on div at bounding box center [593, 150] width 15 height 9
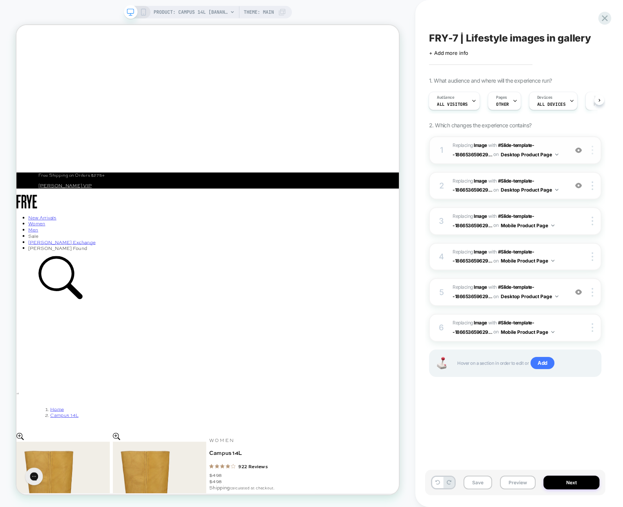
click at [590, 151] on div at bounding box center [593, 150] width 15 height 9
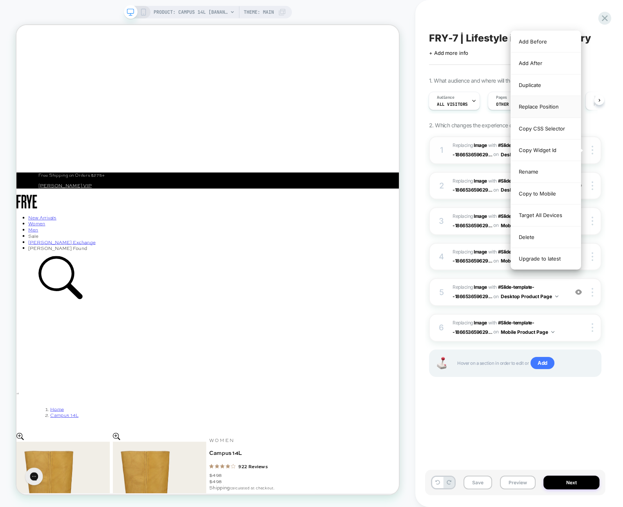
click at [543, 110] on div "Replace Position" at bounding box center [546, 107] width 70 height 22
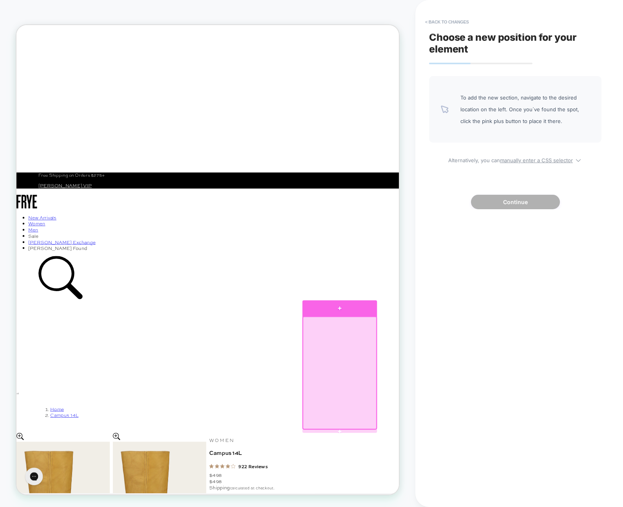
click at [408, 410] on div at bounding box center [447, 402] width 99 height 21
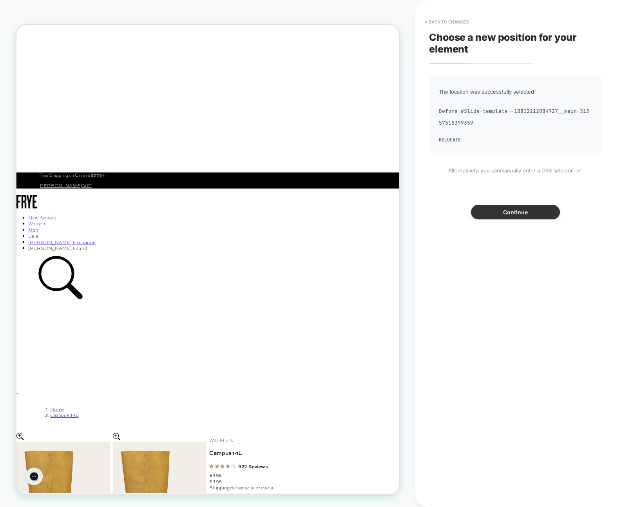
click at [520, 210] on button "Continue" at bounding box center [515, 212] width 89 height 14
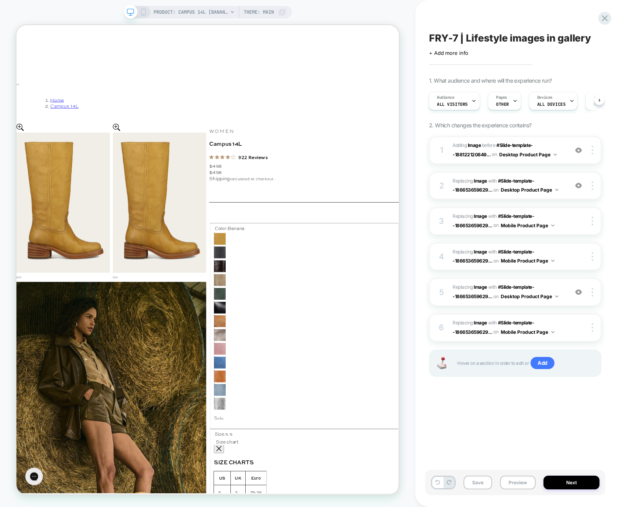
click at [448, 423] on div "FRY-7 | Lifestyle images in gallery Click to edit experience details + Add more…" at bounding box center [515, 253] width 180 height 491
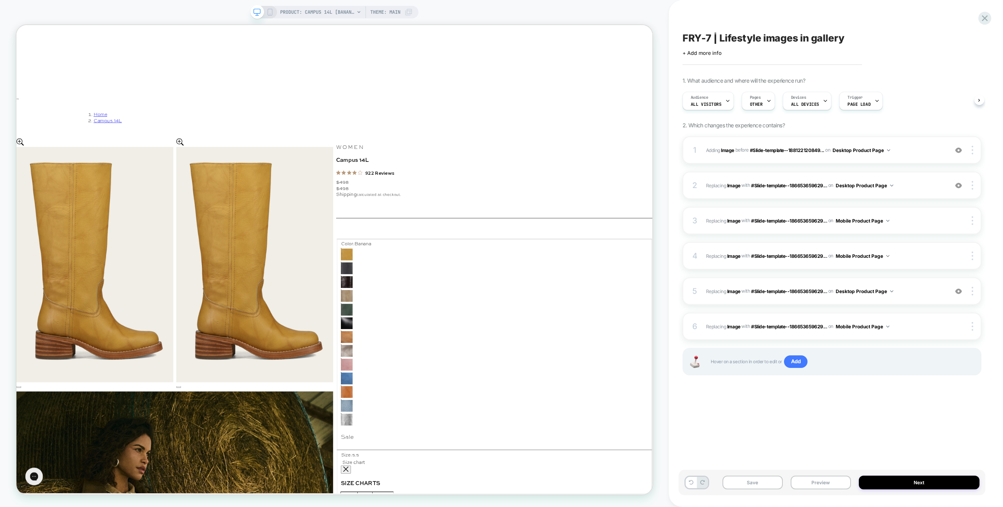
scroll to position [0, 0]
click at [689, 483] on icon at bounding box center [691, 482] width 5 height 5
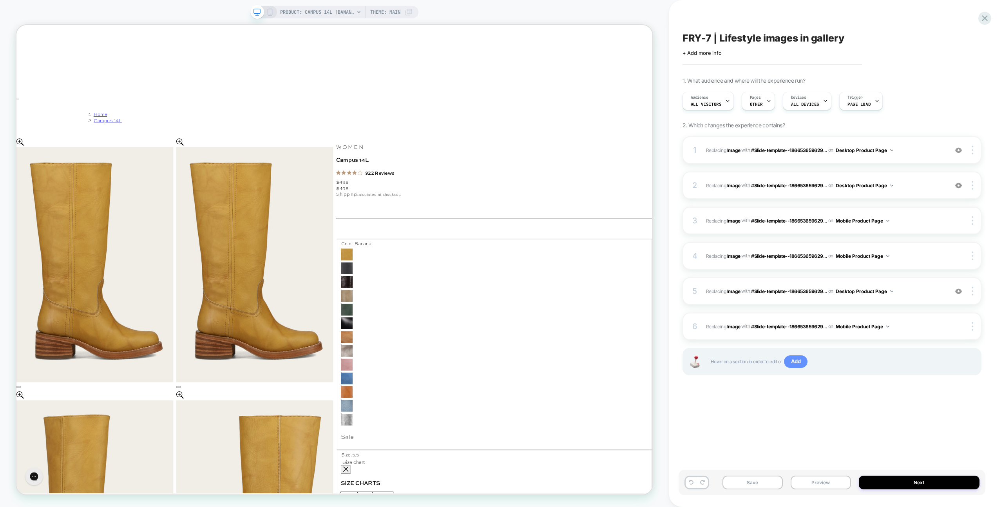
click at [796, 361] on span "Add" at bounding box center [796, 361] width 24 height 13
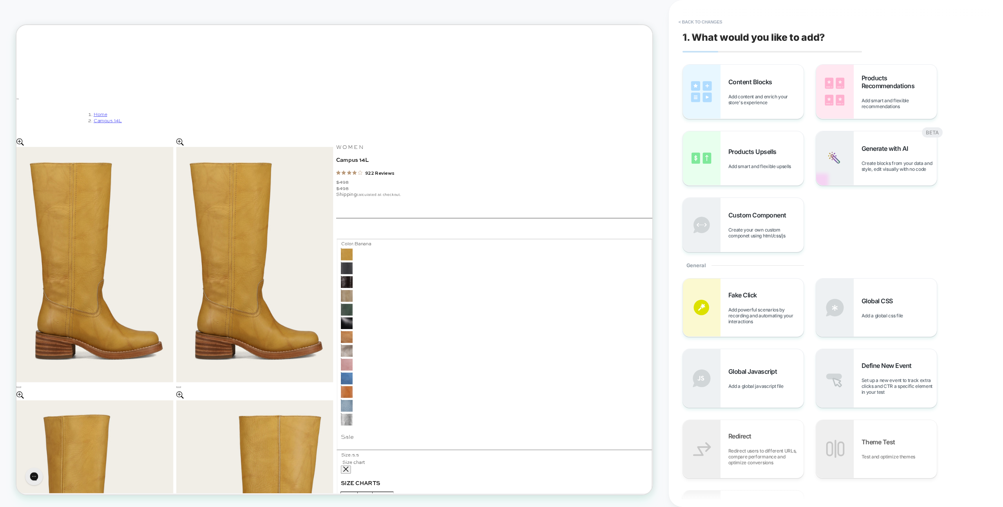
scroll to position [0, 0]
click at [756, 393] on div "Global Javascript Add a global javascript file" at bounding box center [743, 378] width 121 height 58
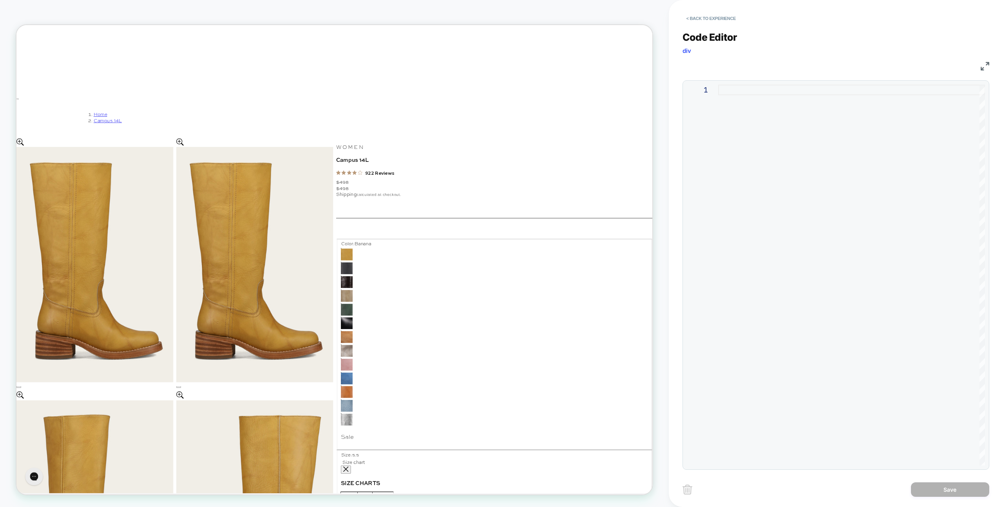
click at [801, 218] on div at bounding box center [851, 275] width 267 height 381
type textarea "**********"
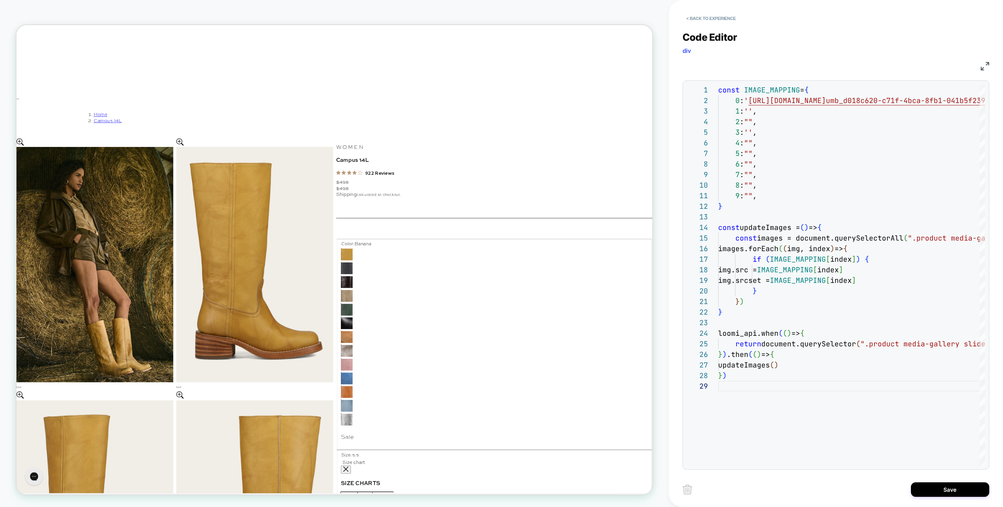
scroll to position [0, 0]
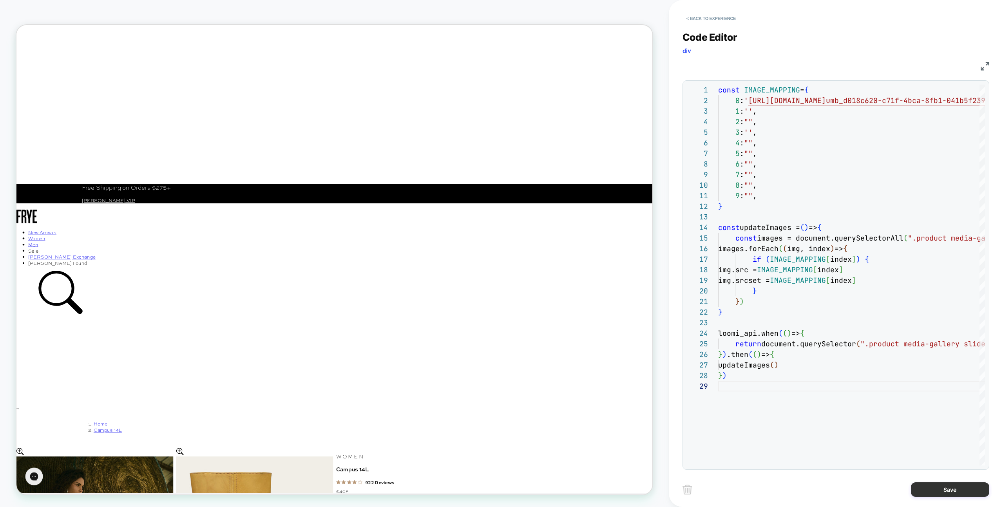
click at [959, 486] on button "Save" at bounding box center [950, 489] width 78 height 14
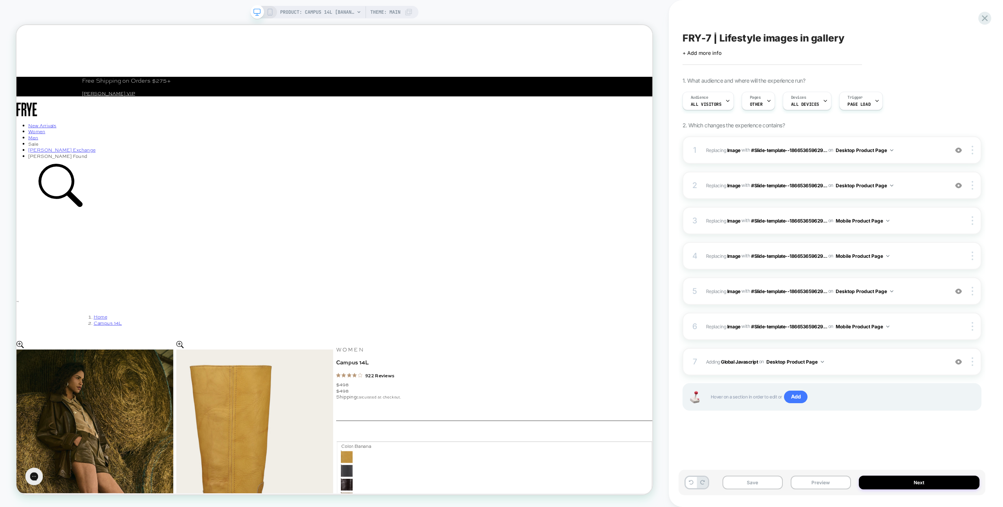
scroll to position [134, 0]
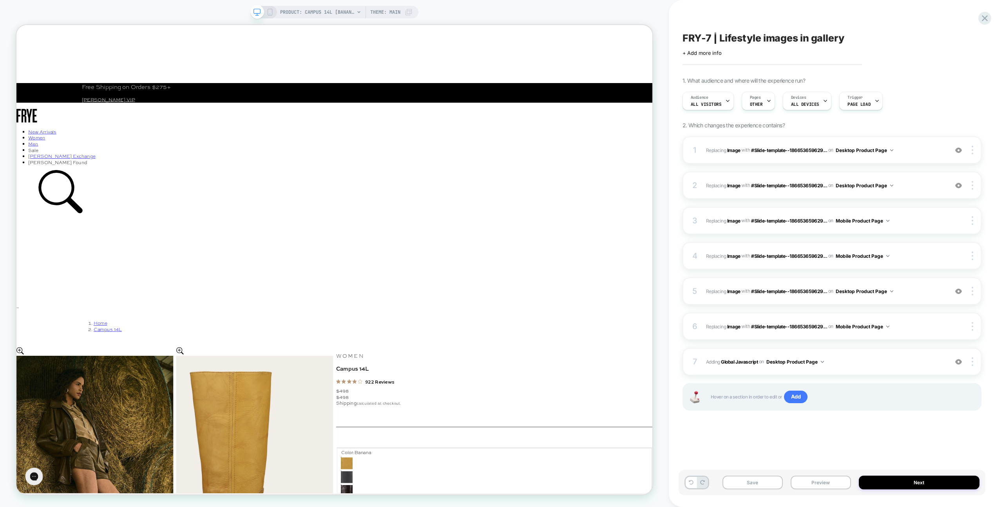
click at [765, 453] on div "FRY-7 | Lifestyle images in gallery Click to edit experience details + Add more…" at bounding box center [831, 253] width 307 height 491
click at [807, 435] on div "FRY-7 | Lifestyle images in gallery Click to edit experience details + Add more…" at bounding box center [831, 253] width 307 height 491
click at [836, 487] on button "Preview" at bounding box center [820, 483] width 60 height 14
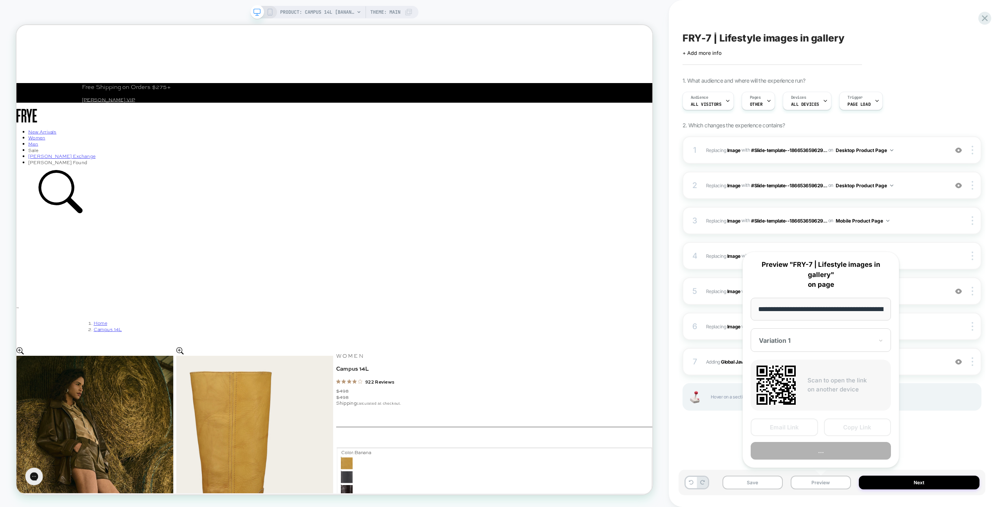
scroll to position [0, 136]
click at [836, 455] on button "Preview" at bounding box center [821, 451] width 140 height 18
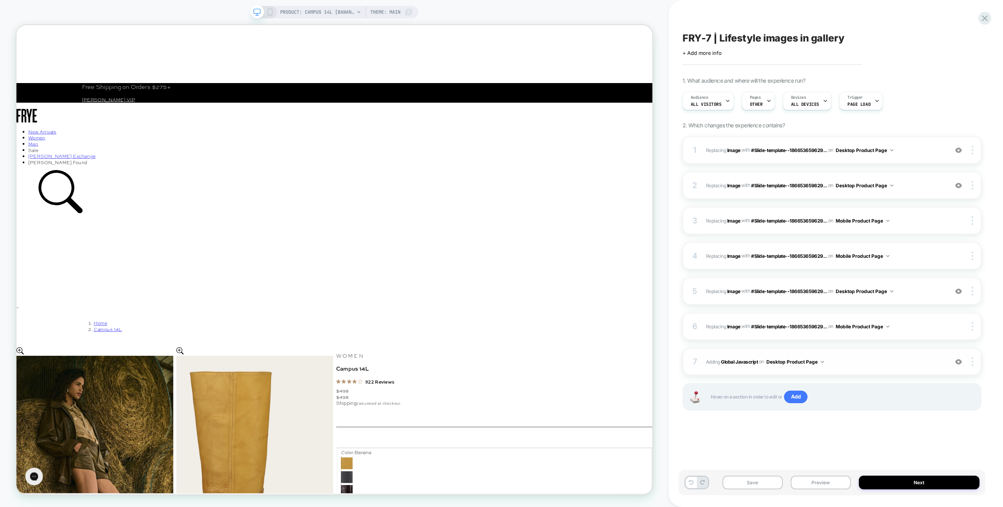
click at [892, 366] on span "Adding Global Javascript on Desktop Product Page" at bounding box center [825, 362] width 238 height 10
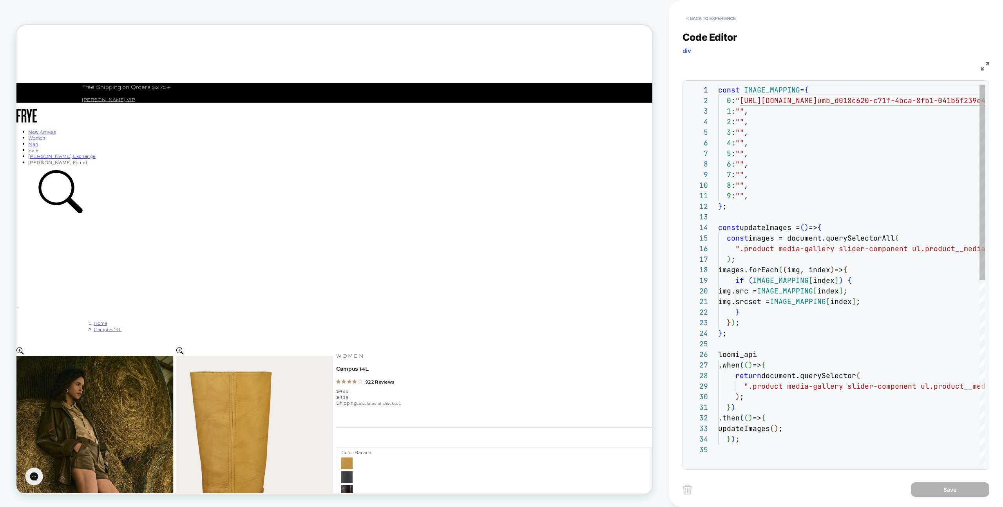
scroll to position [106, 0]
click at [740, 99] on div "const IMAGE_MAPPING = { 0 : " https://sdk.loomi-prod.xyz/media/THEFRYECOMPANY/t…" at bounding box center [947, 455] width 458 height 740
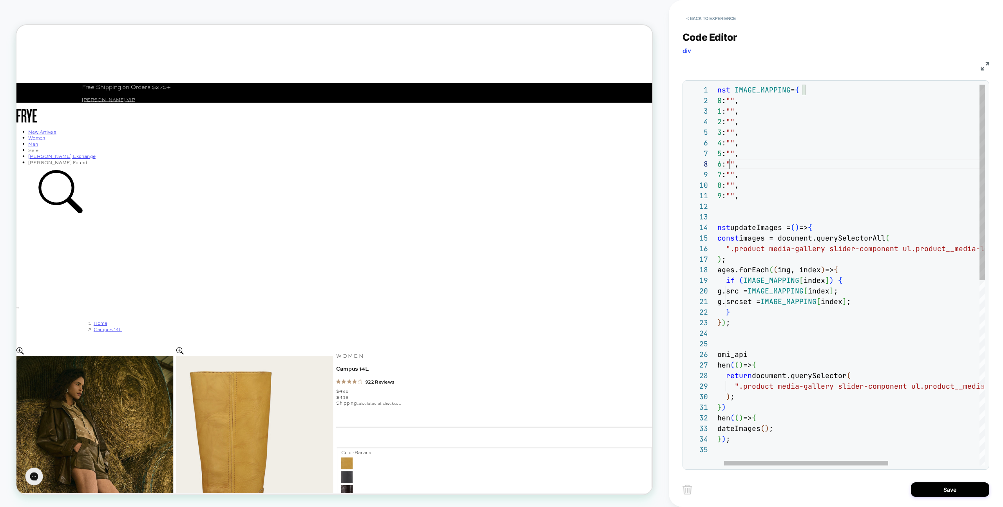
scroll to position [74, 34]
click at [832, 200] on div "9 : "" ," at bounding box center [921, 195] width 424 height 11
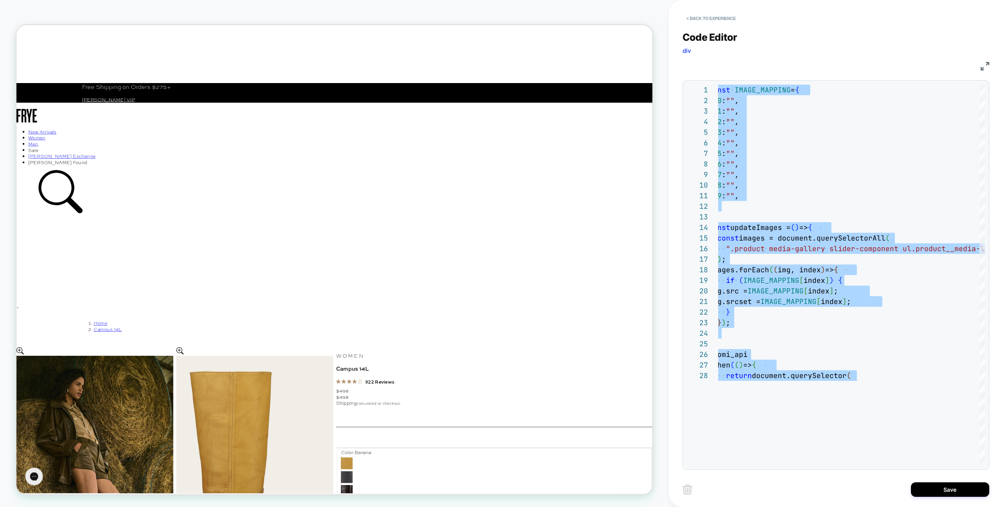
type textarea "**********"
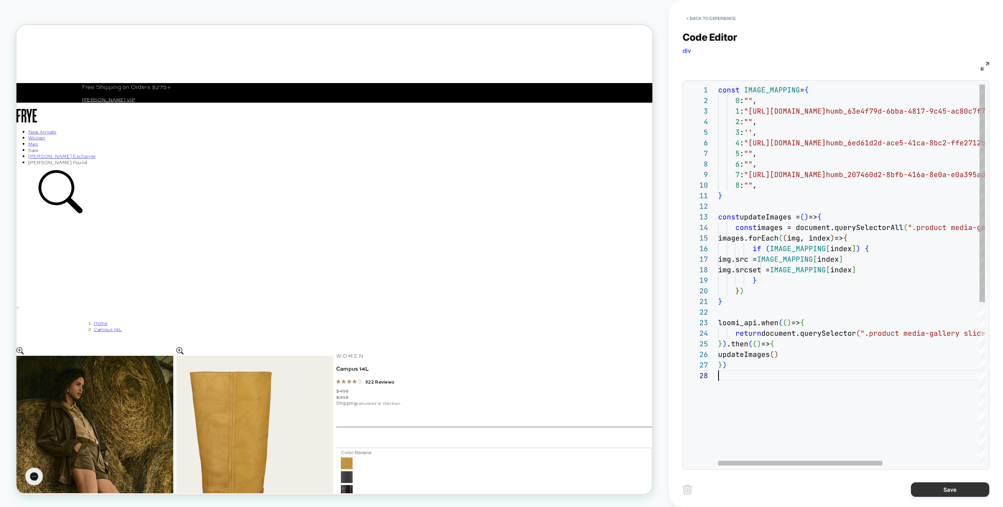
drag, startPoint x: 993, startPoint y: 488, endPoint x: 989, endPoint y: 488, distance: 4.3
click at [993, 488] on div "< Back to experience Code Editor div JS 1 2 3 4 5 6 7 8 9 10 11 12 13 14 15 16 …" at bounding box center [836, 253] width 334 height 507
drag, startPoint x: 972, startPoint y: 490, endPoint x: 935, endPoint y: 493, distance: 36.6
click at [972, 490] on button "Save" at bounding box center [950, 489] width 78 height 14
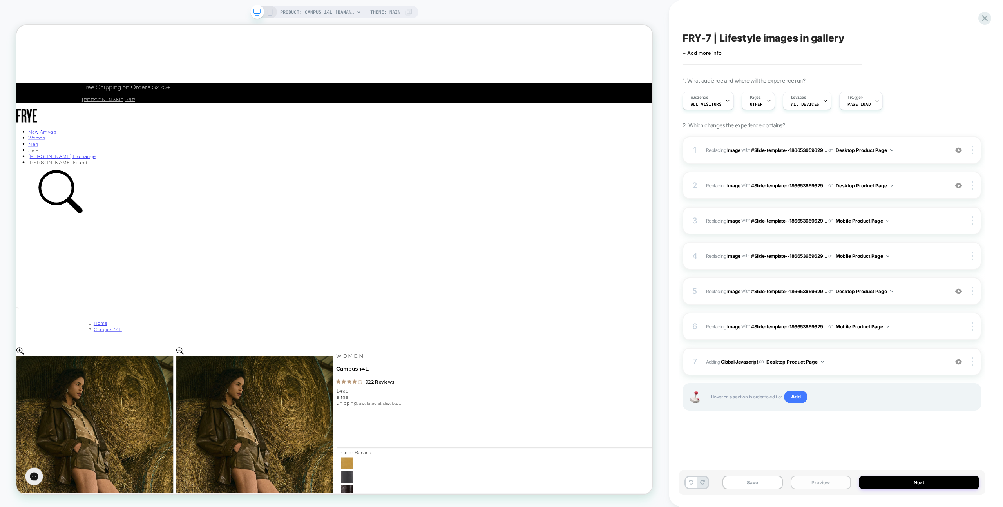
drag, startPoint x: 820, startPoint y: 486, endPoint x: 821, endPoint y: 478, distance: 8.4
click at [820, 486] on button "Preview" at bounding box center [820, 483] width 60 height 14
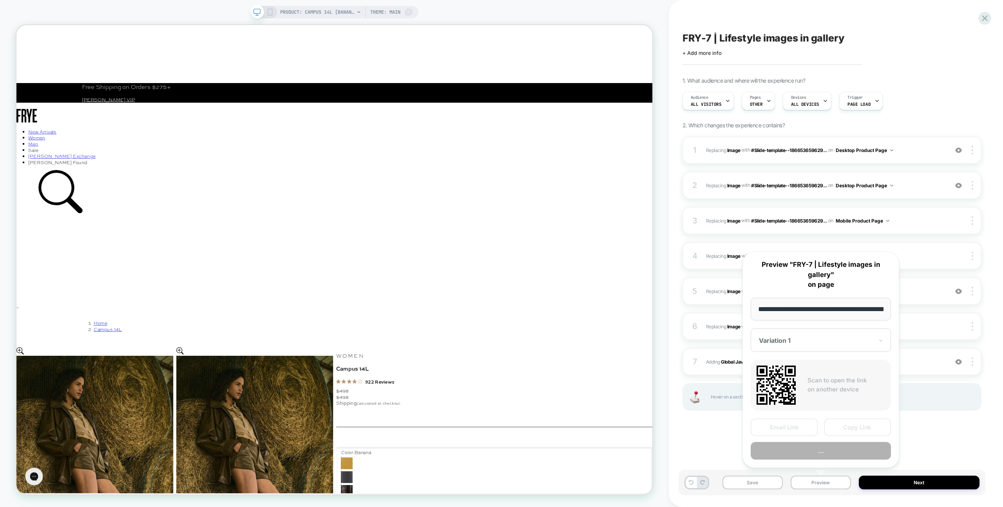
scroll to position [0, 136]
click at [821, 447] on button "Preview" at bounding box center [821, 451] width 140 height 18
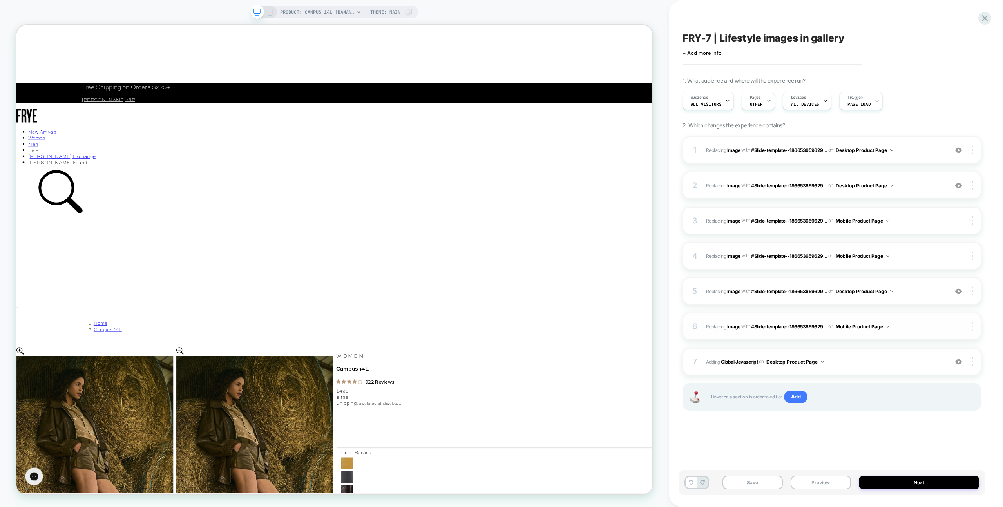
click at [970, 324] on div at bounding box center [973, 326] width 15 height 9
drag, startPoint x: 945, startPoint y: 372, endPoint x: 946, endPoint y: 367, distance: 5.0
click at [945, 372] on div "Delete" at bounding box center [926, 370] width 70 height 22
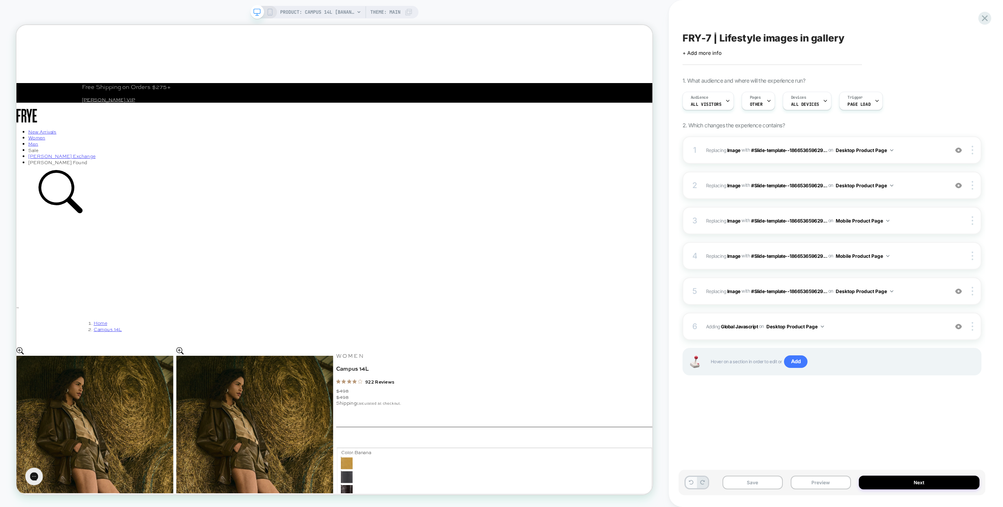
click at [693, 481] on icon at bounding box center [691, 482] width 5 height 5
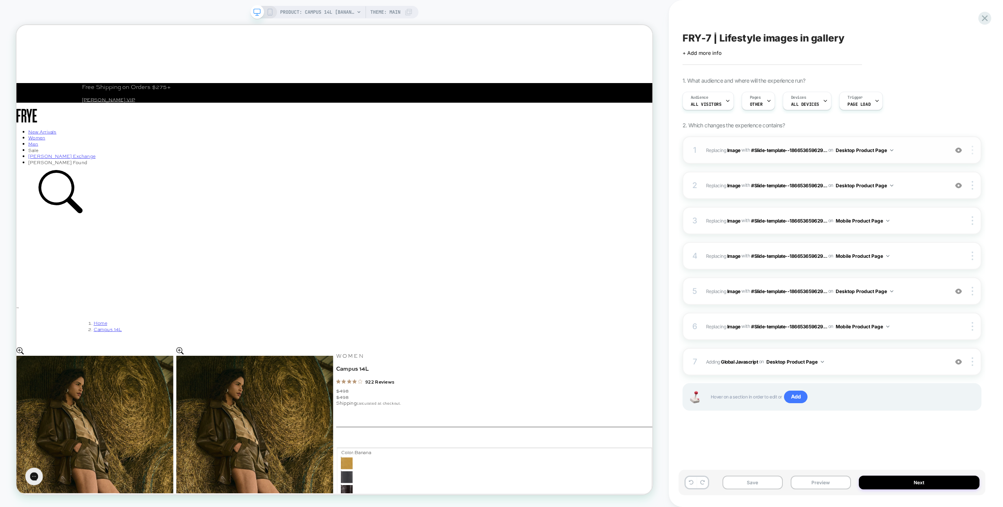
click at [970, 147] on div at bounding box center [973, 150] width 15 height 9
drag, startPoint x: 917, startPoint y: 232, endPoint x: 928, endPoint y: 224, distance: 13.3
click at [917, 232] on div "Delete" at bounding box center [926, 237] width 70 height 22
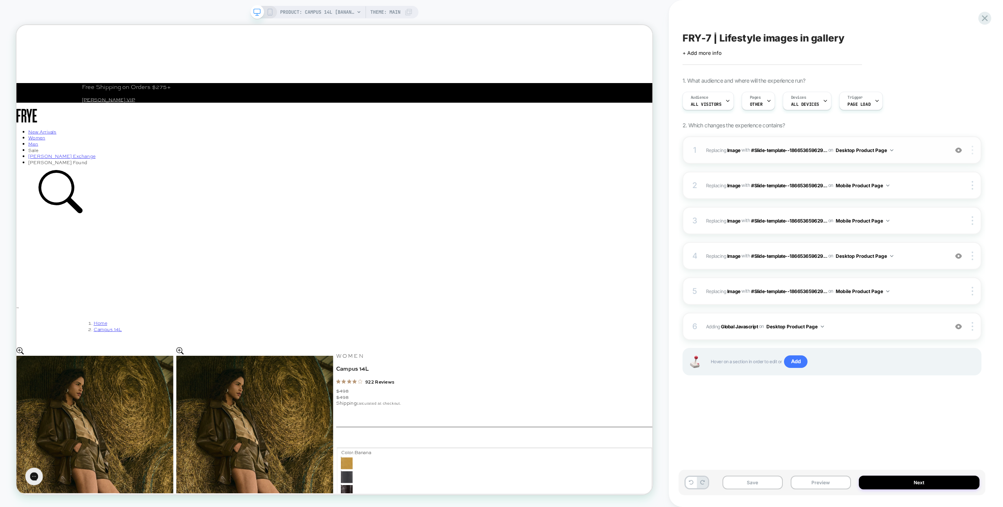
click at [972, 149] on img at bounding box center [972, 150] width 2 height 9
drag, startPoint x: 920, startPoint y: 237, endPoint x: 953, endPoint y: 214, distance: 40.2
click at [920, 237] on div "Delete" at bounding box center [926, 237] width 70 height 22
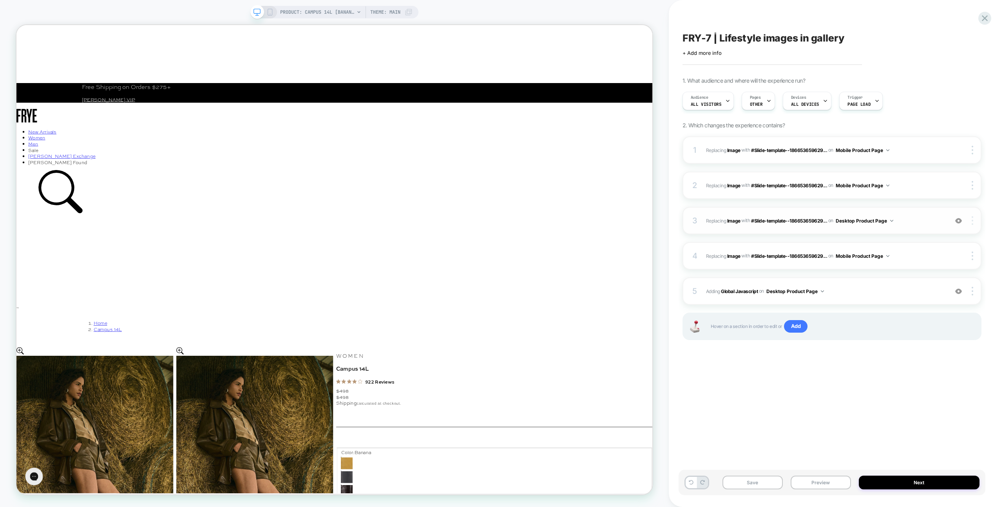
click at [973, 219] on div at bounding box center [973, 220] width 15 height 9
click at [919, 303] on div "Delete" at bounding box center [926, 308] width 70 height 22
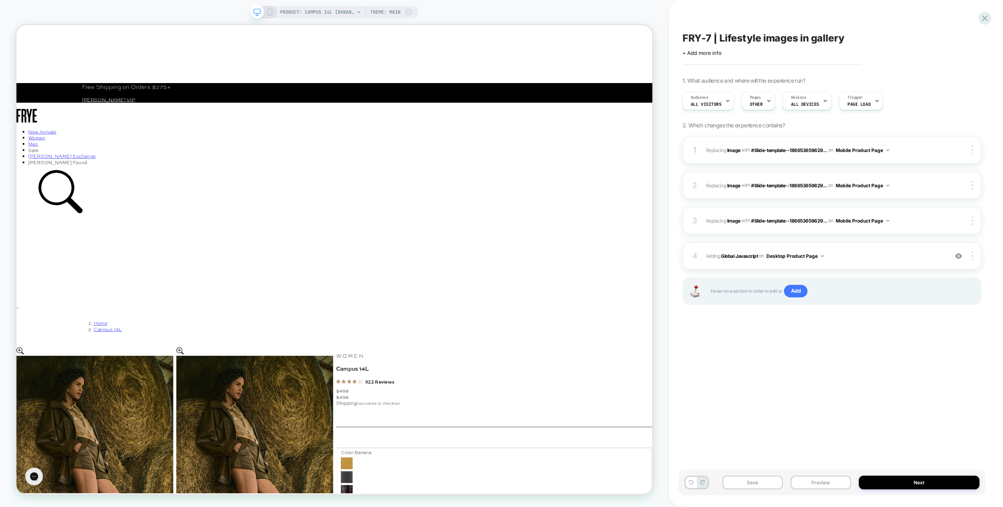
click at [901, 322] on div "1 #_loomi_addon_1756959680924 Replacing Image WITH #Slide-template--18665365962…" at bounding box center [831, 230] width 299 height 188
click at [861, 255] on span "Adding Global Javascript on Desktop Product Page" at bounding box center [825, 256] width 238 height 10
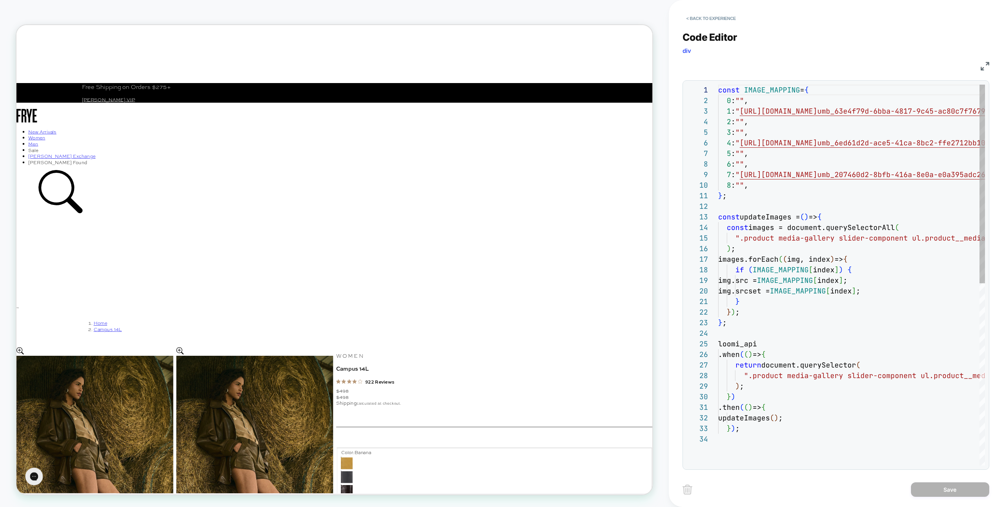
click at [868, 255] on div "const IMAGE_MAPPING = { 0 : "" , 1 : " https://assets.visually.io/media/THEFRYE…" at bounding box center [851, 450] width 267 height 730
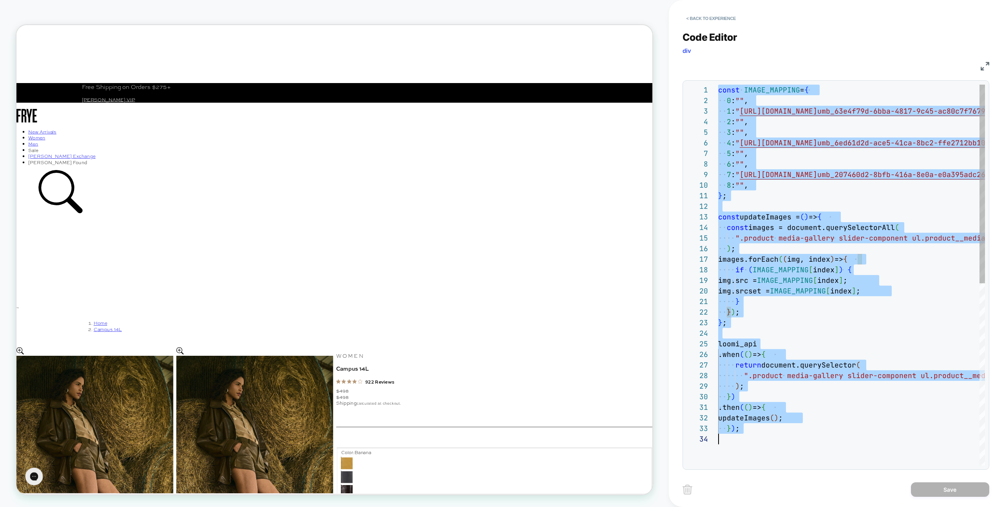
scroll to position [0, 0]
type textarea "**********"
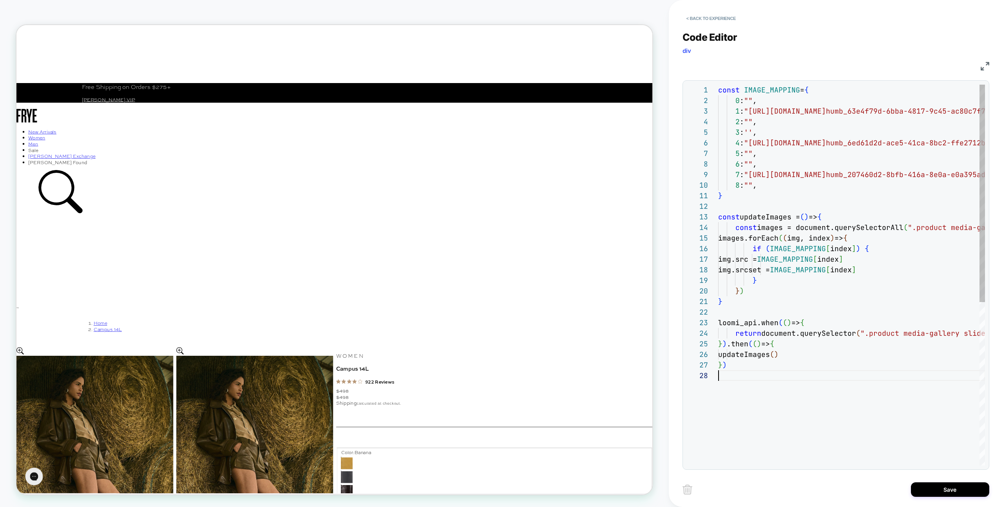
scroll to position [74, 0]
click at [926, 481] on div "Save" at bounding box center [835, 489] width 307 height 20
click at [924, 480] on div "Save" at bounding box center [835, 489] width 307 height 20
click at [927, 488] on button "Save" at bounding box center [950, 489] width 78 height 14
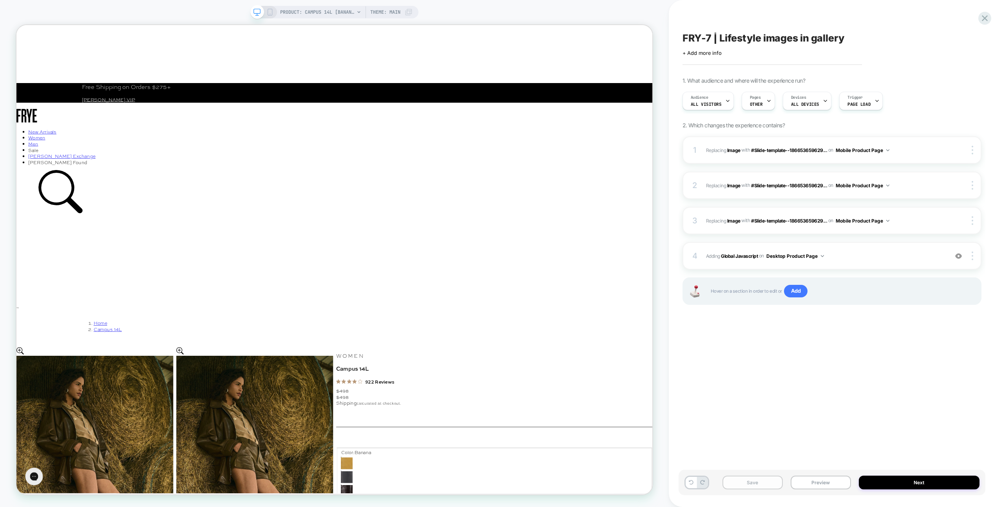
click at [768, 481] on button "Save" at bounding box center [752, 483] width 60 height 14
click at [904, 261] on div "4 Adding Global Javascript on Desktop Product Page Add Before Add After Copy to…" at bounding box center [831, 255] width 299 height 27
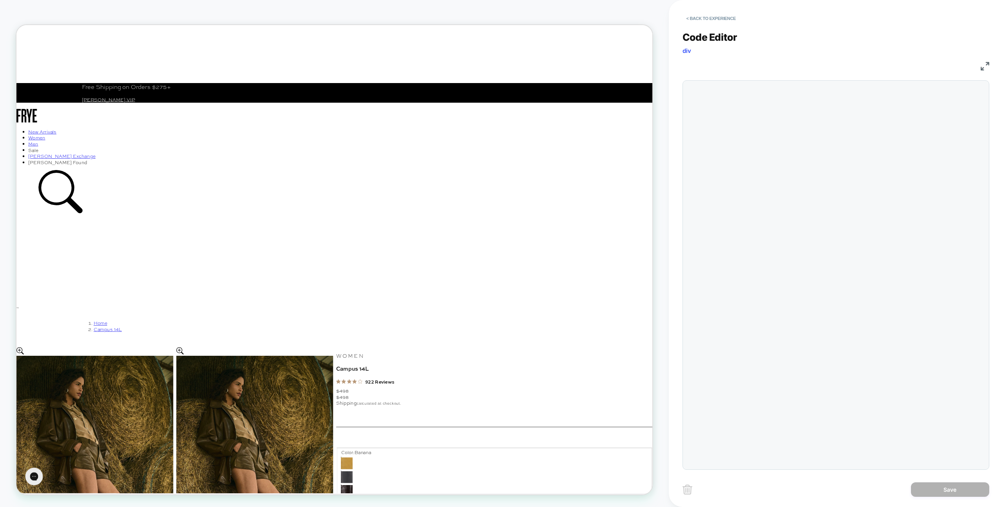
scroll to position [106, 0]
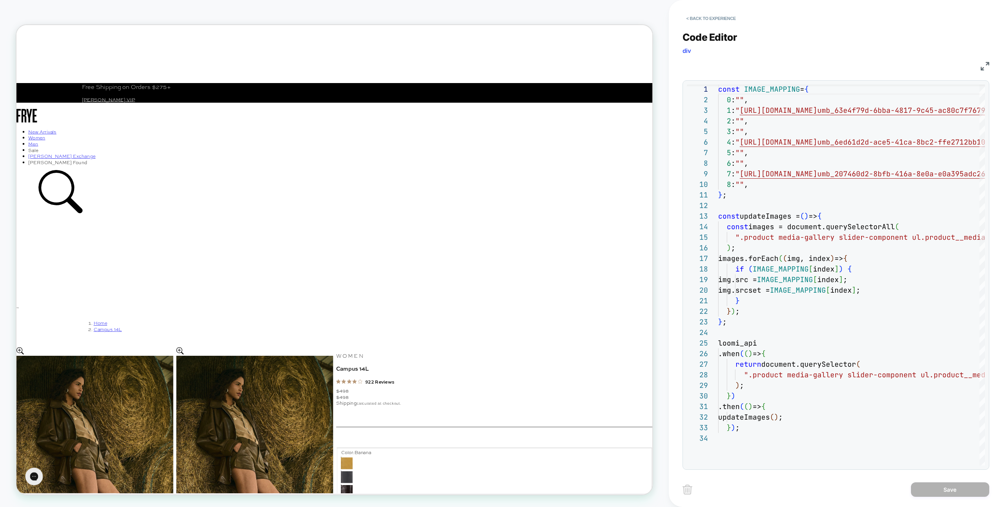
click at [982, 65] on img at bounding box center [984, 66] width 9 height 9
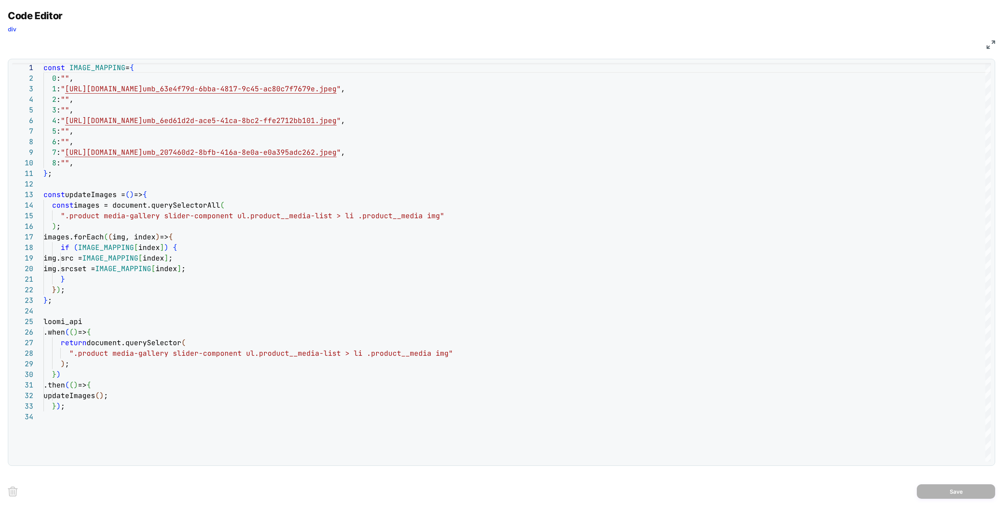
drag, startPoint x: 987, startPoint y: 52, endPoint x: 987, endPoint y: 47, distance: 4.3
click at [987, 52] on div "Code Editor div JS 1 2 3 4 5 6 7 8 9 10 11 12 13 14 15 16 17 18 19 20 21 22 23 …" at bounding box center [501, 238] width 987 height 456
drag, startPoint x: 987, startPoint y: 47, endPoint x: 878, endPoint y: 2, distance: 118.4
click at [987, 47] on img at bounding box center [990, 44] width 9 height 9
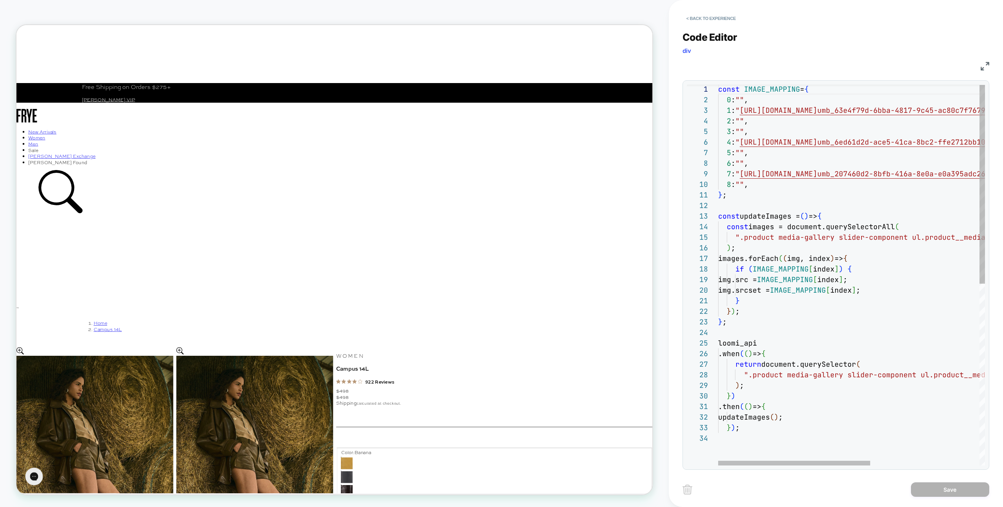
click at [731, 25] on div "Code Editor div JS 1 2 3 4 5 6 7 8 9 10 11 12 13 14 15 16 17 18 19 20 21 22 23 …" at bounding box center [835, 246] width 307 height 448
click at [729, 20] on button "< Back to experience" at bounding box center [710, 18] width 57 height 13
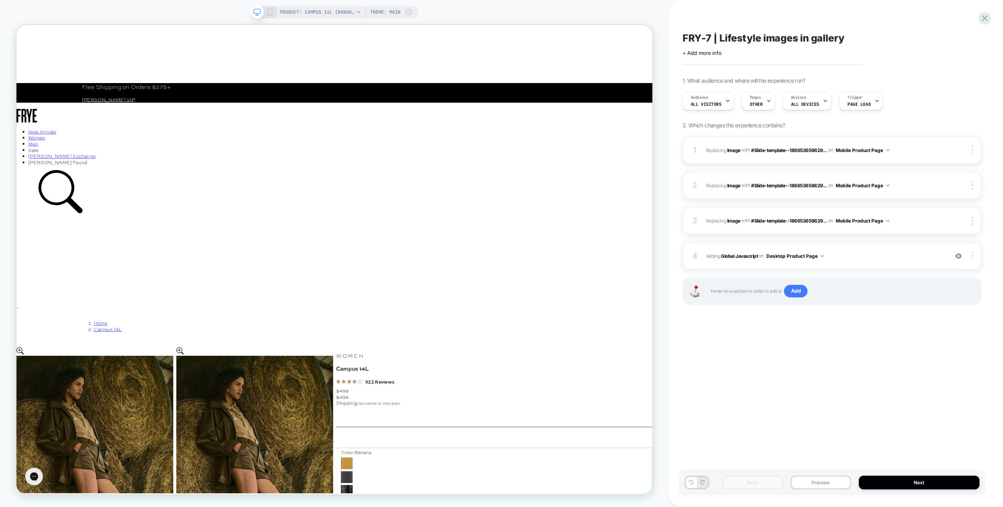
click at [794, 347] on div "FRY-7 | Lifestyle images in gallery Click to edit experience details + Add more…" at bounding box center [831, 253] width 307 height 491
click at [859, 257] on span "Adding Global Javascript on Desktop Product Page" at bounding box center [825, 256] width 238 height 10
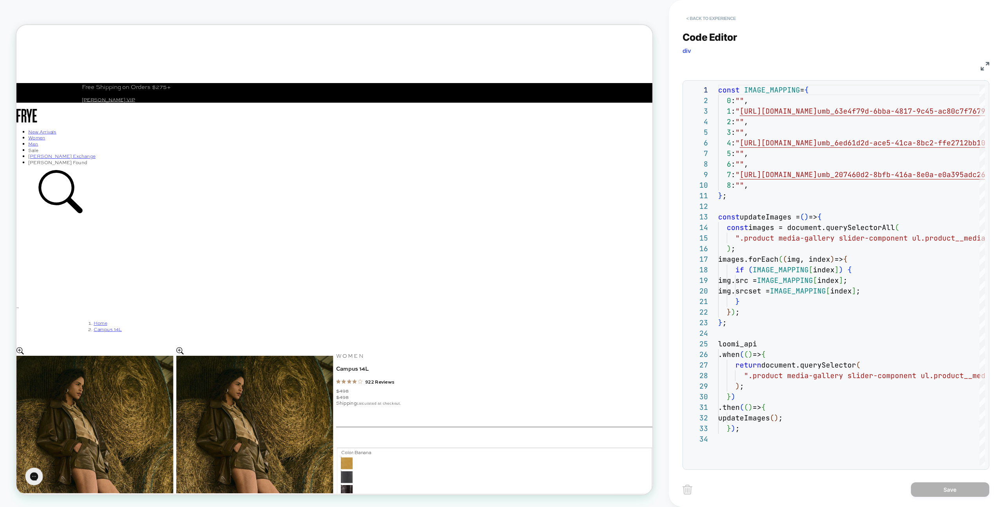
click at [712, 13] on button "< Back to experience" at bounding box center [710, 18] width 57 height 13
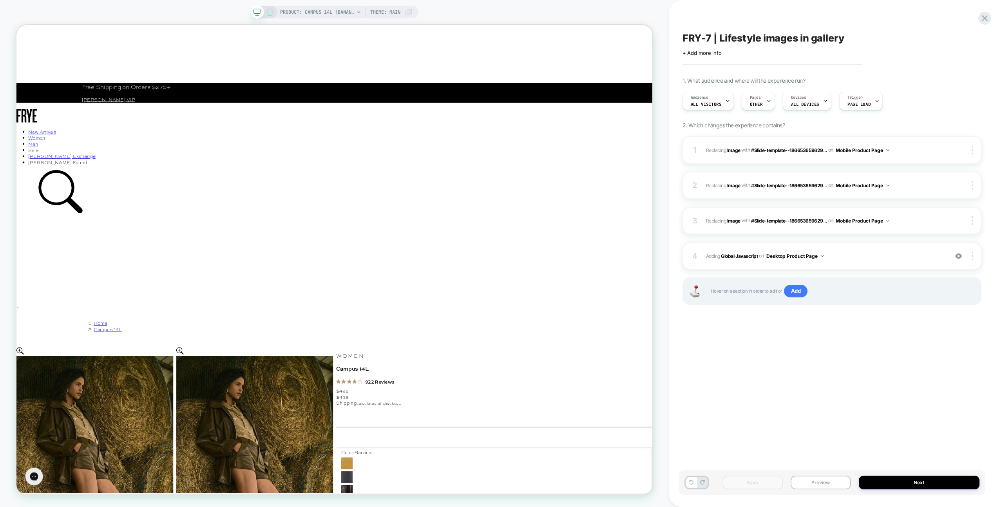
click at [971, 18] on div "FRY-7 | Lifestyle images in gallery Click to edit experience details + Add more…" at bounding box center [831, 253] width 307 height 491
click at [982, 19] on icon at bounding box center [985, 18] width 6 height 6
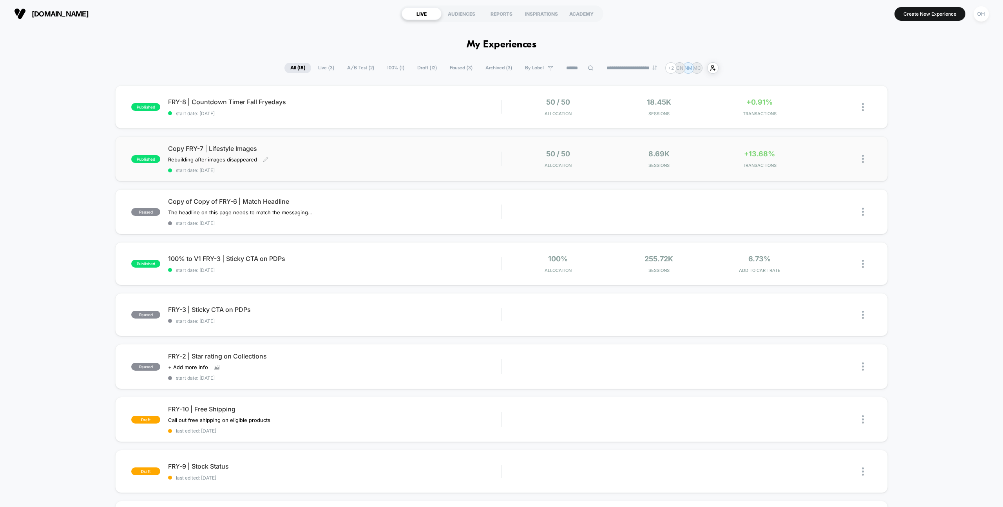
click at [361, 157] on div "Rebuilding after images disappeared Click to edit experience details Rebuilding…" at bounding box center [284, 159] width 233 height 6
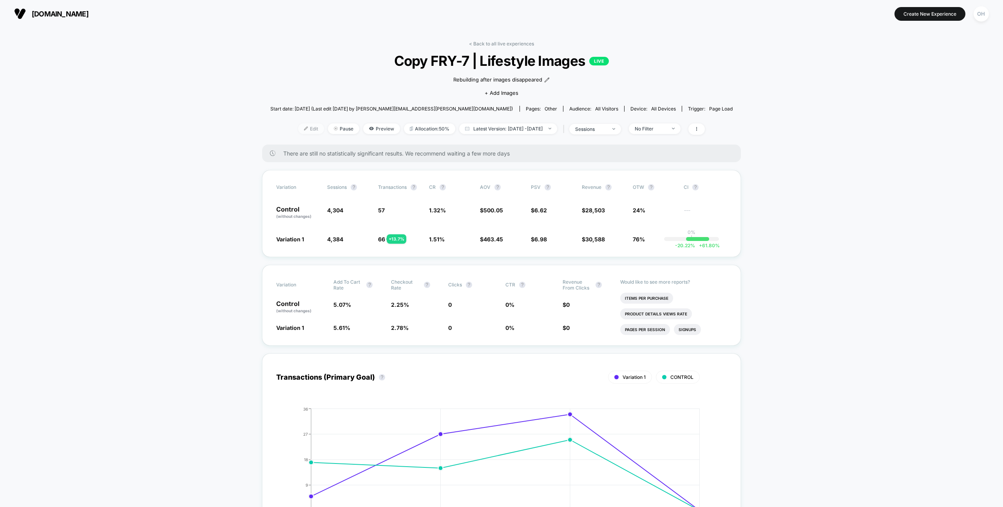
click at [298, 127] on span "Edit" at bounding box center [311, 128] width 26 height 11
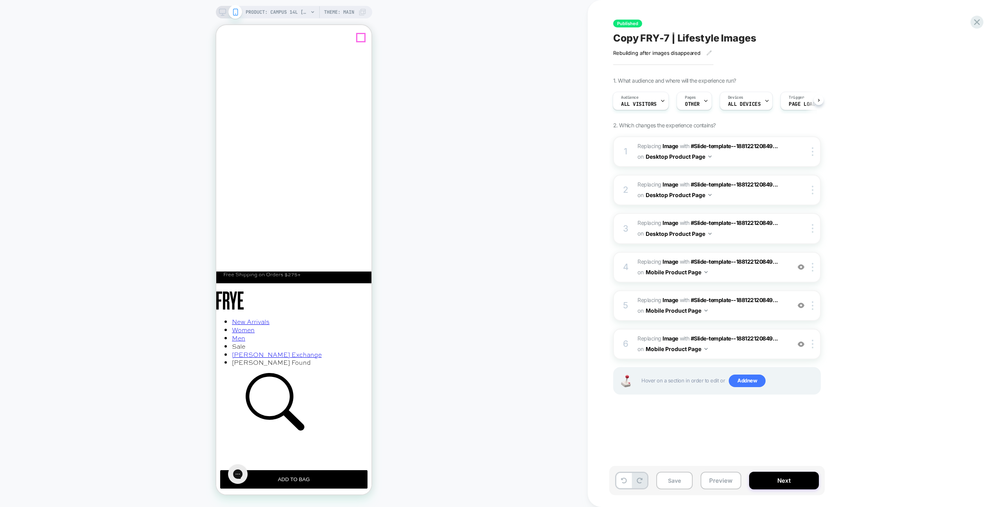
click at [226, 56] on icon "Close" at bounding box center [222, 59] width 7 height 7
click at [223, 12] on icon at bounding box center [222, 12] width 7 height 7
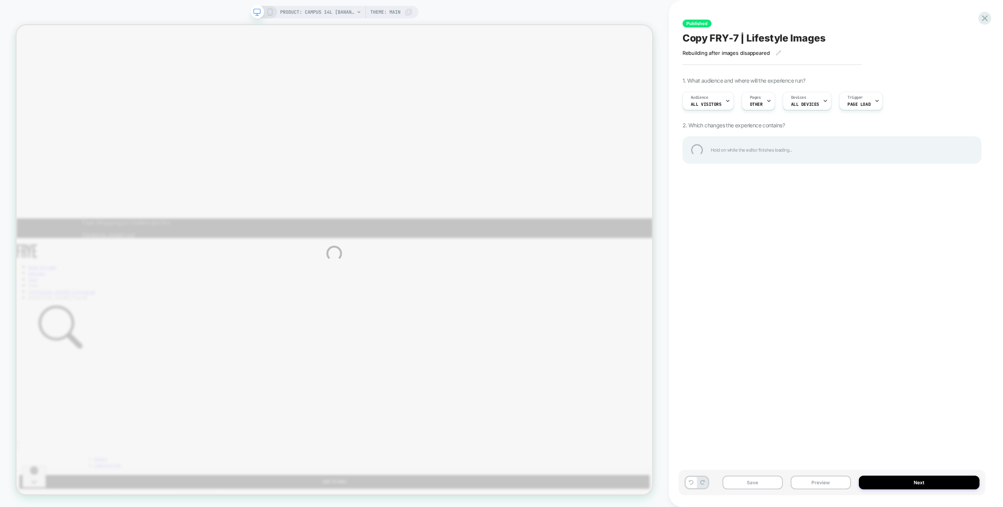
click at [448, 7] on div "PRODUCT: Campus 14L [banana] PRODUCT: Campus 14L [banana] Theme: MAIN Published…" at bounding box center [501, 253] width 1003 height 507
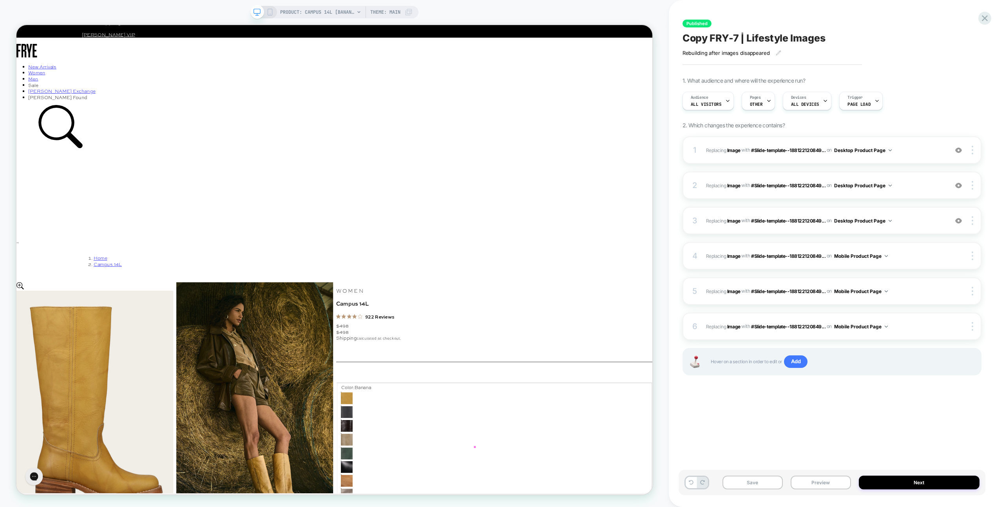
scroll to position [431, 0]
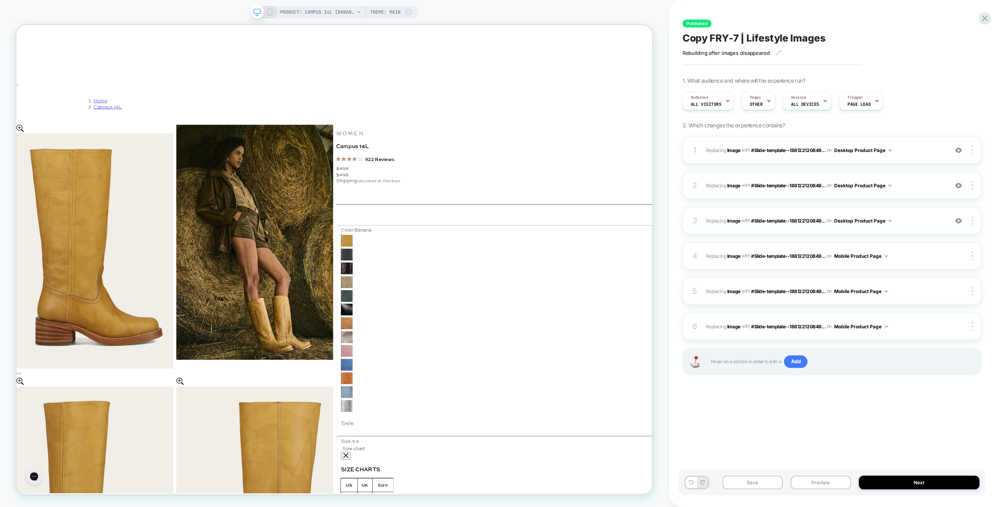
drag, startPoint x: 837, startPoint y: 481, endPoint x: 836, endPoint y: 475, distance: 6.7
click at [837, 481] on button "Preview" at bounding box center [820, 483] width 60 height 14
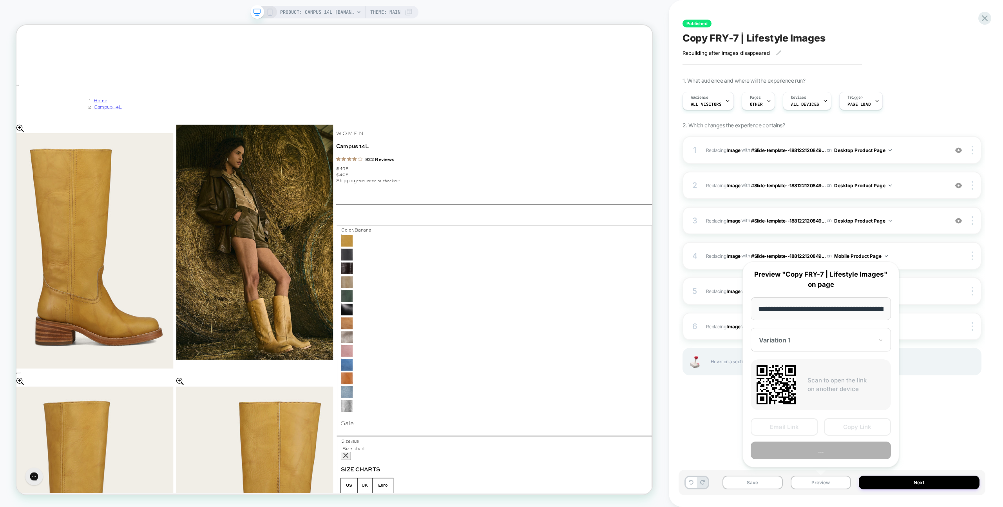
scroll to position [0, 136]
click at [833, 449] on button "Preview" at bounding box center [821, 451] width 140 height 18
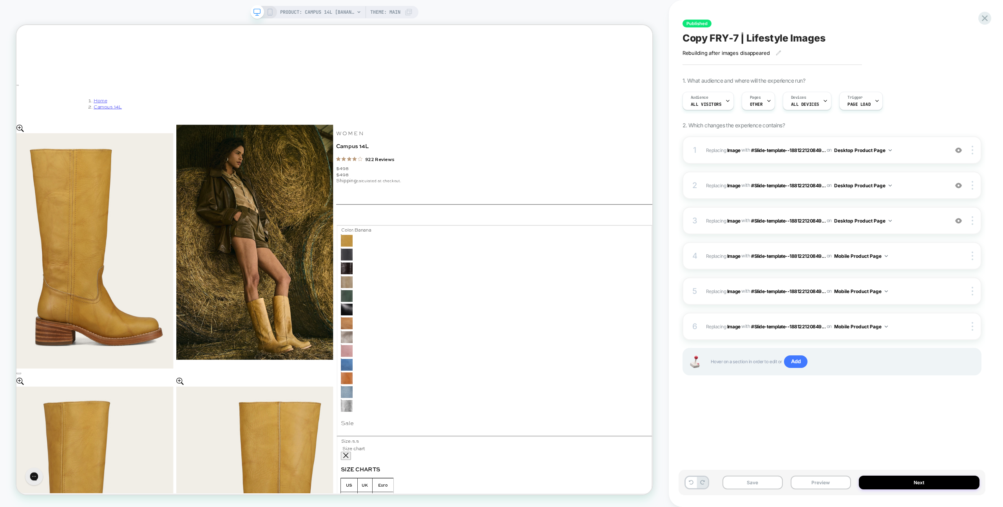
click at [988, 11] on div "Published Copy FRY-7 | Lifestyle Images Rebuilding after images disappeared Cli…" at bounding box center [835, 253] width 307 height 507
click at [983, 15] on icon at bounding box center [984, 18] width 11 height 11
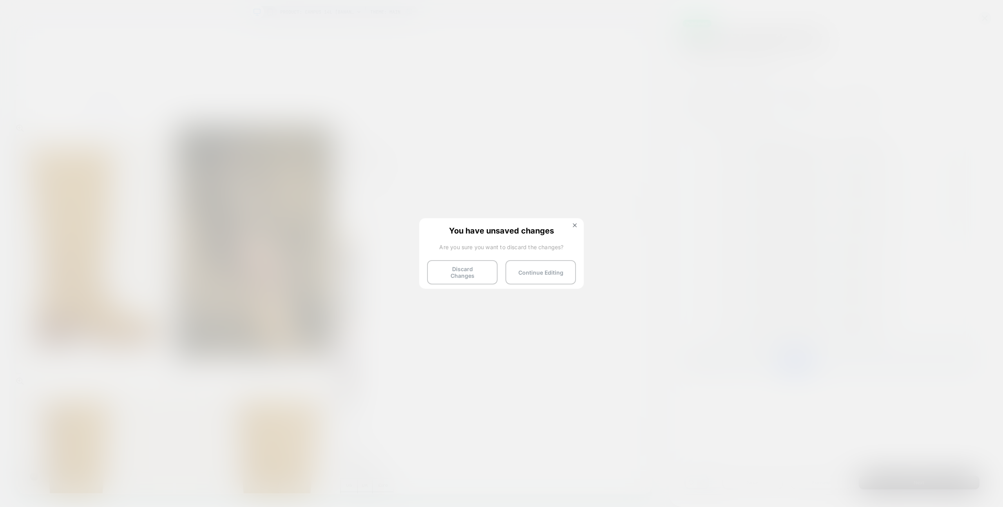
drag, startPoint x: 458, startPoint y: 272, endPoint x: 374, endPoint y: 121, distance: 171.8
click at [458, 272] on button "Discard Changes" at bounding box center [462, 272] width 71 height 24
